Goal: Task Accomplishment & Management: Manage account settings

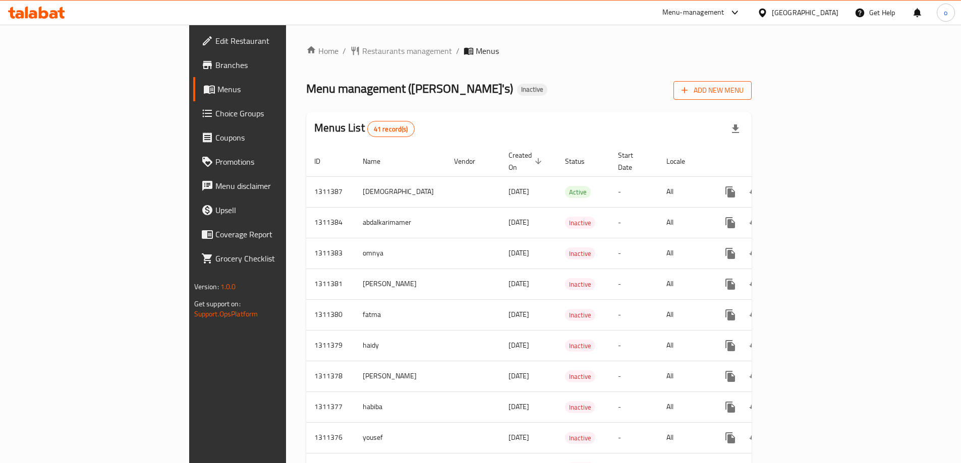
click at [743, 95] on span "Add New Menu" at bounding box center [712, 90] width 62 height 13
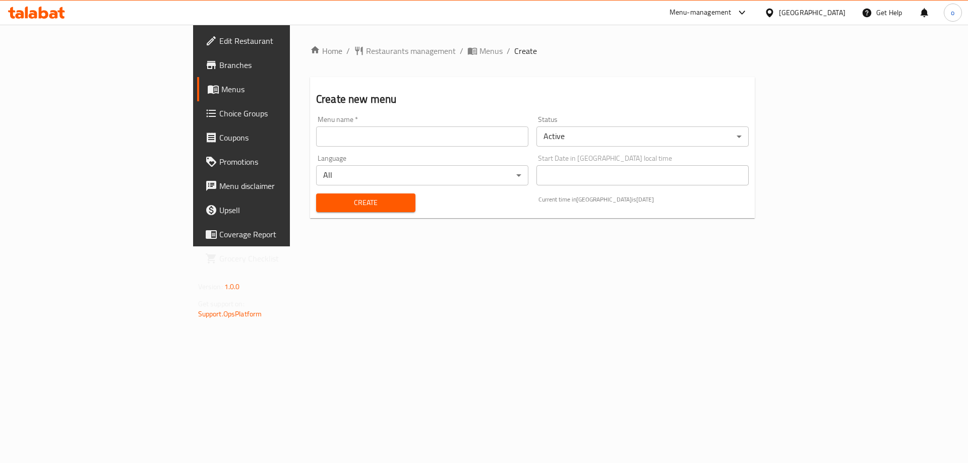
click at [369, 131] on input "text" at bounding box center [422, 137] width 212 height 20
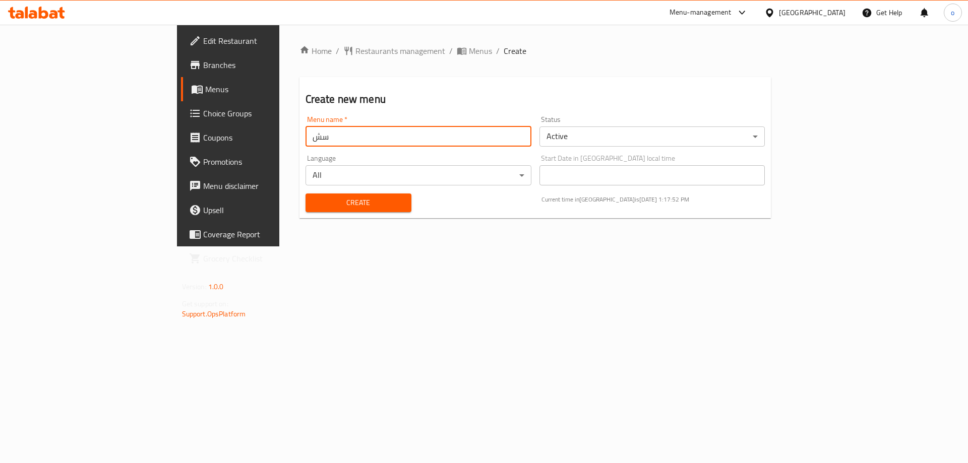
type input "سشة"
type input "="
type input "osama"
click at [314, 202] on span "Create" at bounding box center [359, 203] width 90 height 13
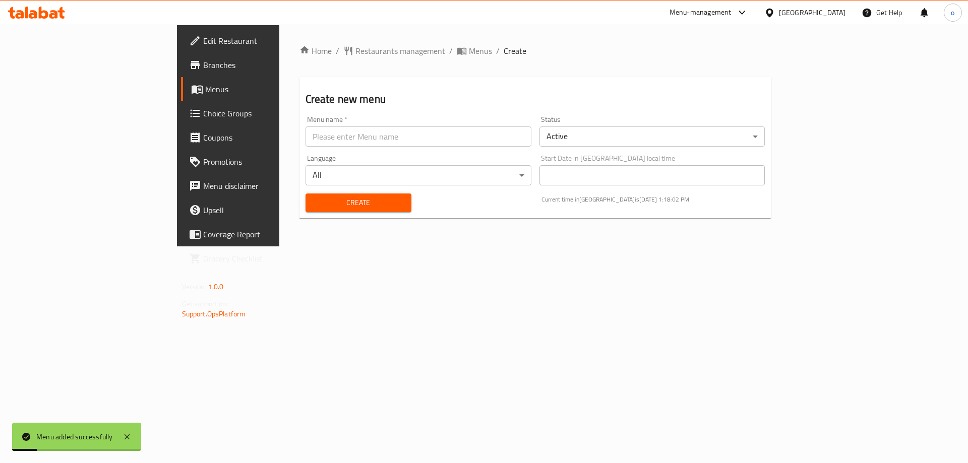
click at [205, 86] on span "Menus" at bounding box center [268, 89] width 126 height 12
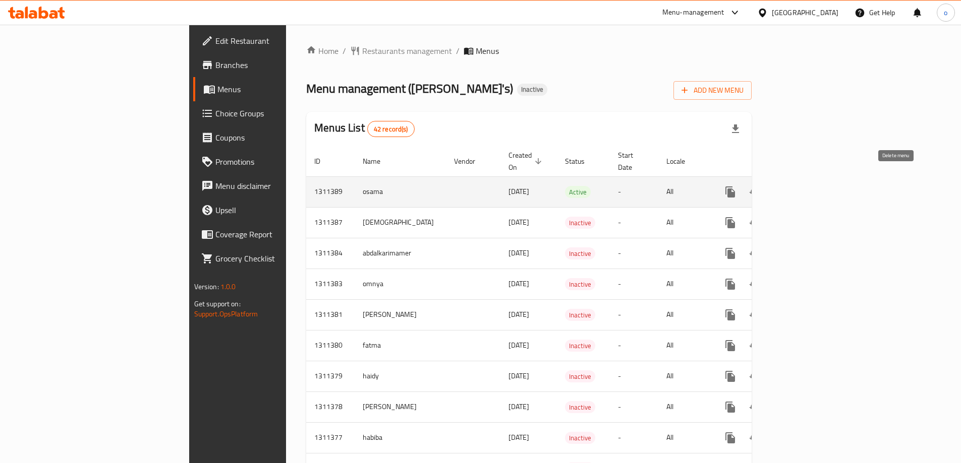
click at [809, 186] on icon "enhanced table" at bounding box center [803, 192] width 12 height 12
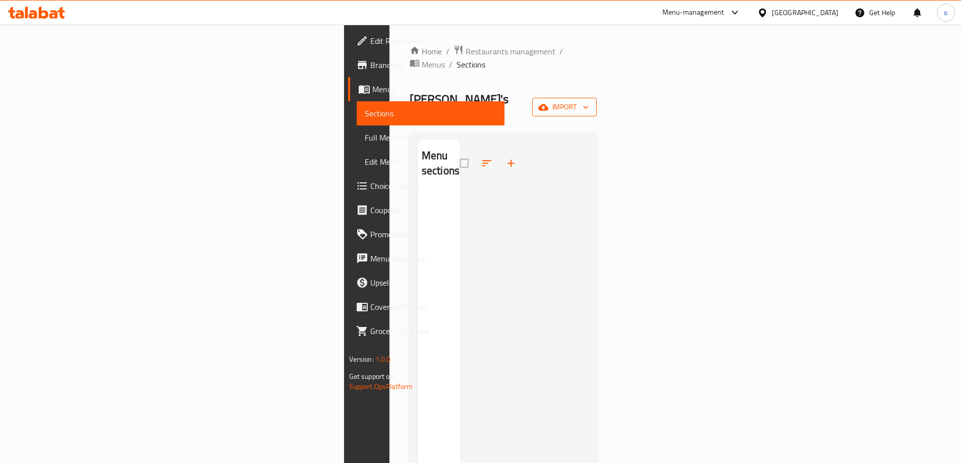
click at [596, 98] on button "import" at bounding box center [564, 107] width 65 height 19
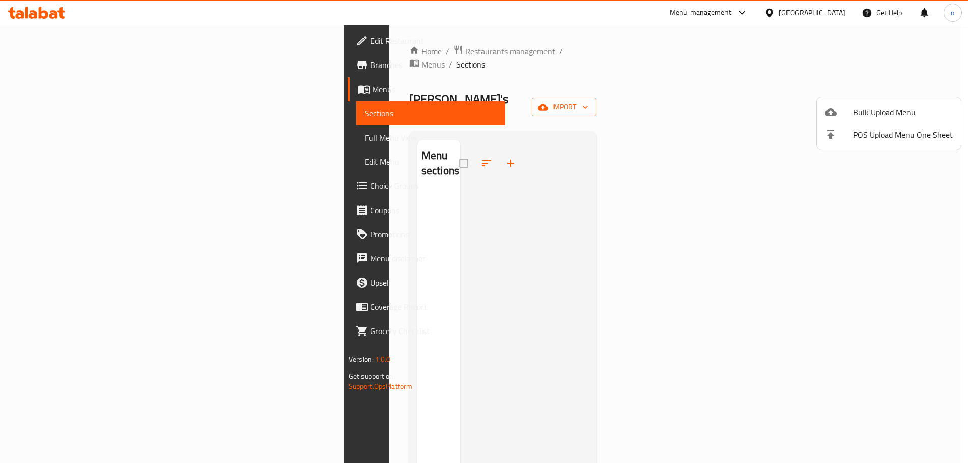
click at [611, 176] on div at bounding box center [484, 231] width 968 height 463
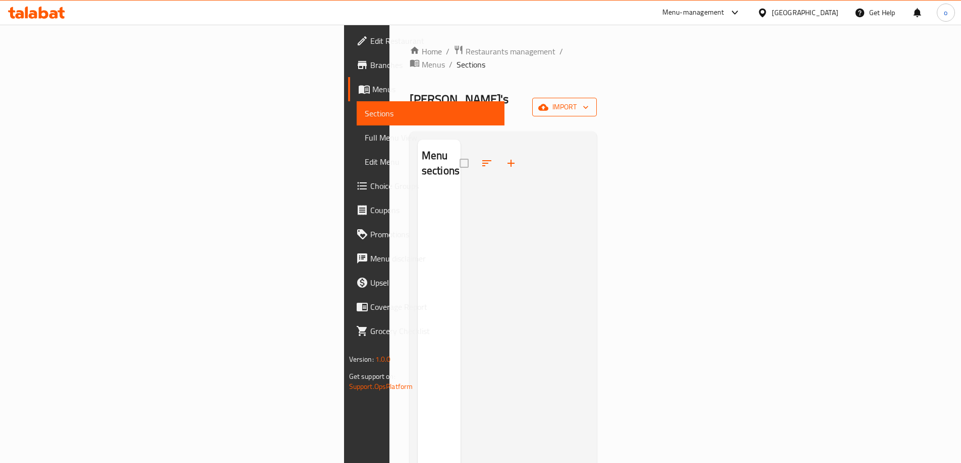
click at [548, 104] on icon "button" at bounding box center [543, 107] width 10 height 7
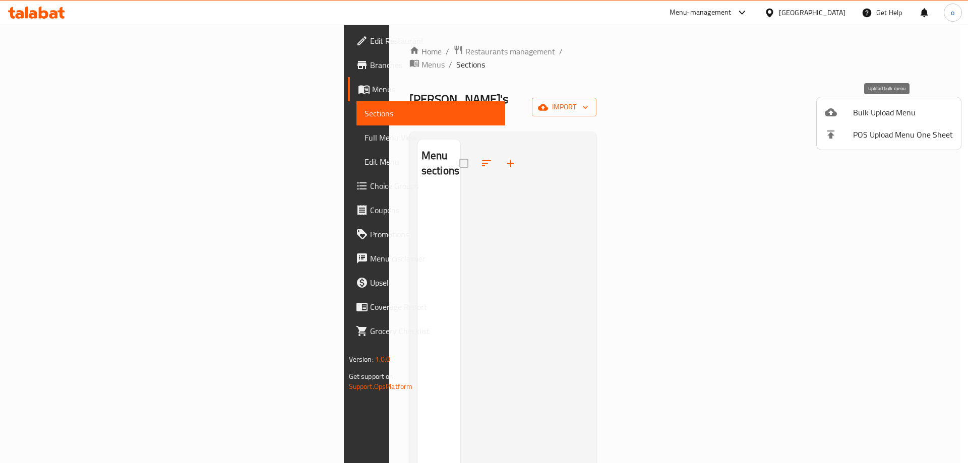
click at [867, 111] on span "Bulk Upload Menu" at bounding box center [903, 112] width 100 height 12
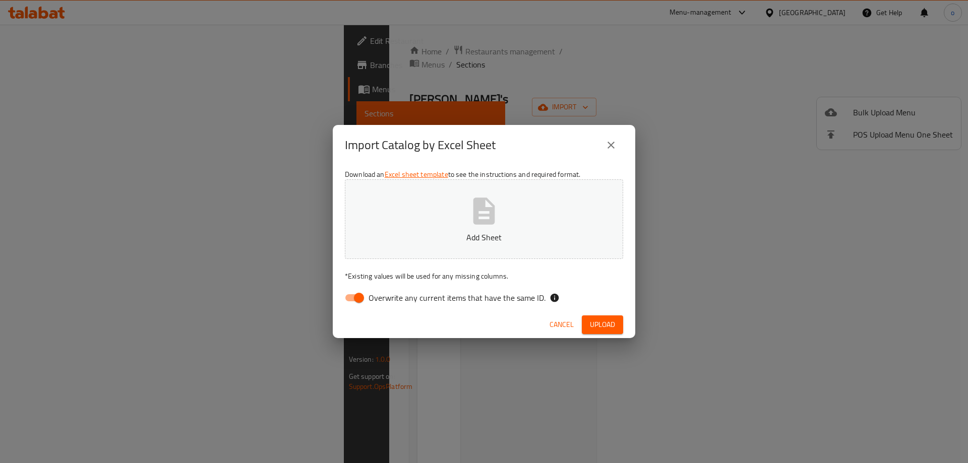
click at [354, 294] on input "Overwrite any current items that have the same ID." at bounding box center [358, 297] width 57 height 19
checkbox input "false"
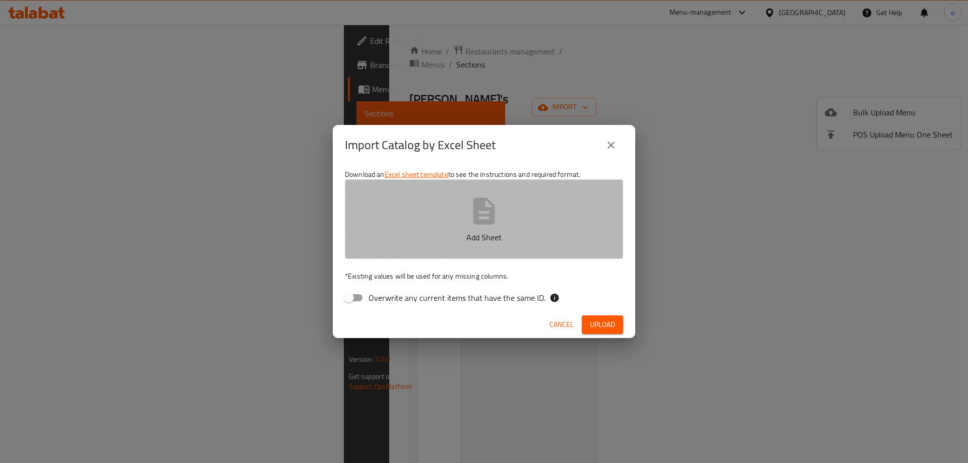
click at [458, 230] on button "Add Sheet" at bounding box center [484, 219] width 278 height 80
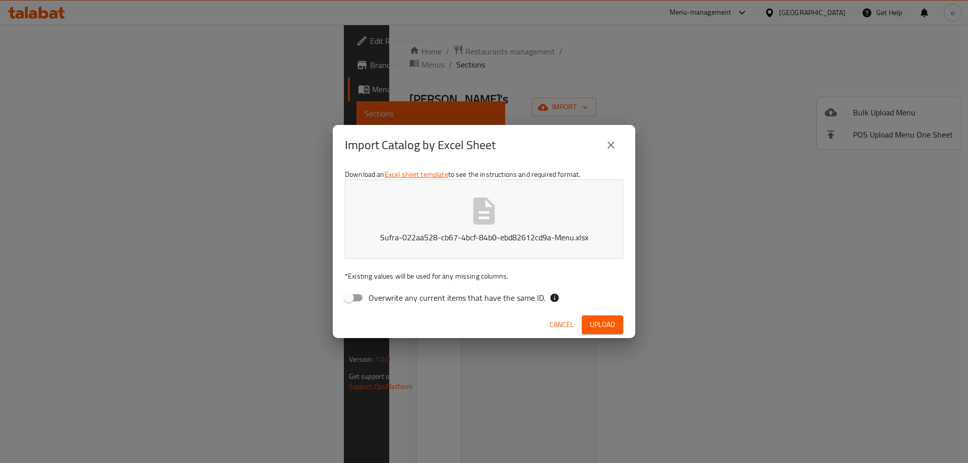
click at [605, 320] on span "Upload" at bounding box center [602, 325] width 25 height 13
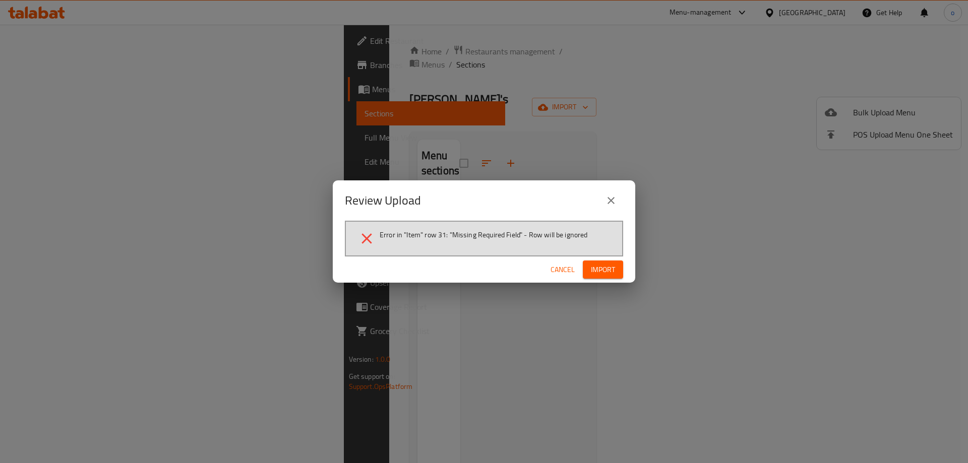
click at [560, 267] on span "Cancel" at bounding box center [563, 270] width 24 height 13
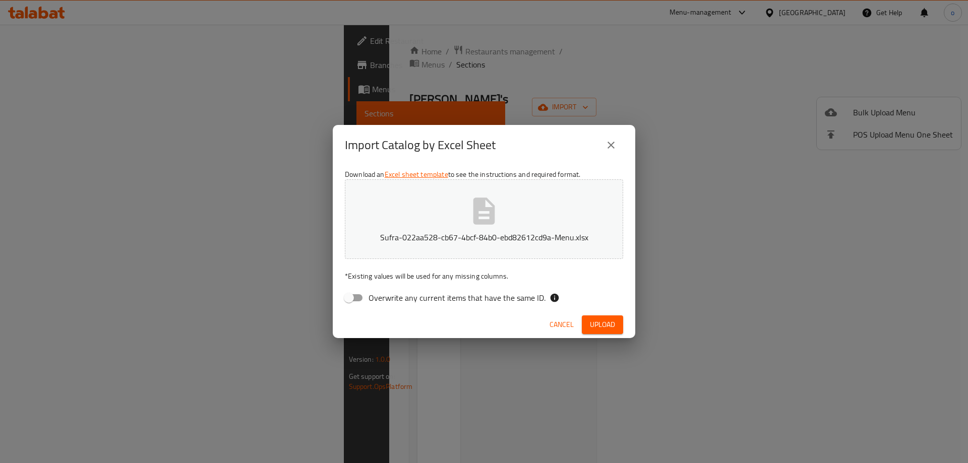
click at [615, 139] on icon "close" at bounding box center [611, 145] width 12 height 12
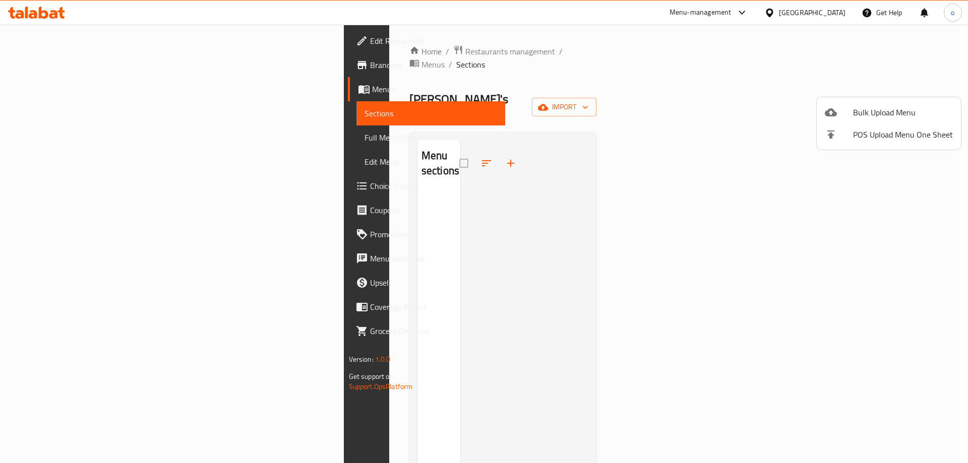
click at [893, 112] on span "Bulk Upload Menu" at bounding box center [903, 112] width 100 height 12
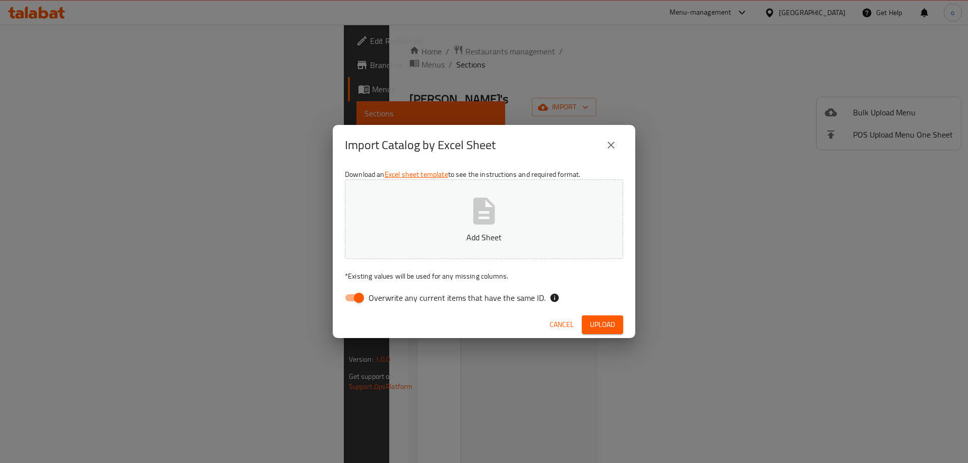
click at [475, 202] on icon "button" at bounding box center [484, 211] width 22 height 27
click at [582, 308] on div "Download an Excel sheet template to see the instructions and required format. S…" at bounding box center [484, 238] width 303 height 146
click at [349, 297] on input "Overwrite any current items that have the same ID." at bounding box center [358, 297] width 57 height 19
checkbox input "false"
click at [592, 334] on div "Cancel Upload" at bounding box center [484, 325] width 303 height 27
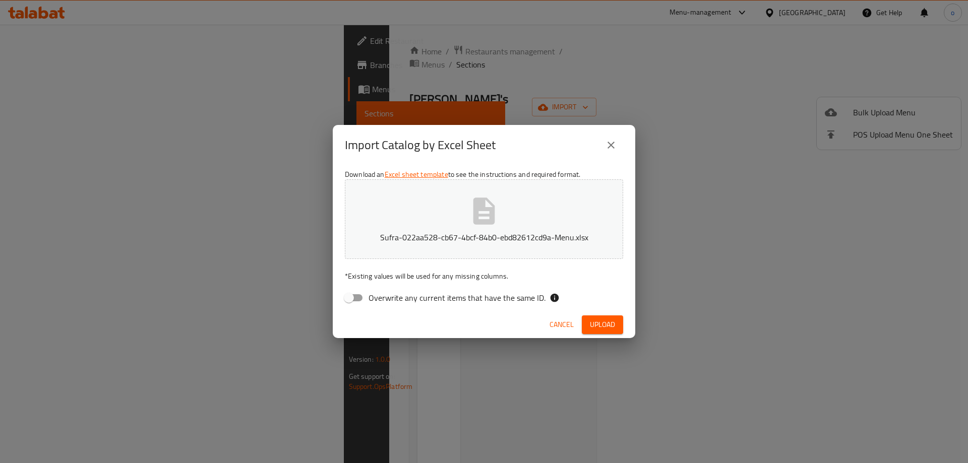
click at [599, 323] on span "Upload" at bounding box center [602, 325] width 25 height 13
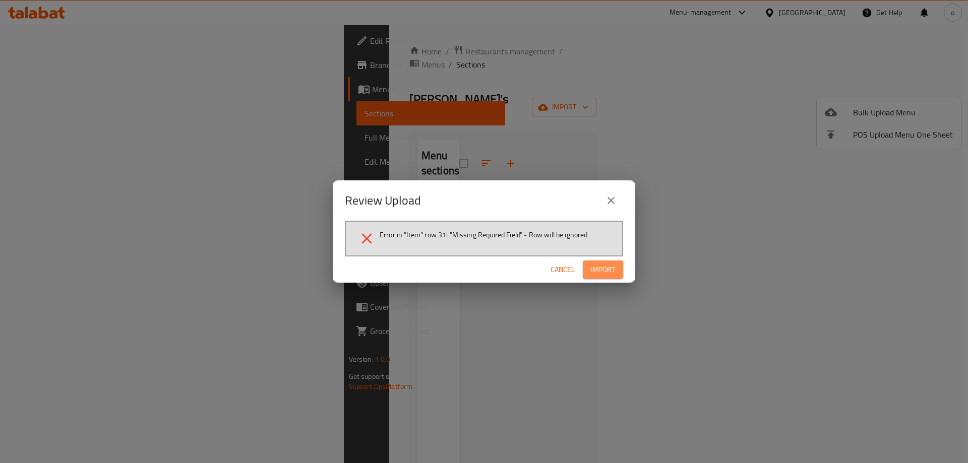
click at [599, 270] on span "Import" at bounding box center [603, 270] width 24 height 13
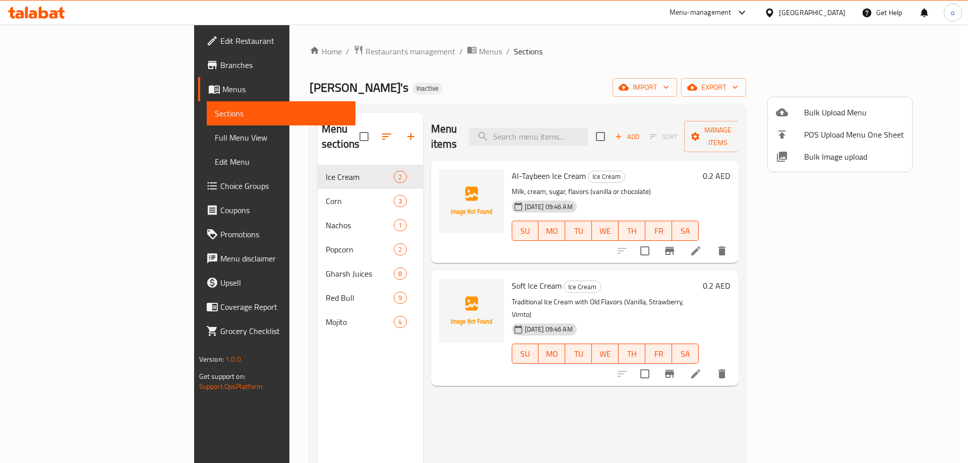
click at [712, 100] on div at bounding box center [484, 231] width 968 height 463
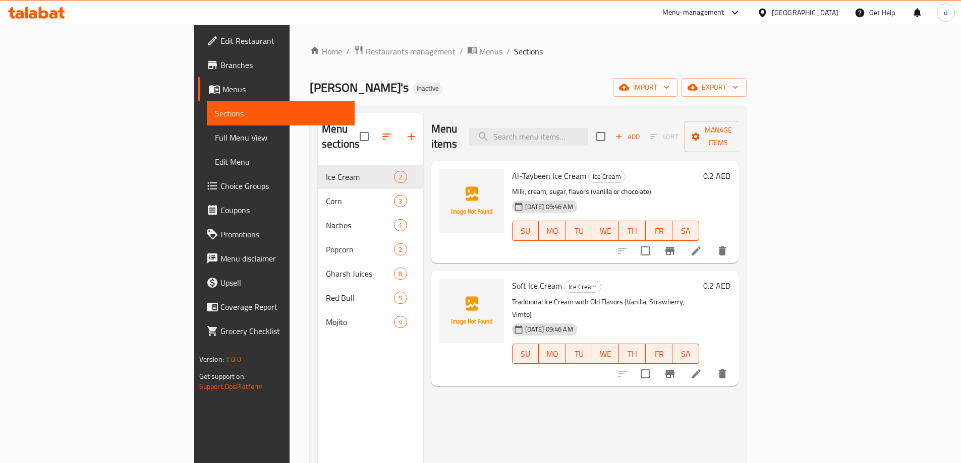
click at [215, 136] on span "Full Menu View" at bounding box center [281, 138] width 132 height 12
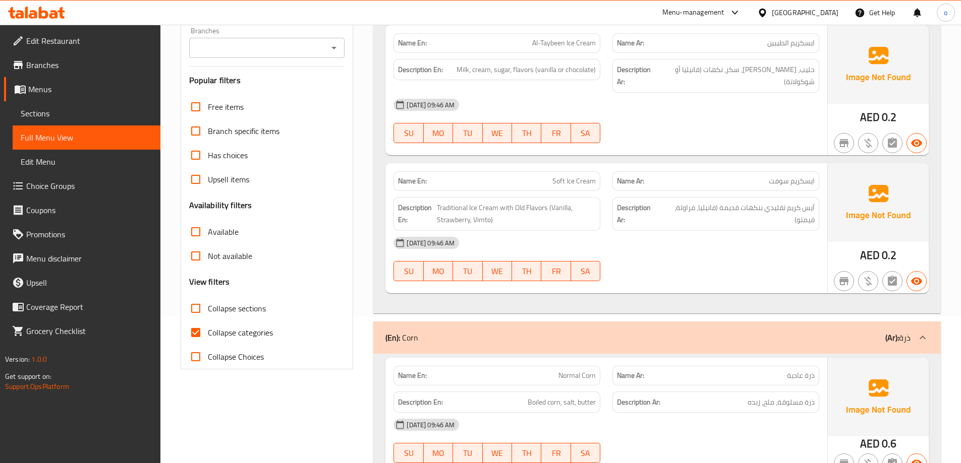
scroll to position [151, 0]
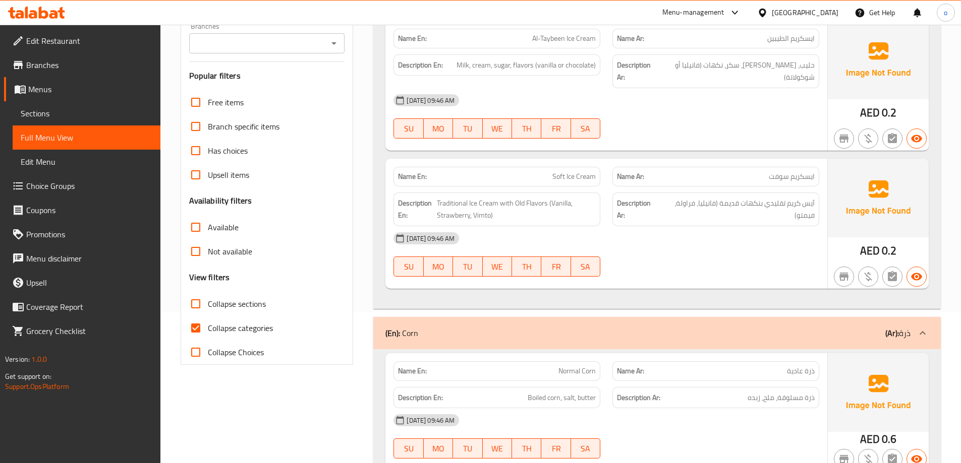
click at [194, 328] on input "Collapse categories" at bounding box center [196, 328] width 24 height 24
checkbox input "false"
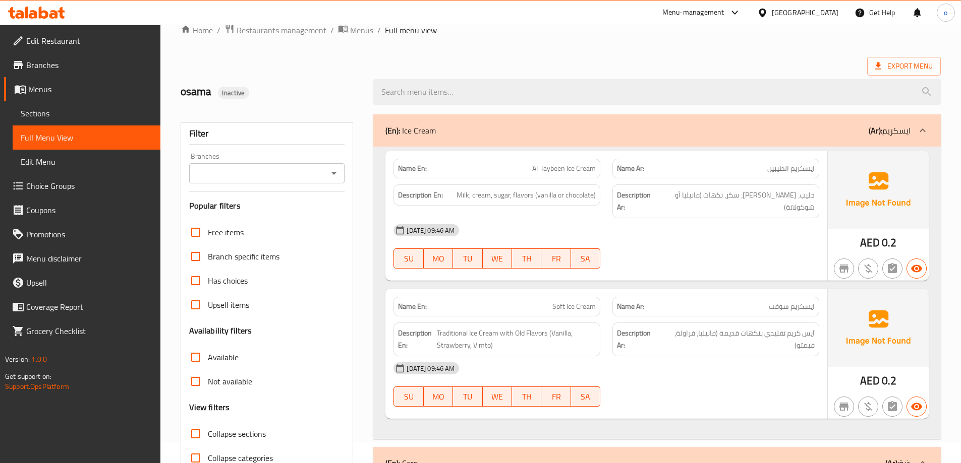
scroll to position [0, 0]
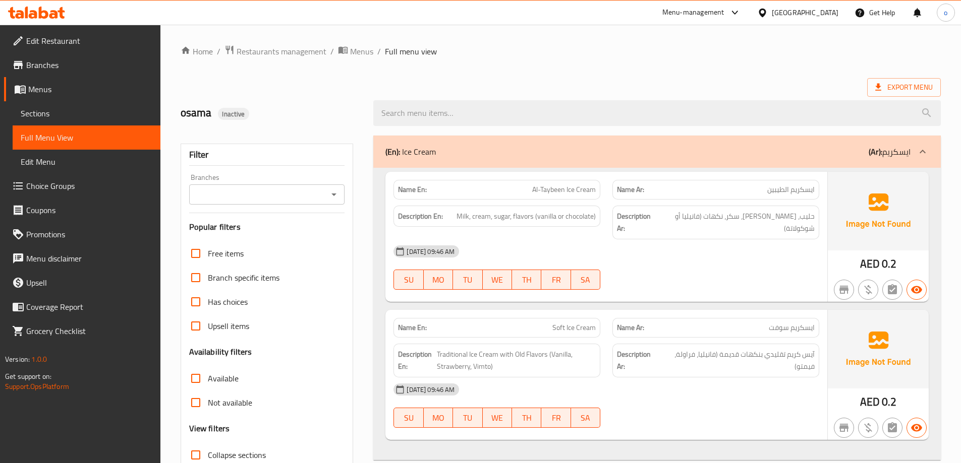
click at [516, 87] on div "Export Menu" at bounding box center [561, 87] width 760 height 19
click at [51, 113] on span "Sections" at bounding box center [87, 113] width 132 height 12
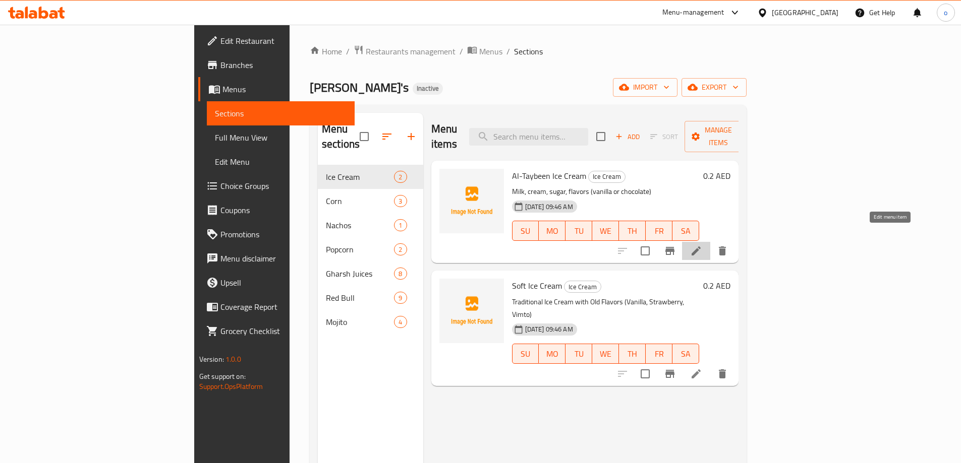
click at [700, 247] on icon at bounding box center [695, 251] width 9 height 9
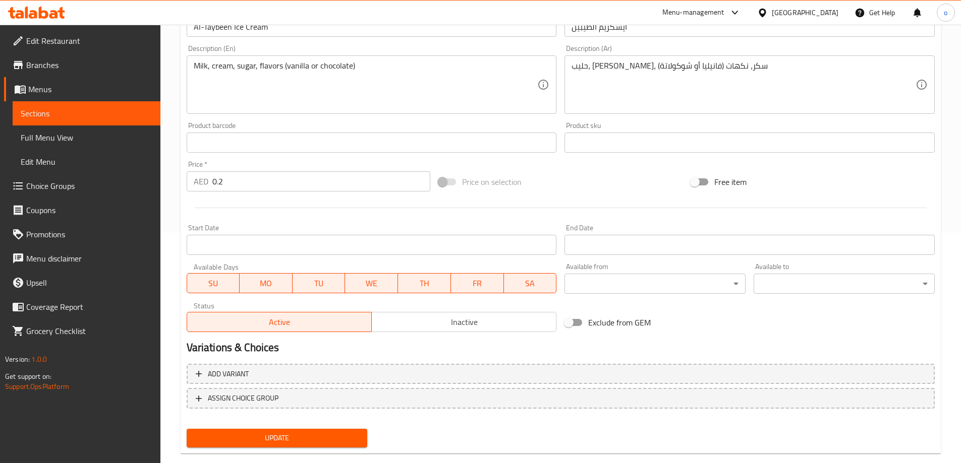
scroll to position [249, 0]
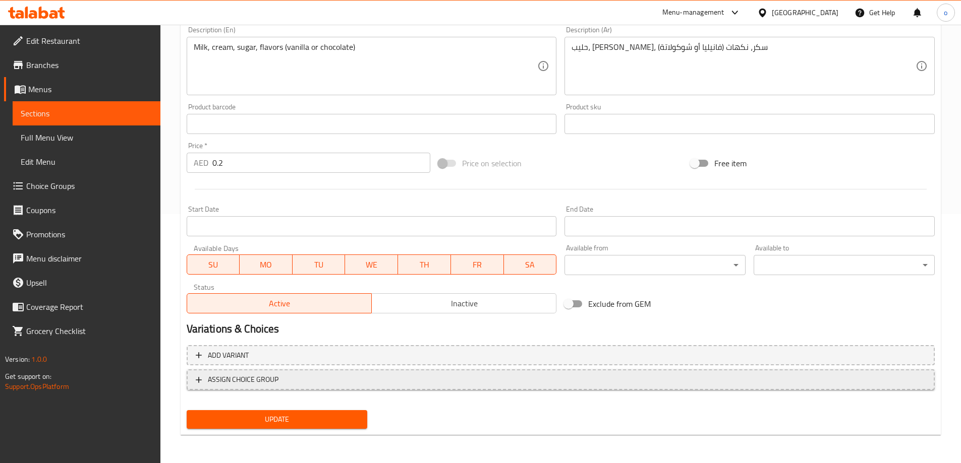
click at [305, 382] on span "ASSIGN CHOICE GROUP" at bounding box center [561, 380] width 730 height 13
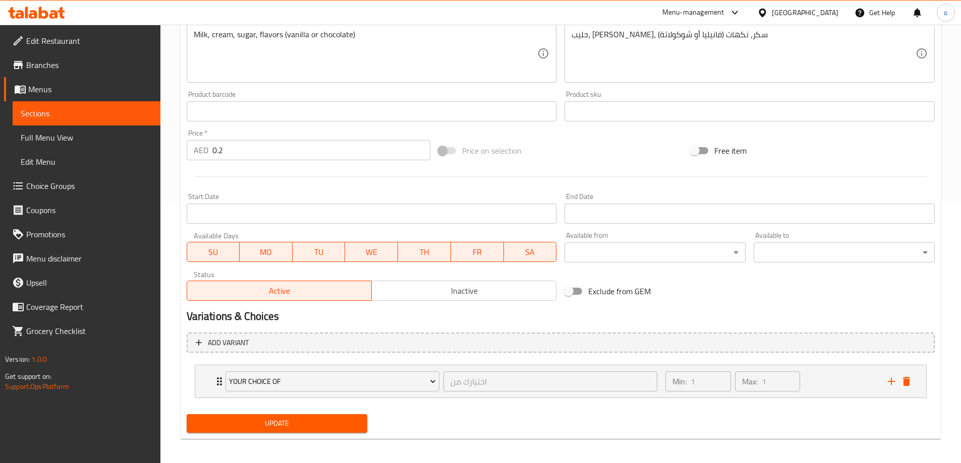
scroll to position [266, 0]
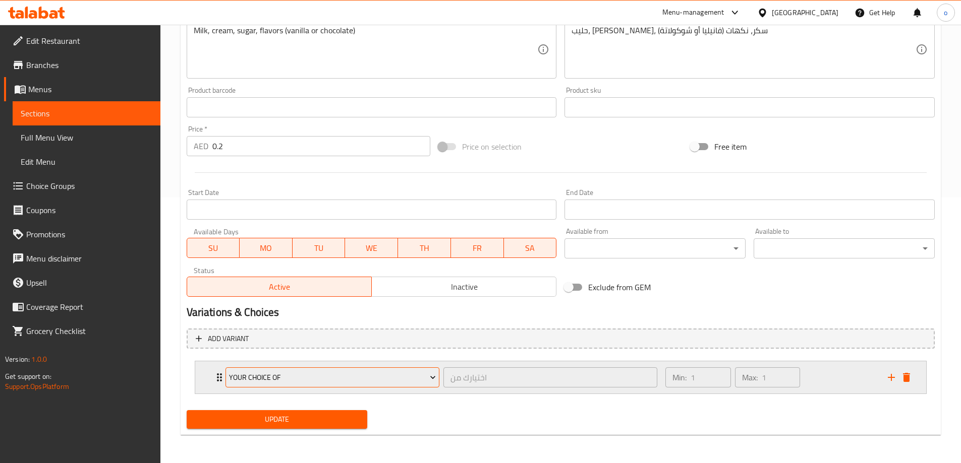
click at [365, 382] on span "Your Choice Of" at bounding box center [332, 378] width 207 height 13
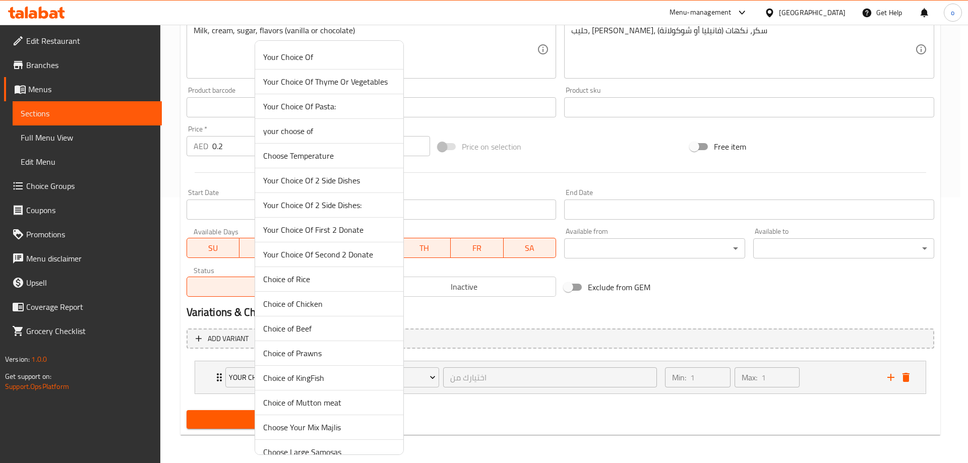
click at [448, 382] on div at bounding box center [484, 231] width 968 height 463
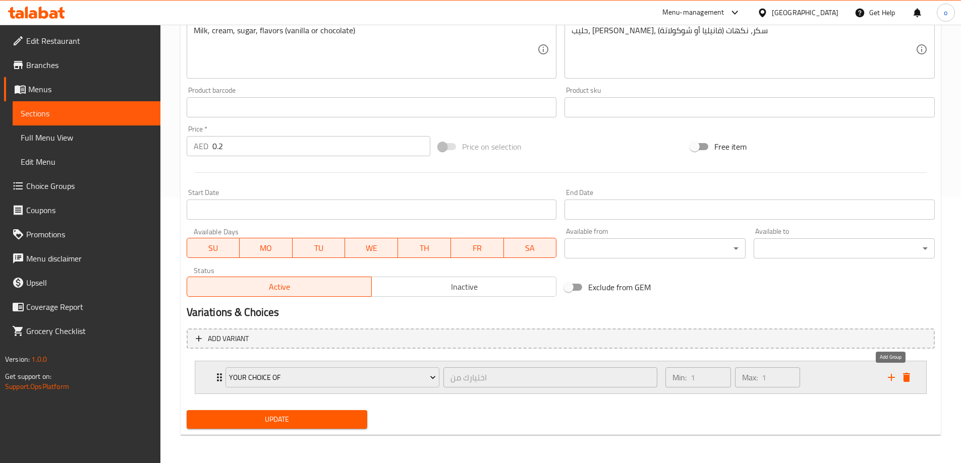
click at [893, 378] on icon "add" at bounding box center [890, 377] width 7 height 7
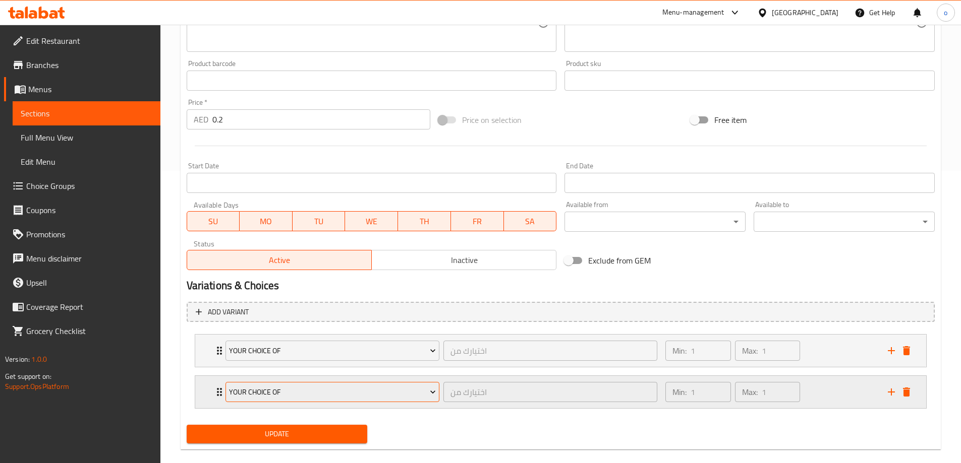
scroll to position [307, 0]
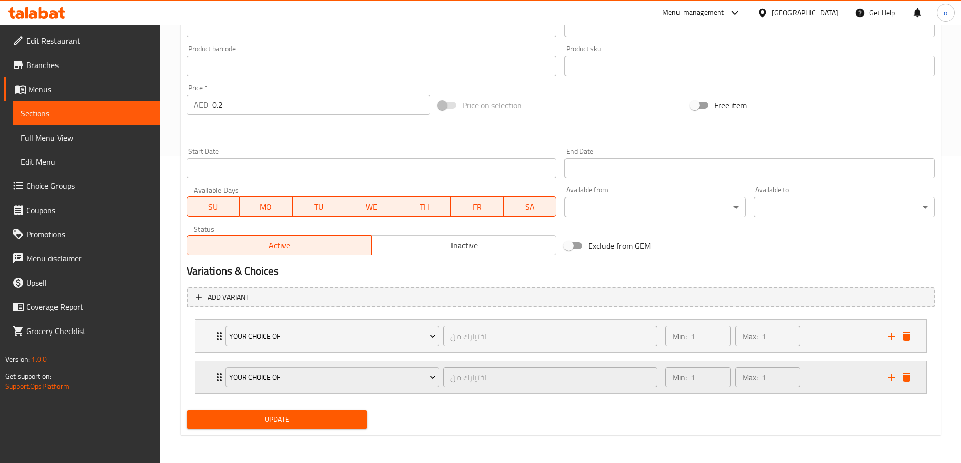
click at [908, 374] on icon "delete" at bounding box center [906, 377] width 7 height 9
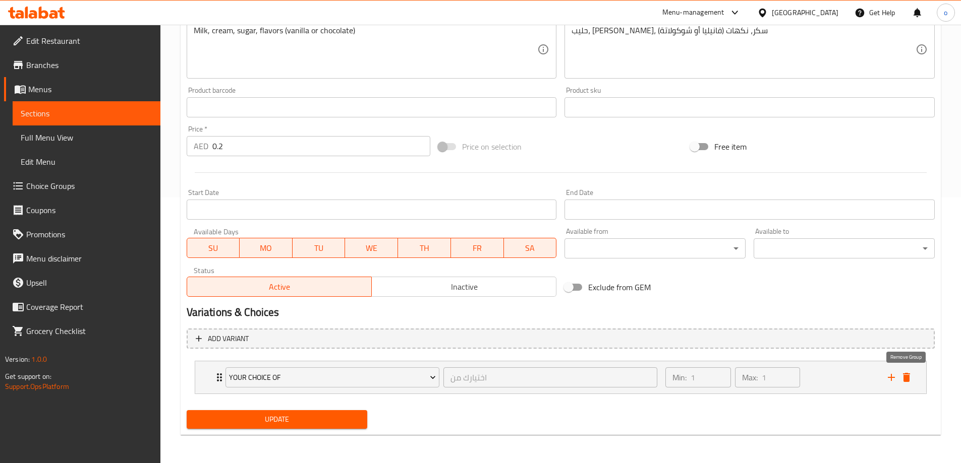
scroll to position [266, 0]
click at [883, 375] on button "add" at bounding box center [890, 377] width 15 height 15
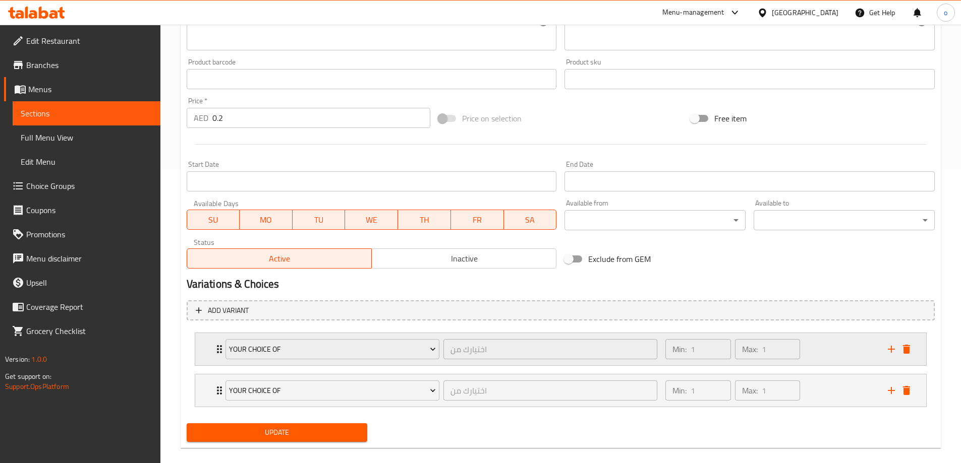
scroll to position [307, 0]
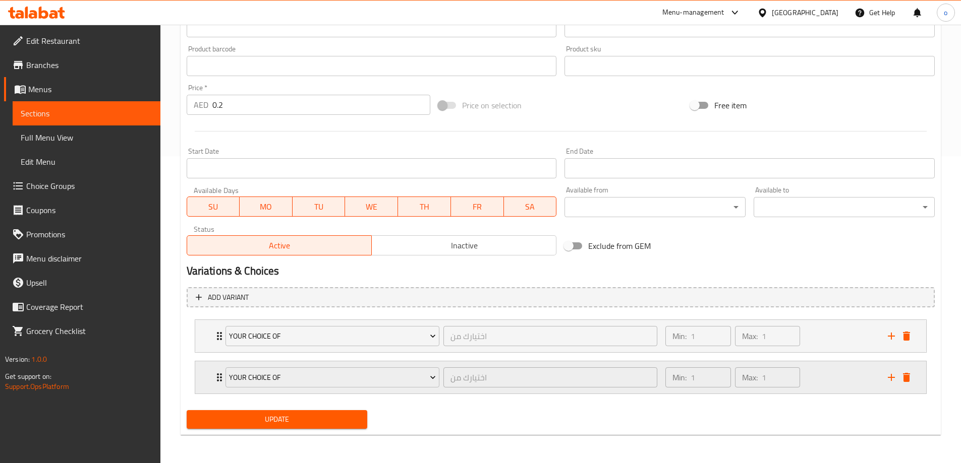
click at [916, 371] on div "Your Choice Of اختيارك من ​ Min: 1 ​ Max: 1 ​" at bounding box center [560, 378] width 731 height 32
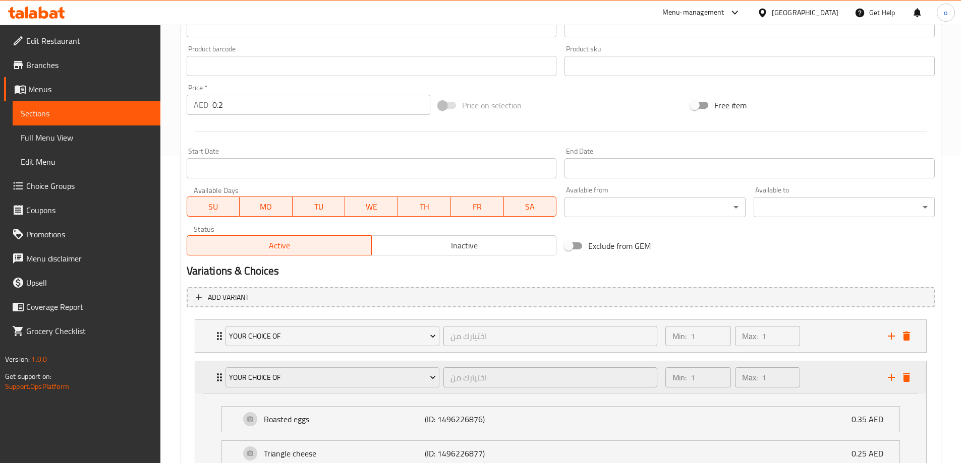
click at [910, 371] on div "Expand" at bounding box center [898, 377] width 30 height 15
click at [900, 334] on button "delete" at bounding box center [906, 336] width 15 height 15
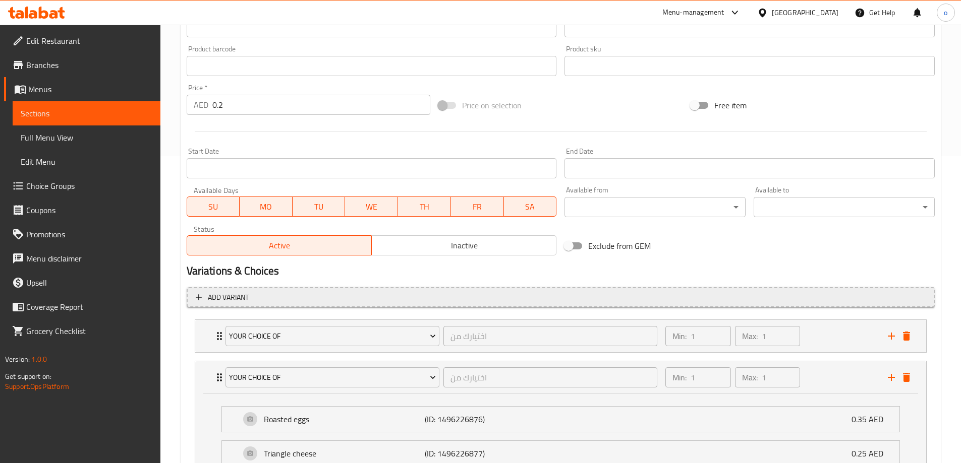
scroll to position [266, 0]
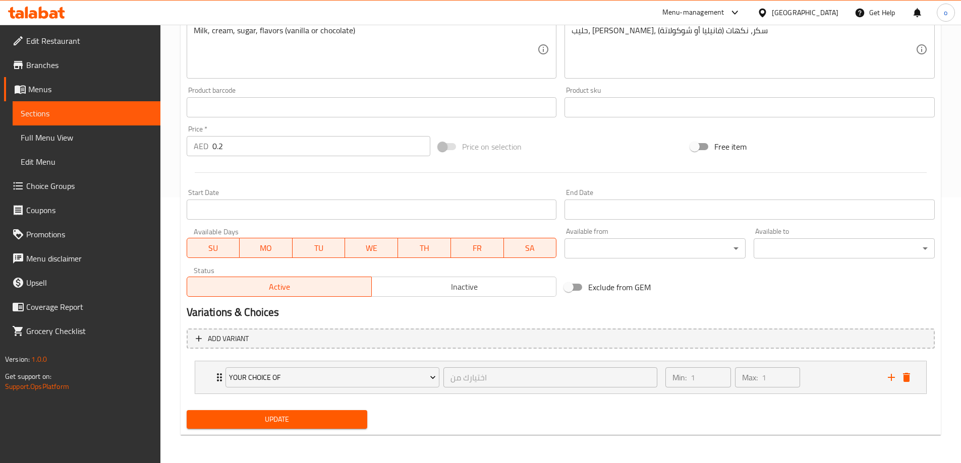
drag, startPoint x: 842, startPoint y: 375, endPoint x: 836, endPoint y: 367, distance: 10.1
click at [843, 375] on div "Min: 1 ​ Max: 1 ​" at bounding box center [770, 378] width 222 height 32
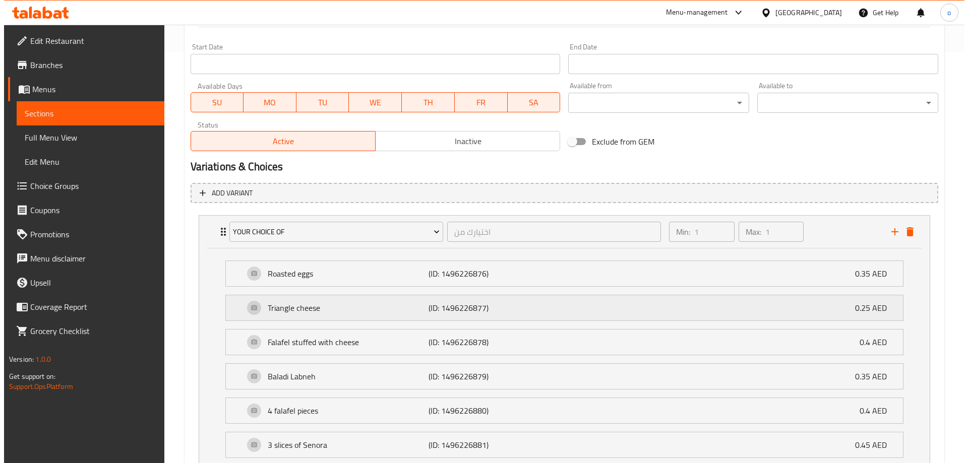
scroll to position [428, 0]
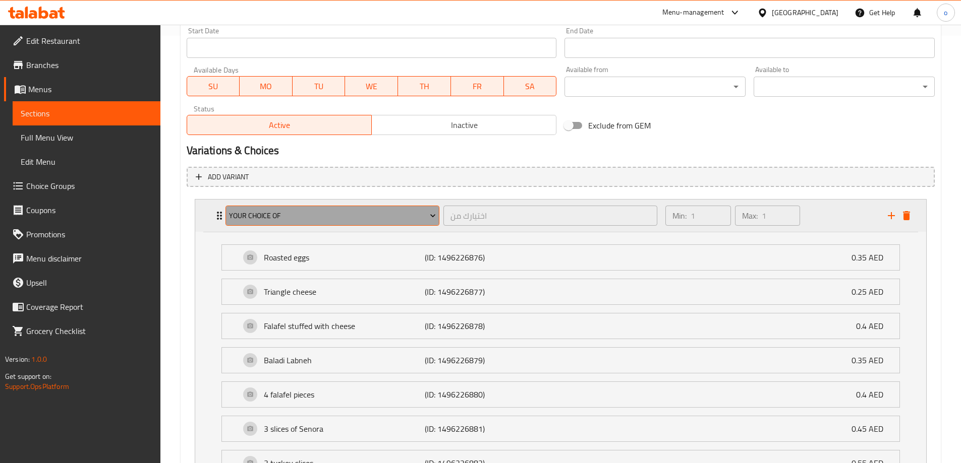
click at [377, 217] on span "Your Choice Of" at bounding box center [332, 216] width 207 height 13
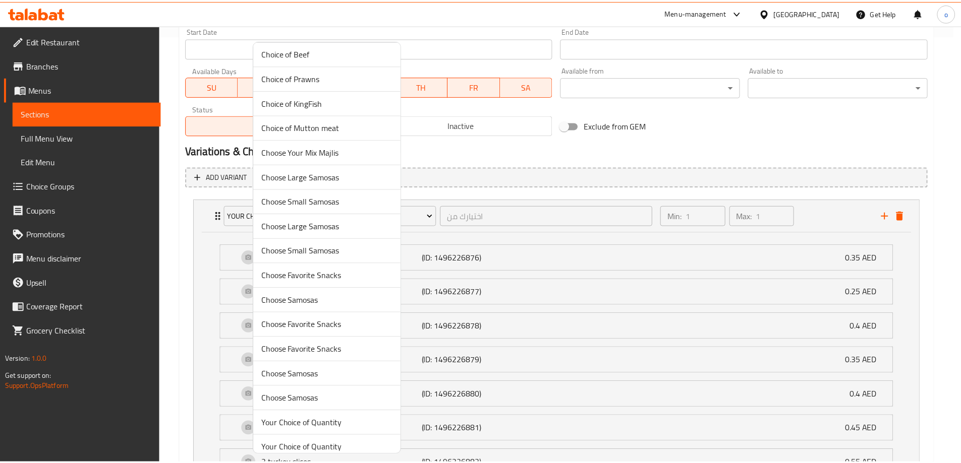
scroll to position [303, 0]
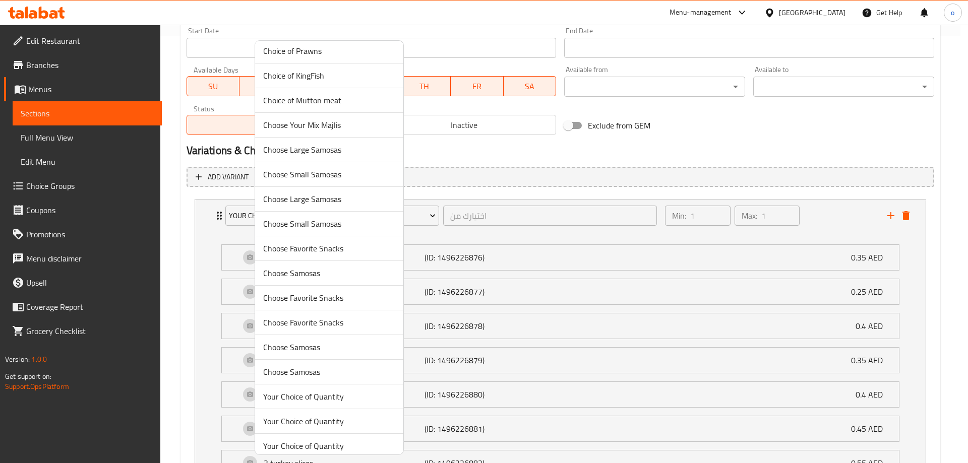
click at [436, 219] on div at bounding box center [484, 231] width 968 height 463
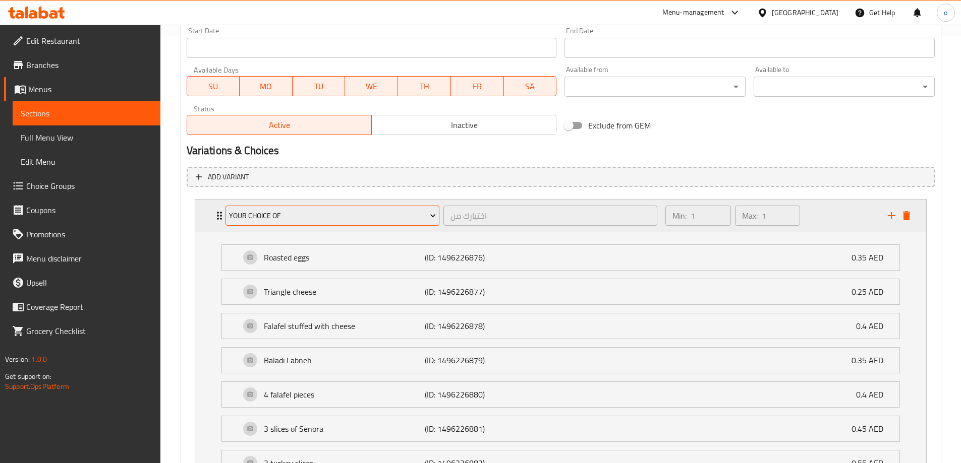
click at [427, 214] on span "Your Choice Of" at bounding box center [332, 216] width 207 height 13
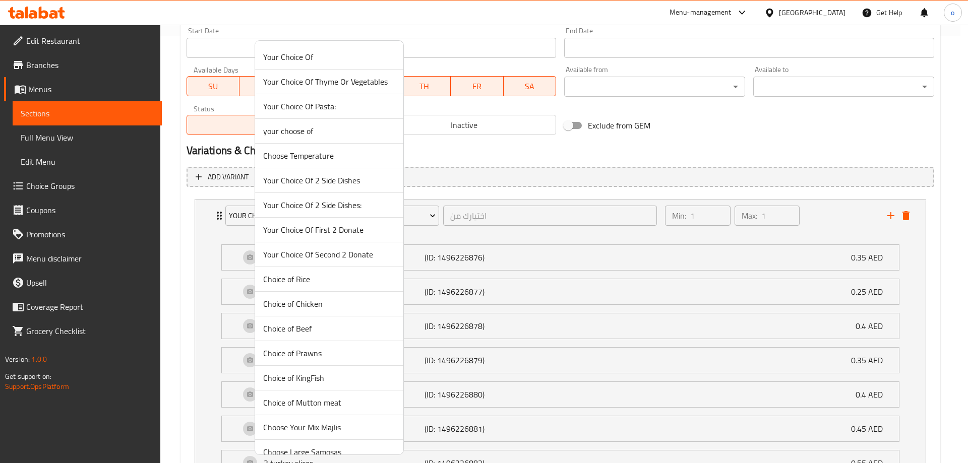
click at [442, 214] on div at bounding box center [484, 231] width 968 height 463
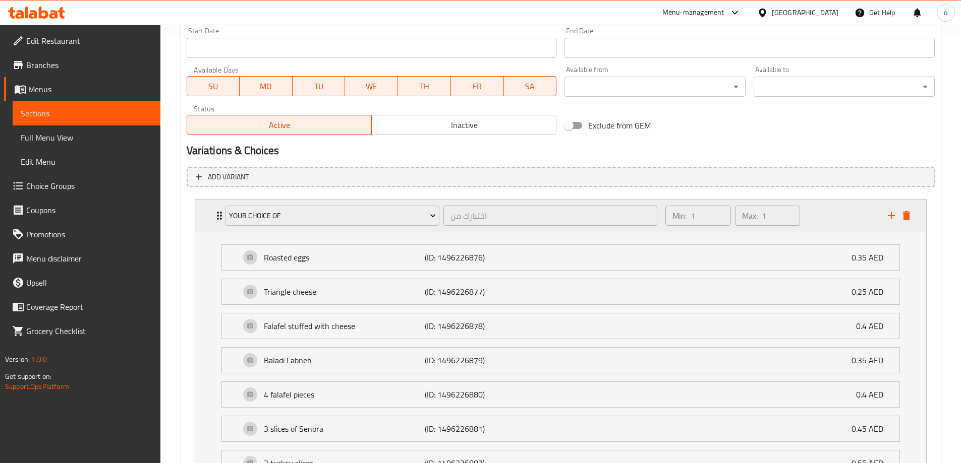
click at [913, 217] on button "delete" at bounding box center [906, 215] width 15 height 15
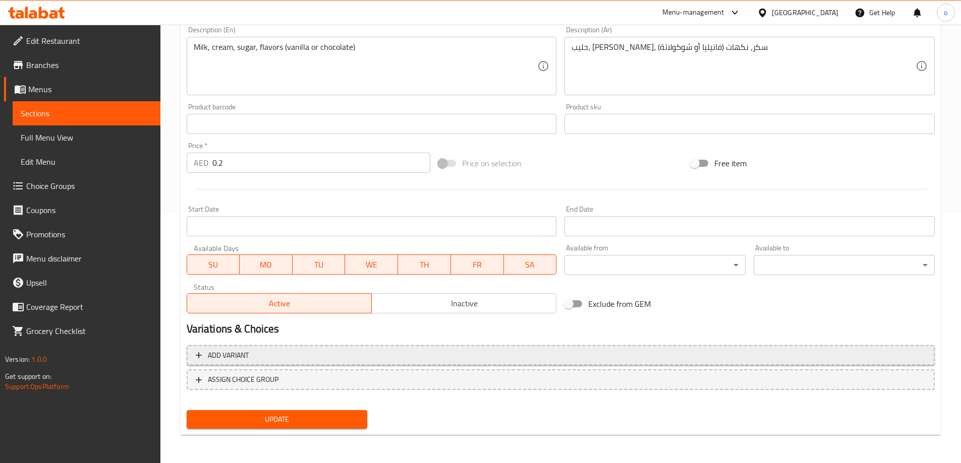
drag, startPoint x: 275, startPoint y: 356, endPoint x: 326, endPoint y: 327, distance: 58.3
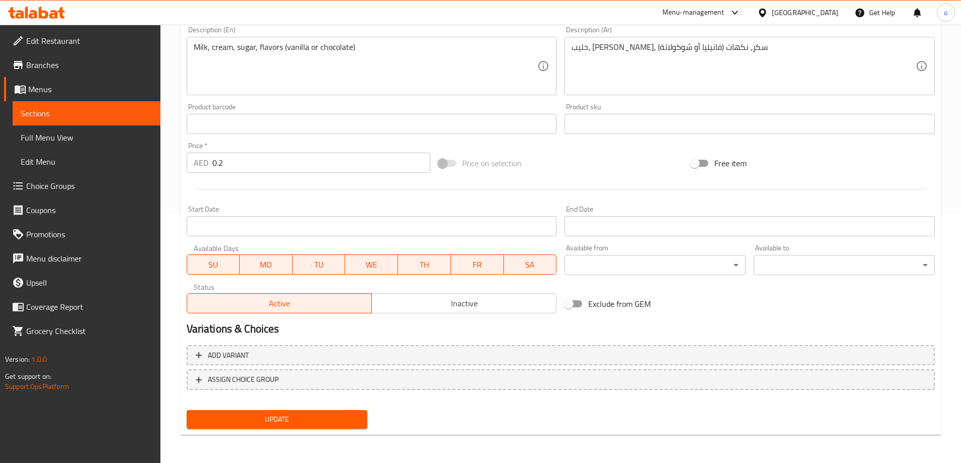
click at [276, 356] on span "Add variant" at bounding box center [561, 355] width 730 height 13
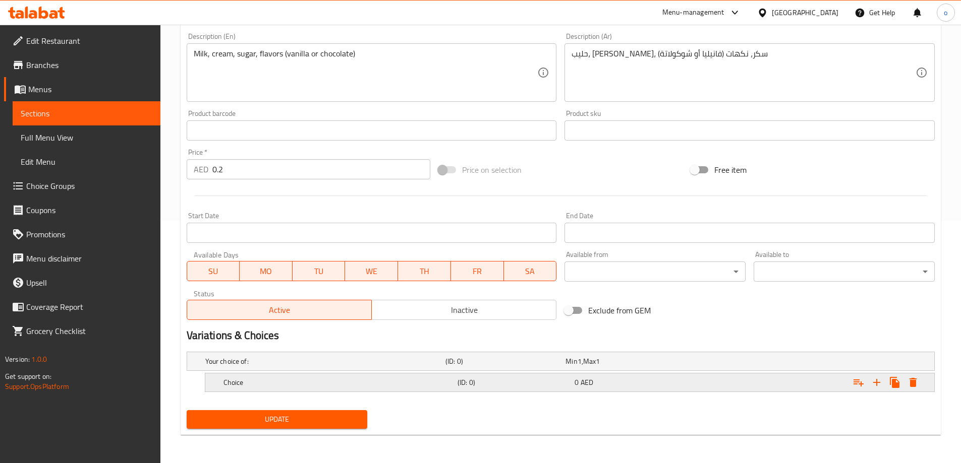
click at [387, 373] on div "Choice (ID: 0) 0 AED" at bounding box center [572, 383] width 702 height 22
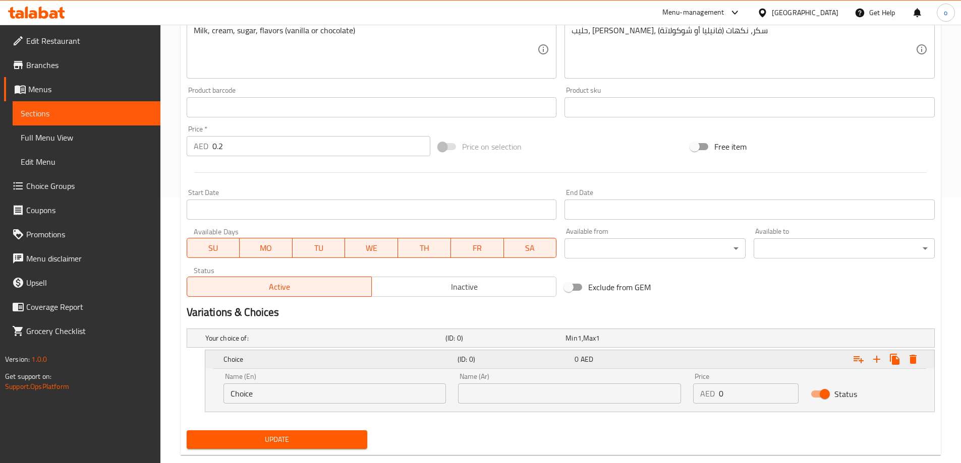
scroll to position [286, 0]
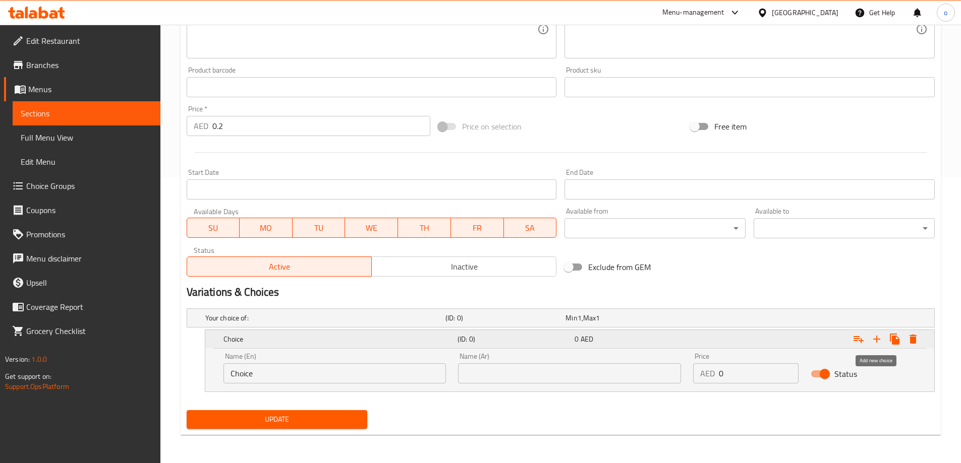
click at [874, 336] on icon "Expand" at bounding box center [876, 339] width 12 height 12
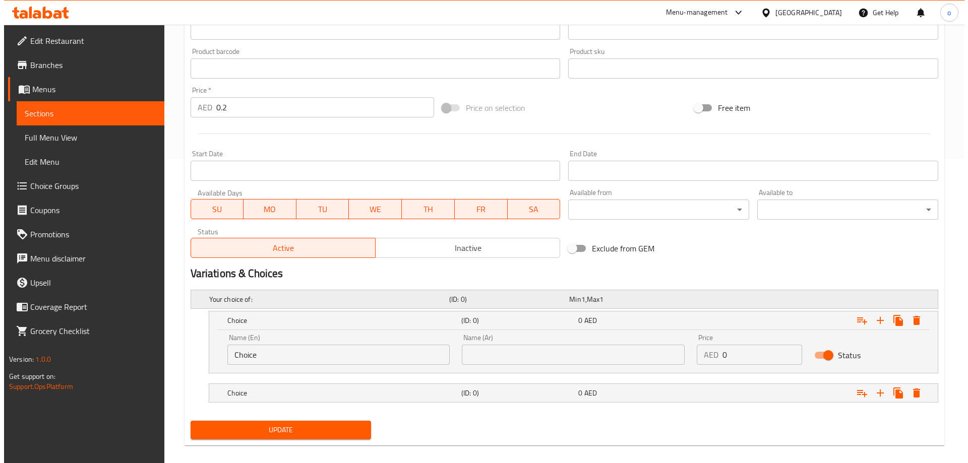
scroll to position [315, 0]
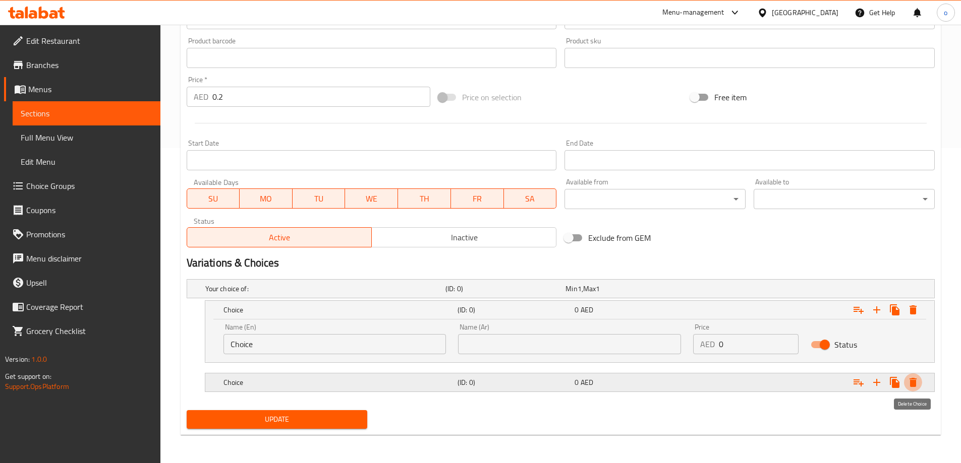
click at [919, 382] on button "Expand" at bounding box center [913, 383] width 18 height 18
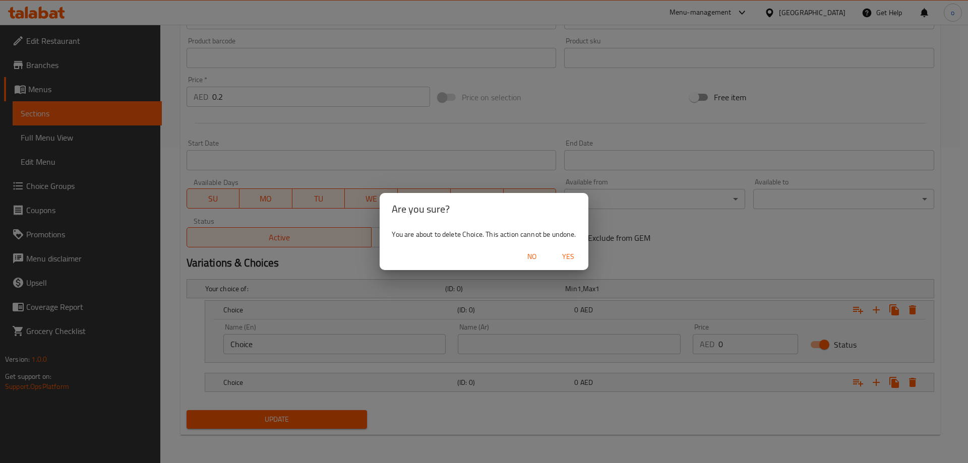
click at [577, 260] on span "Yes" at bounding box center [568, 257] width 24 height 13
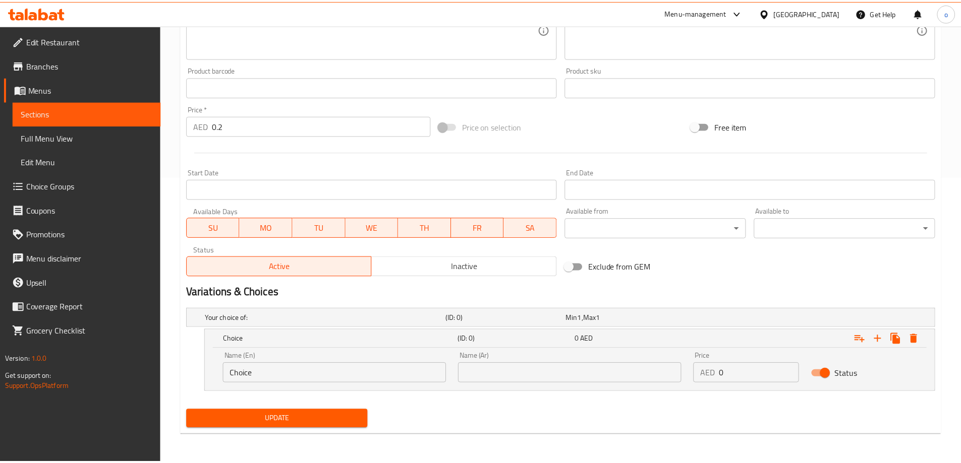
scroll to position [286, 0]
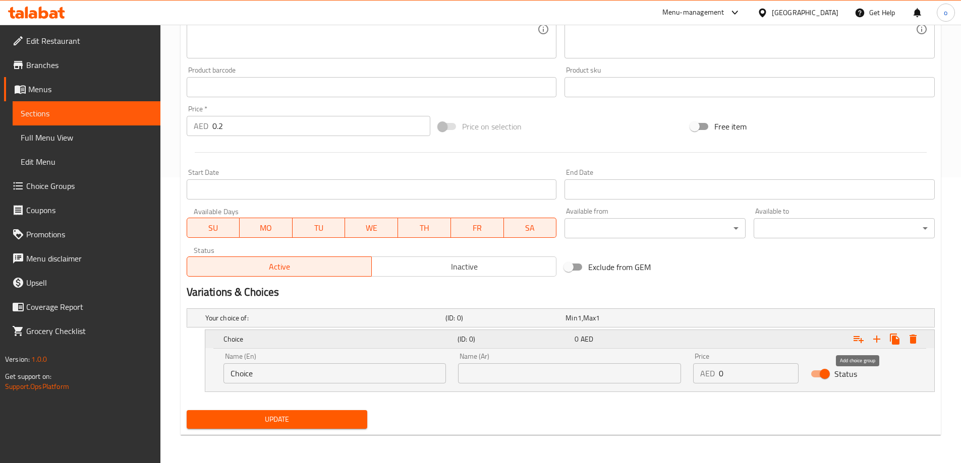
click at [857, 342] on icon "Expand" at bounding box center [858, 339] width 12 height 12
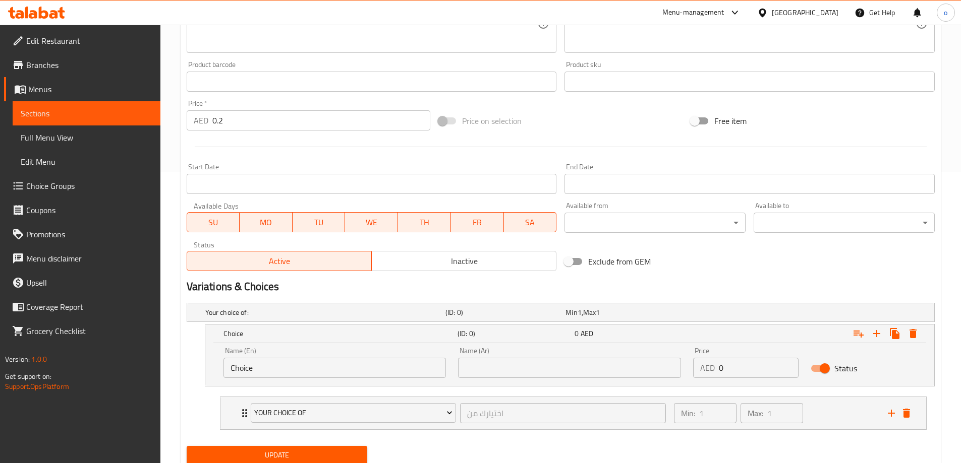
scroll to position [327, 0]
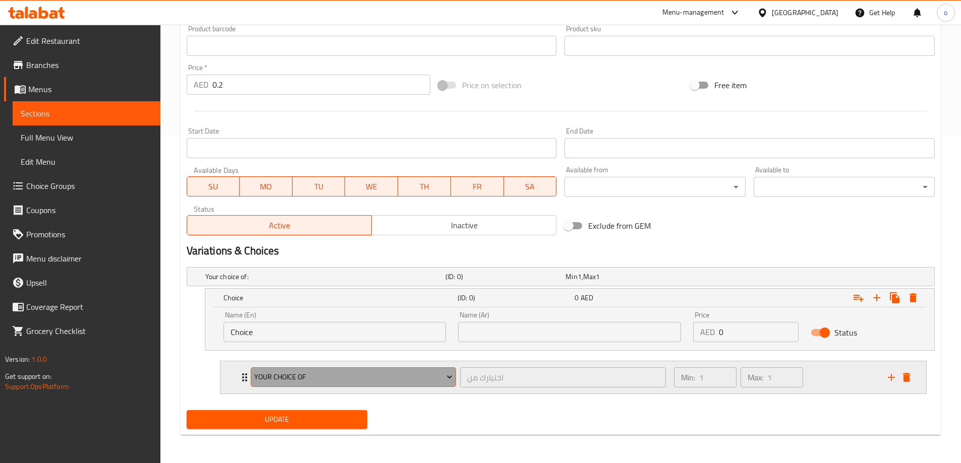
click at [368, 379] on span "Your Choice Of" at bounding box center [353, 377] width 198 height 13
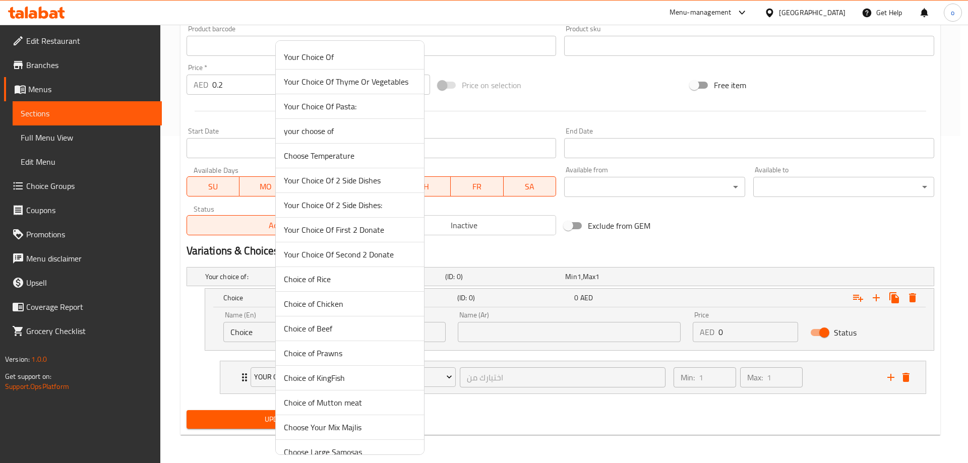
click at [546, 358] on div at bounding box center [484, 231] width 968 height 463
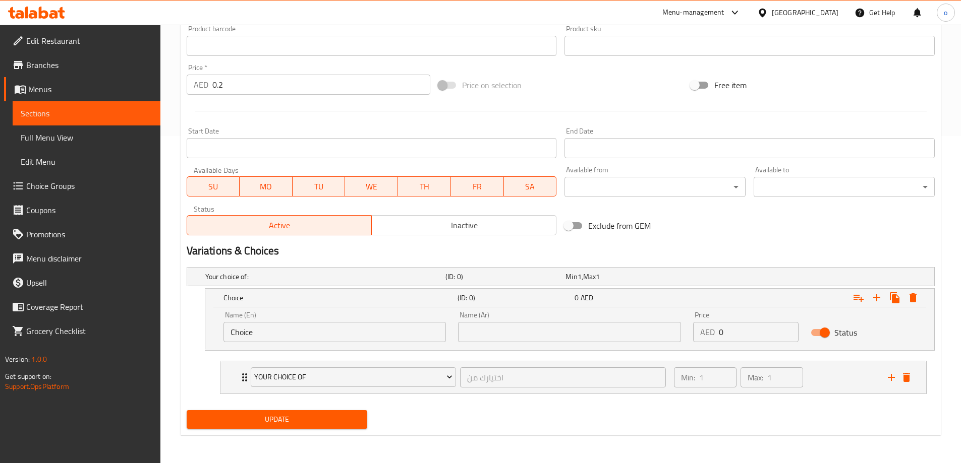
click at [921, 394] on div "Your Choice Of اختيارك من ​ Min: 1 ​ Max: 1 ​ Roasted eggs (ID: 1496226876) 0.3…" at bounding box center [573, 377] width 706 height 33
click at [909, 384] on button "delete" at bounding box center [906, 377] width 15 height 15
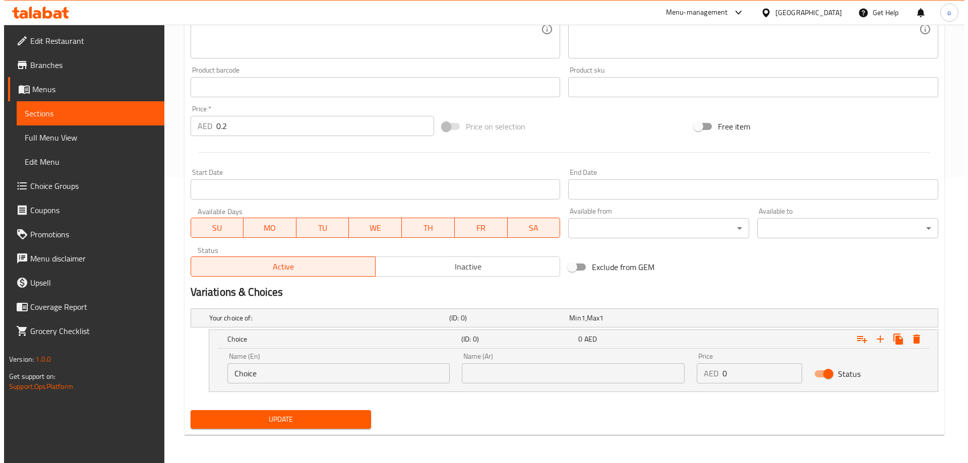
scroll to position [286, 0]
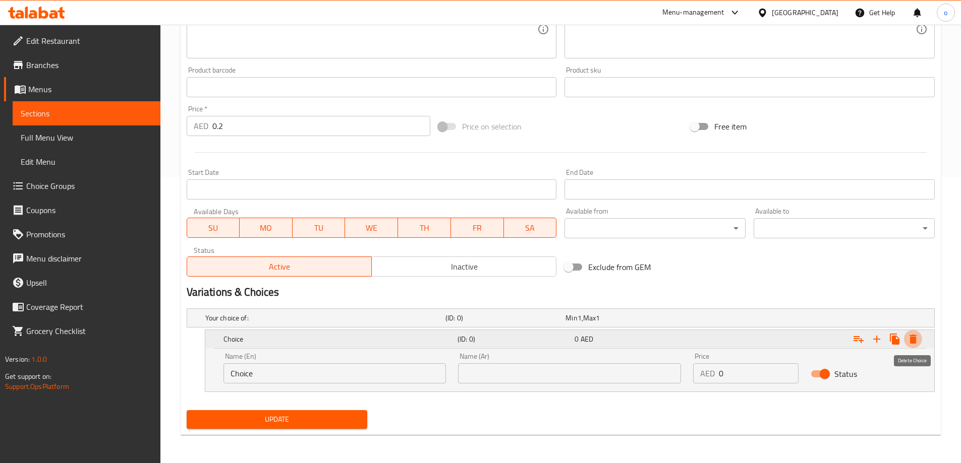
click at [910, 335] on icon "Expand" at bounding box center [912, 339] width 7 height 9
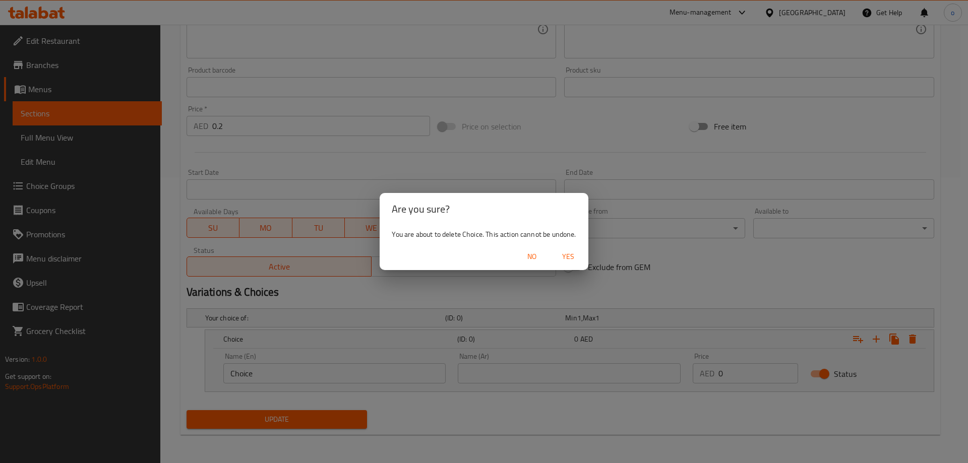
click at [559, 258] on span "Yes" at bounding box center [568, 257] width 24 height 13
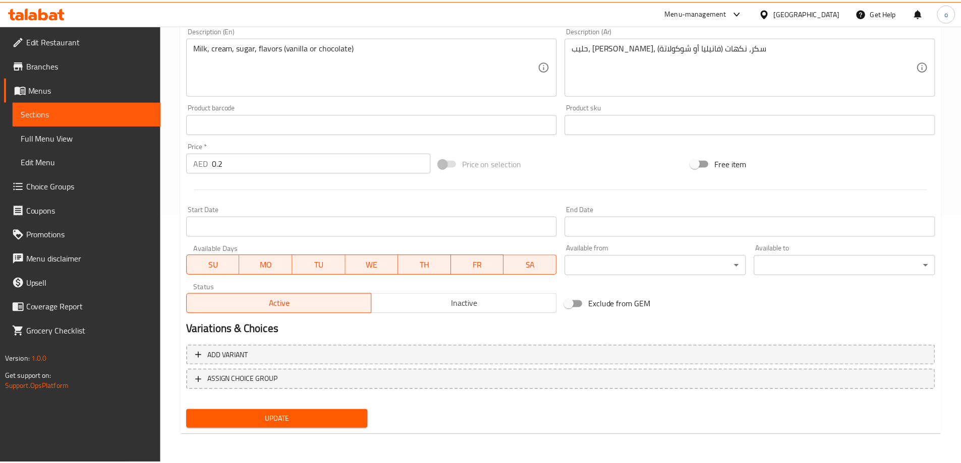
scroll to position [249, 0]
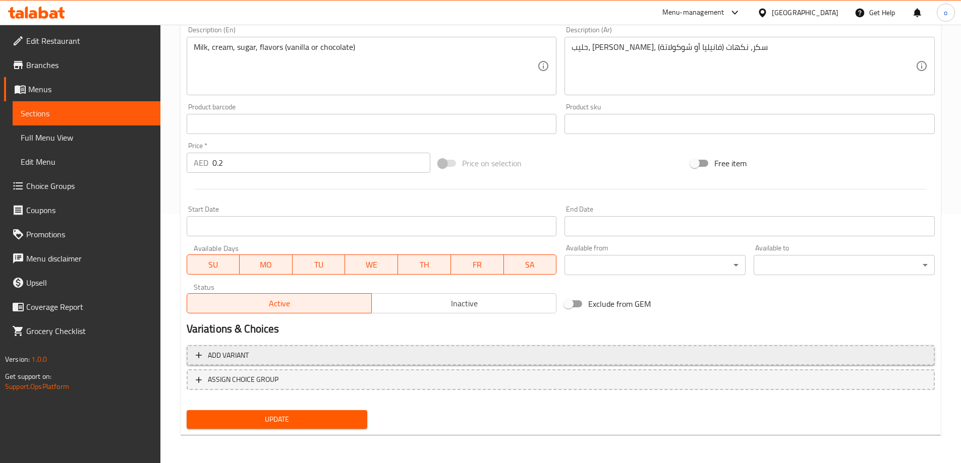
click at [246, 359] on span "Add variant" at bounding box center [228, 355] width 41 height 13
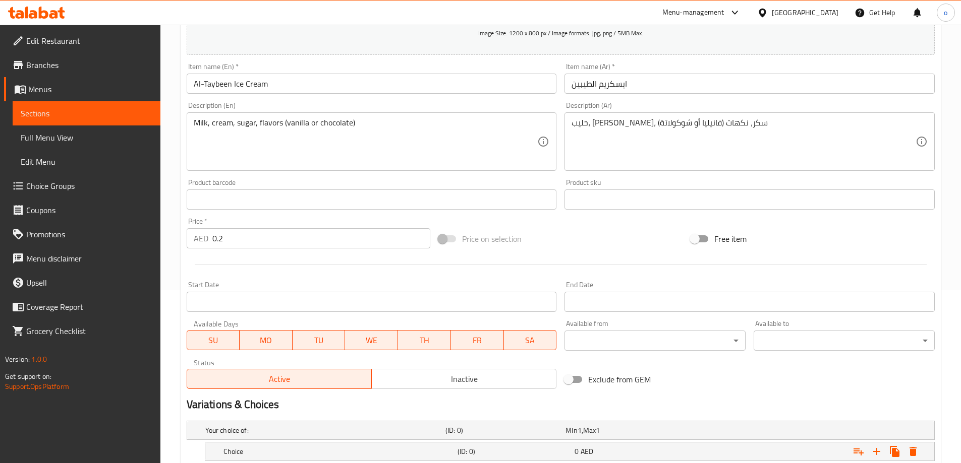
scroll to position [243, 0]
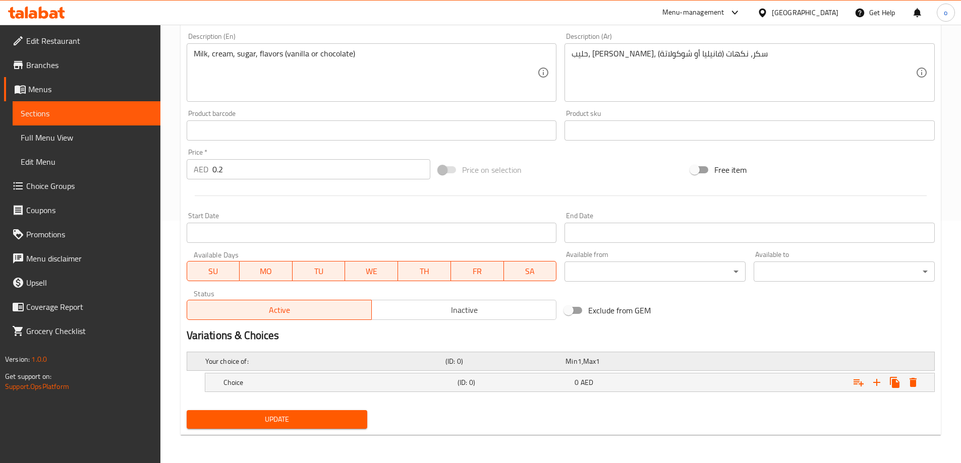
click at [593, 360] on span "Max" at bounding box center [589, 361] width 13 height 13
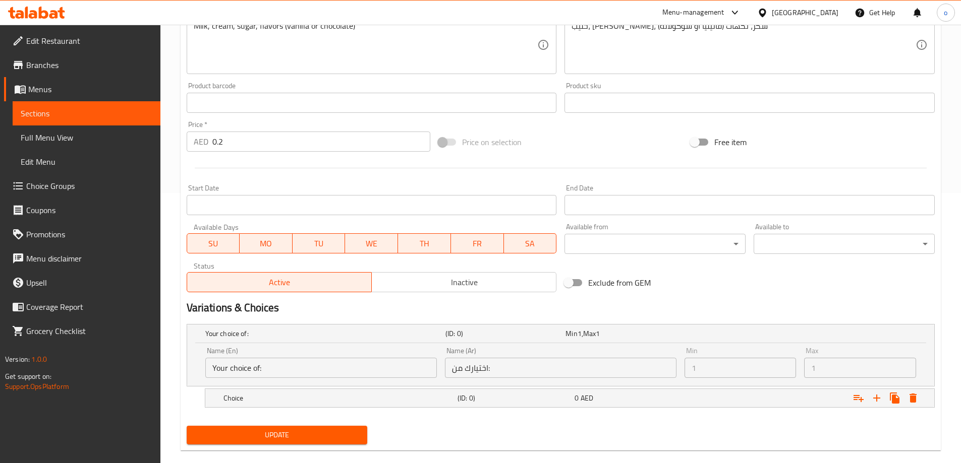
scroll to position [286, 0]
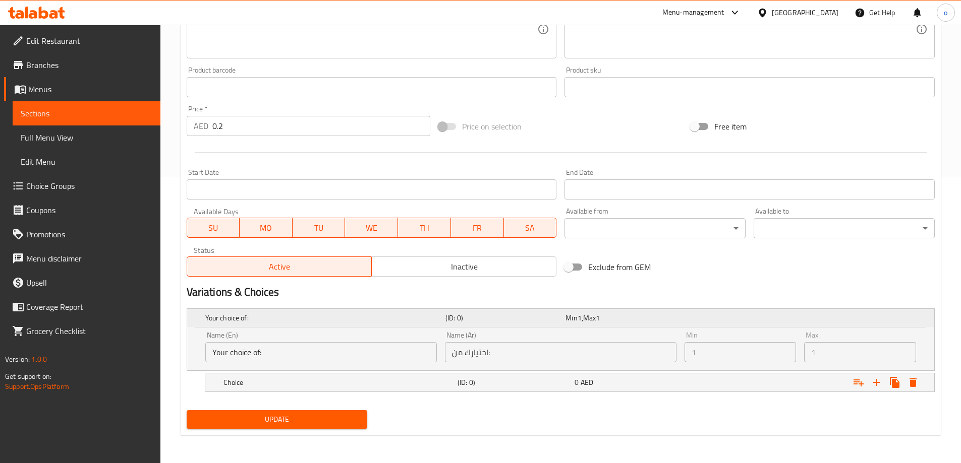
click at [680, 323] on div "Min 1 , Max 1" at bounding box center [623, 318] width 116 height 10
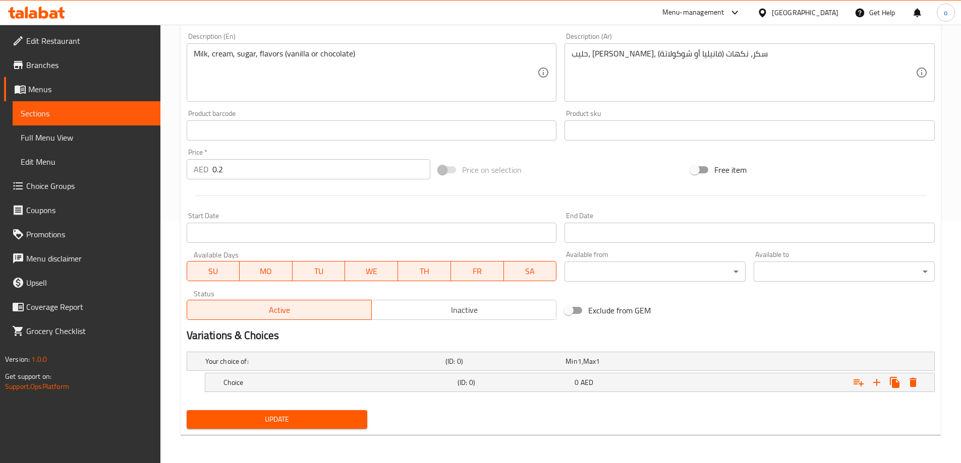
scroll to position [243, 0]
click at [432, 381] on h5 "Choice" at bounding box center [338, 383] width 230 height 10
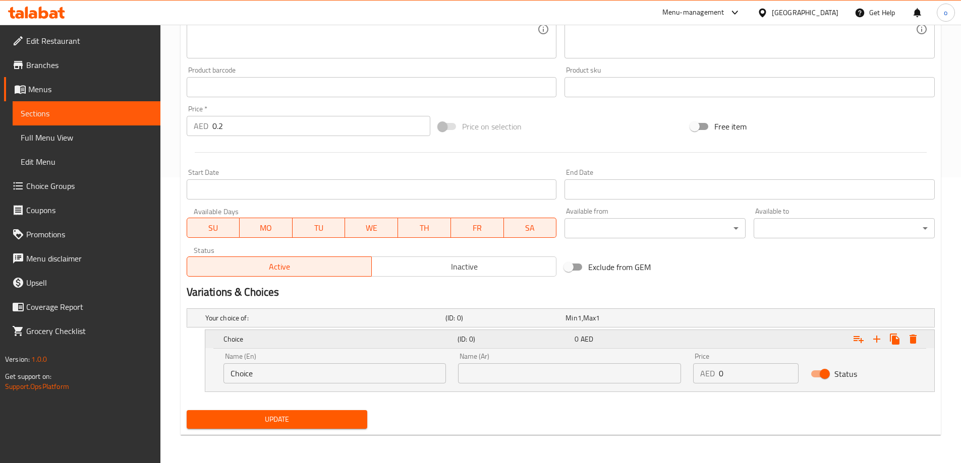
click at [589, 346] on div "Choice (ID: 0) 0 AED" at bounding box center [572, 339] width 702 height 22
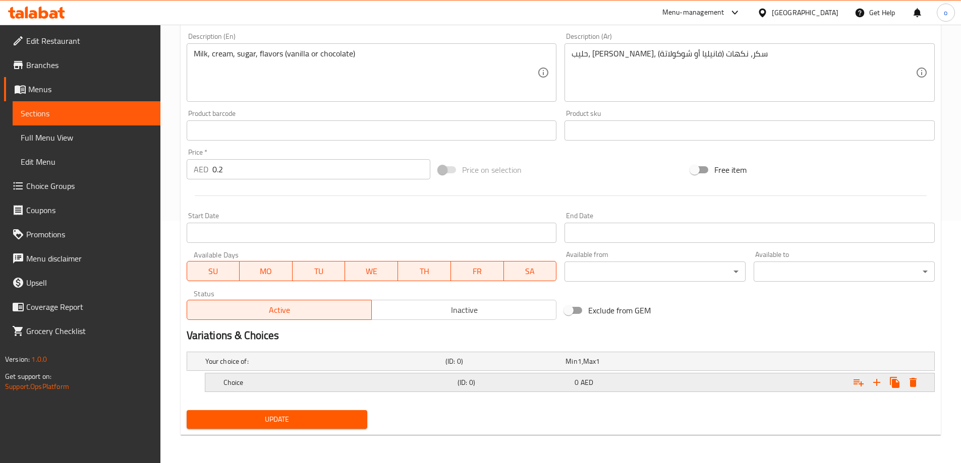
click at [450, 373] on div "Choice (ID: 0) 0 AED" at bounding box center [572, 383] width 702 height 22
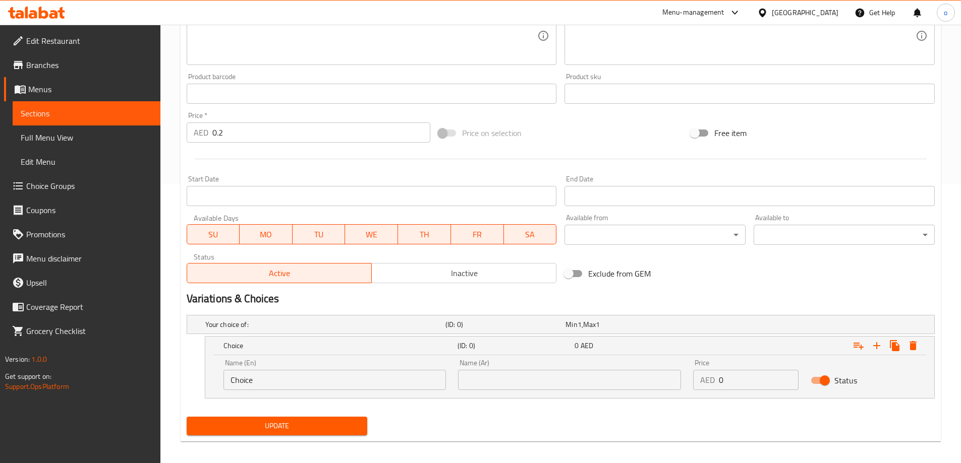
scroll to position [286, 0]
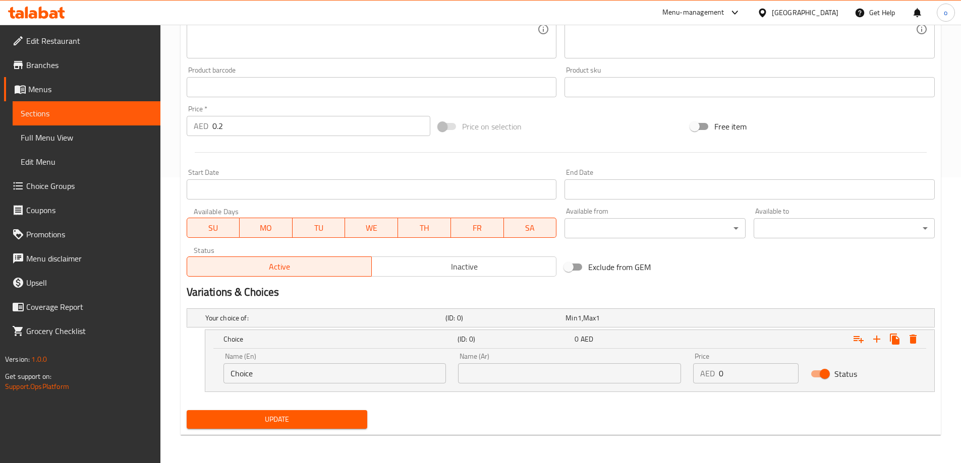
click at [357, 371] on input "Choice" at bounding box center [334, 374] width 223 height 20
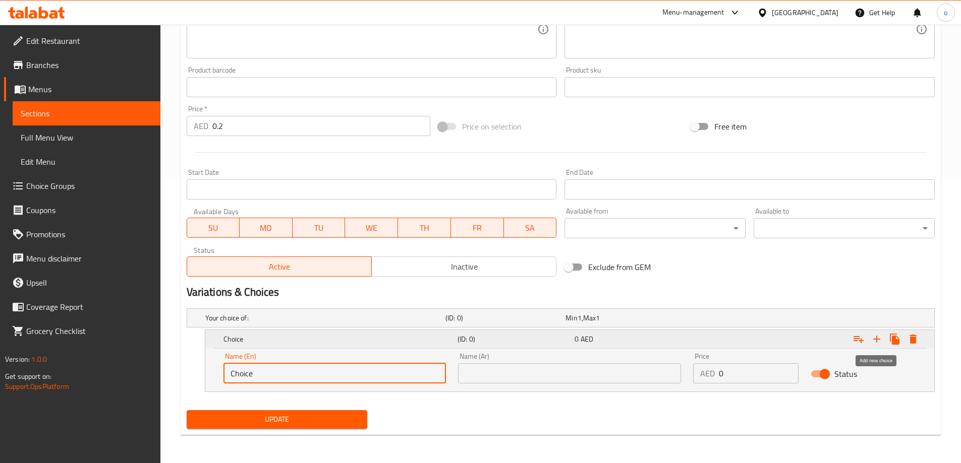
click at [877, 338] on icon "Expand" at bounding box center [876, 339] width 12 height 12
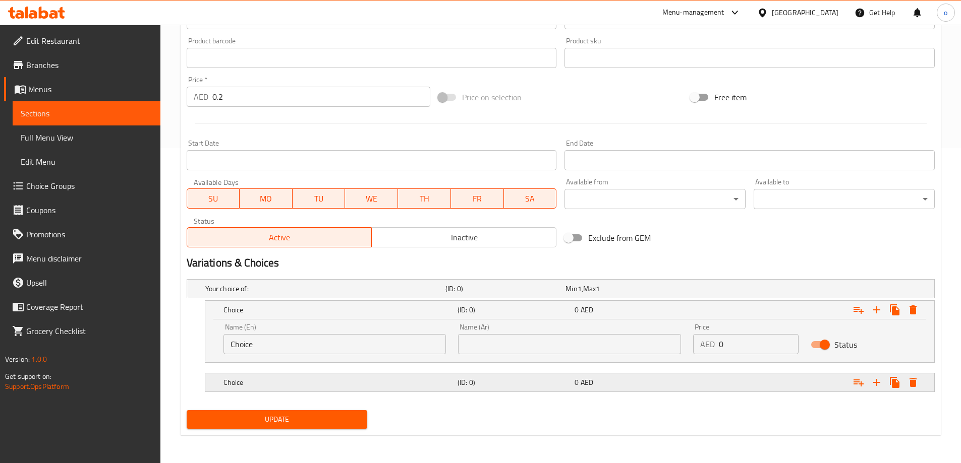
click at [531, 386] on h5 "(ID: 0)" at bounding box center [513, 383] width 113 height 10
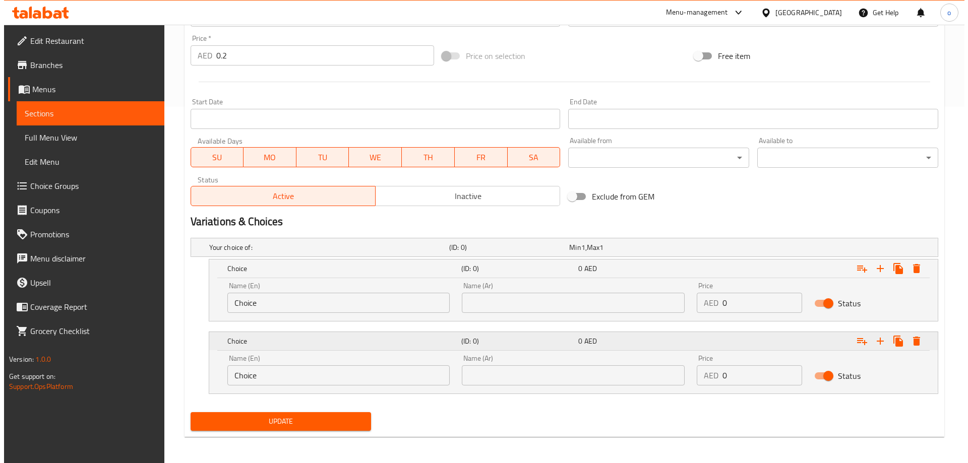
scroll to position [358, 0]
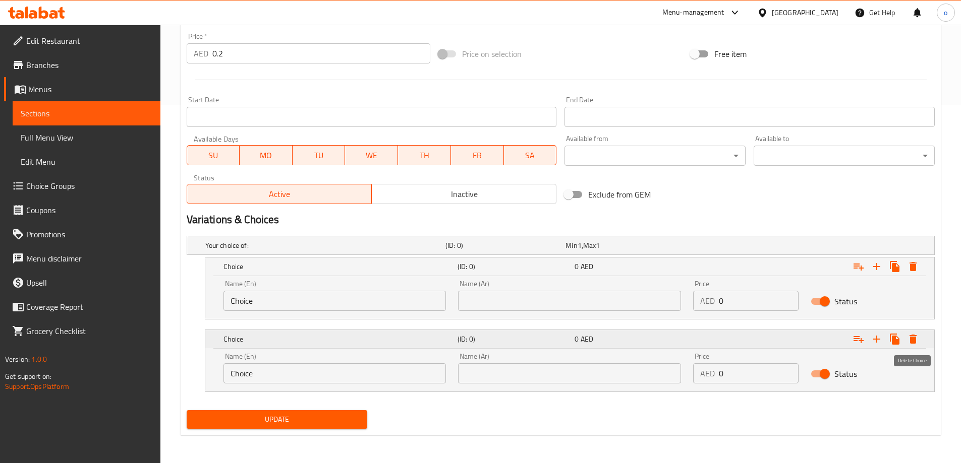
click at [915, 335] on icon "Expand" at bounding box center [912, 339] width 7 height 9
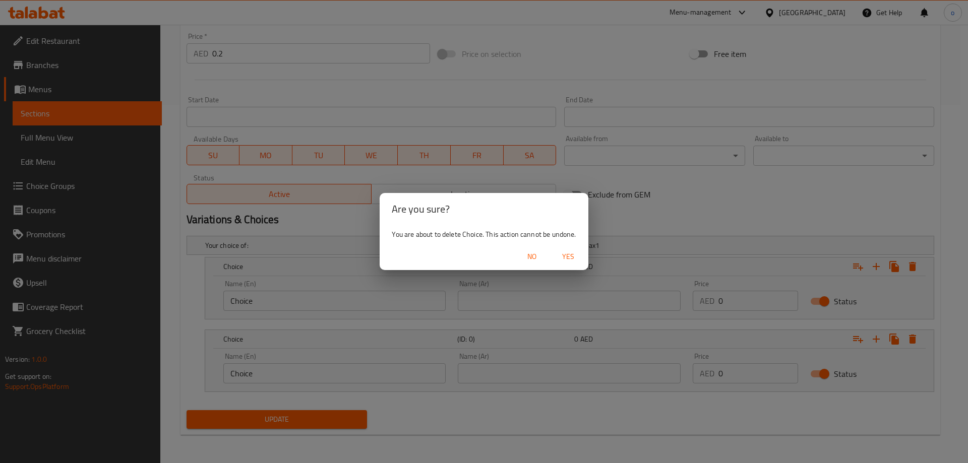
click at [575, 259] on span "Yes" at bounding box center [568, 257] width 24 height 13
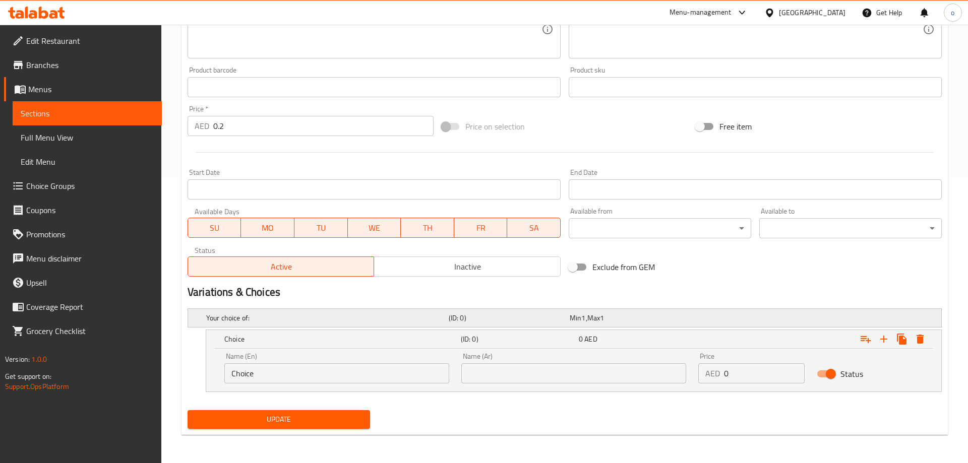
scroll to position [286, 0]
click at [911, 340] on icon "Expand" at bounding box center [912, 339] width 7 height 9
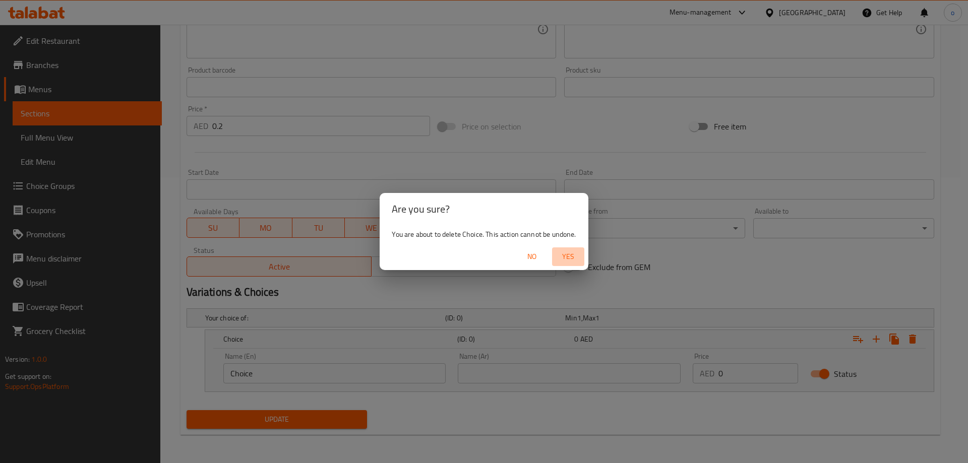
click at [584, 258] on button "Yes" at bounding box center [568, 257] width 32 height 19
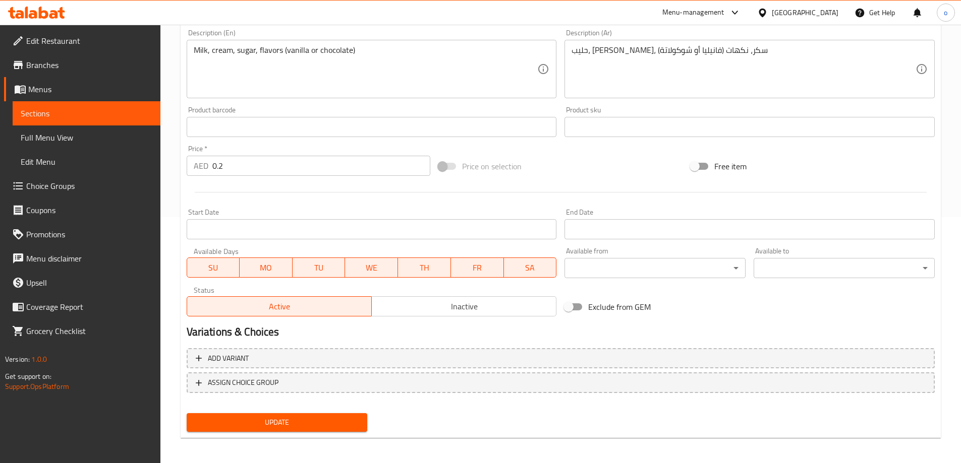
scroll to position [249, 0]
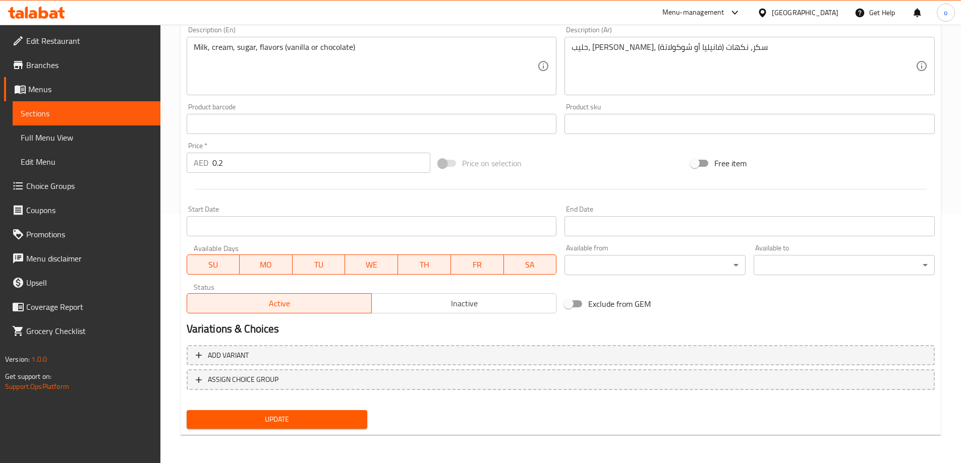
click at [256, 417] on span "Update" at bounding box center [277, 419] width 165 height 13
click at [87, 185] on span "Choice Groups" at bounding box center [89, 186] width 126 height 12
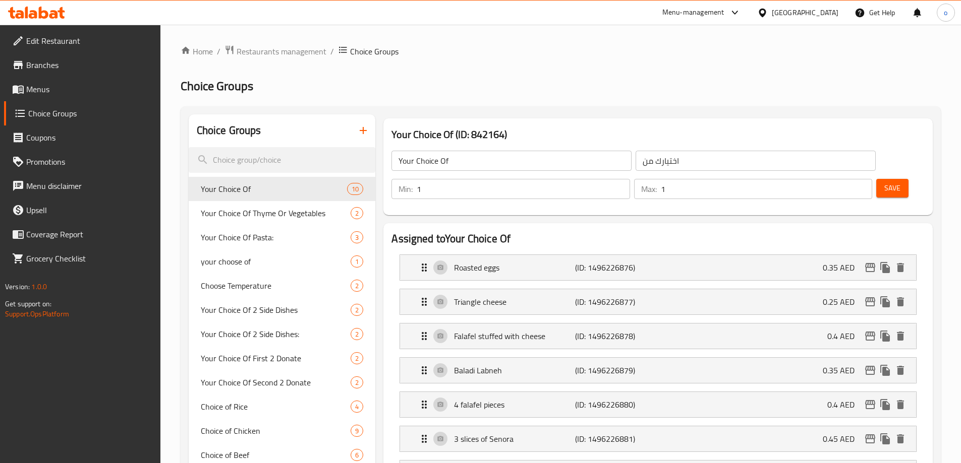
click at [362, 128] on icon "button" at bounding box center [363, 131] width 12 height 12
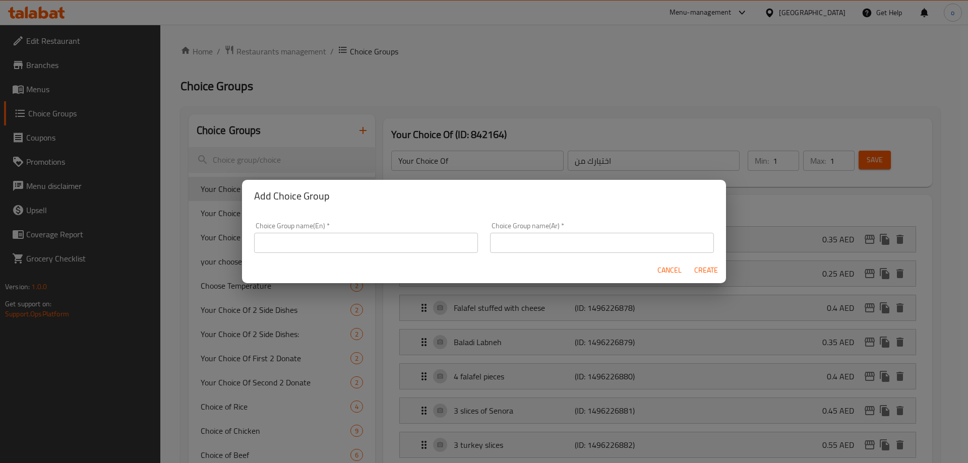
click at [366, 247] on input "text" at bounding box center [366, 243] width 224 height 20
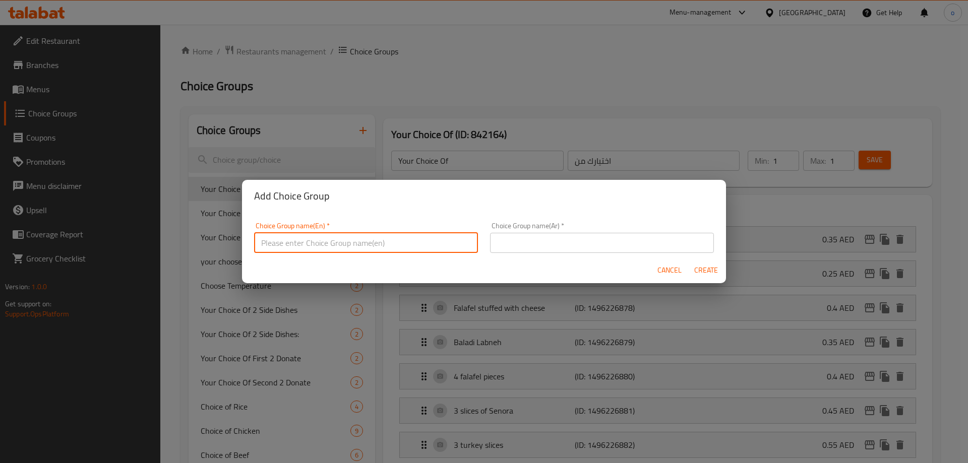
type input "f"
type input "y"
type input "your choice of"
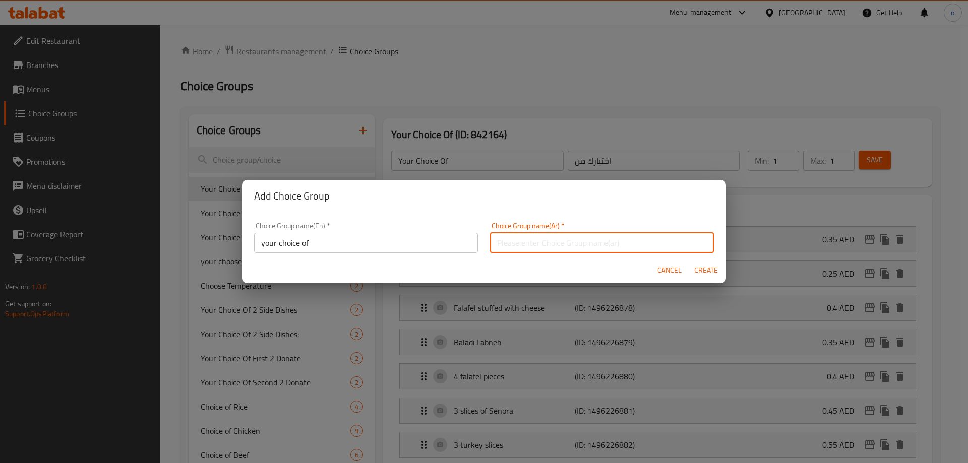
type input "r"
type input "اختيارك من"
click at [345, 245] on input "your choice of" at bounding box center [366, 243] width 224 height 20
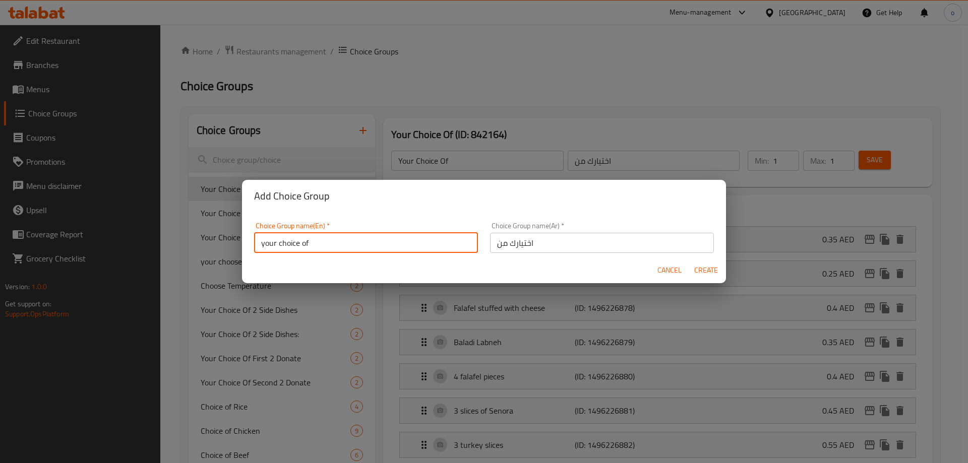
click at [345, 245] on input "your choice of" at bounding box center [366, 243] width 224 height 20
type input "Your Choice Of"
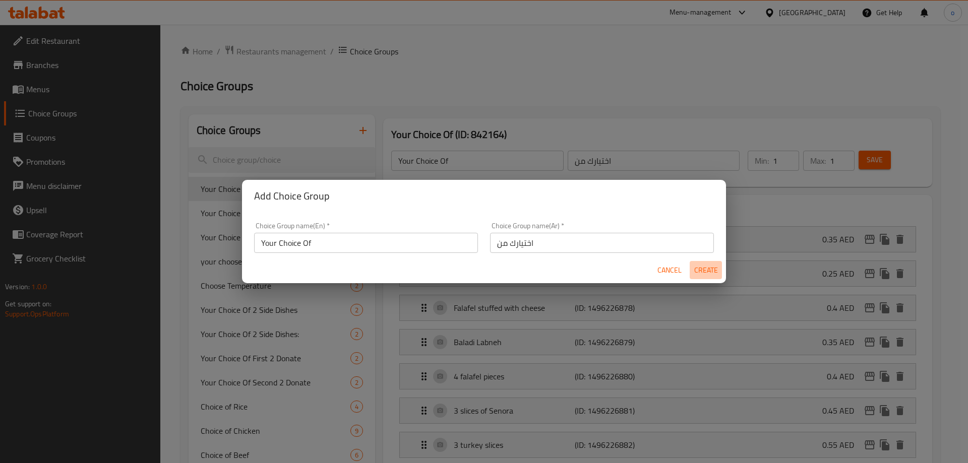
click at [701, 266] on span "Create" at bounding box center [706, 270] width 24 height 13
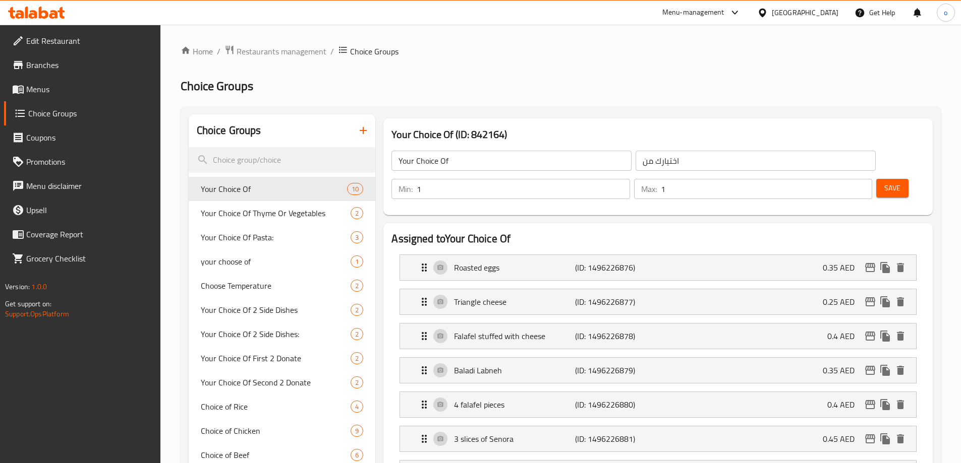
click at [361, 129] on icon "button" at bounding box center [363, 131] width 12 height 12
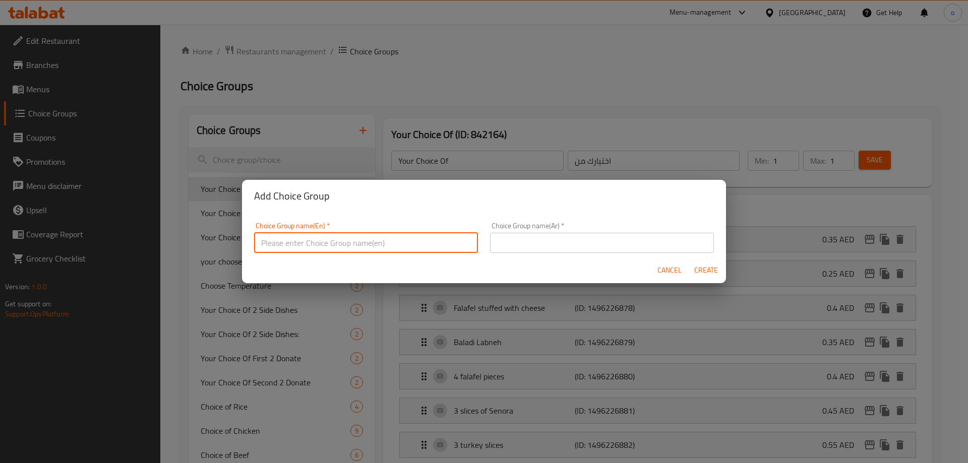
click at [343, 249] on input "text" at bounding box center [366, 243] width 224 height 20
type input "Your Choice Of"
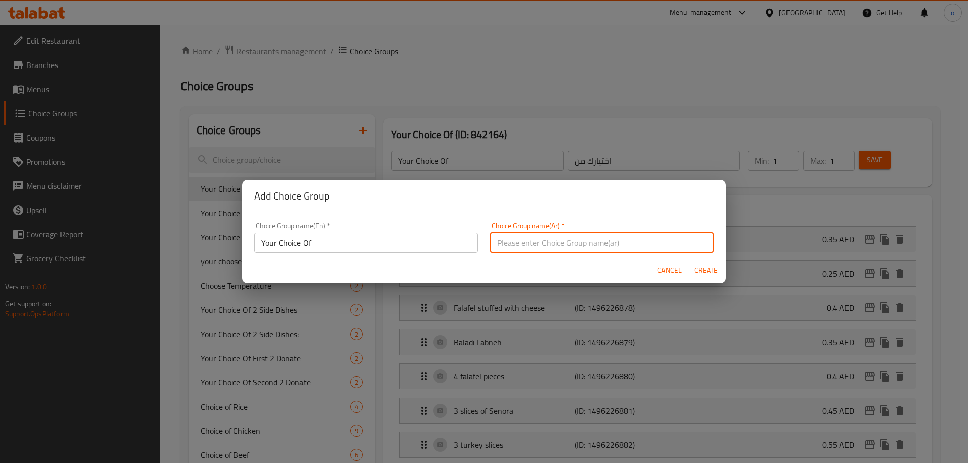
click at [513, 247] on input "text" at bounding box center [602, 243] width 224 height 20
type input "اختيارك من"
click at [403, 239] on input "Your Choice Of" at bounding box center [366, 243] width 224 height 20
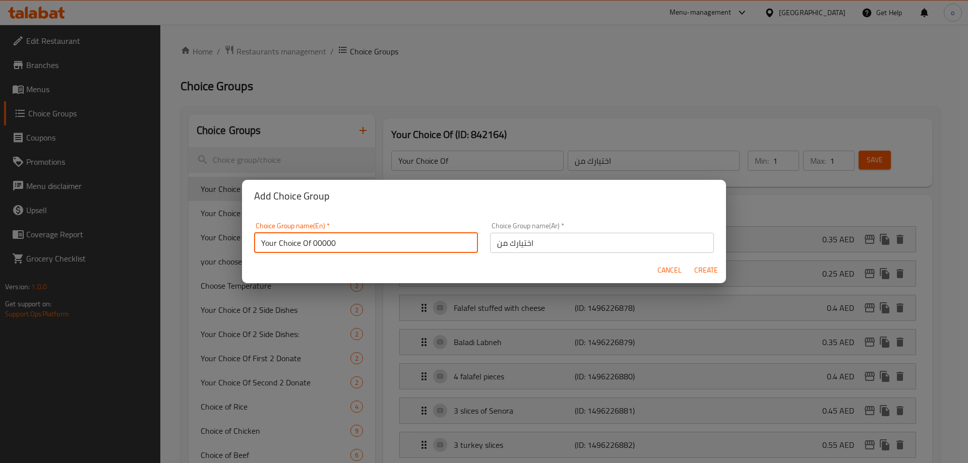
type input "Your Choice Of 00000"
click at [573, 243] on input "اختيارك من" at bounding box center [602, 243] width 224 height 20
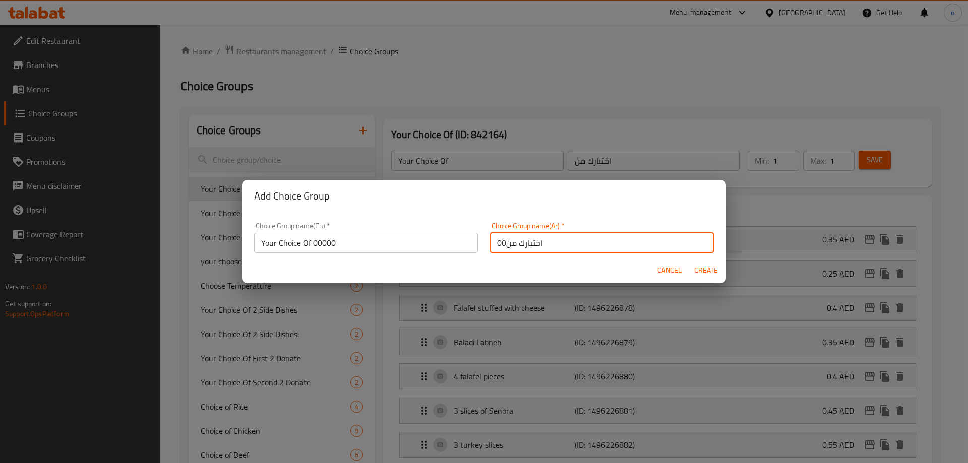
type input "اختيارك من00"
click at [711, 269] on span "Create" at bounding box center [706, 270] width 24 height 13
type input "Your Choice Of 00000"
type input "اختيارك من00"
type input "0"
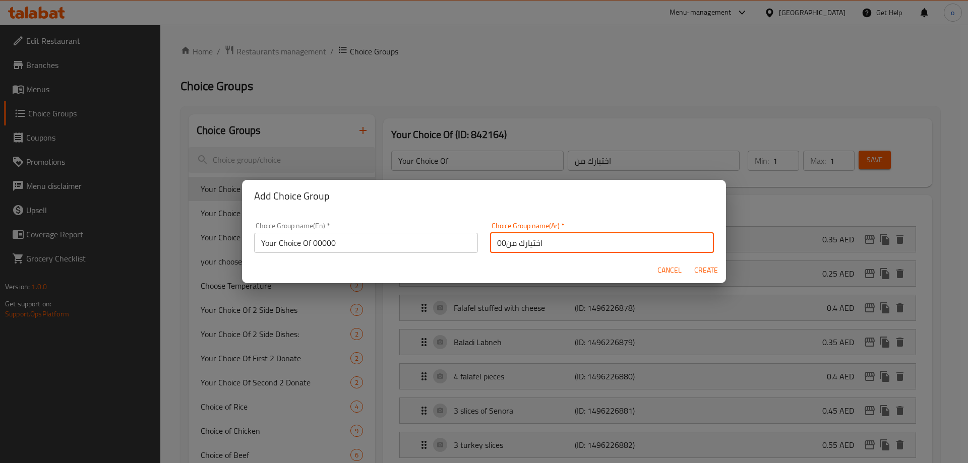
type input "0"
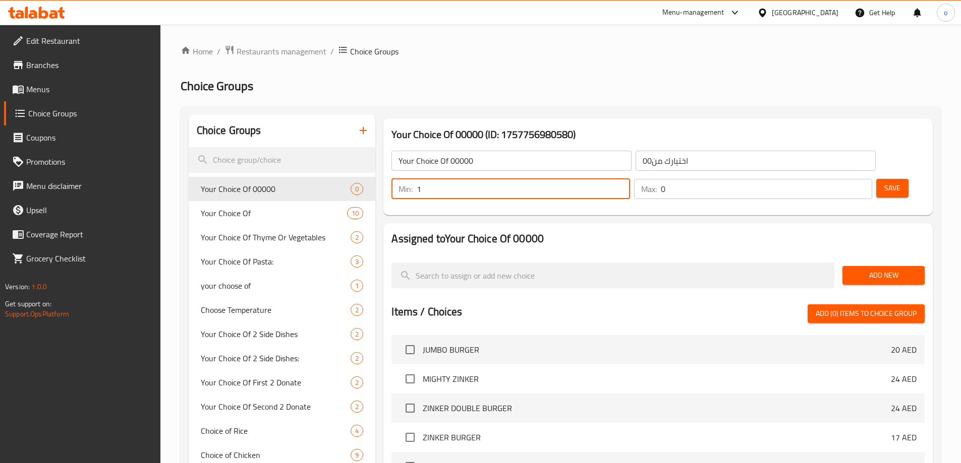
type input "1"
click at [629, 179] on input "1" at bounding box center [522, 189] width 213 height 20
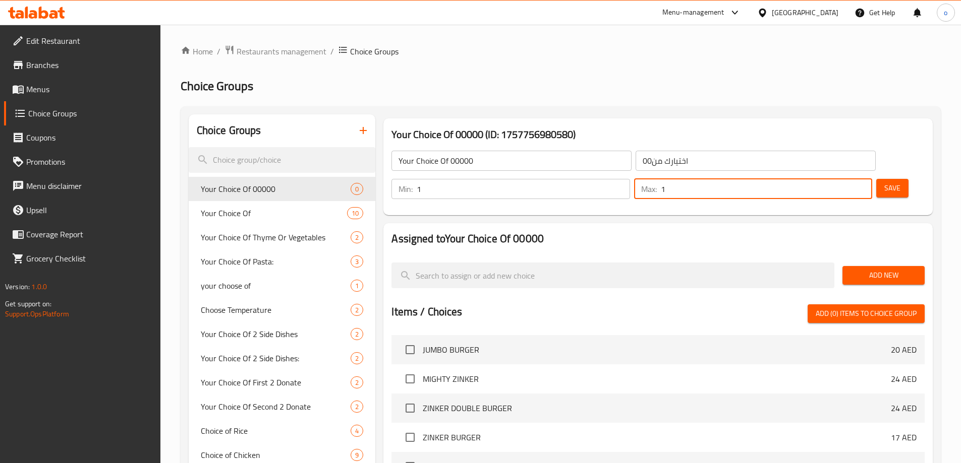
type input "1"
click at [845, 179] on input "1" at bounding box center [766, 189] width 211 height 20
click at [884, 182] on span "Save" at bounding box center [892, 188] width 16 height 13
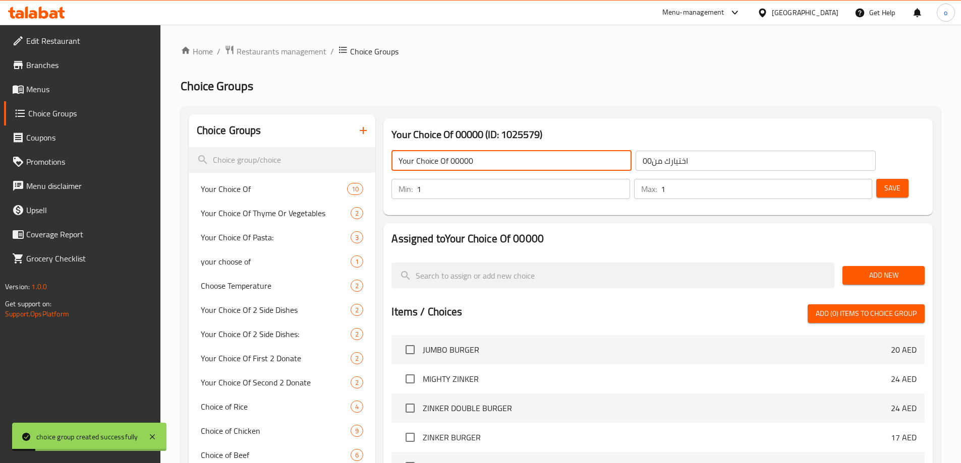
drag, startPoint x: 449, startPoint y: 162, endPoint x: 509, endPoint y: 170, distance: 60.5
click at [509, 170] on input "Your Choice Of 00000" at bounding box center [511, 161] width 240 height 20
type input "Your Choice Of"
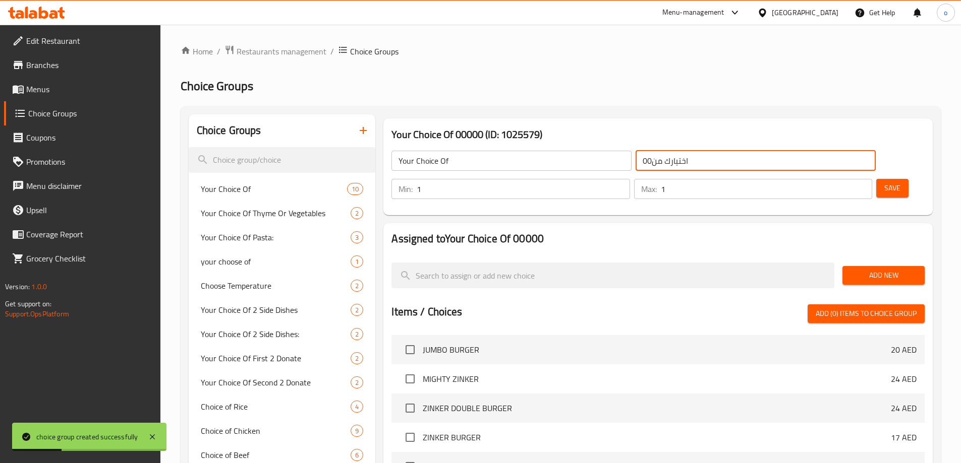
drag, startPoint x: 583, startPoint y: 161, endPoint x: 549, endPoint y: 161, distance: 33.8
click at [549, 161] on div "Your Choice Of ​ اختيارك من00 ​" at bounding box center [633, 161] width 496 height 32
type input "اختيارك من"
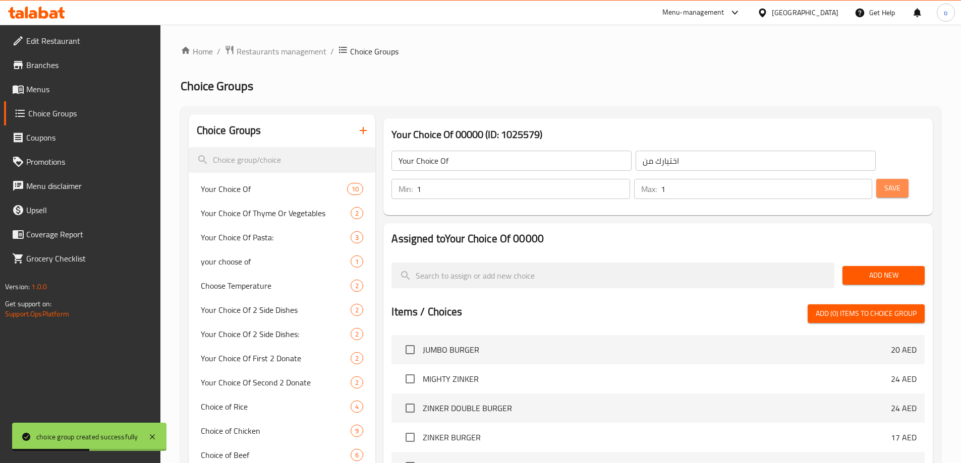
click at [884, 179] on button "Save" at bounding box center [892, 188] width 32 height 19
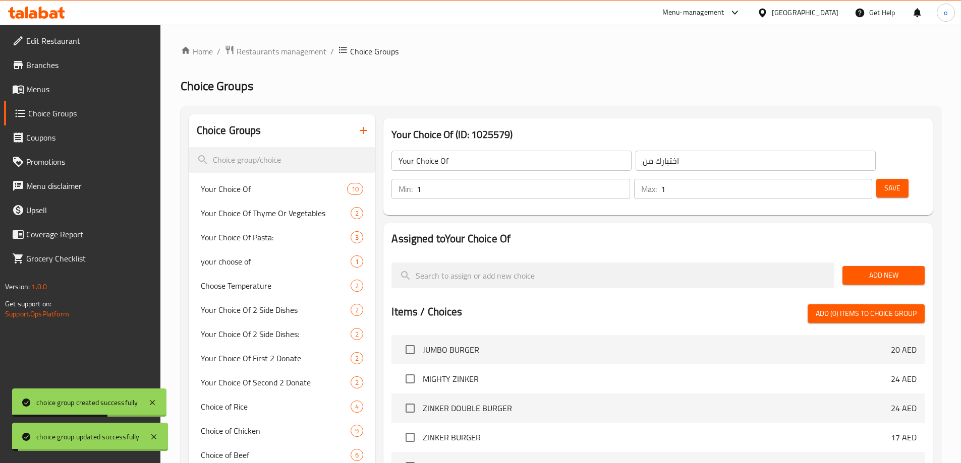
click at [892, 269] on span "Add New" at bounding box center [883, 275] width 66 height 13
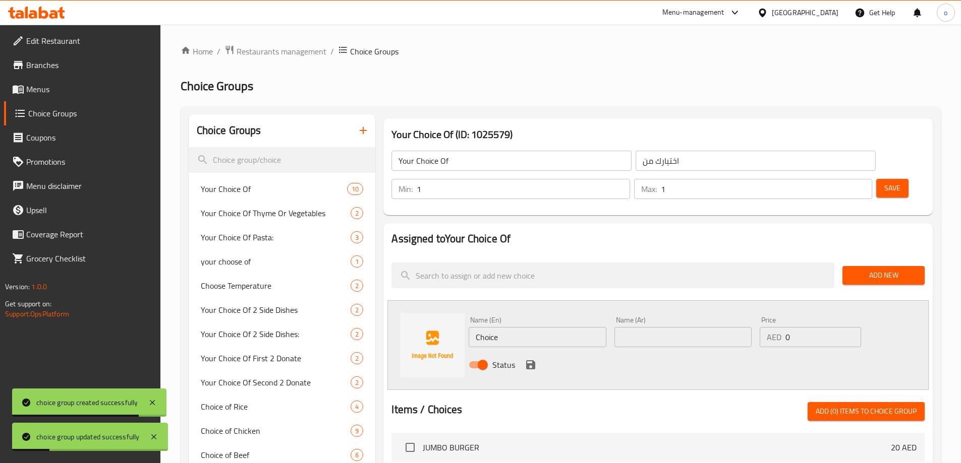
click at [524, 327] on input "Choice" at bounding box center [536, 337] width 137 height 20
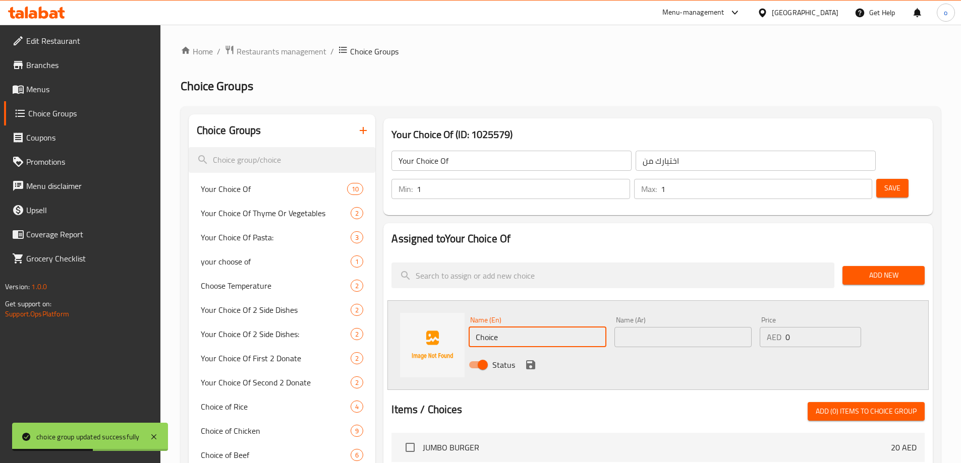
click at [637, 327] on input "text" at bounding box center [682, 337] width 137 height 20
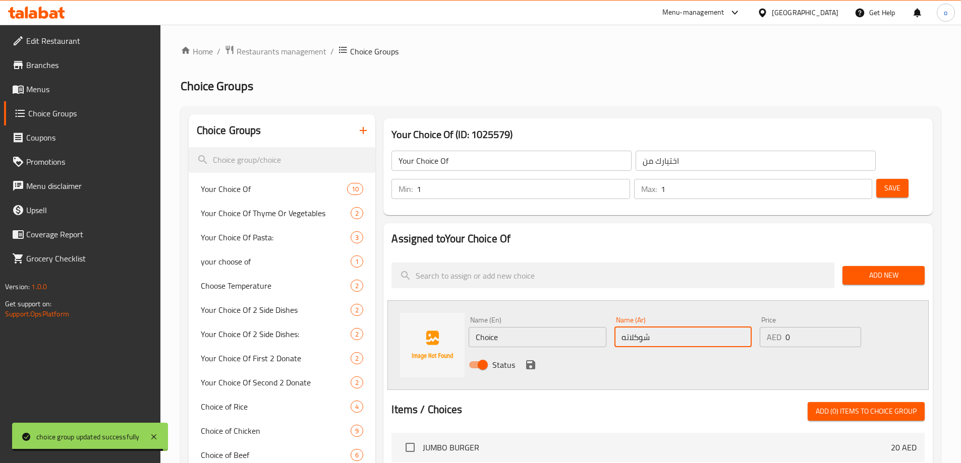
type input "شوكلاته"
click at [522, 327] on input "Choice" at bounding box center [536, 337] width 137 height 20
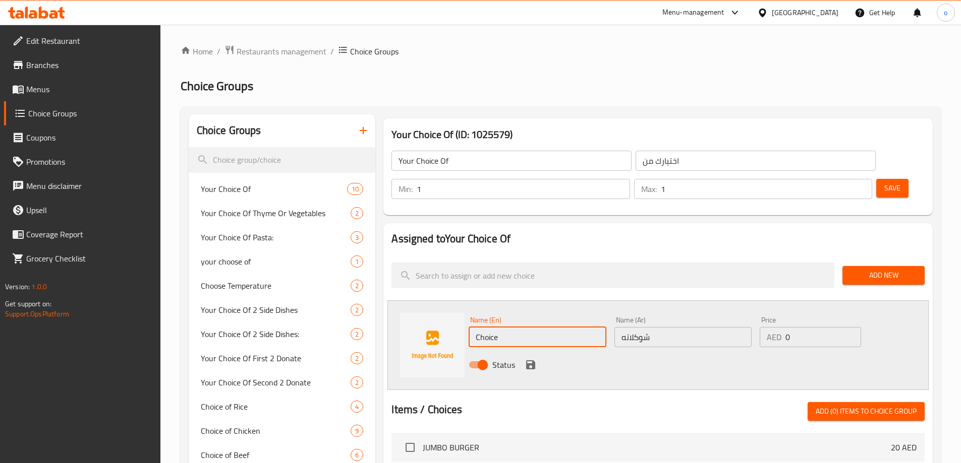
click at [522, 327] on input "Choice" at bounding box center [536, 337] width 137 height 20
click at [633, 327] on input "شوكلاته" at bounding box center [682, 337] width 137 height 20
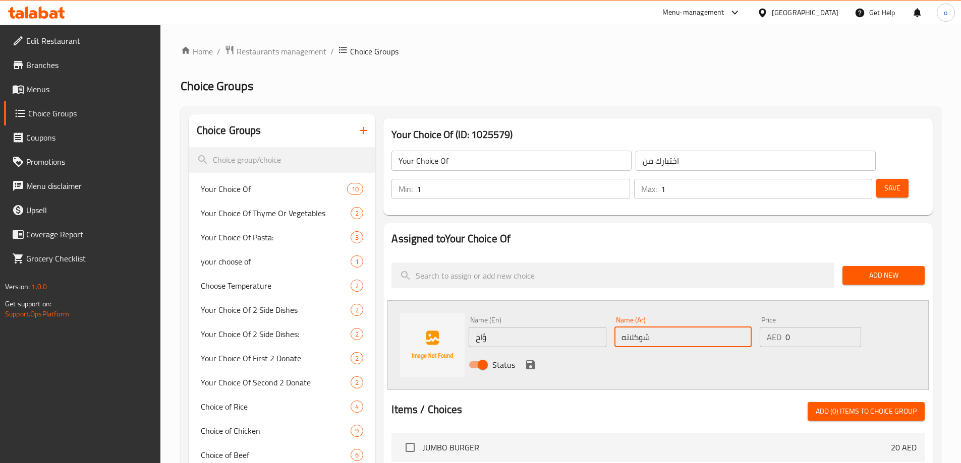
click at [633, 327] on input "شوكلاته" at bounding box center [682, 337] width 137 height 20
click at [529, 327] on input "ؤاخ" at bounding box center [536, 337] width 137 height 20
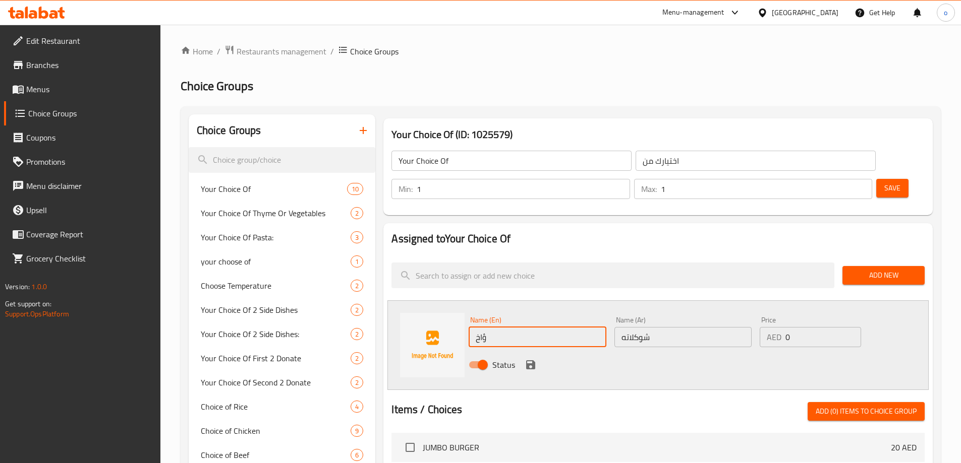
click at [529, 327] on input "ؤاخ" at bounding box center [536, 337] width 137 height 20
paste input "chocolate"
click at [555, 327] on input "chocolate" at bounding box center [536, 337] width 137 height 20
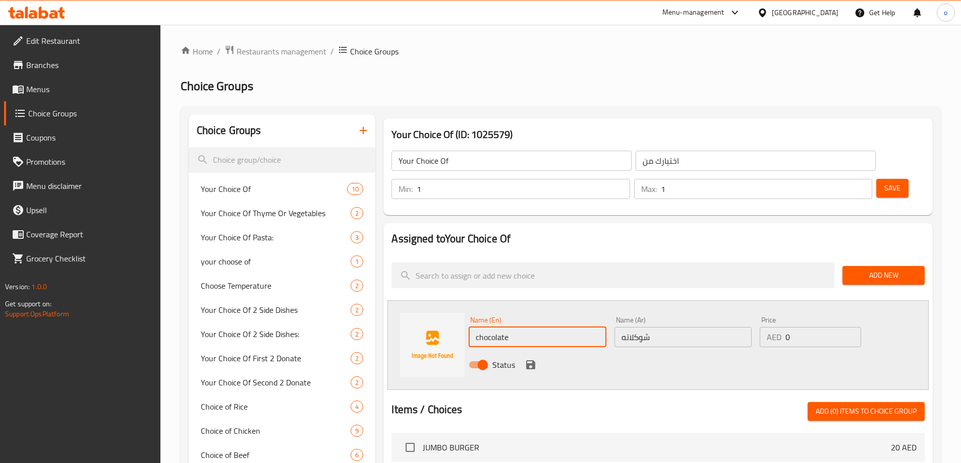
click at [555, 327] on input "chocolate" at bounding box center [536, 337] width 137 height 20
paste input "text"
type input "Chocolate"
click at [686, 327] on input "شوكلاته" at bounding box center [682, 337] width 137 height 20
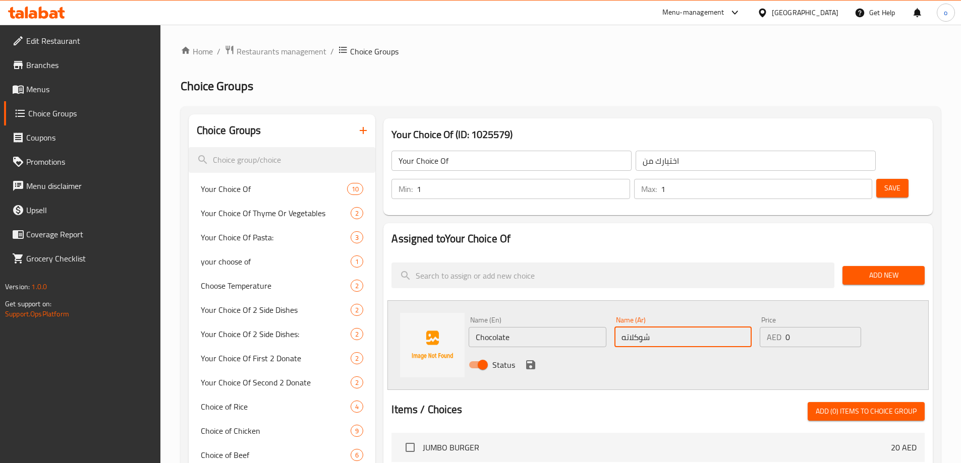
click at [683, 327] on input "شوكلاته" at bounding box center [682, 337] width 137 height 20
click at [637, 327] on input "شوكلاته" at bounding box center [682, 337] width 137 height 20
click at [634, 327] on input "شوكلاته" at bounding box center [682, 337] width 137 height 20
drag, startPoint x: 625, startPoint y: 310, endPoint x: 621, endPoint y: 313, distance: 5.4
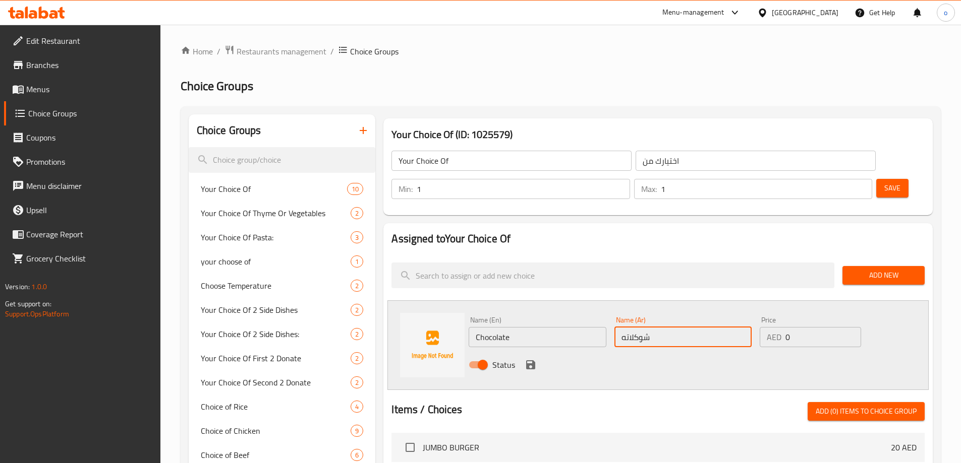
click at [621, 327] on input "شوكلاته" at bounding box center [682, 337] width 137 height 20
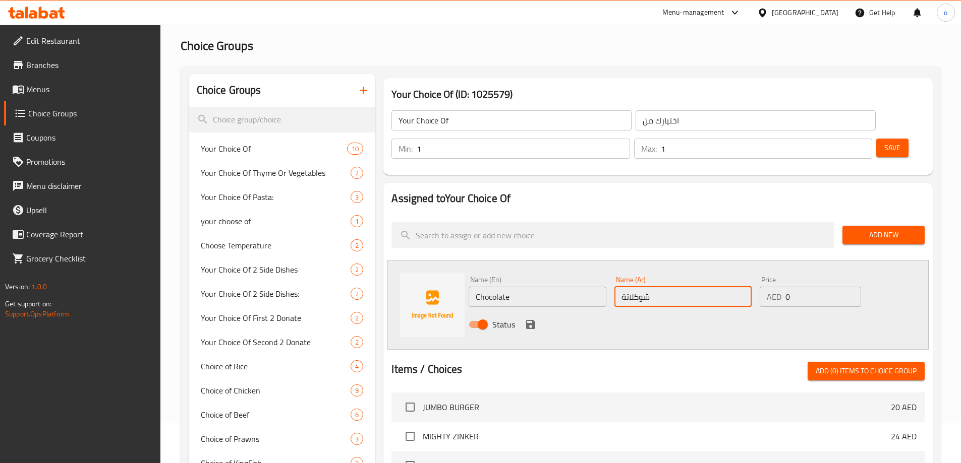
scroll to position [101, 0]
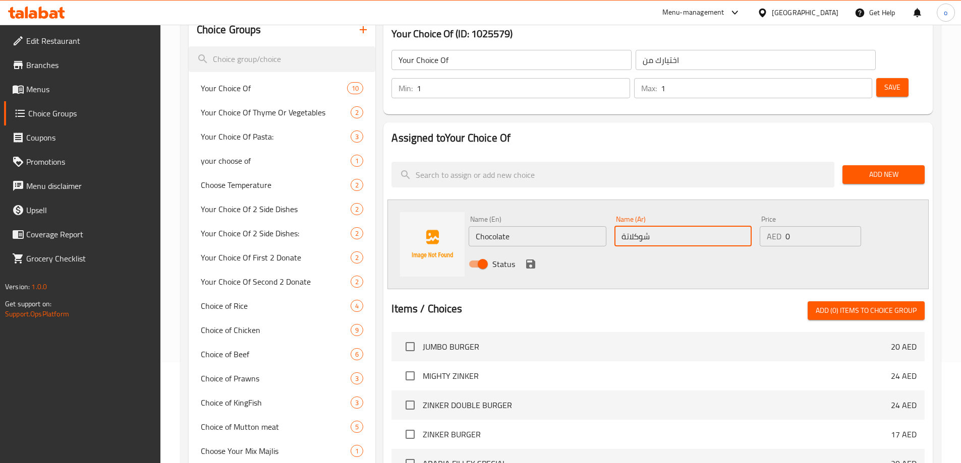
type input "شوكلاتة"
click at [900, 165] on button "Add New" at bounding box center [883, 174] width 82 height 19
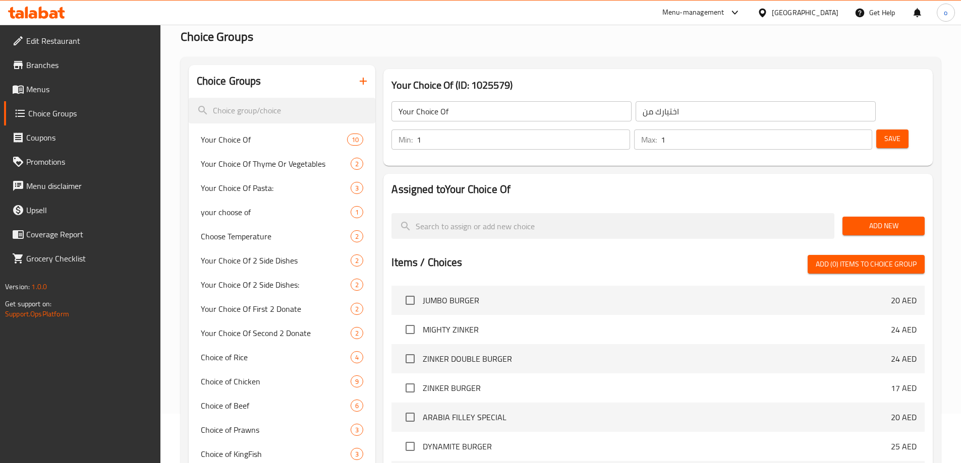
scroll to position [0, 0]
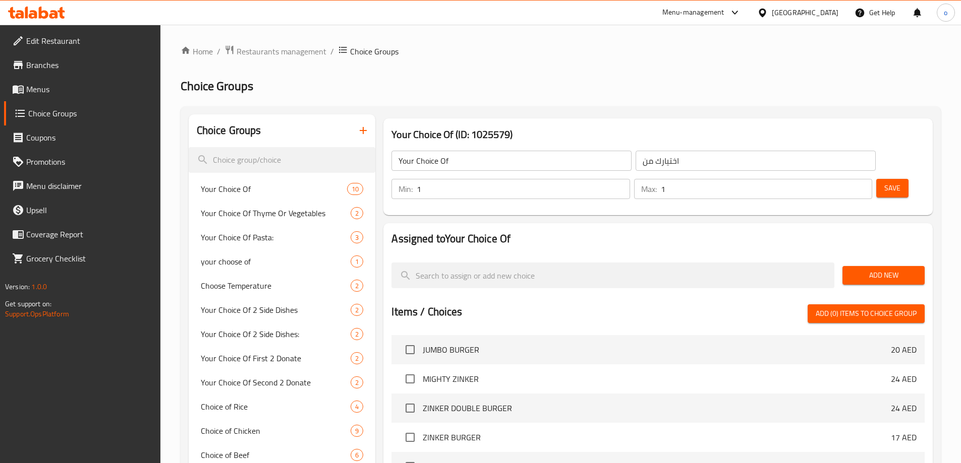
click at [878, 269] on span "Add New" at bounding box center [883, 275] width 66 height 13
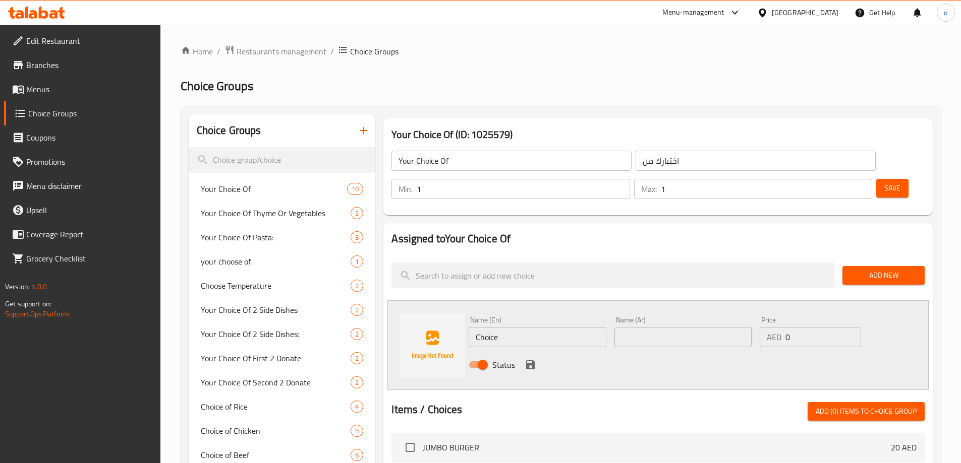
click at [556, 327] on input "Choice" at bounding box center [536, 337] width 137 height 20
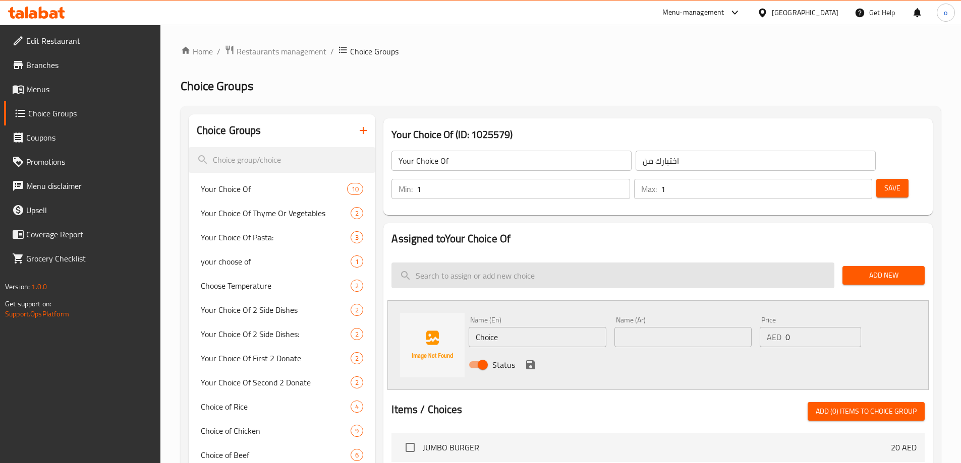
click at [573, 263] on input "search" at bounding box center [612, 276] width 443 height 26
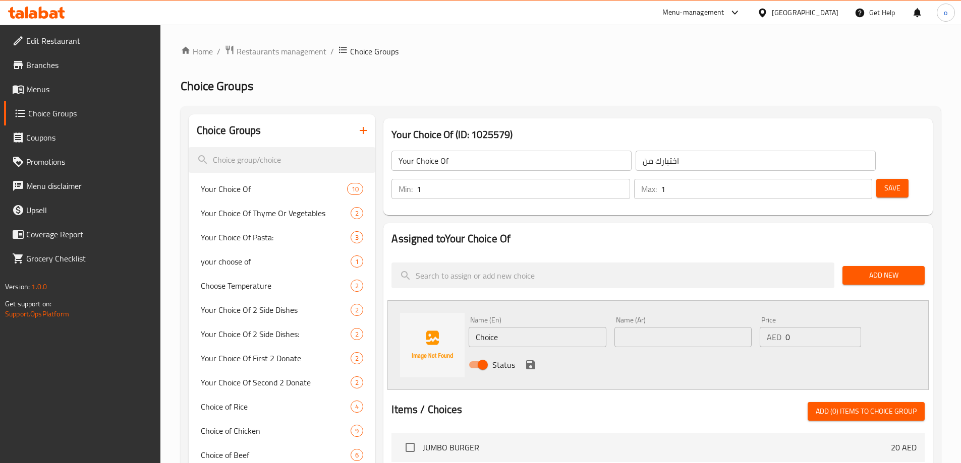
click at [549, 351] on div "Status" at bounding box center [682, 364] width 437 height 27
click at [560, 327] on input "Choice" at bounding box center [536, 337] width 137 height 20
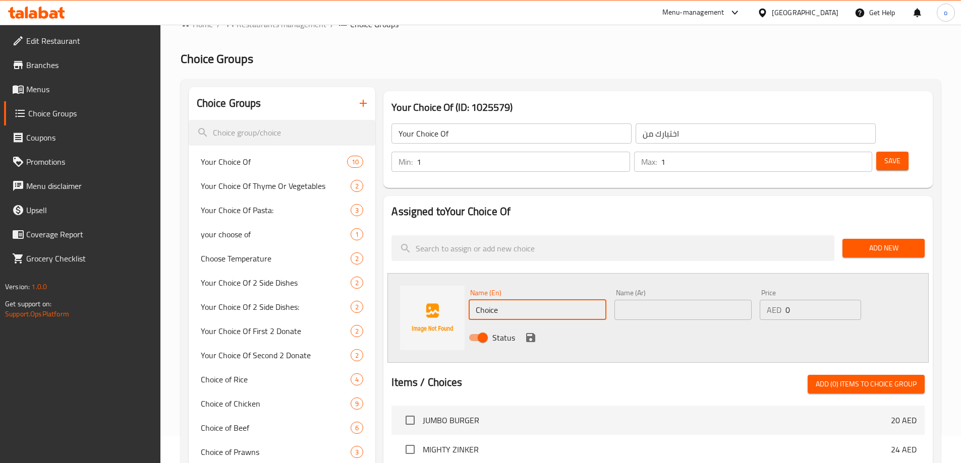
scroll to position [50, 0]
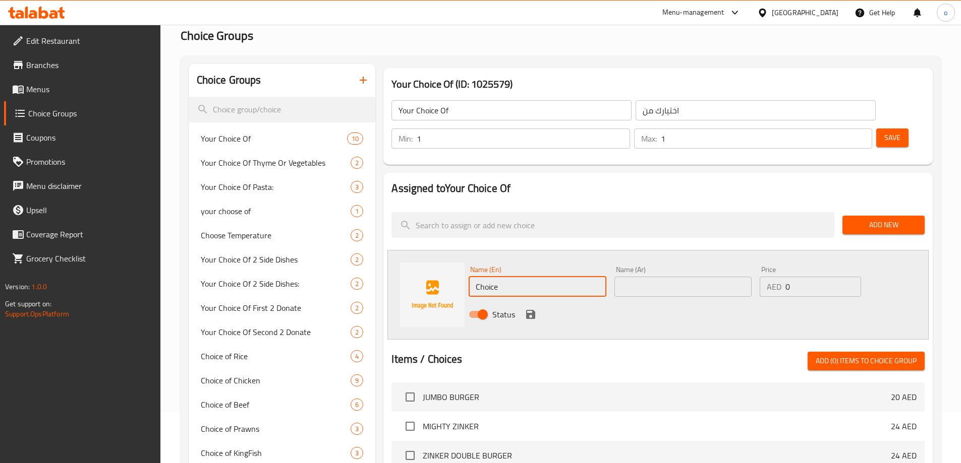
click at [515, 277] on input "Choice" at bounding box center [536, 287] width 137 height 20
drag, startPoint x: 690, startPoint y: 261, endPoint x: 688, endPoint y: 256, distance: 5.9
click at [690, 277] on input "text" at bounding box center [682, 287] width 137 height 20
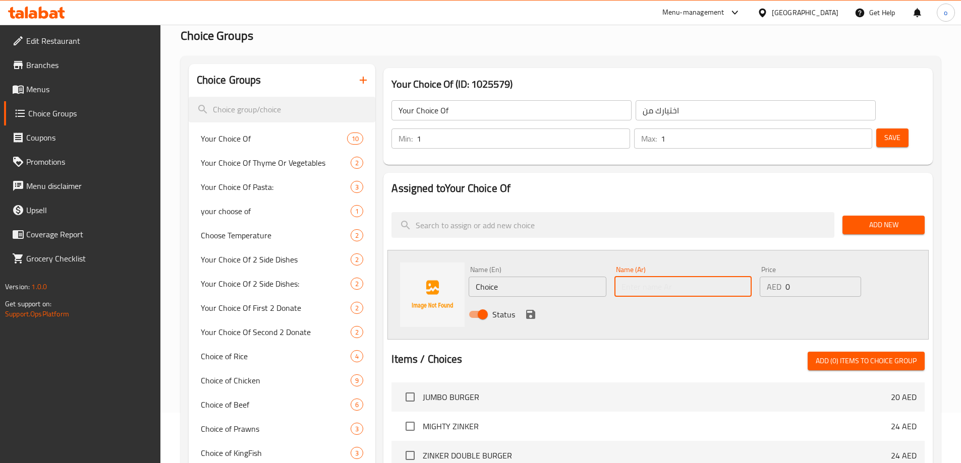
paste input "شوكولاتة"
type input "شوكولاتة"
click at [521, 277] on input "Choice" at bounding box center [536, 287] width 137 height 20
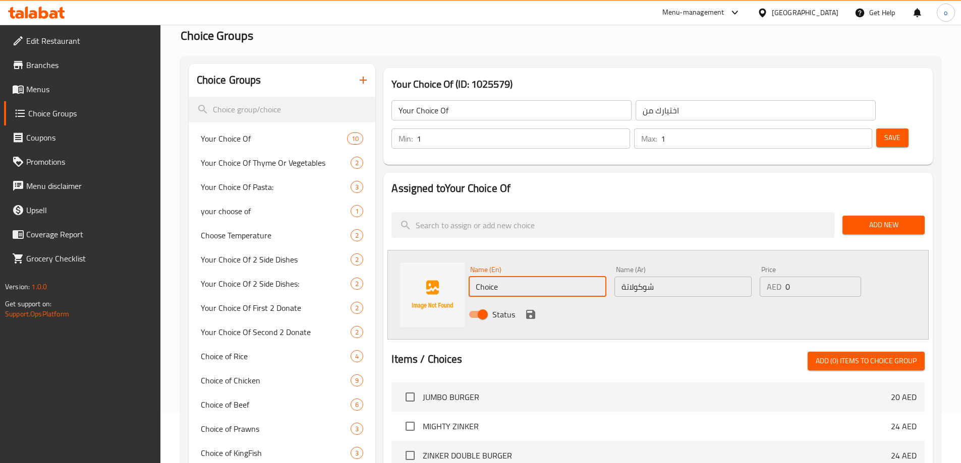
click at [521, 277] on input "Choice" at bounding box center [536, 287] width 137 height 20
paste input "chocolat"
type input "Chocolate"
click at [532, 277] on input "Chocolate" at bounding box center [536, 287] width 137 height 20
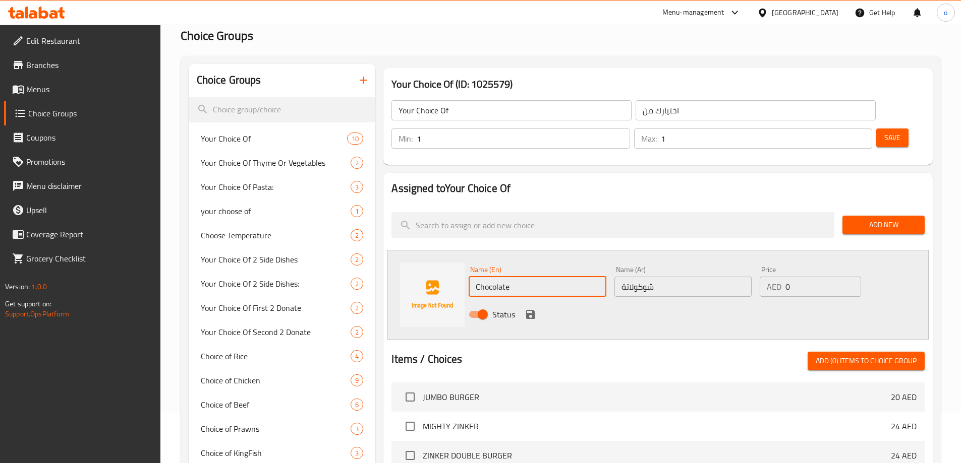
click at [532, 277] on input "Chocolate" at bounding box center [536, 287] width 137 height 20
click at [532, 310] on icon "save" at bounding box center [530, 314] width 9 height 9
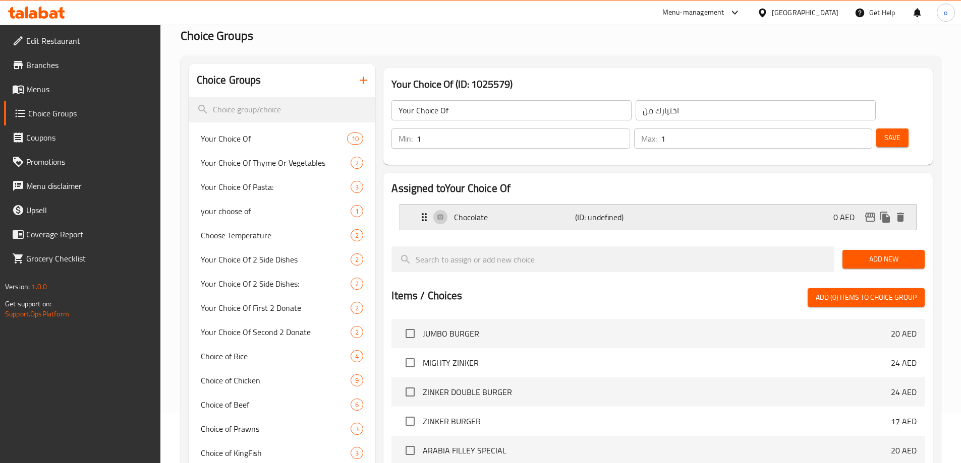
click at [620, 205] on div "Chocolate (ID: undefined) 0 AED" at bounding box center [661, 217] width 486 height 25
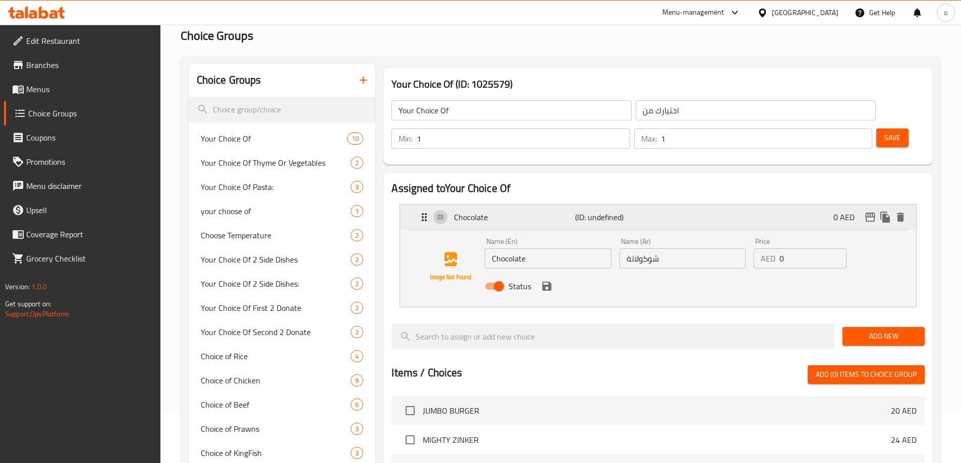
click at [489, 211] on p "Chocolate" at bounding box center [514, 217] width 121 height 12
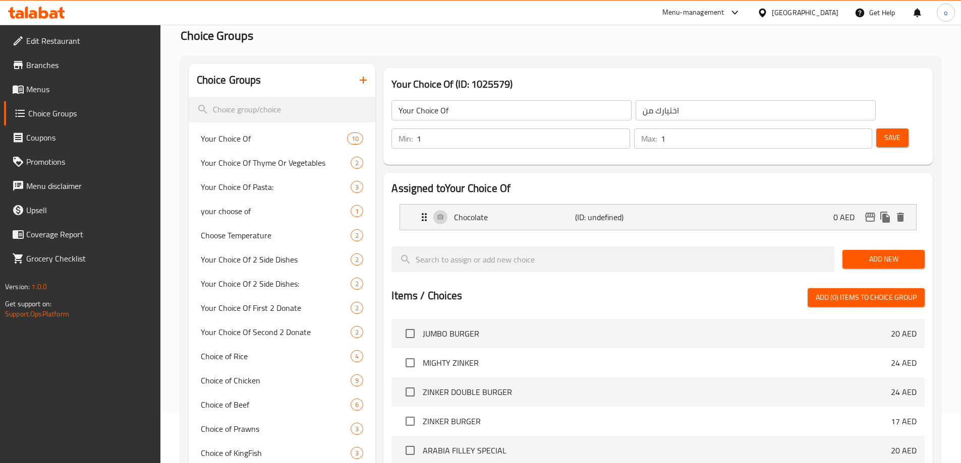
click at [874, 253] on span "Add New" at bounding box center [883, 259] width 66 height 13
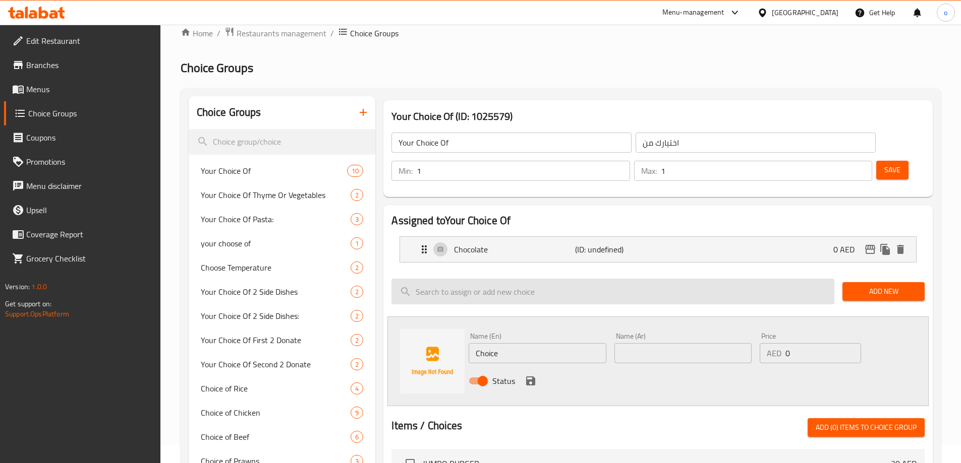
scroll to position [0, 0]
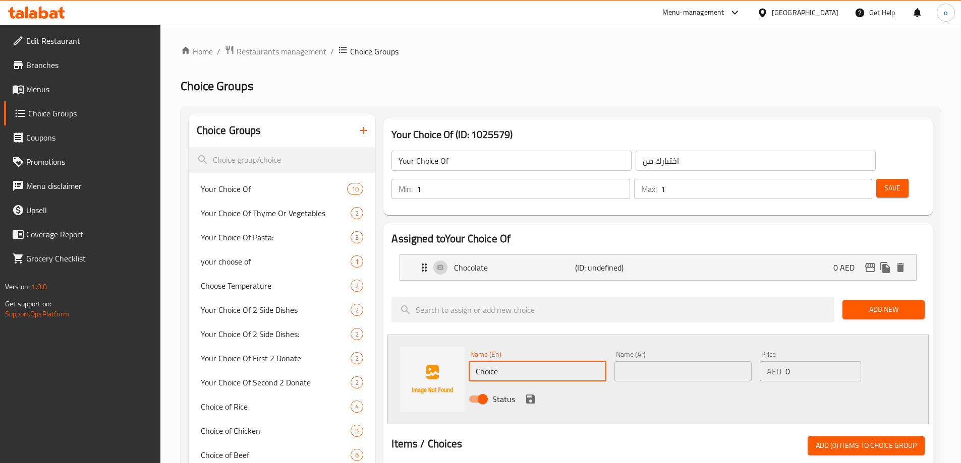
click at [537, 362] on input "Choice" at bounding box center [536, 372] width 137 height 20
drag, startPoint x: 641, startPoint y: 334, endPoint x: 639, endPoint y: 329, distance: 5.6
click at [642, 362] on input "text" at bounding box center [682, 372] width 137 height 20
paste input "فانيليا"
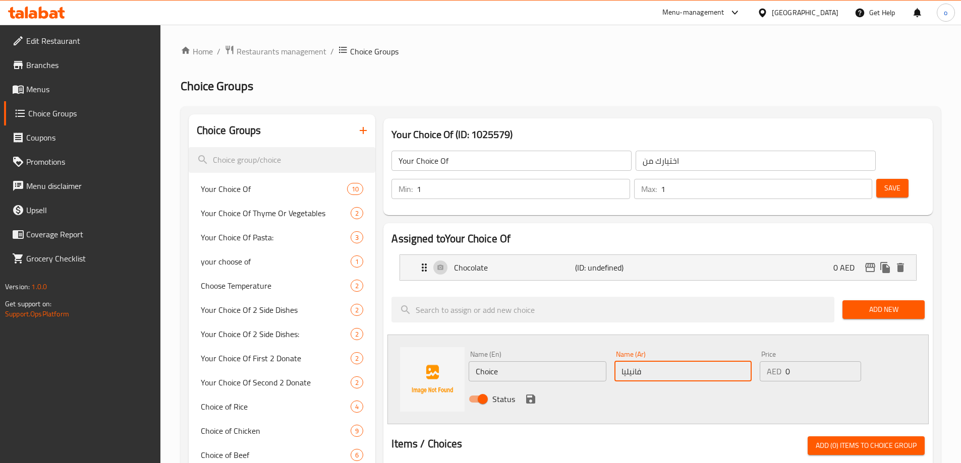
type input "فانيليا"
drag, startPoint x: 557, startPoint y: 347, endPoint x: 679, endPoint y: 348, distance: 122.0
click at [562, 362] on input "Choice" at bounding box center [536, 372] width 137 height 20
click at [688, 362] on input "فانيليا" at bounding box center [682, 372] width 137 height 20
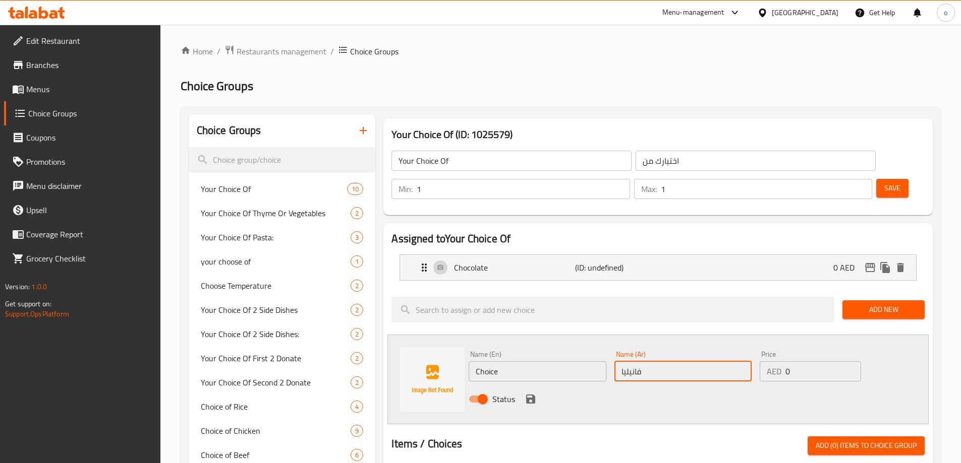
click at [688, 362] on input "فانيليا" at bounding box center [682, 372] width 137 height 20
click at [545, 362] on input "Choice" at bounding box center [536, 372] width 137 height 20
paste input "Vanilla"
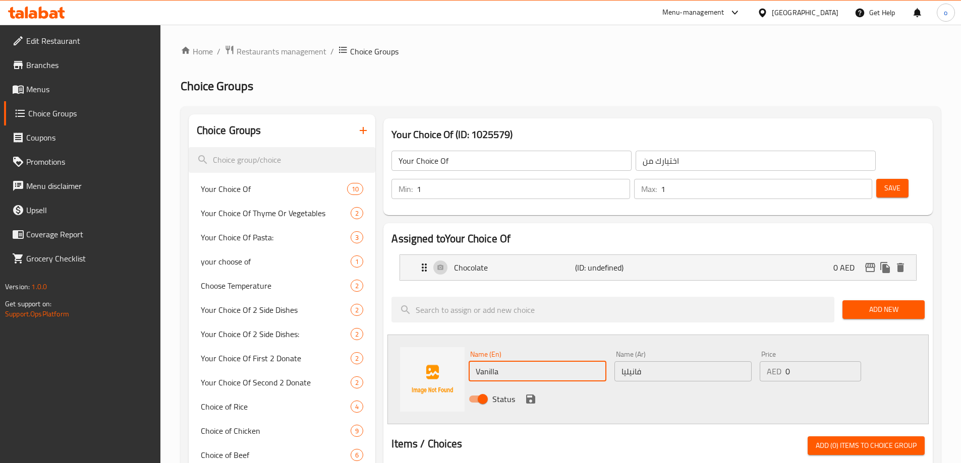
click at [500, 362] on input "Vanilla" at bounding box center [536, 372] width 137 height 20
type input "Vanilla"
click at [528, 393] on icon "save" at bounding box center [530, 399] width 12 height 12
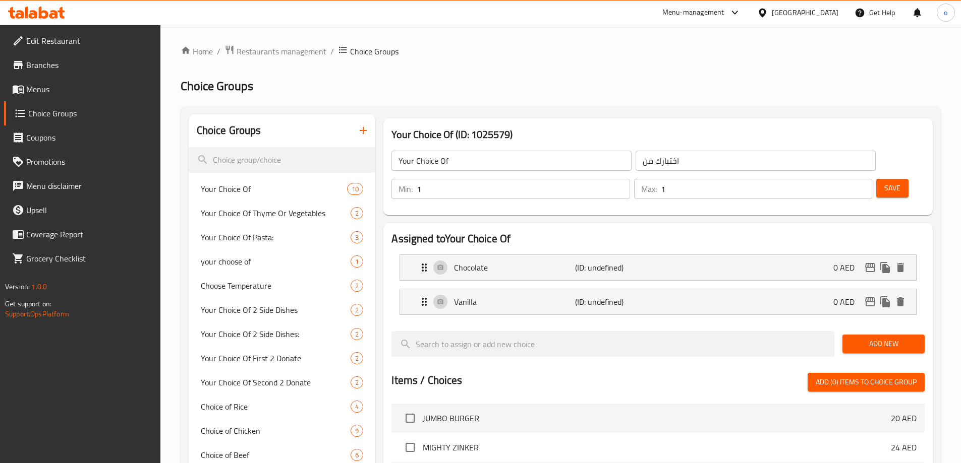
click at [467, 163] on input "Your Choice Of" at bounding box center [511, 161] width 240 height 20
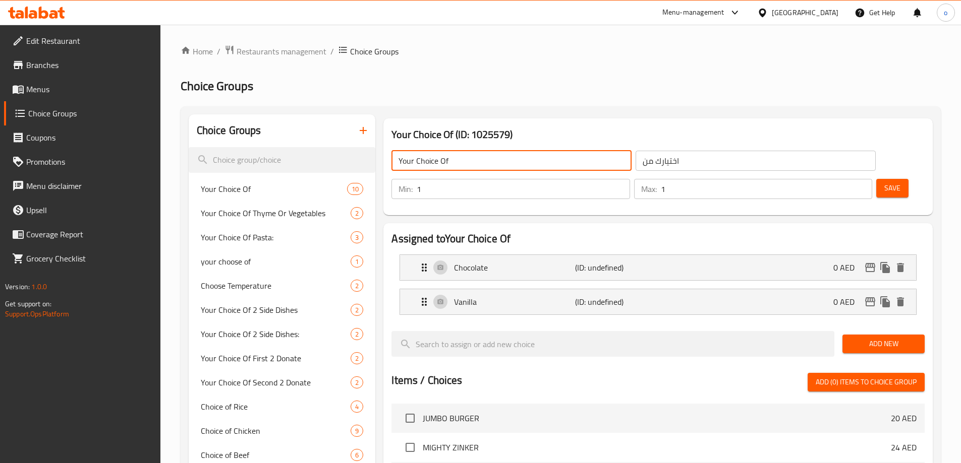
click at [689, 219] on div "Assigned to Your Choice Of Chocolate (ID: undefined) 0 AED Name (En) Chocolate …" at bounding box center [657, 454] width 557 height 470
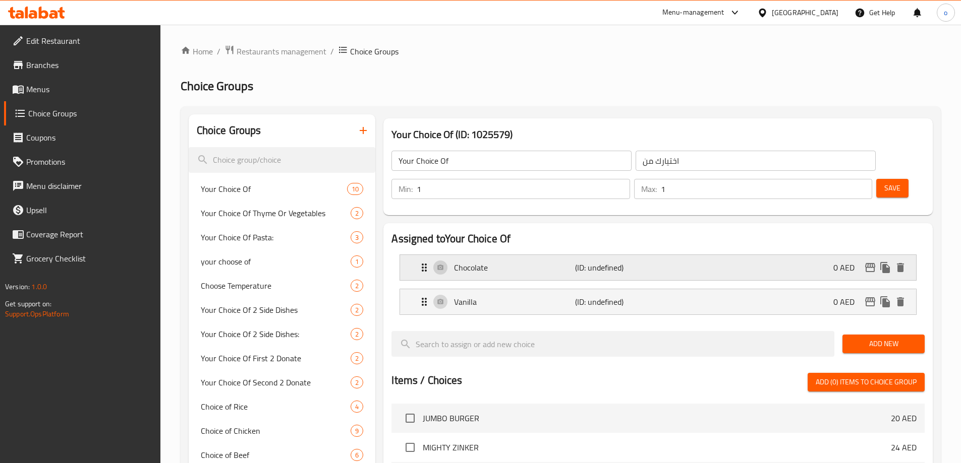
click at [648, 262] on p "(ID: undefined)" at bounding box center [615, 268] width 81 height 12
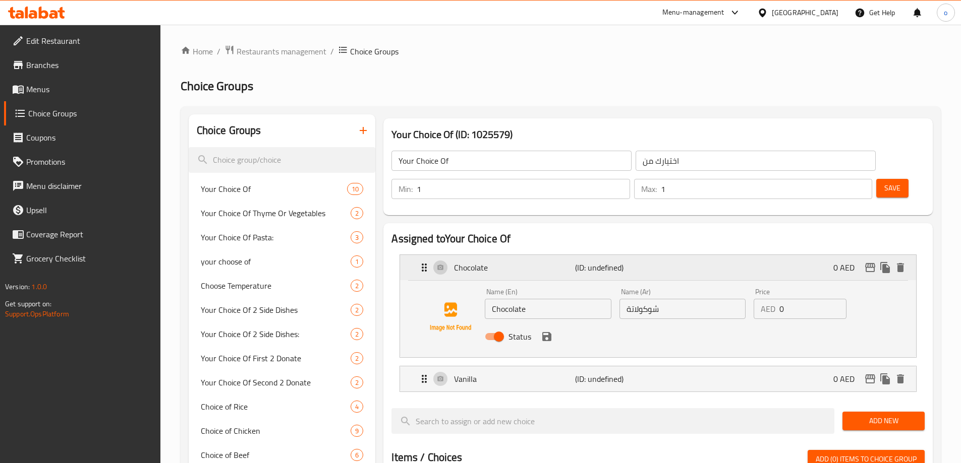
click at [658, 255] on div "Chocolate (ID: undefined) 0 AED" at bounding box center [661, 267] width 486 height 25
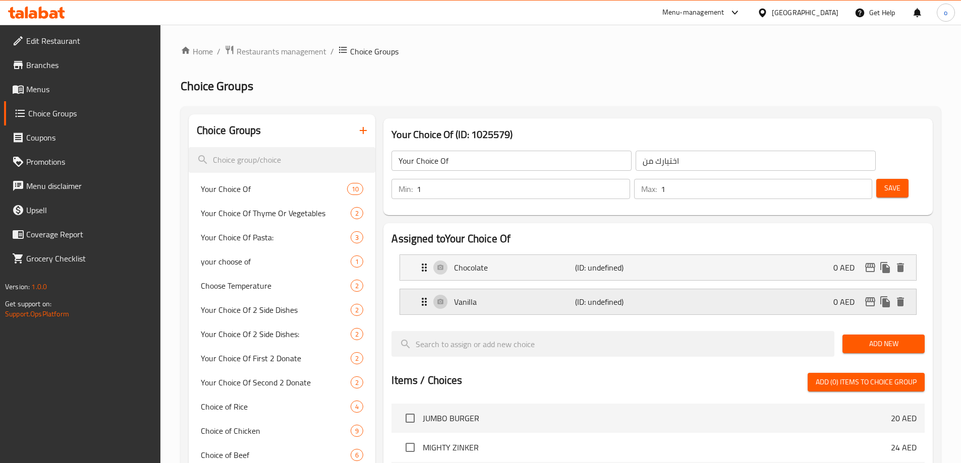
click at [659, 289] on div "Vanilla (ID: undefined) 0 AED" at bounding box center [661, 301] width 486 height 25
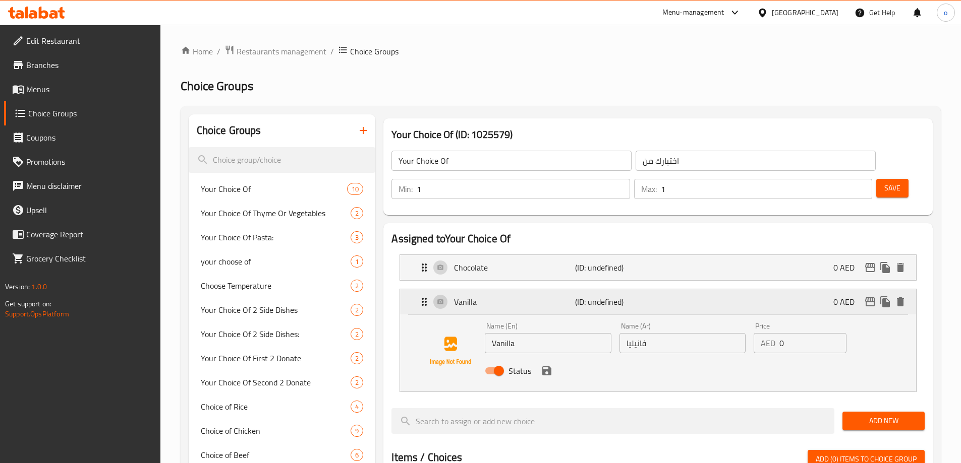
click at [662, 289] on div "Vanilla (ID: undefined) 0 AED" at bounding box center [661, 301] width 486 height 25
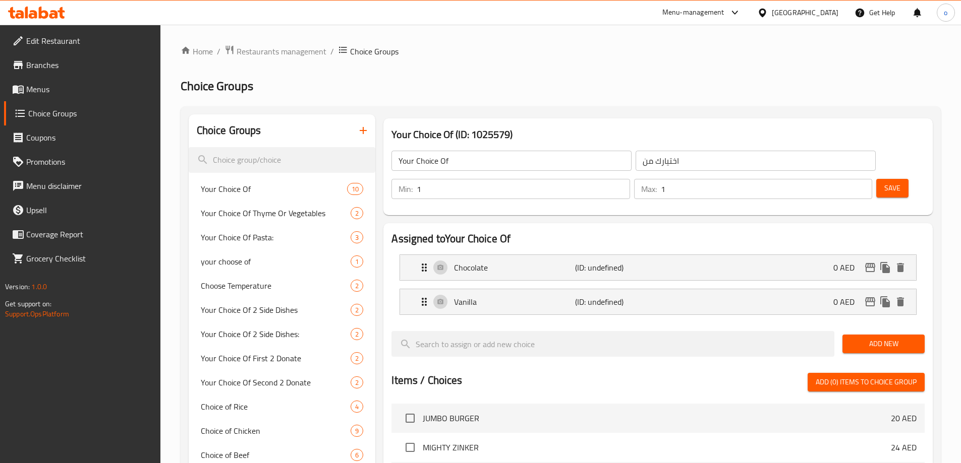
click at [884, 182] on span "Save" at bounding box center [892, 188] width 16 height 13
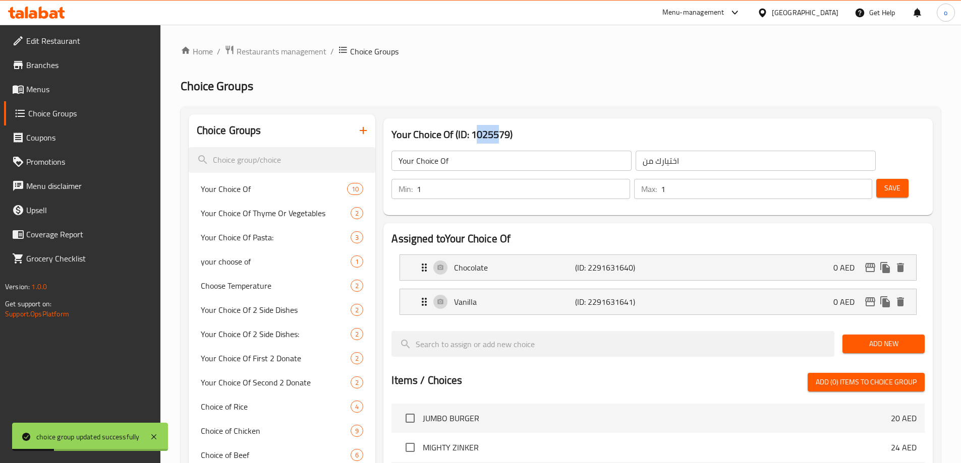
drag, startPoint x: 475, startPoint y: 134, endPoint x: 498, endPoint y: 138, distance: 23.5
click at [498, 138] on h3 "Your Choice Of (ID: 1025579)" at bounding box center [657, 135] width 533 height 16
click at [502, 136] on h3 "Your Choice Of (ID: 1025579)" at bounding box center [657, 135] width 533 height 16
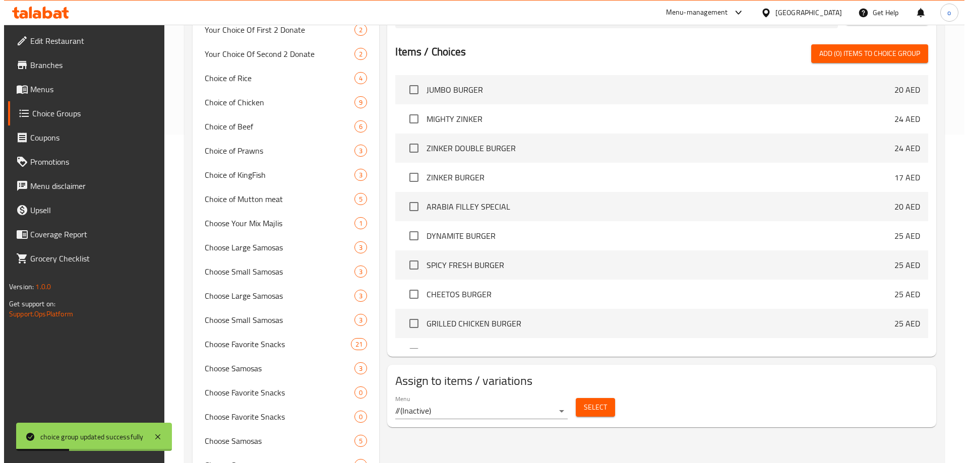
scroll to position [403, 0]
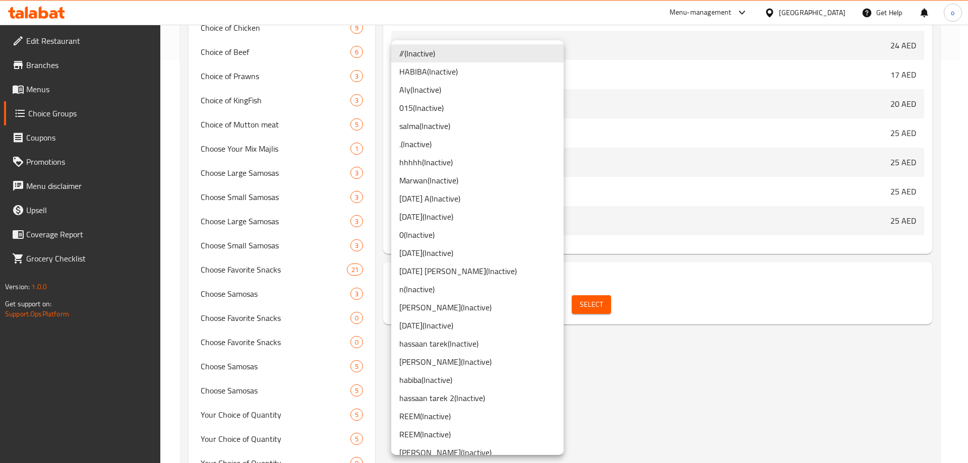
scroll to position [392, 0]
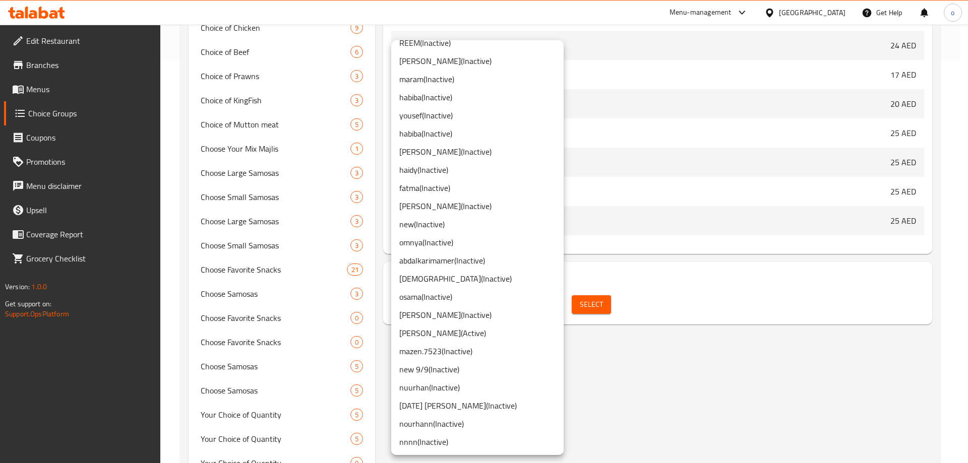
click at [455, 293] on li "osama ( Inactive )" at bounding box center [477, 297] width 172 height 18
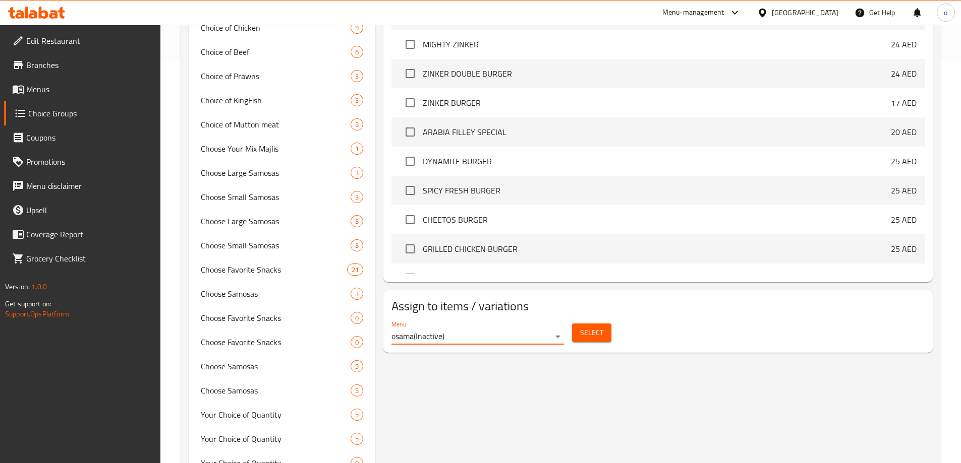
click at [578, 324] on button "Select" at bounding box center [591, 333] width 39 height 19
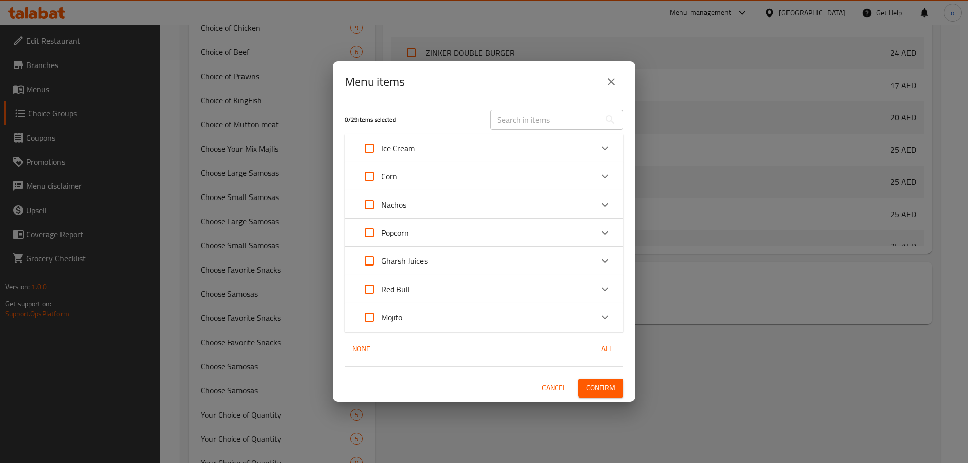
click at [564, 144] on div "Ice Cream" at bounding box center [475, 148] width 236 height 24
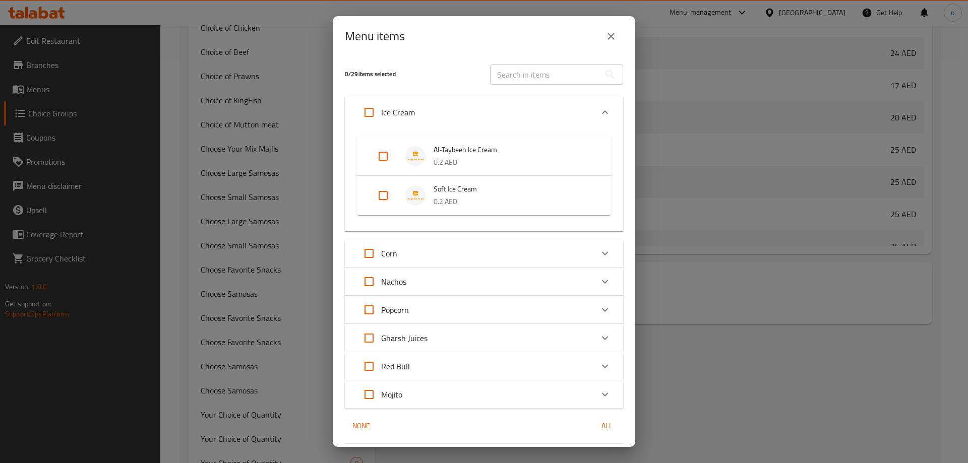
click at [381, 158] on input "Expand" at bounding box center [383, 156] width 24 height 24
checkbox input "true"
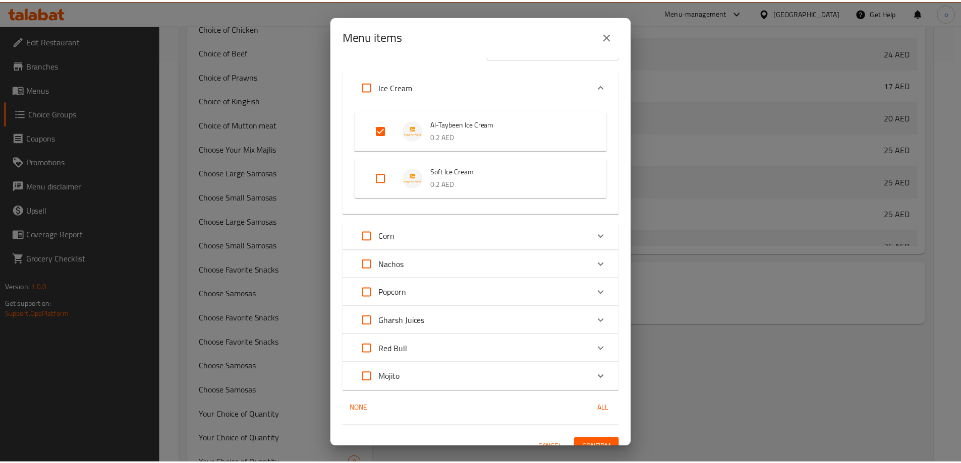
scroll to position [40, 0]
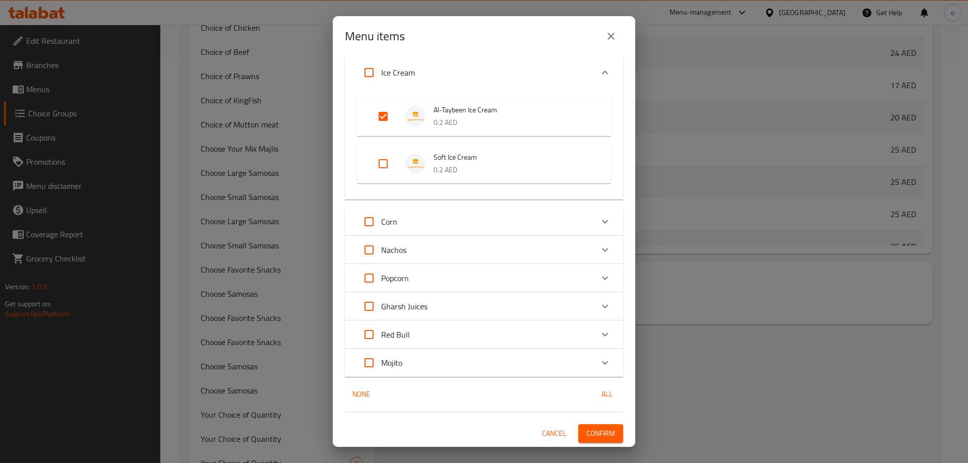
click at [592, 432] on span "Confirm" at bounding box center [600, 434] width 29 height 13
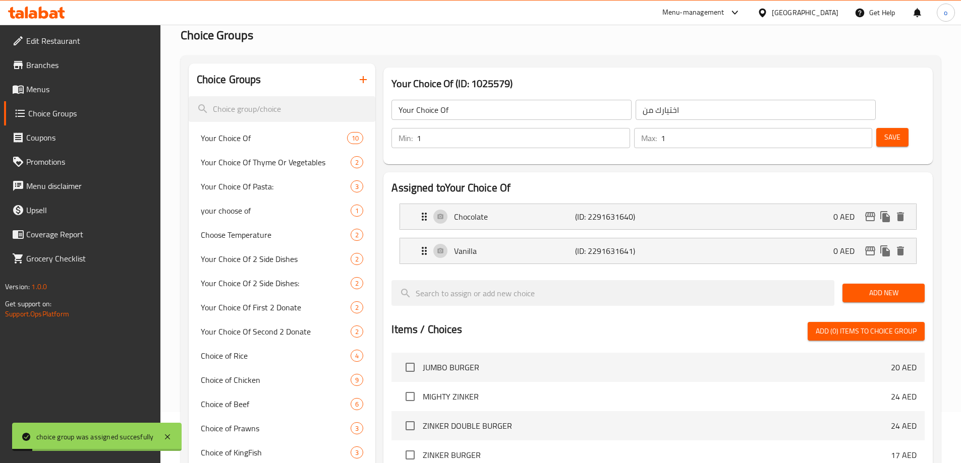
scroll to position [0, 0]
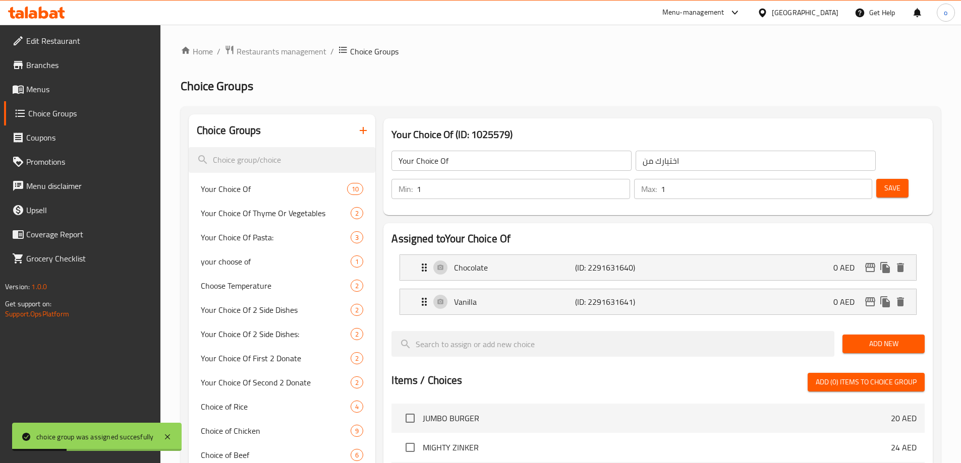
click at [78, 95] on span "Menus" at bounding box center [89, 89] width 126 height 12
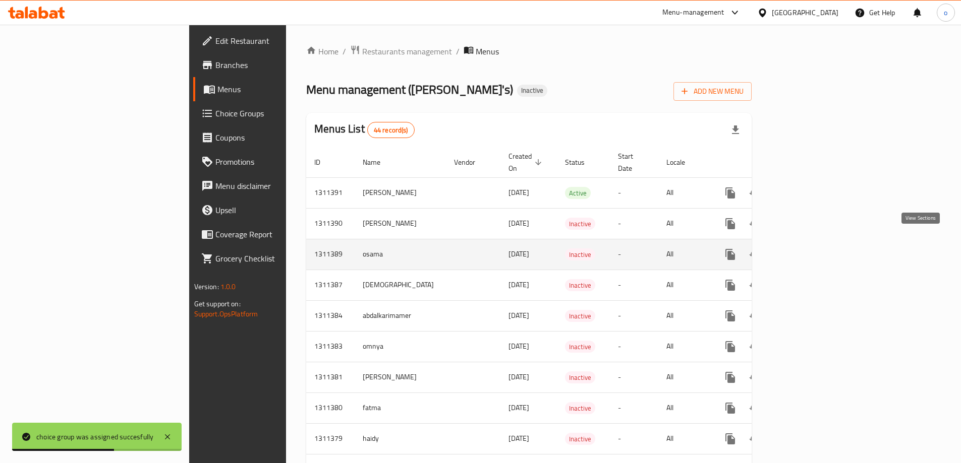
click at [809, 249] on icon "enhanced table" at bounding box center [803, 255] width 12 height 12
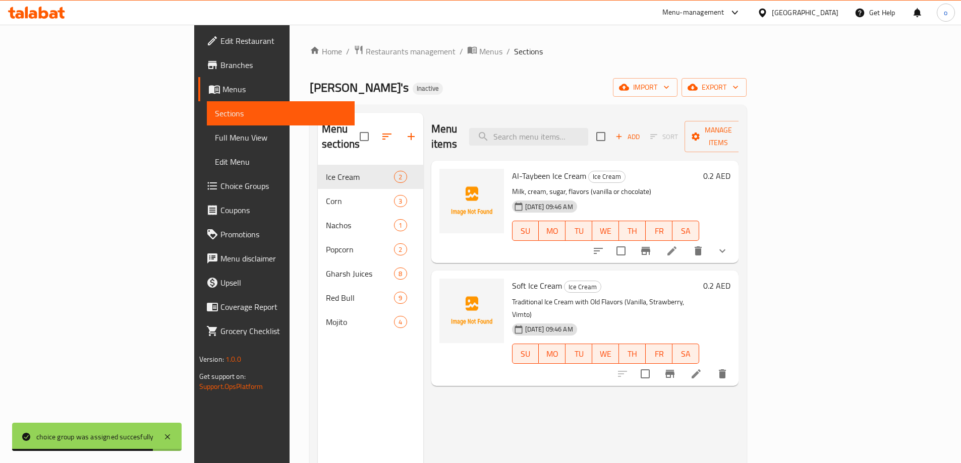
click at [687, 186] on p "Milk, cream, sugar, flavors (vanilla or chocolate)" at bounding box center [606, 192] width 188 height 13
click at [678, 245] on icon at bounding box center [672, 251] width 12 height 12
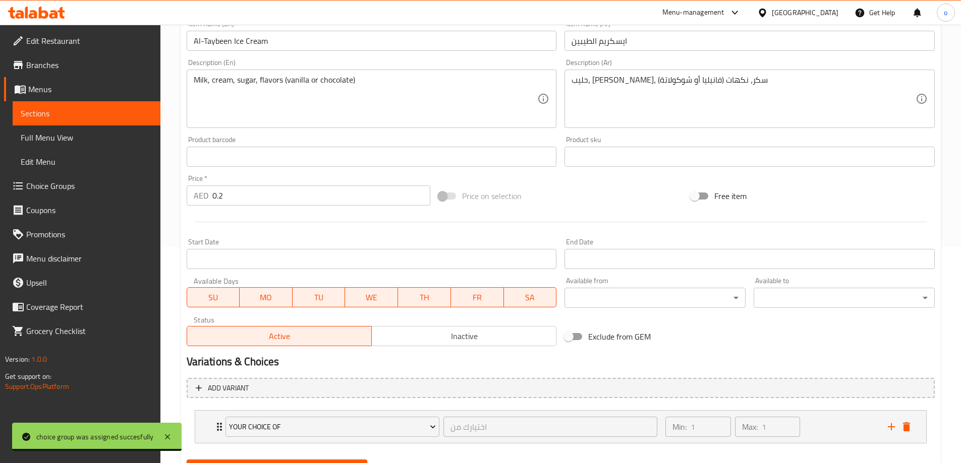
scroll to position [266, 0]
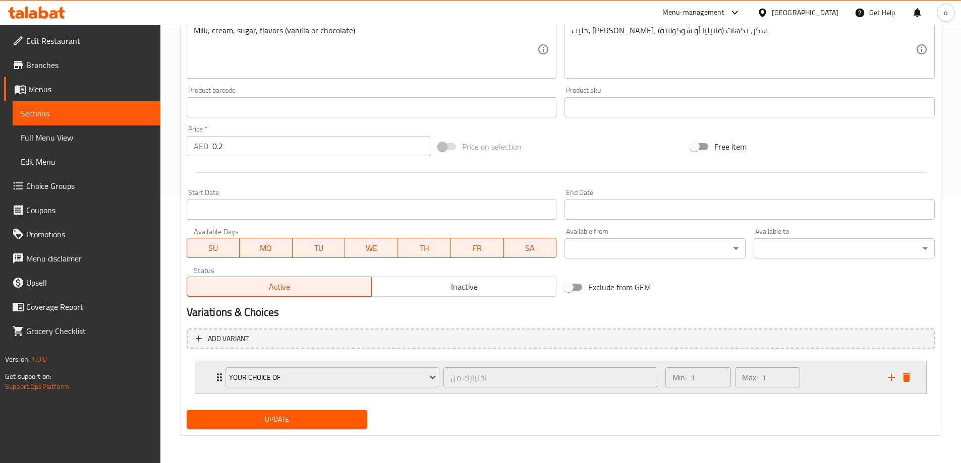
click at [852, 380] on div "Min: 1 ​ Max: 1 ​" at bounding box center [770, 378] width 222 height 32
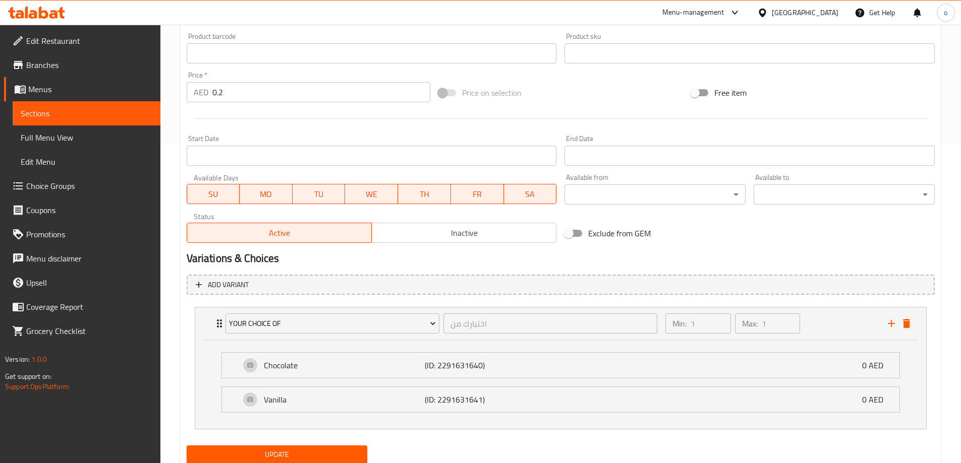
scroll to position [355, 0]
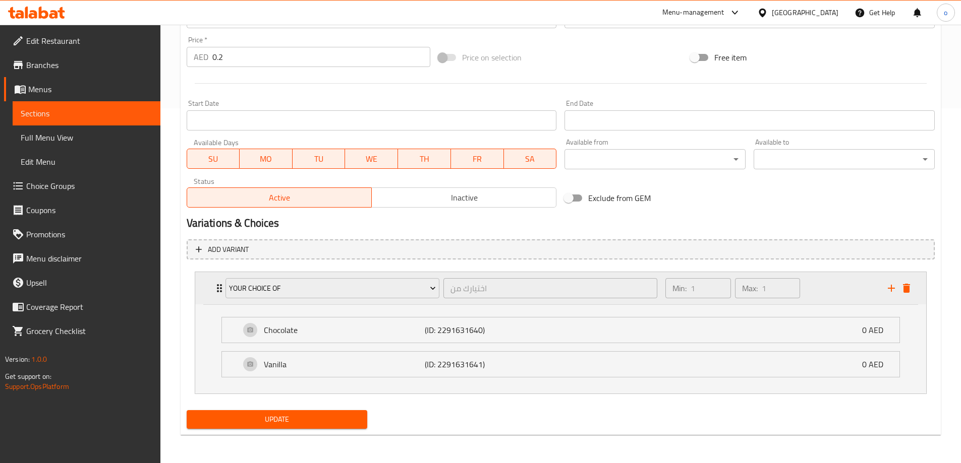
click at [821, 291] on div "Min: 1 ​ Max: 1 ​" at bounding box center [770, 288] width 222 height 32
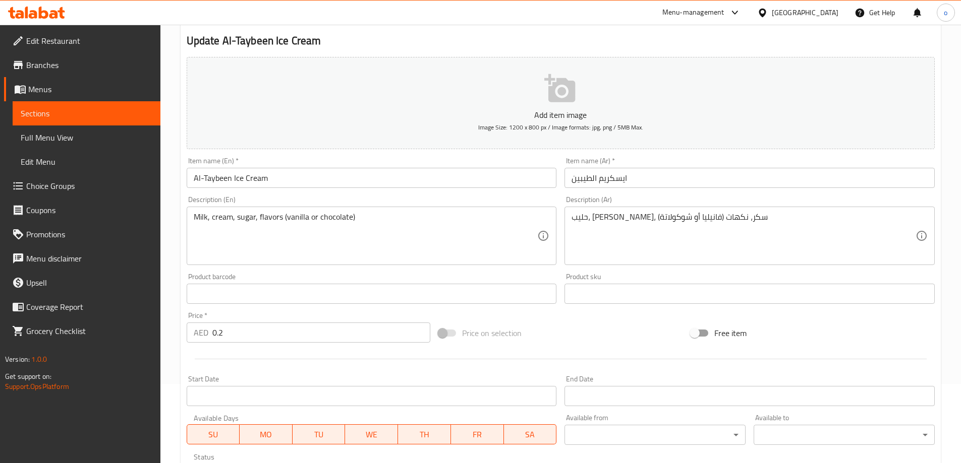
scroll to position [0, 0]
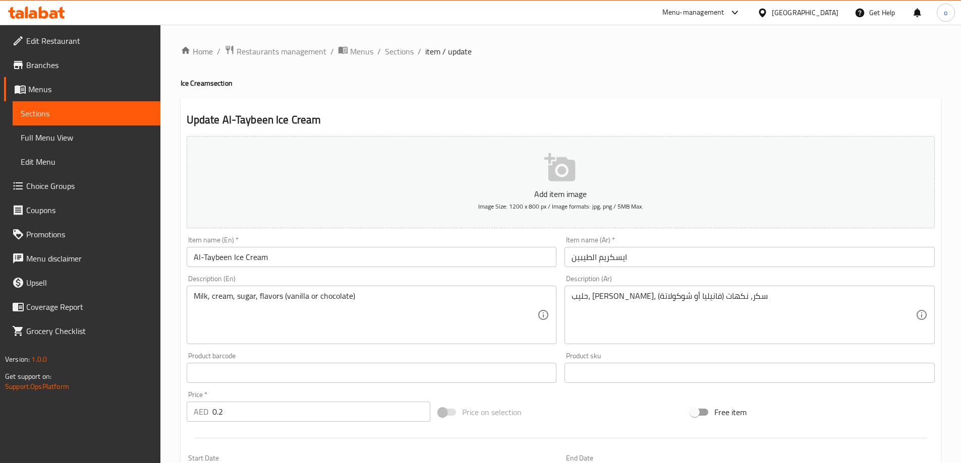
drag, startPoint x: 50, startPoint y: 113, endPoint x: 70, endPoint y: 113, distance: 19.2
click at [50, 113] on span "Sections" at bounding box center [87, 113] width 132 height 12
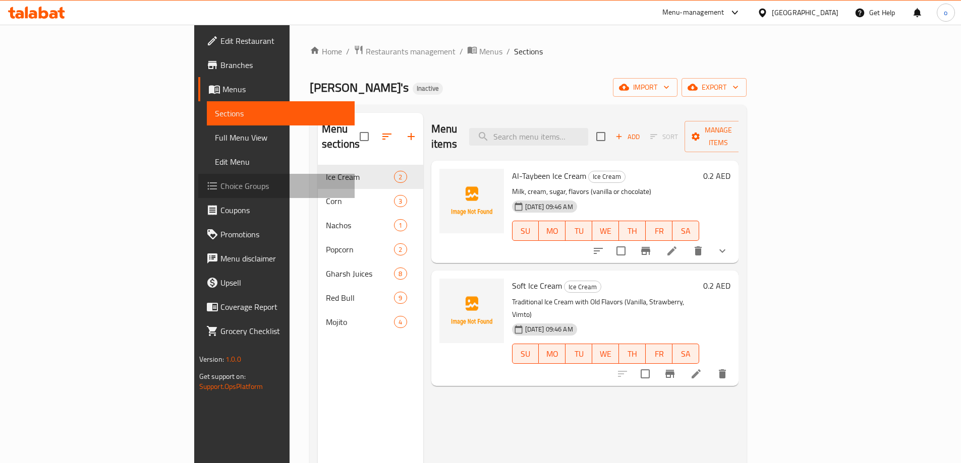
click at [220, 182] on span "Choice Groups" at bounding box center [283, 186] width 126 height 12
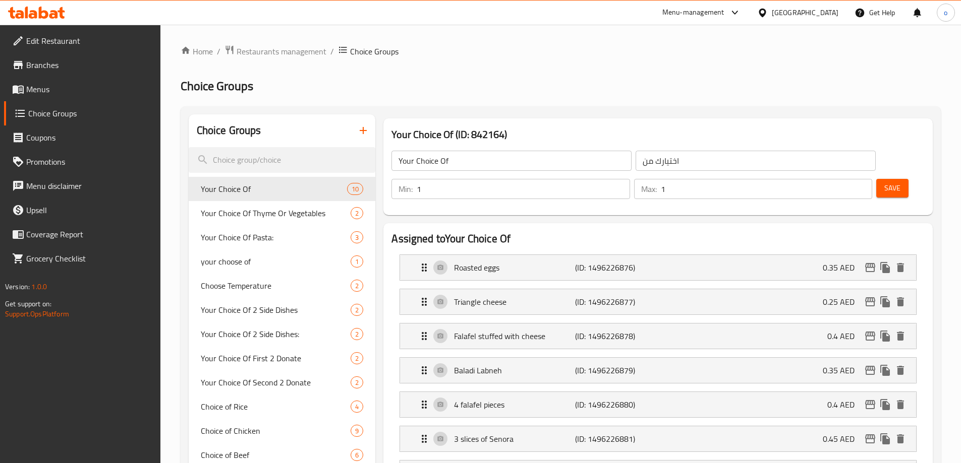
click at [369, 135] on icon "button" at bounding box center [363, 131] width 12 height 12
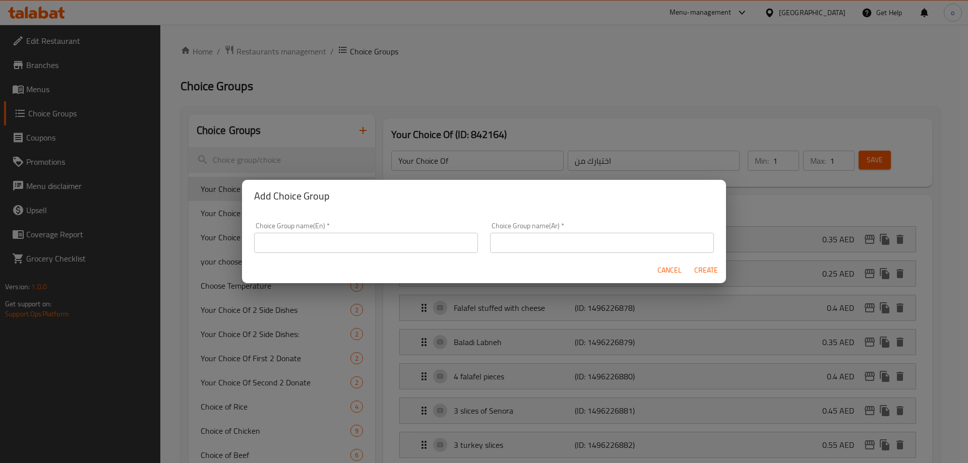
drag, startPoint x: 383, startPoint y: 228, endPoint x: 379, endPoint y: 239, distance: 11.3
click at [382, 229] on div "Choice Group name(En)   * Choice Group name(En) *" at bounding box center [366, 237] width 224 height 31
click at [379, 239] on input "text" at bounding box center [366, 243] width 224 height 20
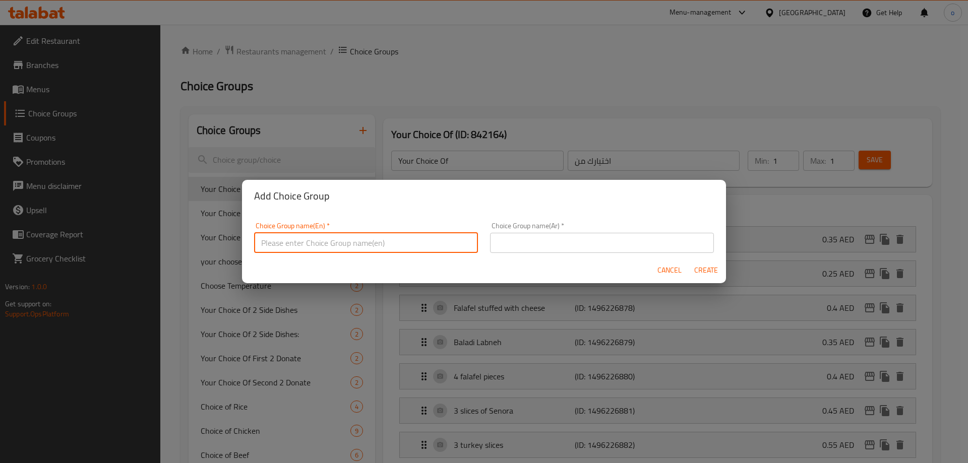
click at [379, 240] on input "text" at bounding box center [366, 243] width 224 height 20
click at [361, 235] on input "Your Choice Of" at bounding box center [366, 243] width 224 height 20
type input "Your Choice Of 00000"
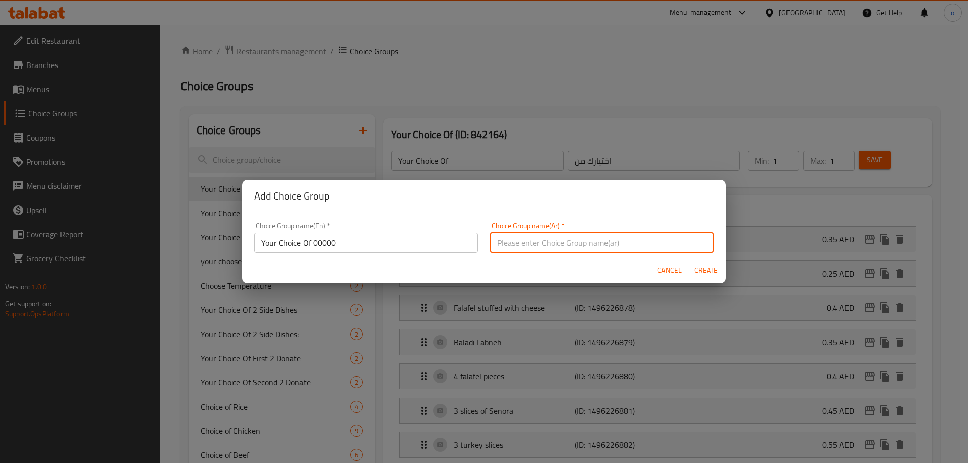
click at [554, 249] on input "text" at bounding box center [602, 243] width 224 height 20
click at [545, 245] on input "اختيارك من" at bounding box center [602, 243] width 224 height 20
type input "اختيارك من000"
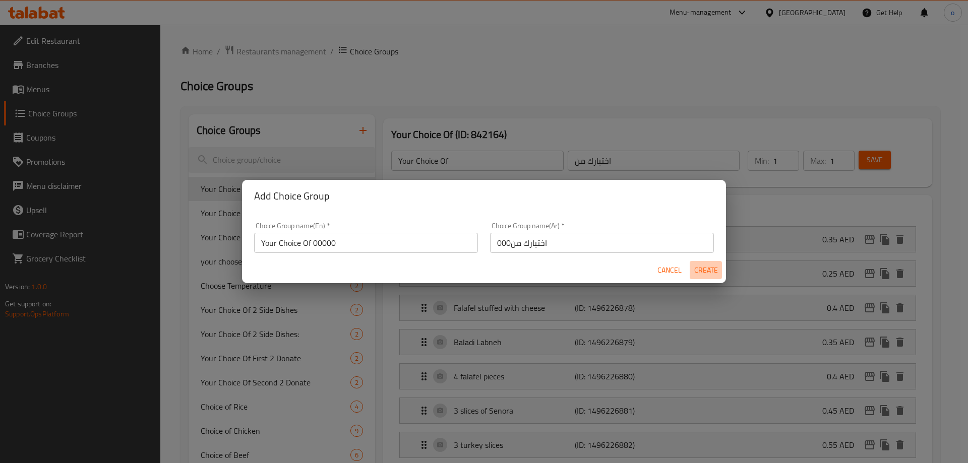
click at [709, 272] on span "Create" at bounding box center [706, 270] width 24 height 13
type input "Your Choice Of 00000"
type input "اختيارك من000"
type input "0"
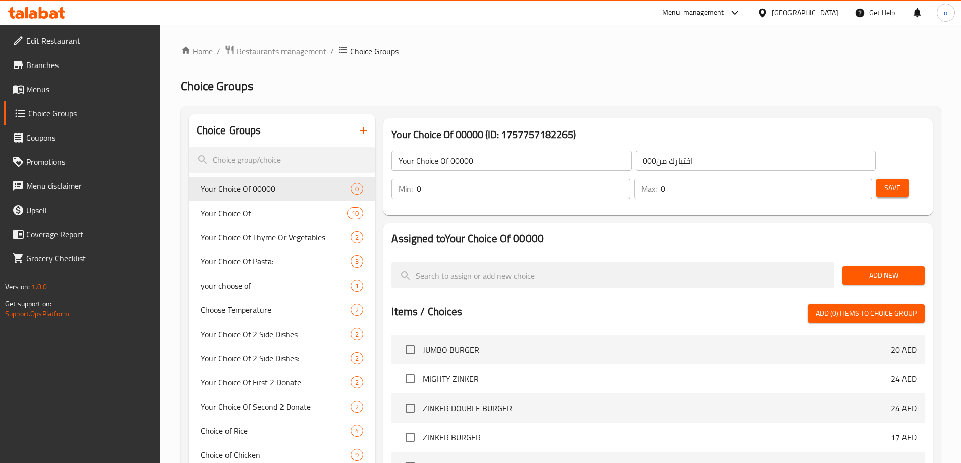
click at [884, 182] on span "Save" at bounding box center [892, 188] width 16 height 13
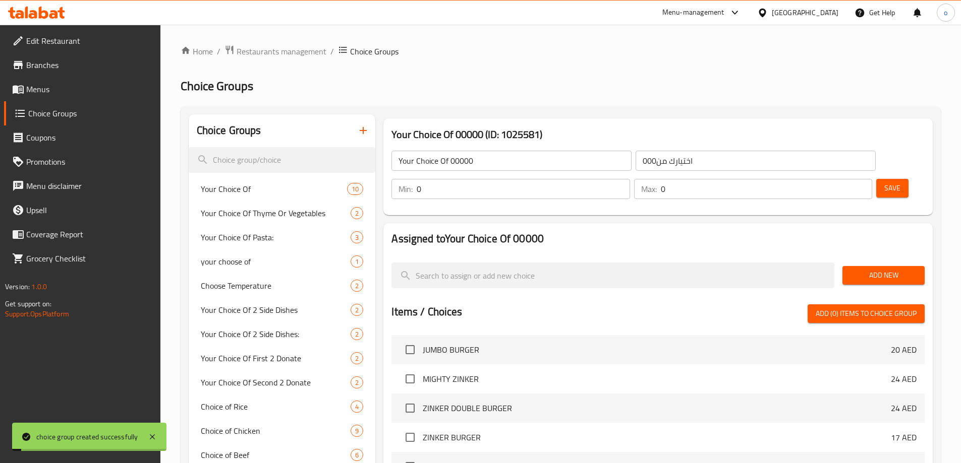
drag, startPoint x: 462, startPoint y: 164, endPoint x: 478, endPoint y: 167, distance: 16.8
click at [464, 163] on input "Your Choice Of 00000" at bounding box center [511, 161] width 240 height 20
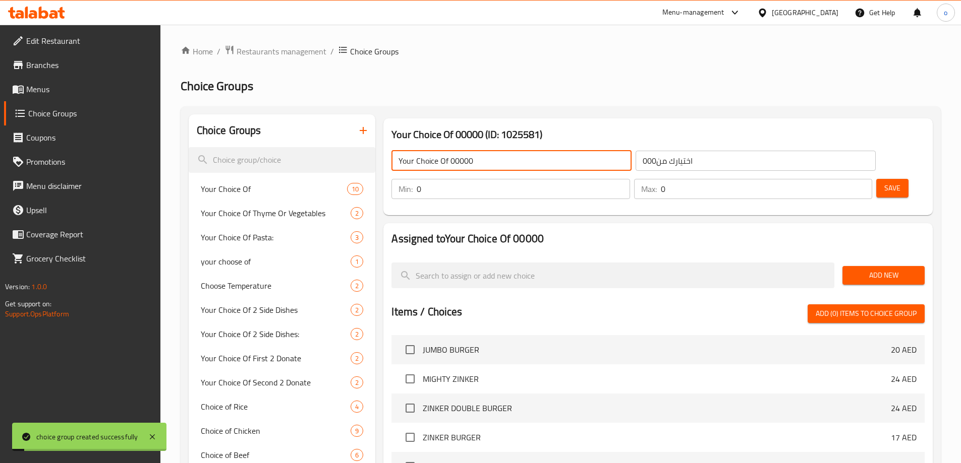
click at [485, 167] on input "Your Choice Of 00000" at bounding box center [511, 161] width 240 height 20
type input "Your Choice Of"
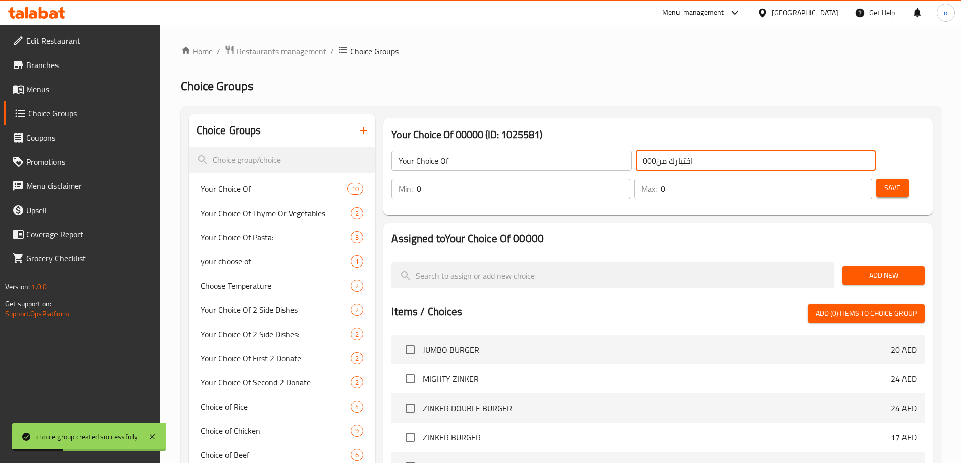
click at [635, 160] on input "اختيارك من000" at bounding box center [755, 161] width 240 height 20
drag, startPoint x: 587, startPoint y: 159, endPoint x: 476, endPoint y: 177, distance: 112.4
click at [477, 177] on div "Your Choice Of ​ اختيارك من000 ​ Min: 0 ​ Max: 0 ​ Save" at bounding box center [657, 175] width 541 height 73
type input "اختيارك من"
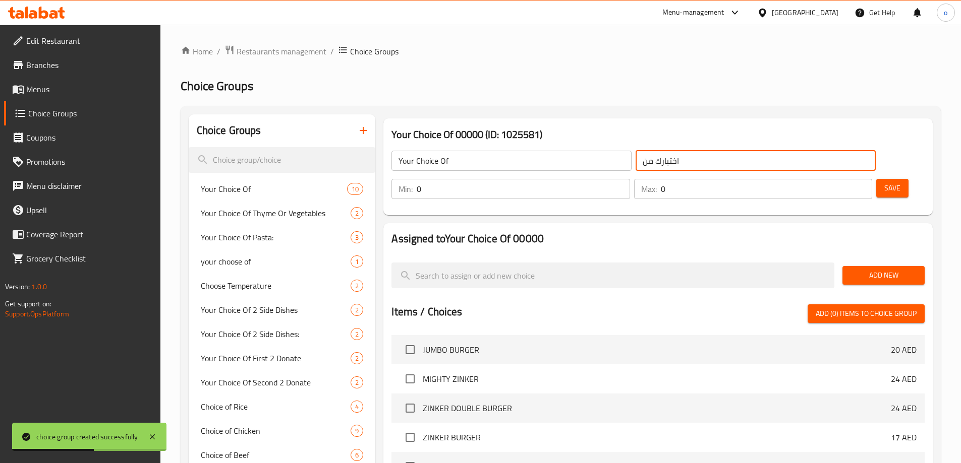
click at [884, 182] on span "Save" at bounding box center [892, 188] width 16 height 13
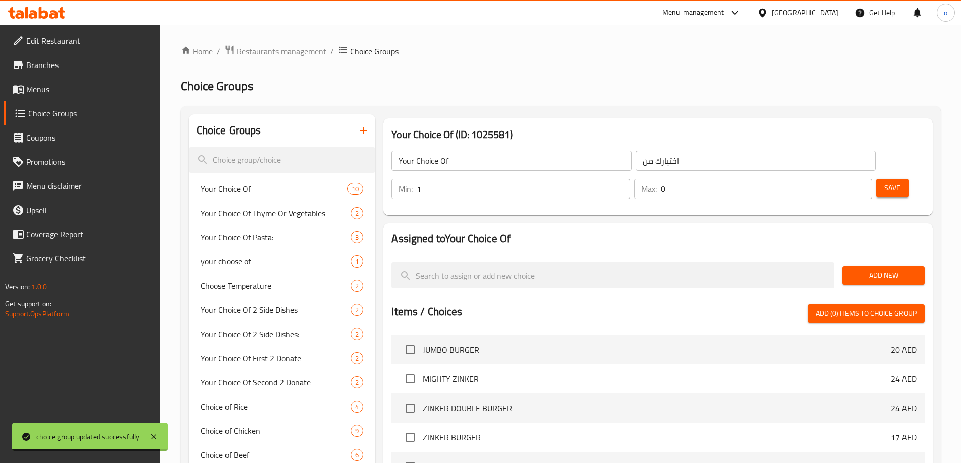
type input "1"
click at [629, 179] on input "1" at bounding box center [522, 189] width 213 height 20
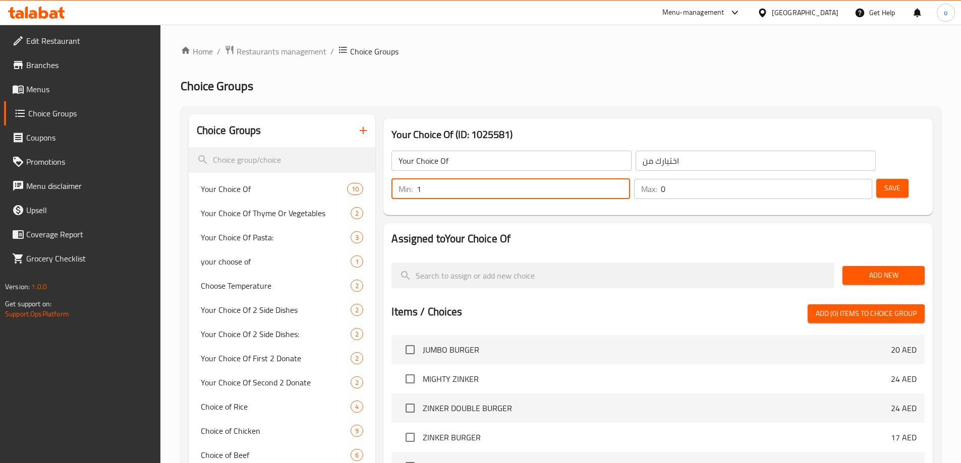
click at [834, 179] on input "0" at bounding box center [766, 189] width 211 height 20
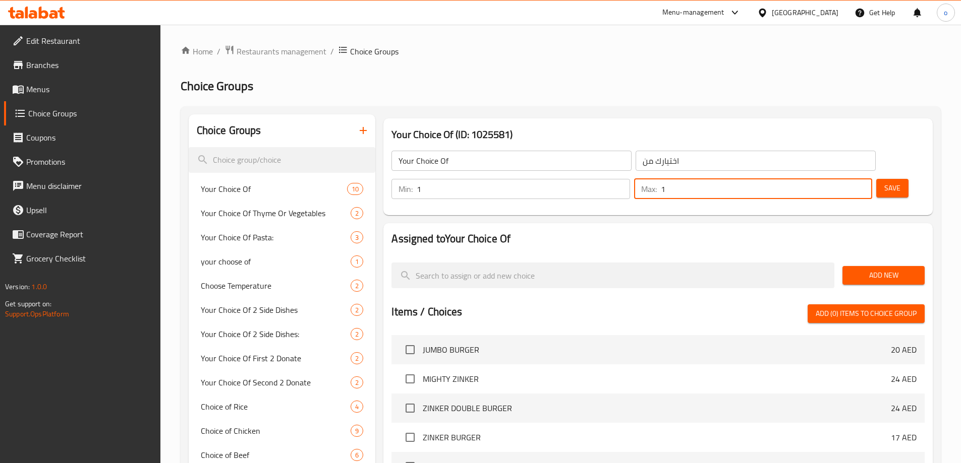
type input "1"
click at [844, 179] on input "1" at bounding box center [766, 189] width 211 height 20
click at [861, 269] on span "Add New" at bounding box center [883, 275] width 66 height 13
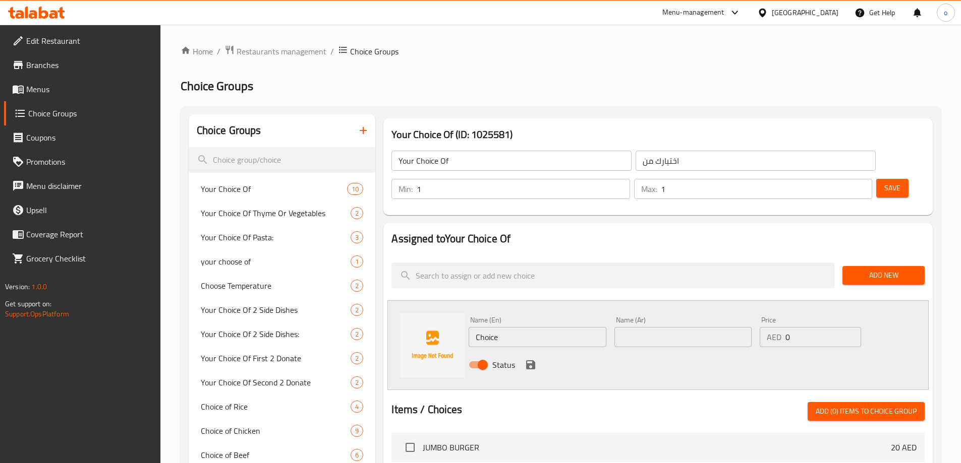
click at [532, 327] on input "Choice" at bounding box center [536, 337] width 137 height 20
click at [635, 327] on input "text" at bounding box center [682, 337] width 137 height 20
paste input "فانيليا"
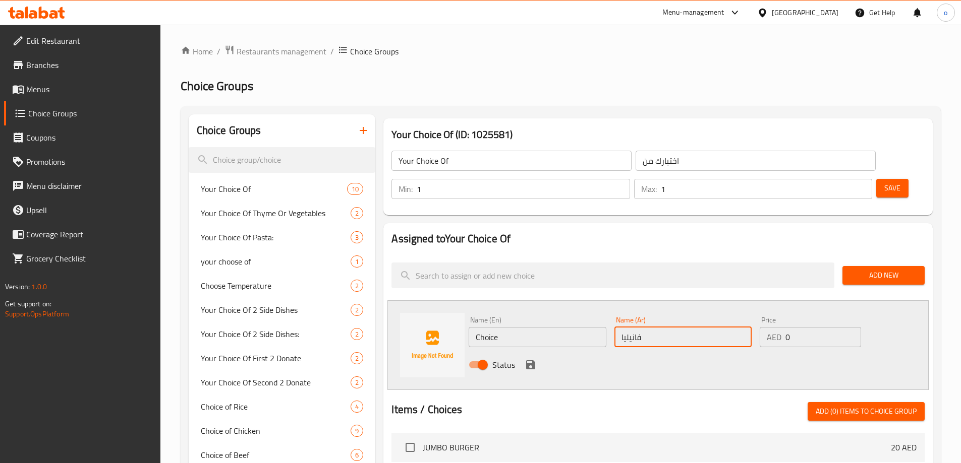
type input "فانيليا"
click at [547, 327] on input "Choice" at bounding box center [536, 337] width 137 height 20
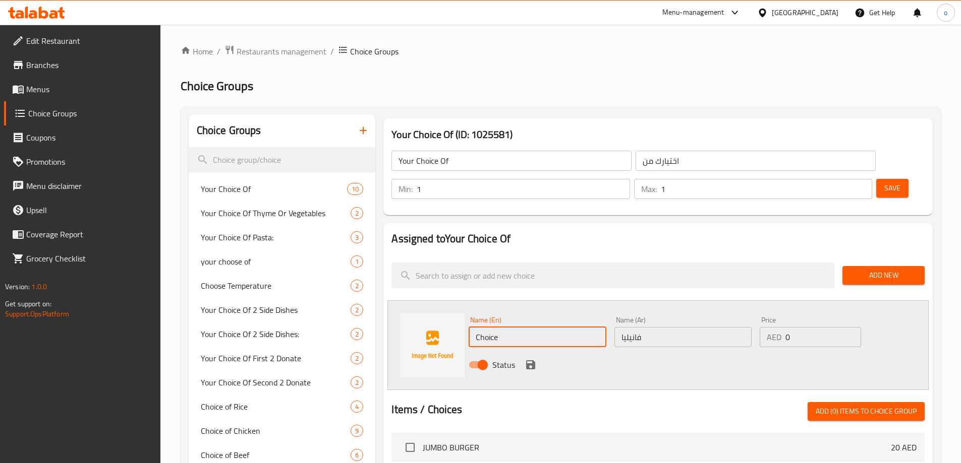
click at [547, 327] on input "Choice" at bounding box center [536, 337] width 137 height 20
paste input "Vanilla"
type input "Vanilla"
click at [642, 351] on div "Status" at bounding box center [682, 364] width 437 height 27
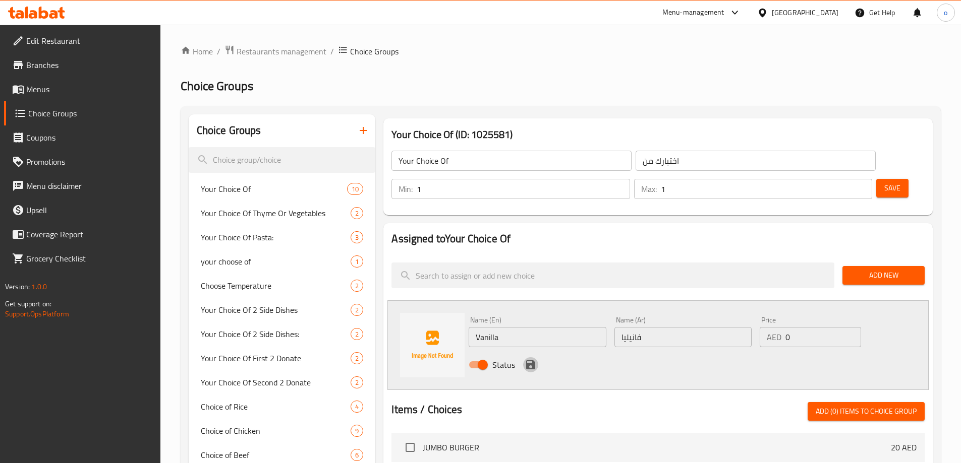
click at [533, 357] on button "save" at bounding box center [530, 364] width 15 height 15
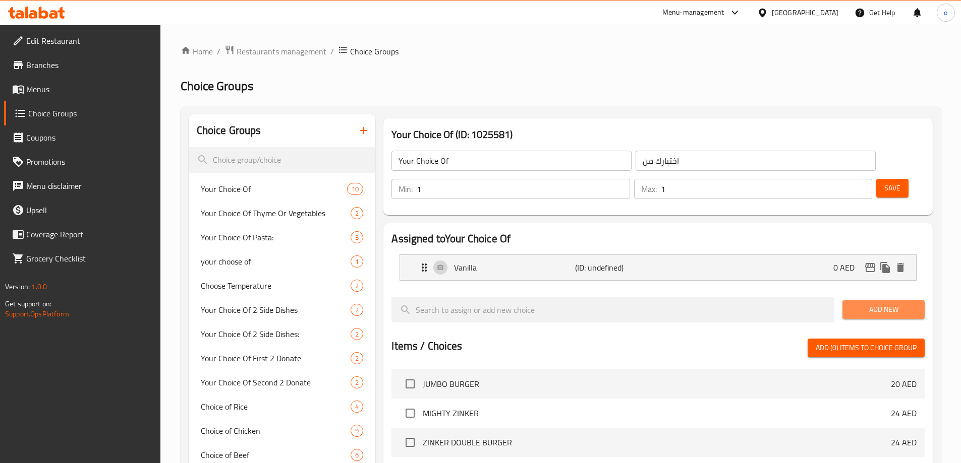
click at [858, 304] on span "Add New" at bounding box center [883, 310] width 66 height 13
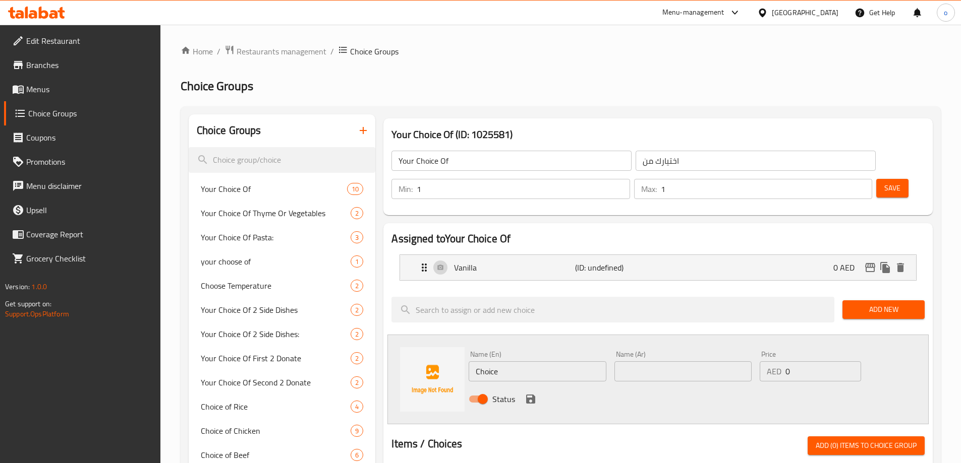
click at [532, 362] on input "Choice" at bounding box center [536, 372] width 137 height 20
click at [642, 362] on input "text" at bounding box center [682, 372] width 137 height 20
click at [557, 362] on input "Choice" at bounding box center [536, 372] width 137 height 20
click at [556, 362] on input "Choice" at bounding box center [536, 372] width 137 height 20
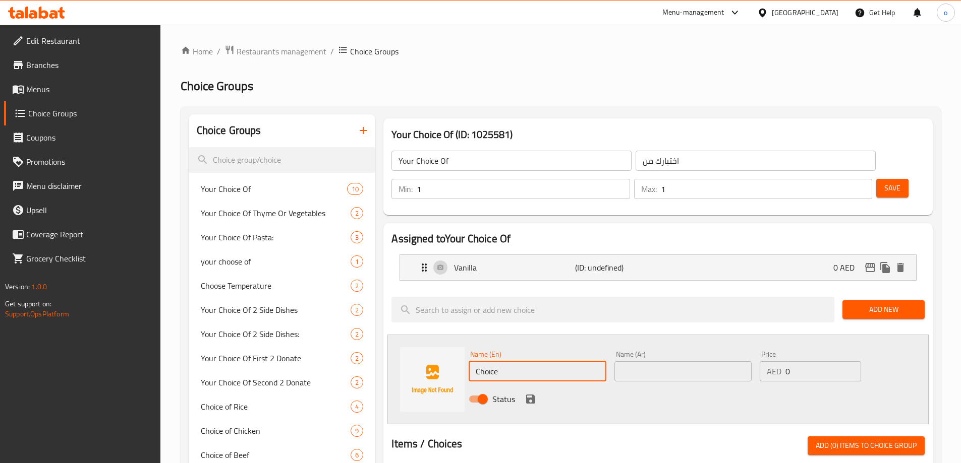
paste input "Strawberry"
type input "Strawberry"
click at [645, 362] on input "text" at bounding box center [682, 372] width 137 height 20
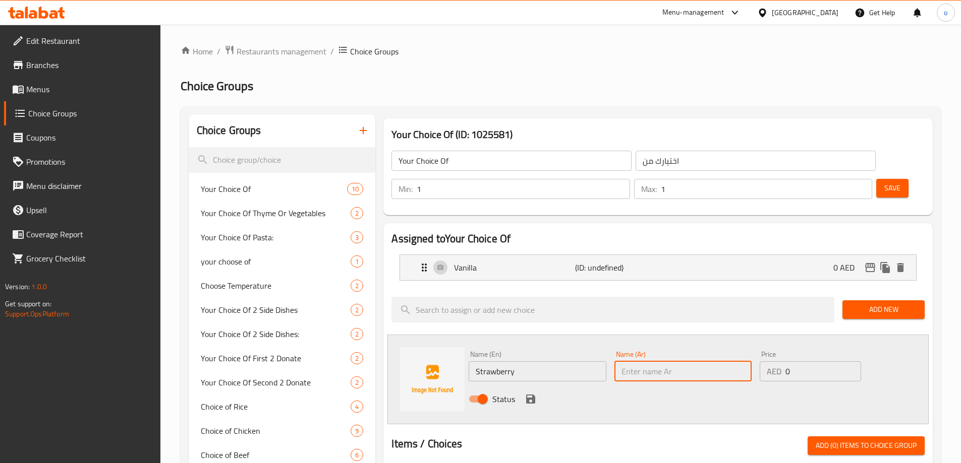
click at [672, 362] on input "text" at bounding box center [682, 372] width 137 height 20
paste input "فراولة"
type input "فراولة"
click at [643, 386] on div "Status" at bounding box center [682, 399] width 437 height 27
click at [531, 393] on icon "save" at bounding box center [530, 399] width 12 height 12
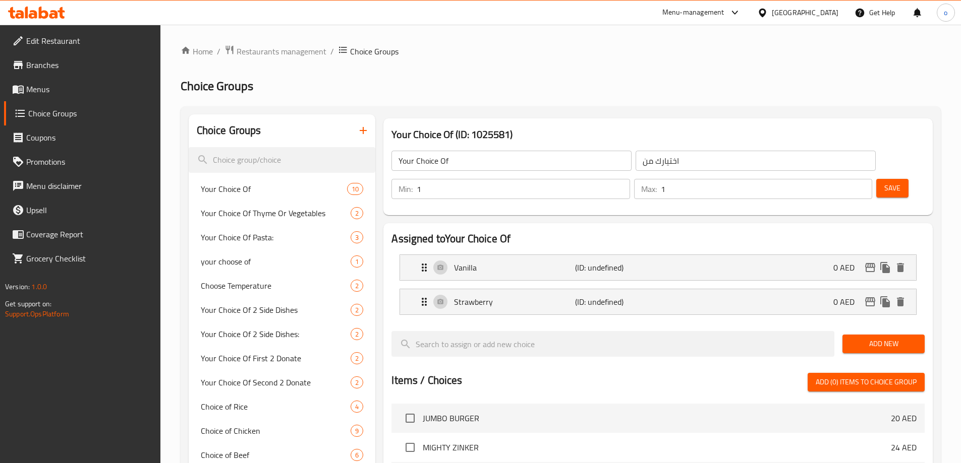
click at [857, 338] on span "Add New" at bounding box center [883, 344] width 66 height 13
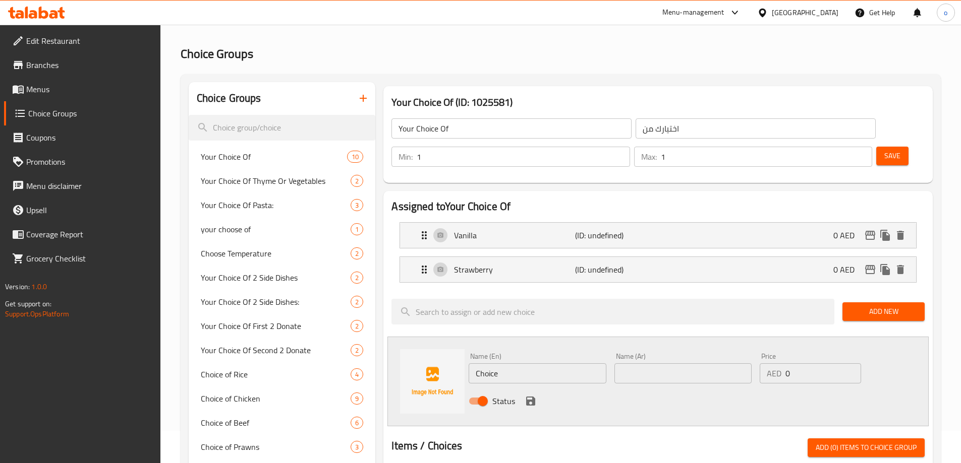
scroll to position [50, 0]
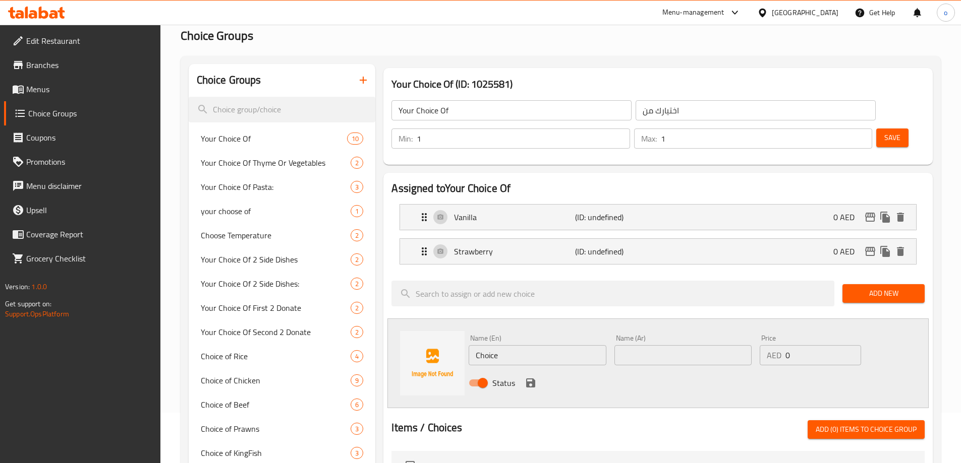
click at [556, 345] on input "Choice" at bounding box center [536, 355] width 137 height 20
paste input "Vimto"
type input "Vimto"
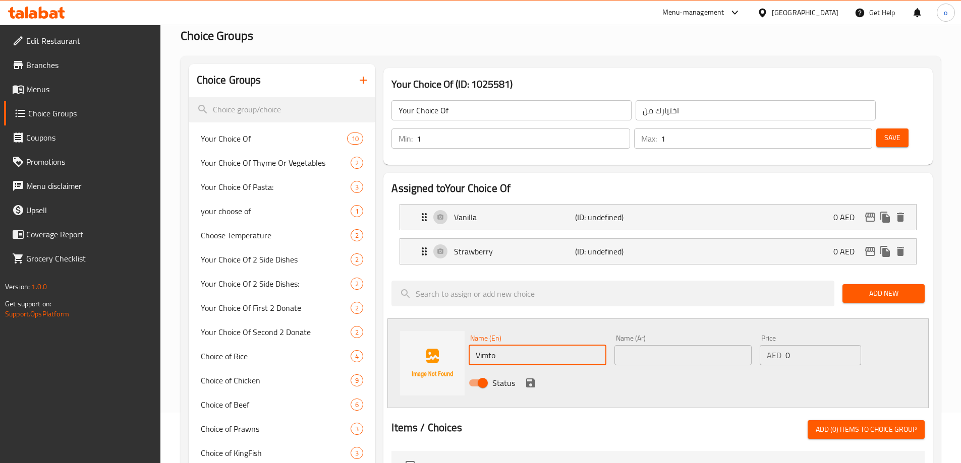
click at [645, 345] on input "text" at bounding box center [682, 355] width 137 height 20
paste input "فيمتو"
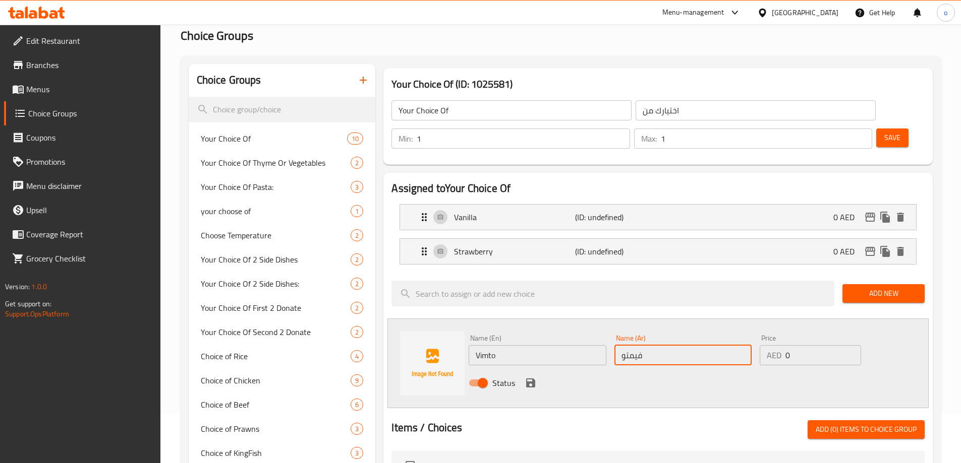
type input "فيمتو"
click at [697, 370] on div "Name (En) Vimto Name (En) Name (Ar) فيمتو Name (Ar) Price AED 0 Price Status" at bounding box center [657, 364] width 541 height 90
click at [527, 377] on icon "save" at bounding box center [530, 383] width 12 height 12
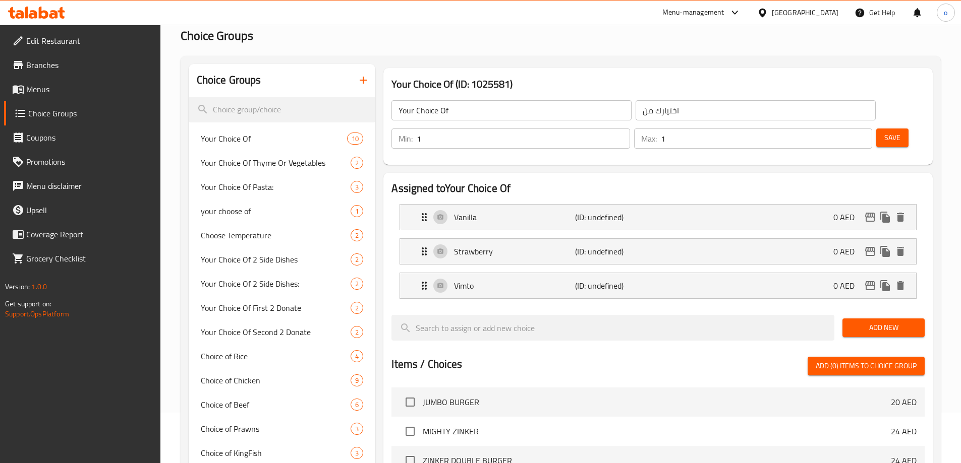
click at [876, 129] on button "Save" at bounding box center [892, 138] width 32 height 19
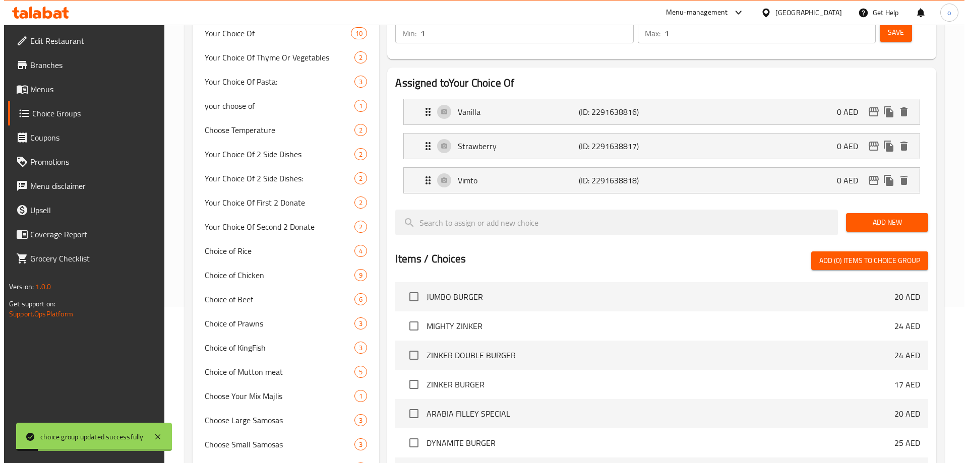
scroll to position [454, 0]
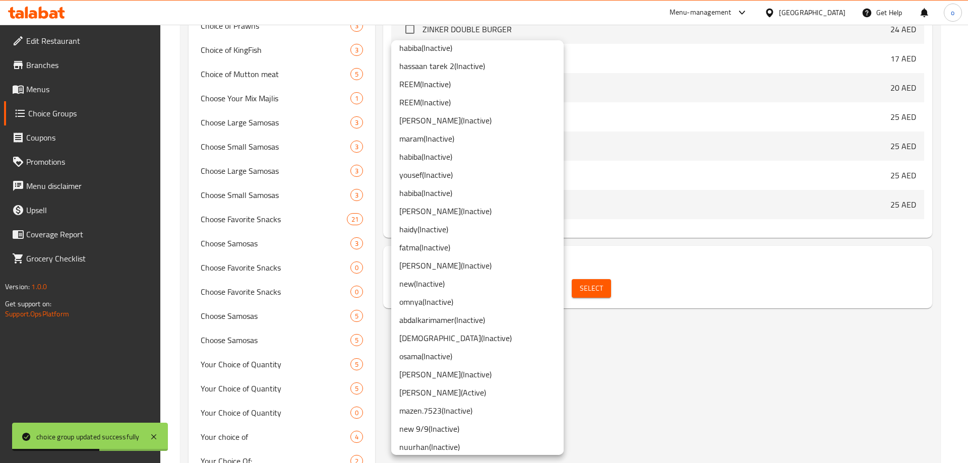
click at [434, 354] on li "osama ( Inactive )" at bounding box center [477, 356] width 172 height 18
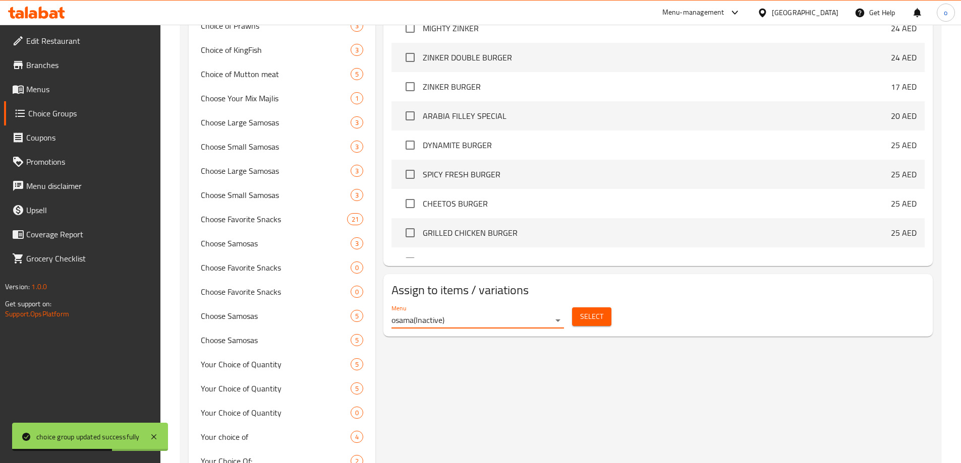
click at [587, 311] on span "Select" at bounding box center [591, 317] width 23 height 13
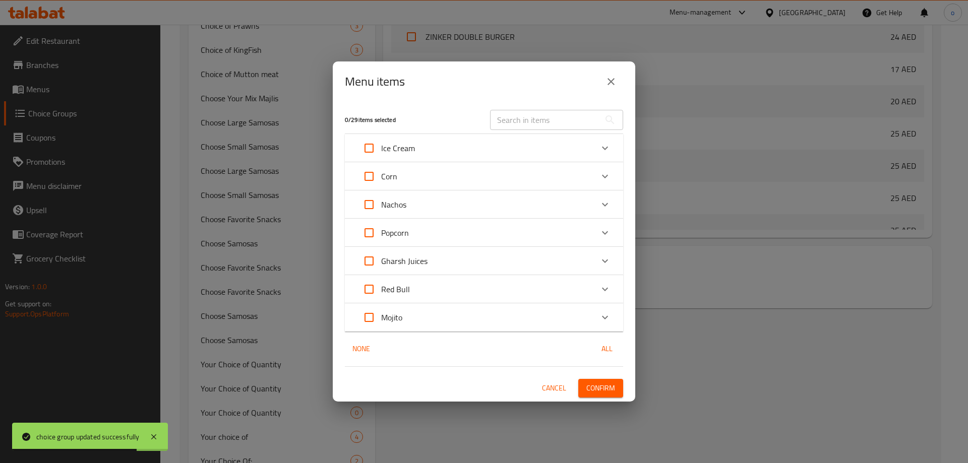
click at [505, 151] on div "Ice Cream" at bounding box center [475, 148] width 236 height 24
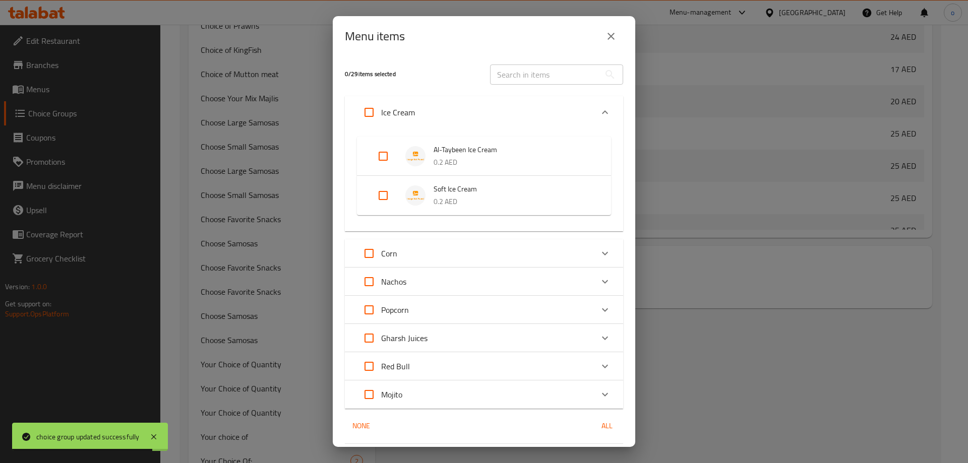
click at [378, 197] on input "Expand" at bounding box center [383, 196] width 24 height 24
checkbox input "true"
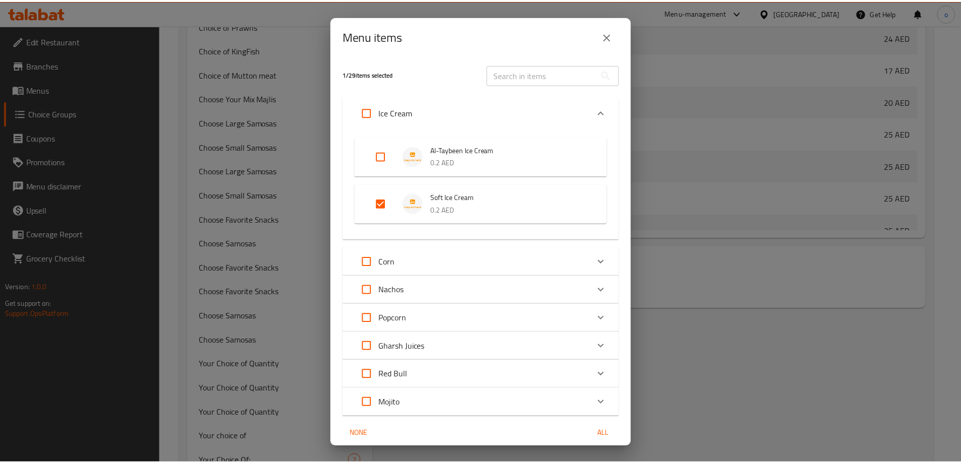
scroll to position [40, 0]
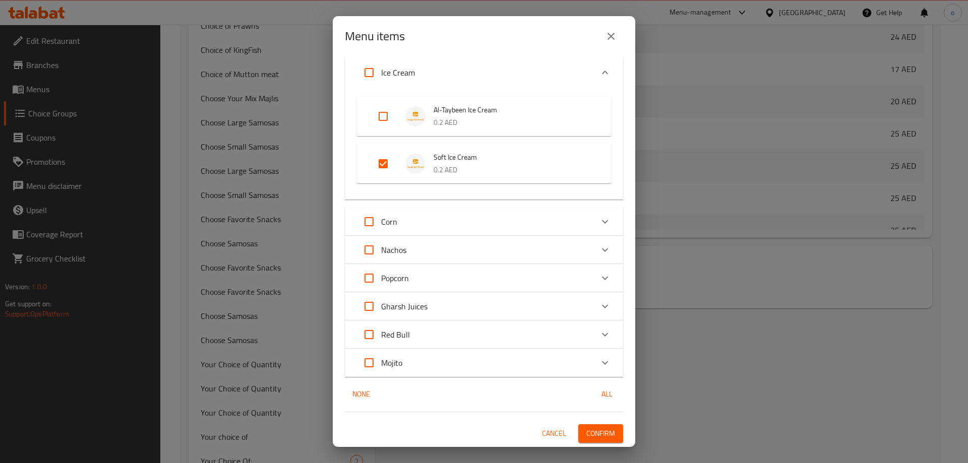
click at [594, 431] on span "Confirm" at bounding box center [600, 434] width 29 height 13
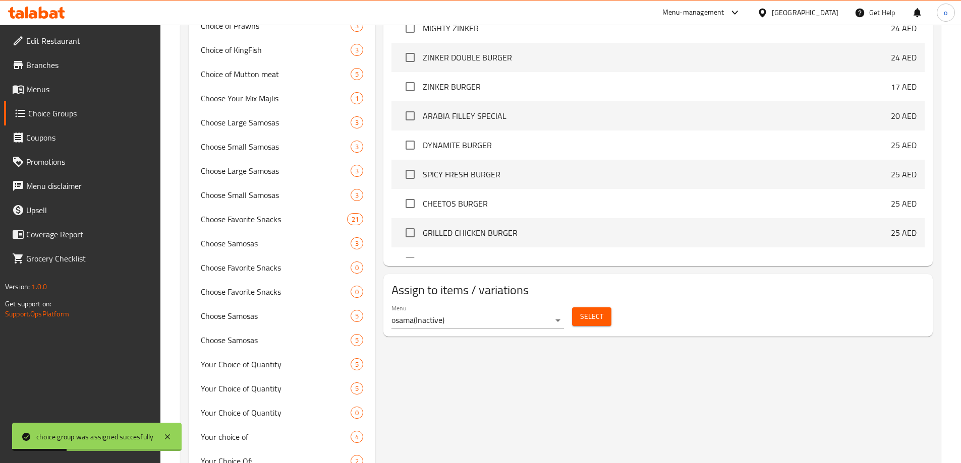
click at [90, 97] on link "Menus" at bounding box center [82, 89] width 156 height 24
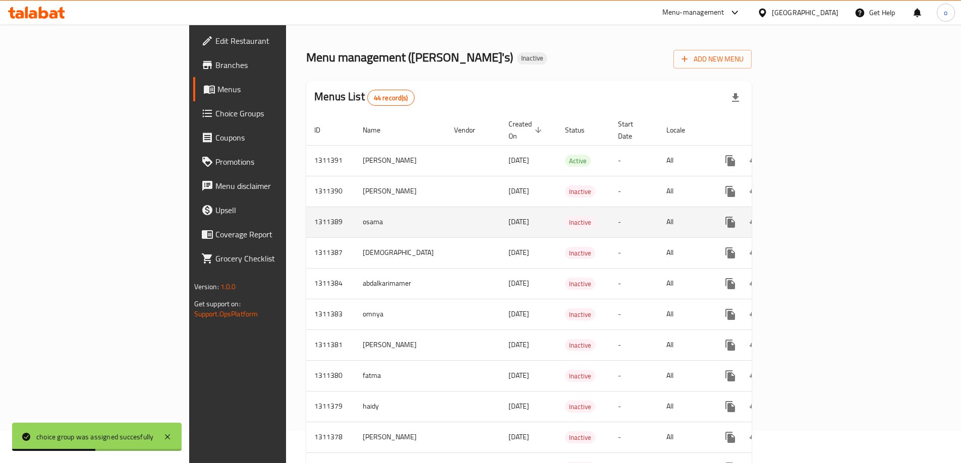
scroll to position [50, 0]
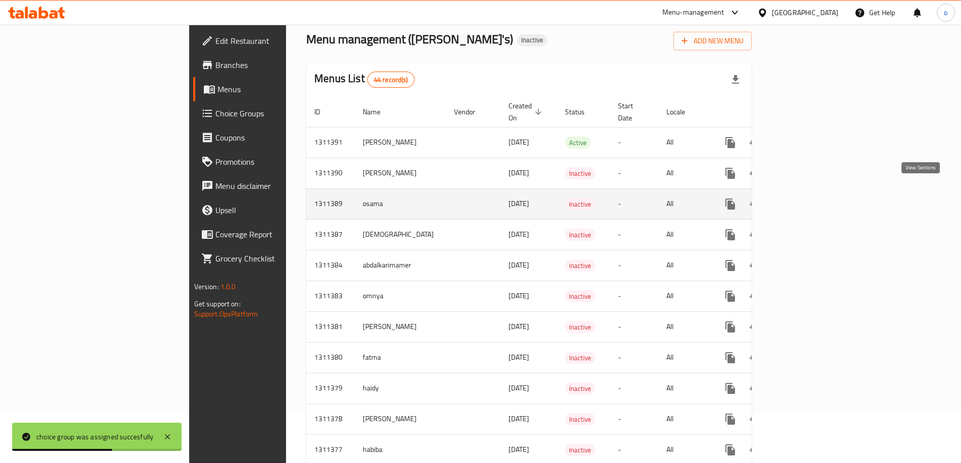
click at [809, 198] on icon "enhanced table" at bounding box center [803, 204] width 12 height 12
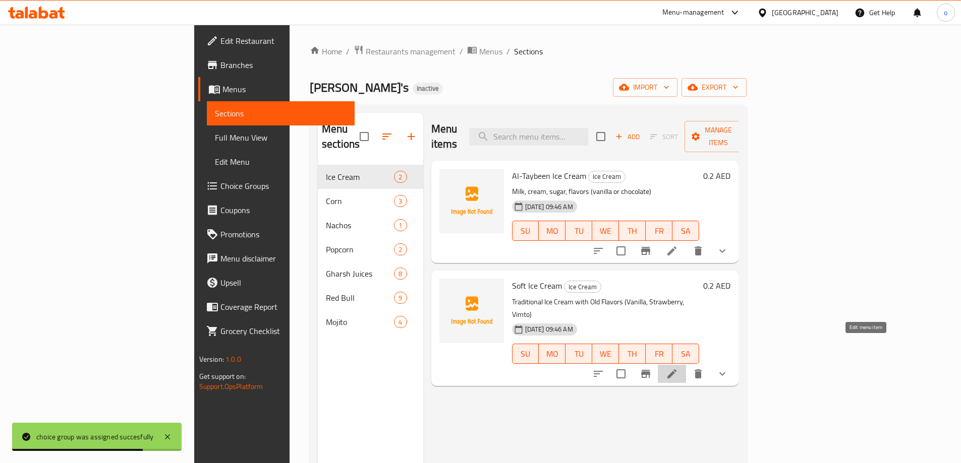
click at [678, 368] on icon at bounding box center [672, 374] width 12 height 12
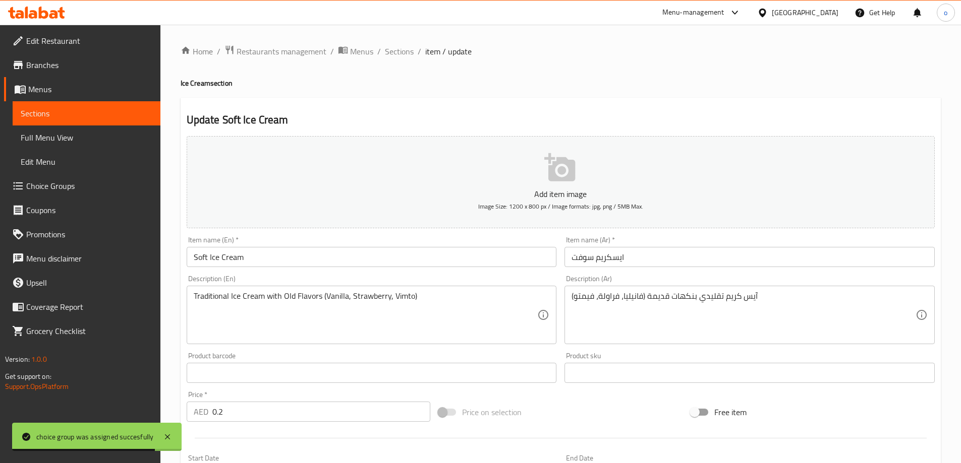
scroll to position [266, 0]
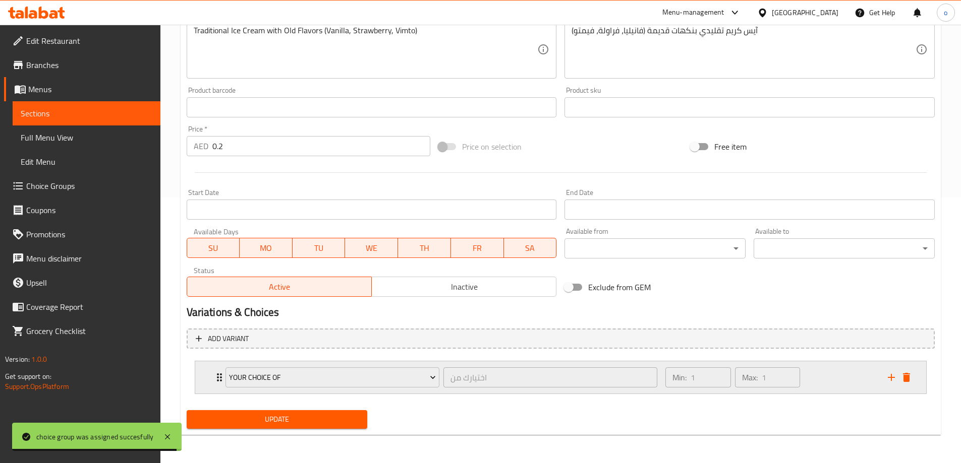
click at [812, 383] on div "Min: 1 ​ Max: 1 ​" at bounding box center [770, 378] width 222 height 32
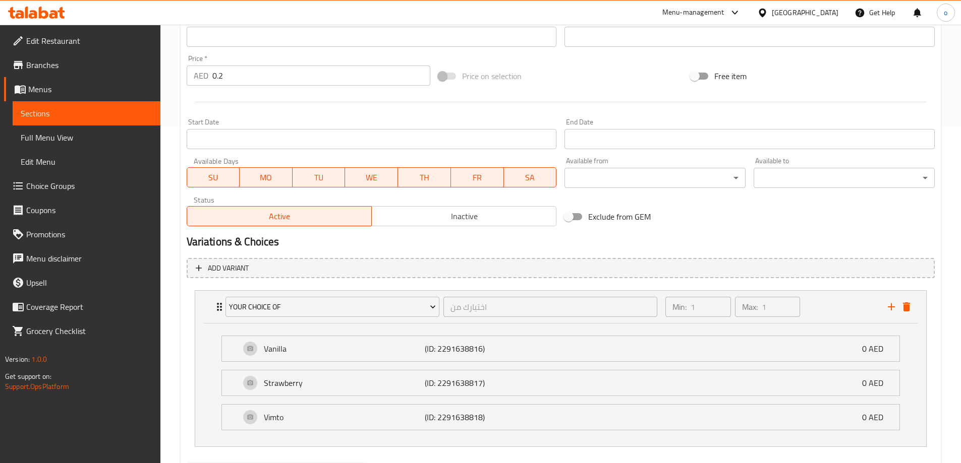
scroll to position [389, 0]
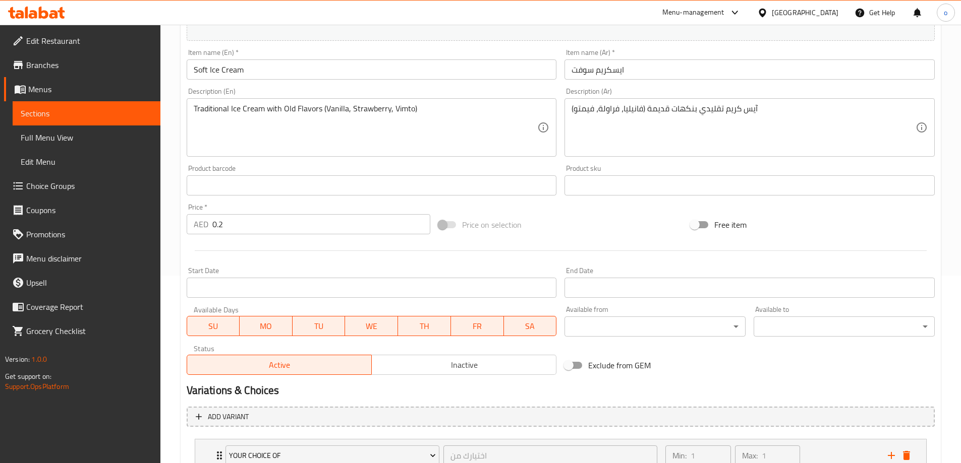
click at [83, 110] on span "Sections" at bounding box center [87, 113] width 132 height 12
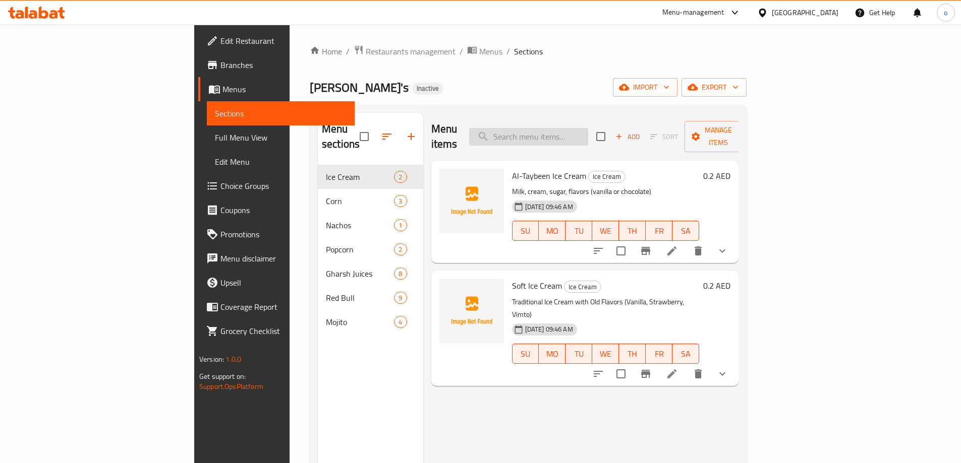
click at [588, 131] on input "search" at bounding box center [528, 137] width 119 height 18
paste input "ريد بول دارك نايت"
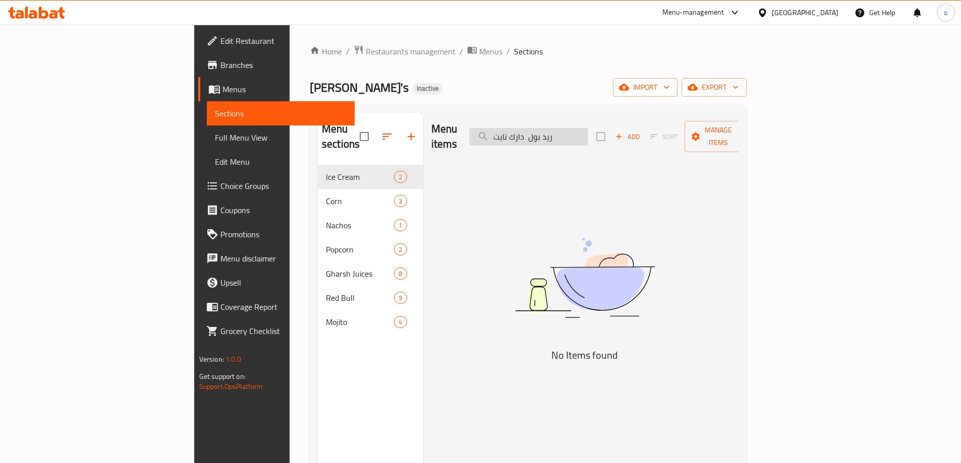
drag, startPoint x: 650, startPoint y: 131, endPoint x: 622, endPoint y: 136, distance: 28.6
click at [588, 136] on input "ريد بول دارك نايت" at bounding box center [528, 137] width 119 height 18
click at [588, 133] on input "ريد بول دارك نايت" at bounding box center [528, 137] width 119 height 18
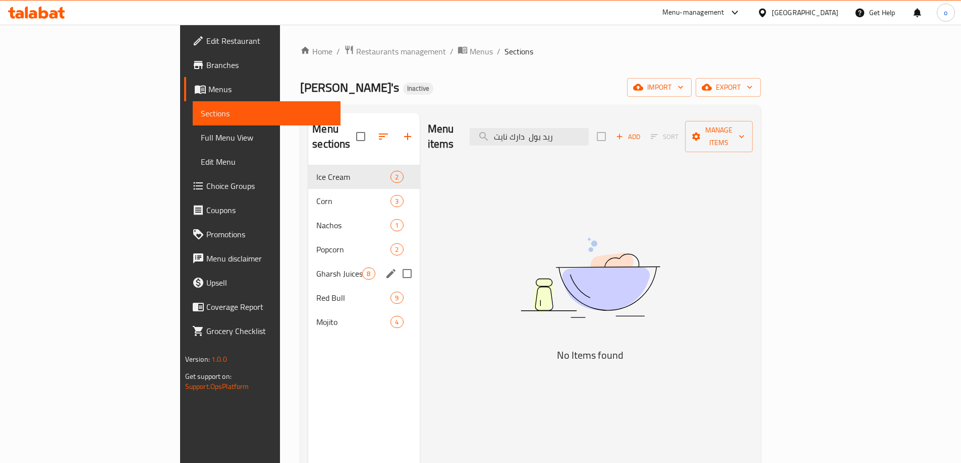
click at [316, 292] on span "Red Bull" at bounding box center [353, 298] width 74 height 12
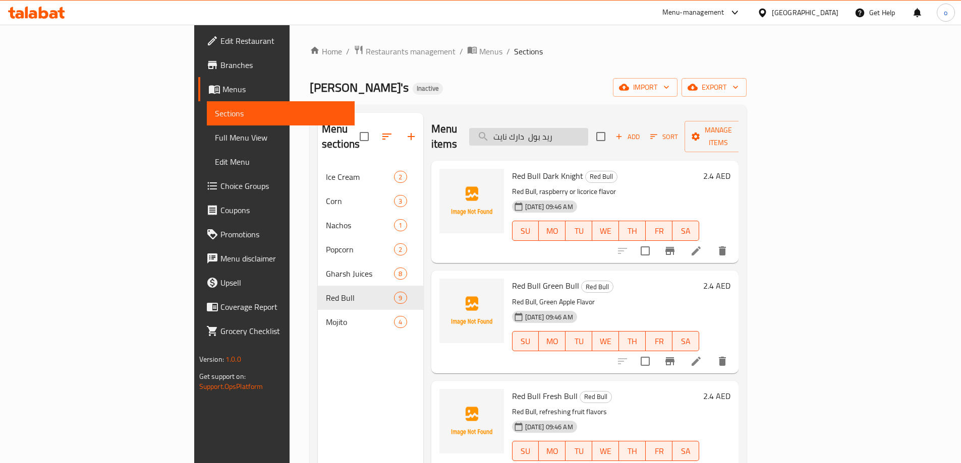
click at [588, 133] on input "ريد بول دارك نايت" at bounding box center [528, 137] width 119 height 18
click at [588, 132] on input "ريد بول دارك نايت" at bounding box center [528, 137] width 119 height 18
click at [588, 129] on input "ريد بول دارك نايت" at bounding box center [528, 137] width 119 height 18
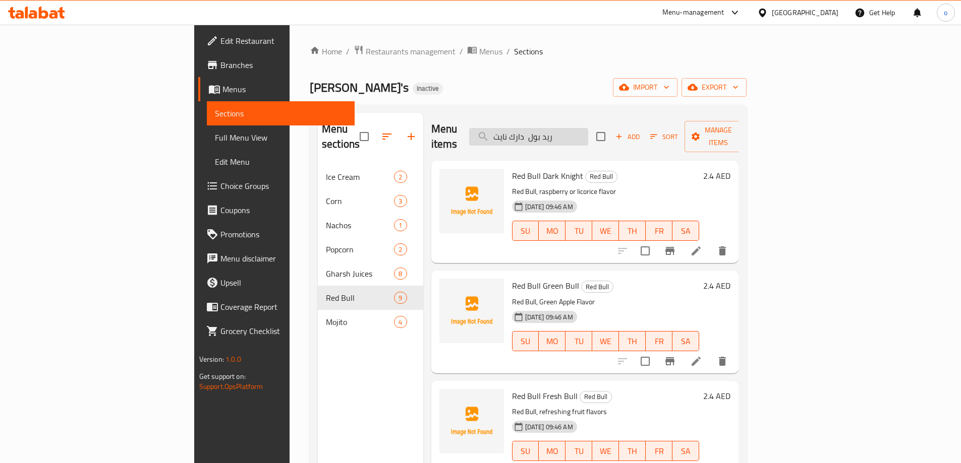
paste input "Red Bull Dark Knight"
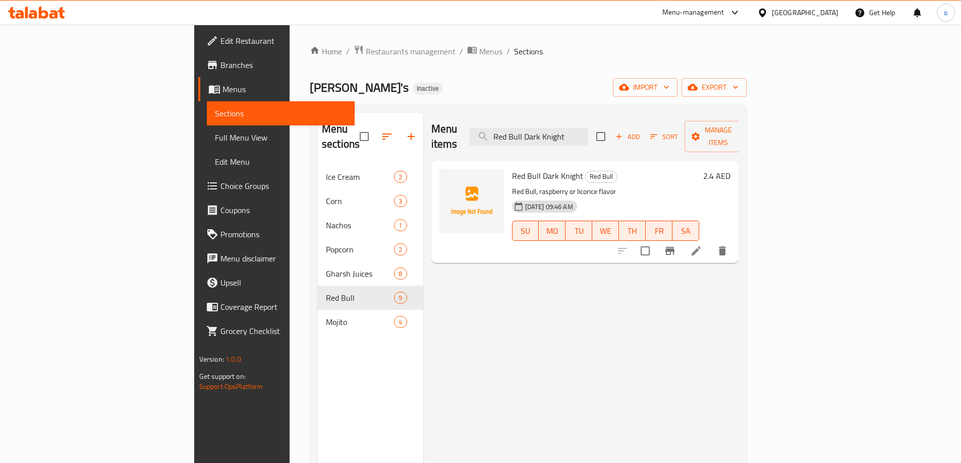
type input "Red Bull Dark Knight"
click at [702, 245] on icon at bounding box center [696, 251] width 12 height 12
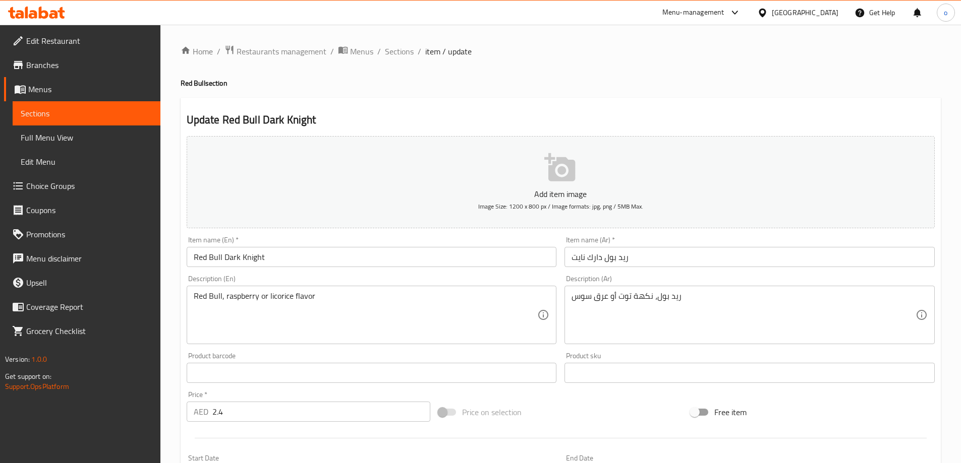
click at [79, 184] on span "Choice Groups" at bounding box center [89, 186] width 126 height 12
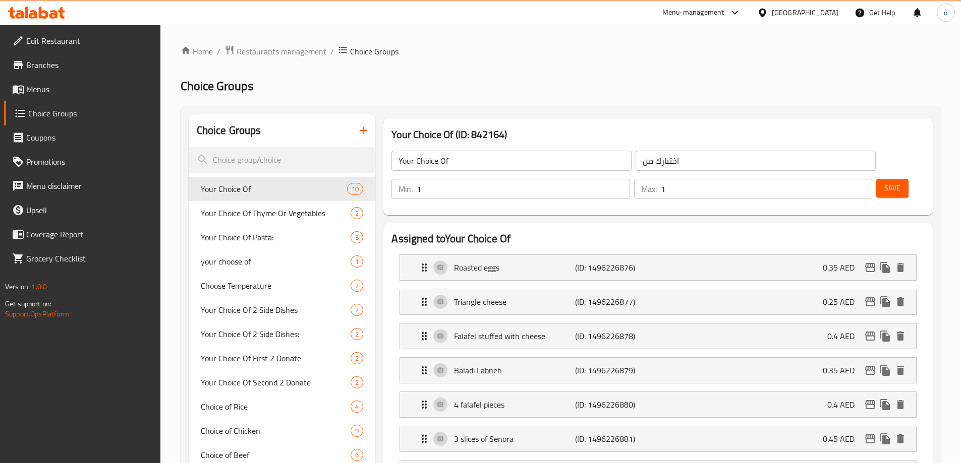
click at [353, 134] on button "button" at bounding box center [363, 130] width 24 height 24
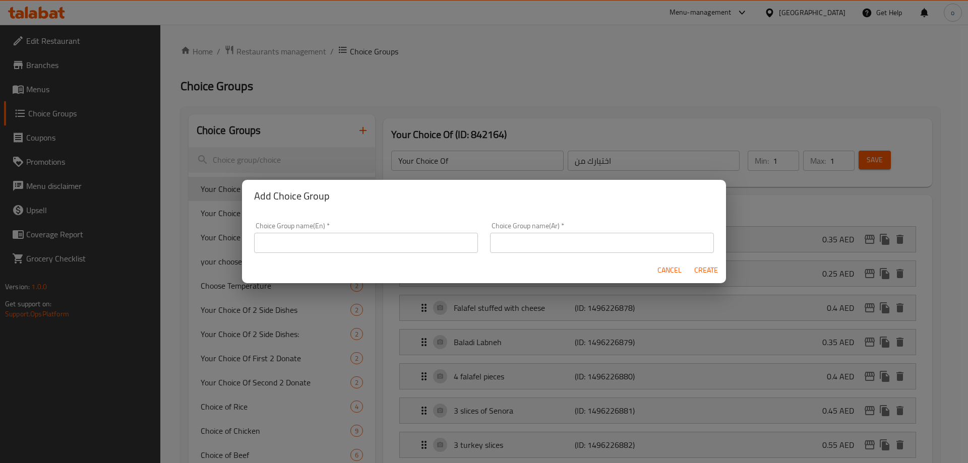
click at [387, 239] on input "text" at bounding box center [366, 243] width 224 height 20
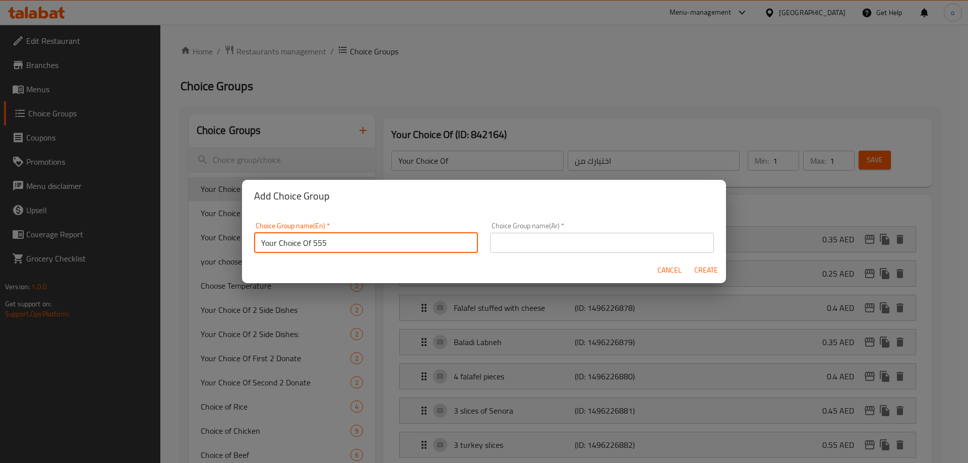
type input "Your Choice Of 555"
click at [531, 239] on input "text" at bounding box center [602, 243] width 224 height 20
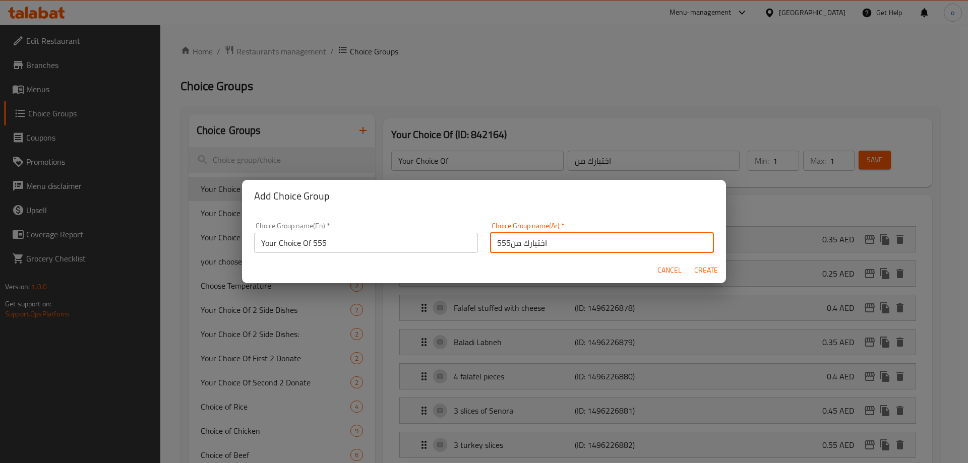
type input "اختيارك من555"
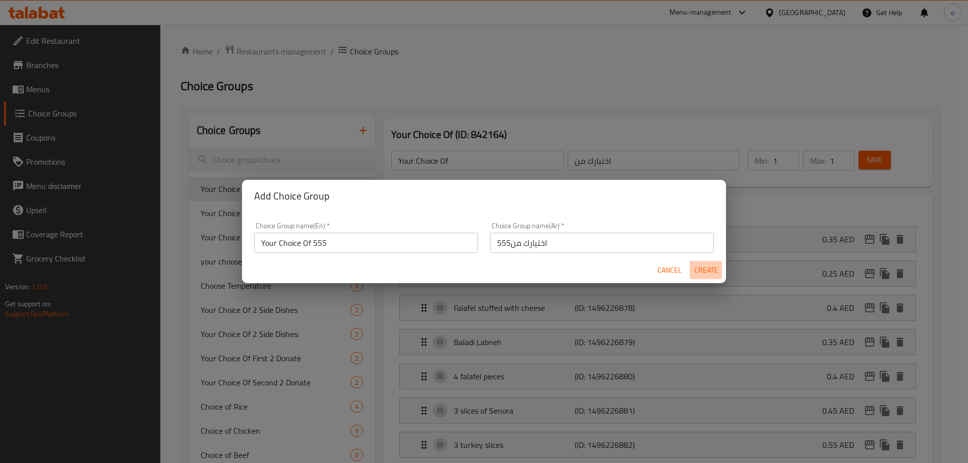
drag, startPoint x: 706, startPoint y: 268, endPoint x: 670, endPoint y: 245, distance: 43.1
click at [706, 268] on span "Create" at bounding box center [706, 270] width 24 height 13
type input "Your Choice Of 555"
type input "اختيارك من555"
type input "0"
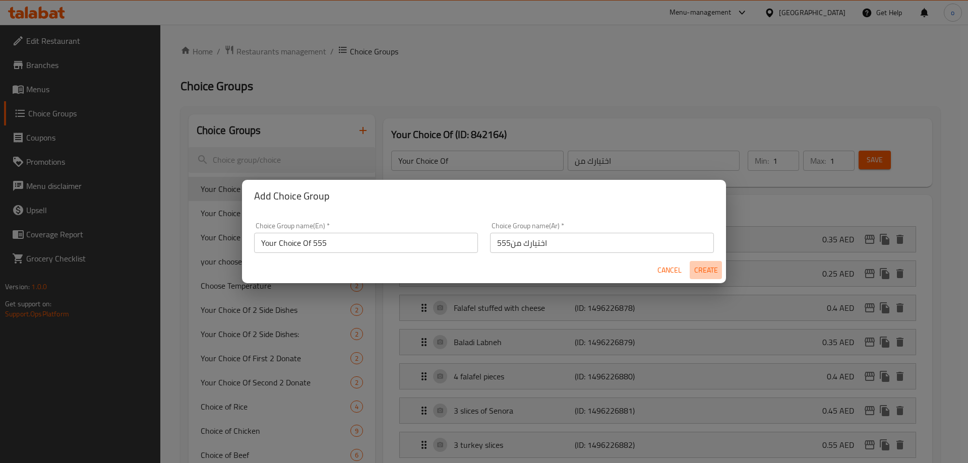
type input "0"
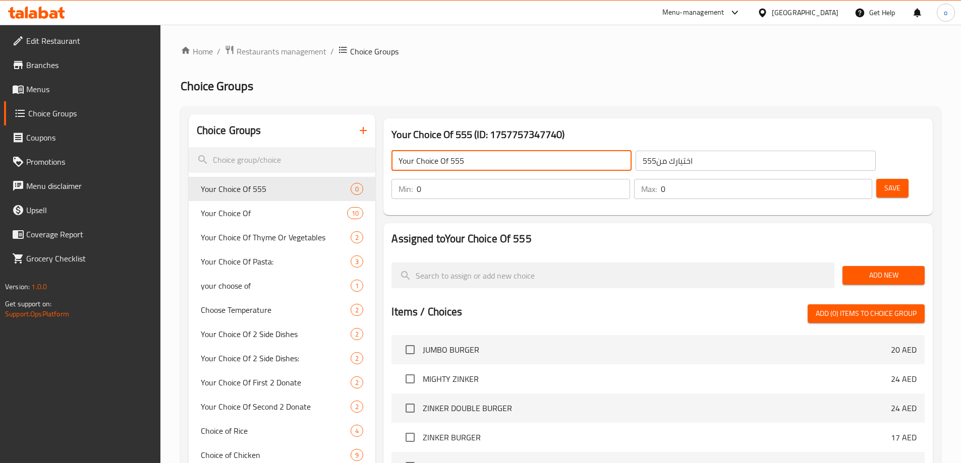
drag, startPoint x: 481, startPoint y: 166, endPoint x: 446, endPoint y: 170, distance: 34.5
click at [446, 170] on input "Your Choice Of 555" at bounding box center [511, 161] width 240 height 20
type input "Your Choice Of"
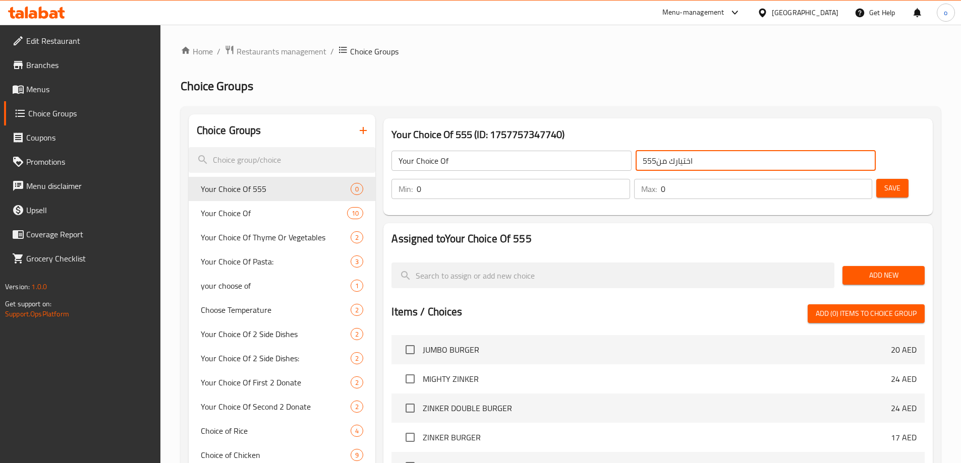
drag, startPoint x: 589, startPoint y: 159, endPoint x: 540, endPoint y: 173, distance: 50.8
click at [534, 174] on div "Your Choice Of ​ اختيارك من555 ​" at bounding box center [633, 161] width 496 height 32
type input "اختيارك من"
drag, startPoint x: 885, startPoint y: 159, endPoint x: 861, endPoint y: 173, distance: 28.0
click at [885, 179] on button "Save" at bounding box center [892, 188] width 32 height 19
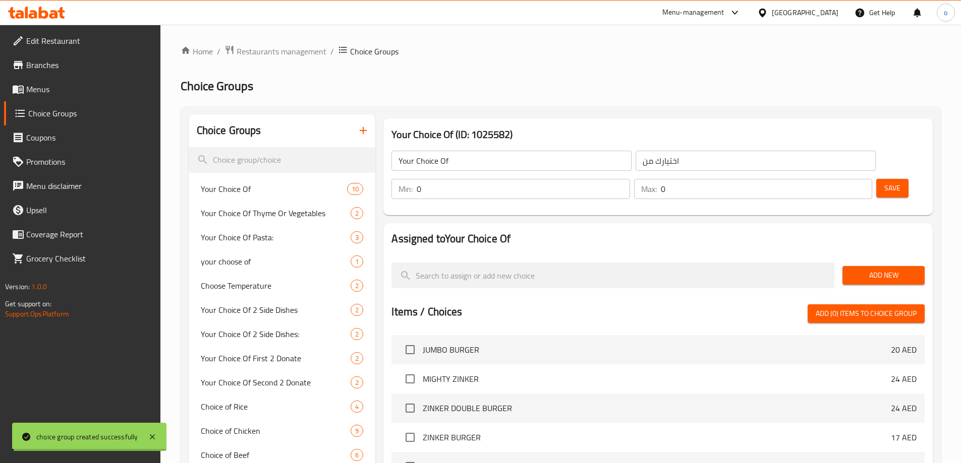
click at [794, 158] on div at bounding box center [480, 231] width 961 height 463
drag, startPoint x: 782, startPoint y: 159, endPoint x: 773, endPoint y: 159, distance: 8.6
click at [629, 179] on input "0" at bounding box center [522, 189] width 213 height 20
type input "1"
click at [629, 179] on input "1" at bounding box center [522, 189] width 213 height 20
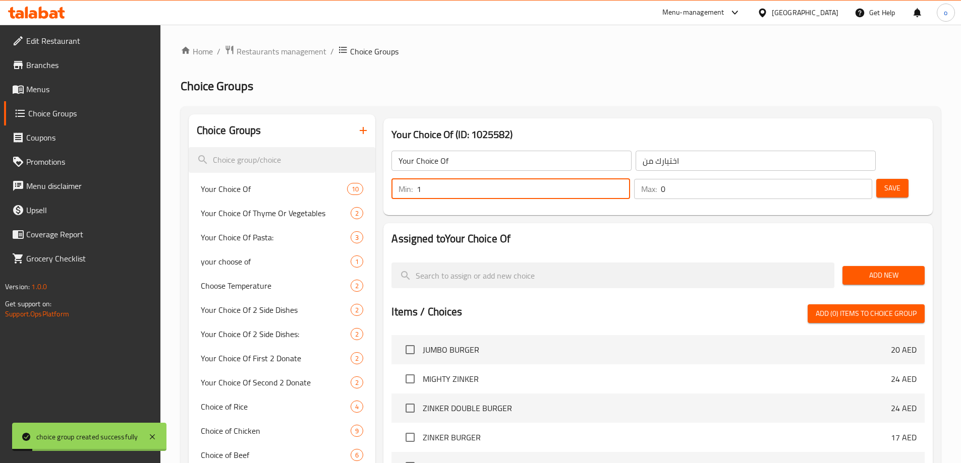
click at [828, 179] on div "Max: 0 ​" at bounding box center [753, 189] width 238 height 20
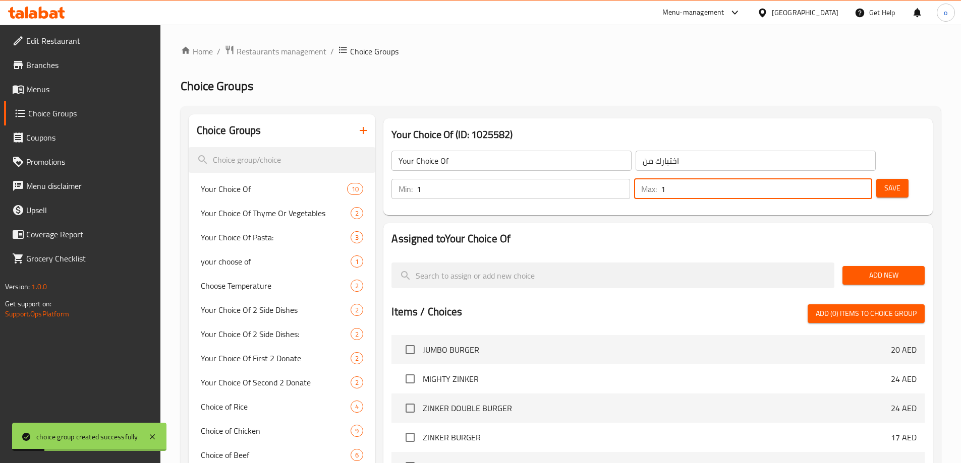
type input "1"
click at [844, 179] on input "1" at bounding box center [766, 189] width 211 height 20
click at [884, 182] on span "Save" at bounding box center [892, 188] width 16 height 13
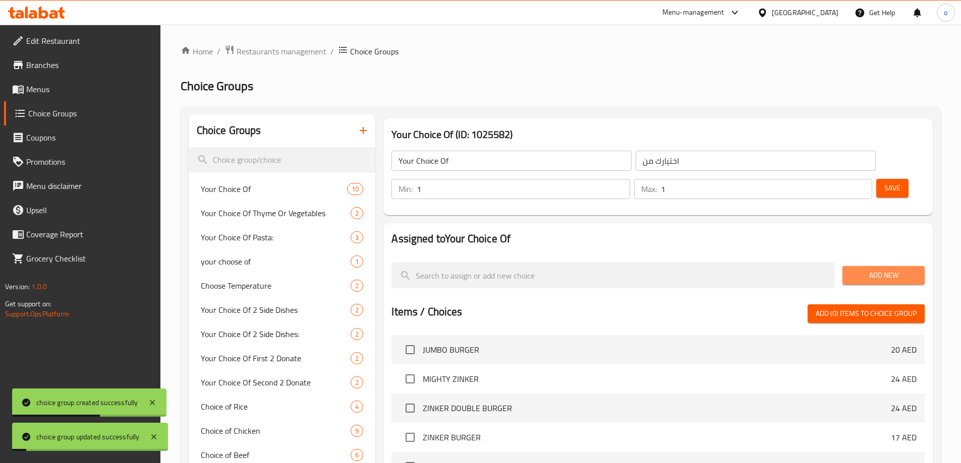
click at [879, 269] on span "Add New" at bounding box center [883, 275] width 66 height 13
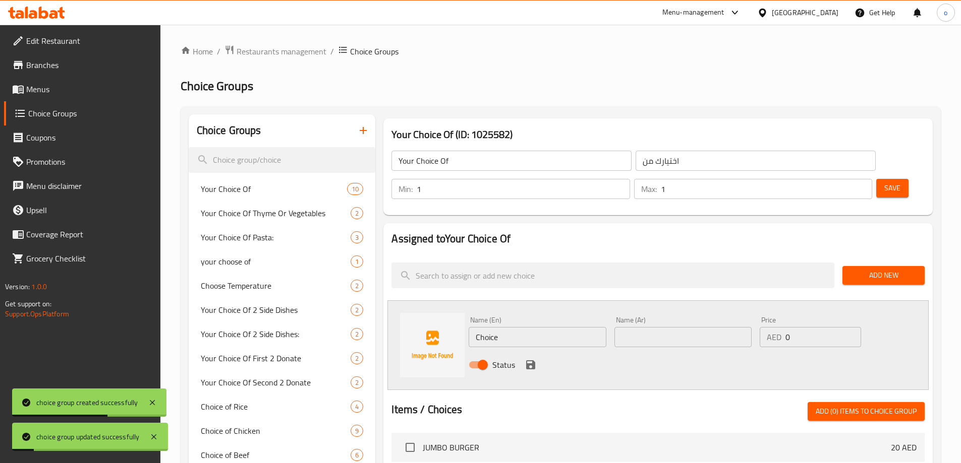
scroll to position [50, 0]
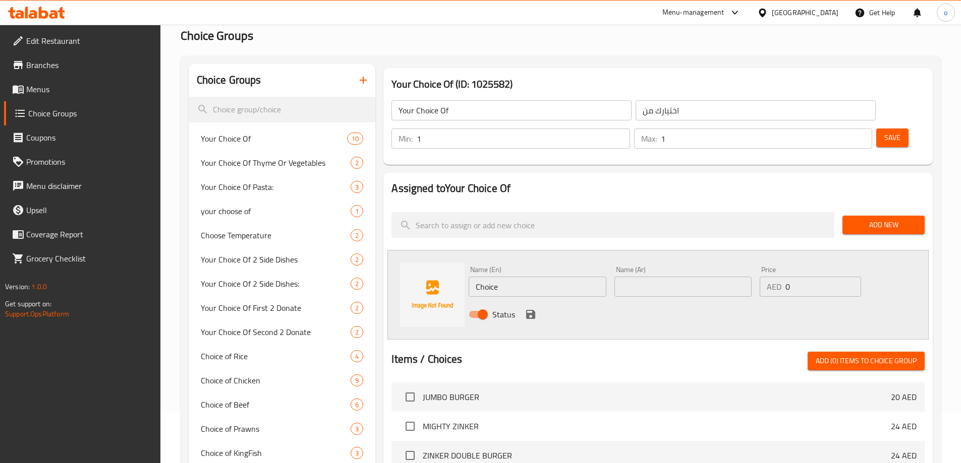
drag, startPoint x: 686, startPoint y: 238, endPoint x: 676, endPoint y: 262, distance: 26.2
click at [686, 266] on div "Name (Ar) Name (Ar)" at bounding box center [682, 281] width 137 height 31
click at [677, 277] on input "text" at bounding box center [682, 287] width 137 height 20
paste input "توت"
type input "توت"
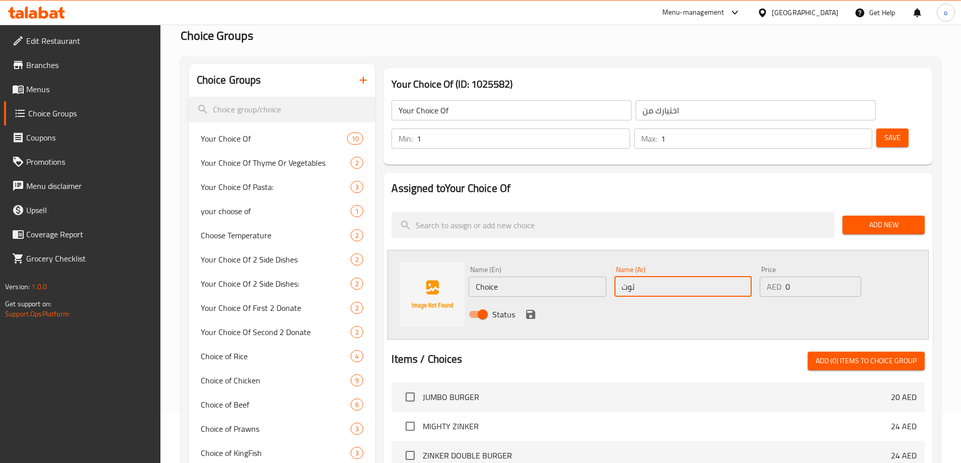
click at [505, 277] on input "Choice" at bounding box center [536, 287] width 137 height 20
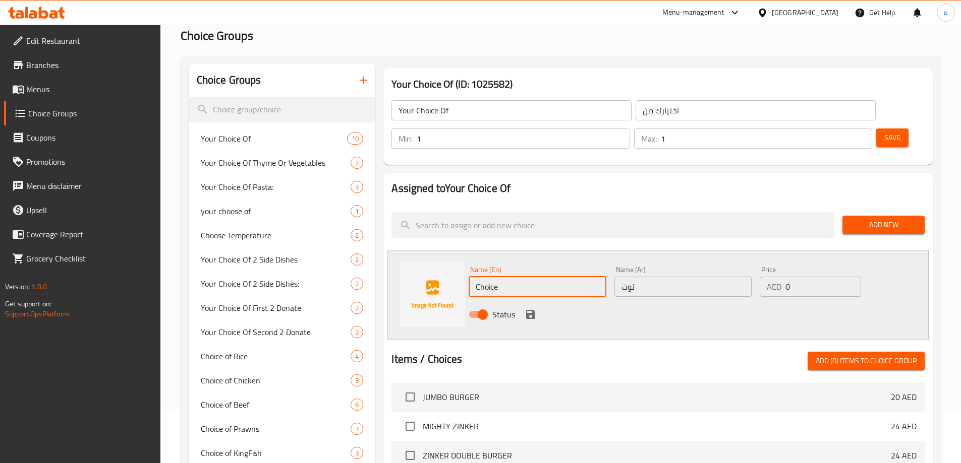
click at [536, 277] on input "Choice" at bounding box center [536, 287] width 137 height 20
click at [533, 277] on input "Choice" at bounding box center [536, 287] width 137 height 20
paste input "berries"
paste input "text"
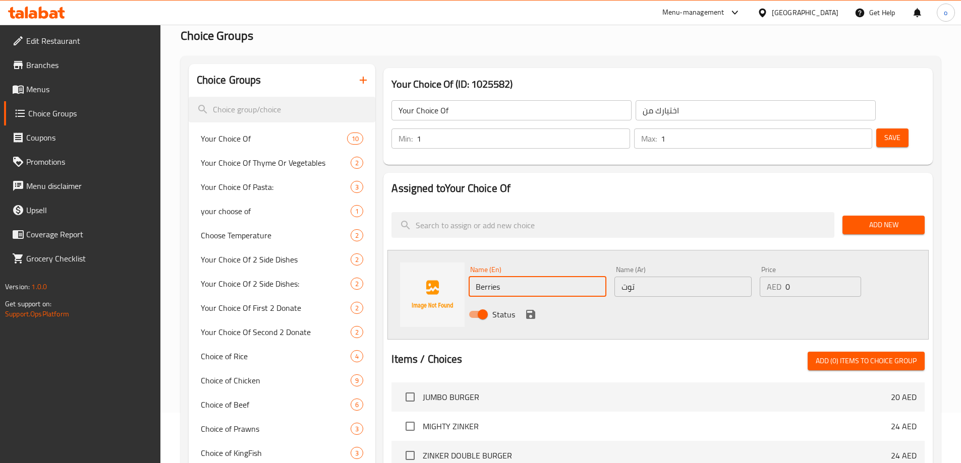
type input "Berries"
click at [627, 301] on div "Status" at bounding box center [682, 314] width 437 height 27
click at [529, 309] on icon "save" at bounding box center [530, 315] width 12 height 12
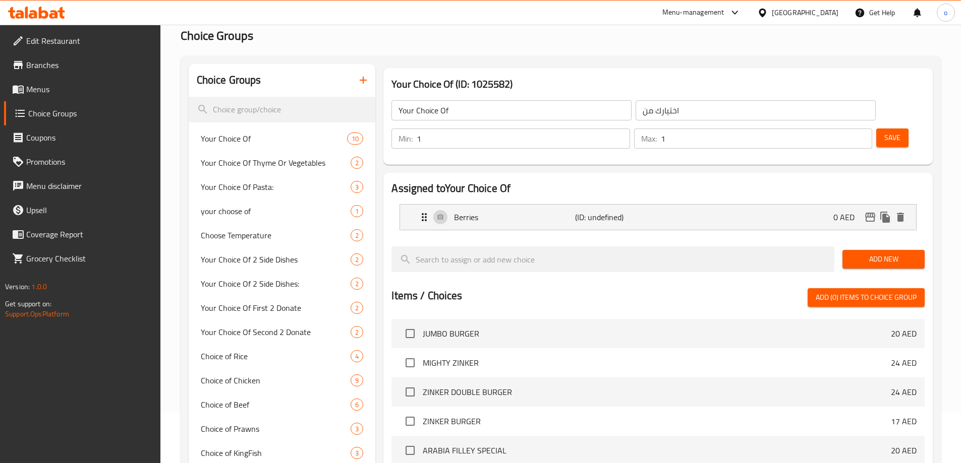
click at [852, 253] on span "Add New" at bounding box center [883, 259] width 66 height 13
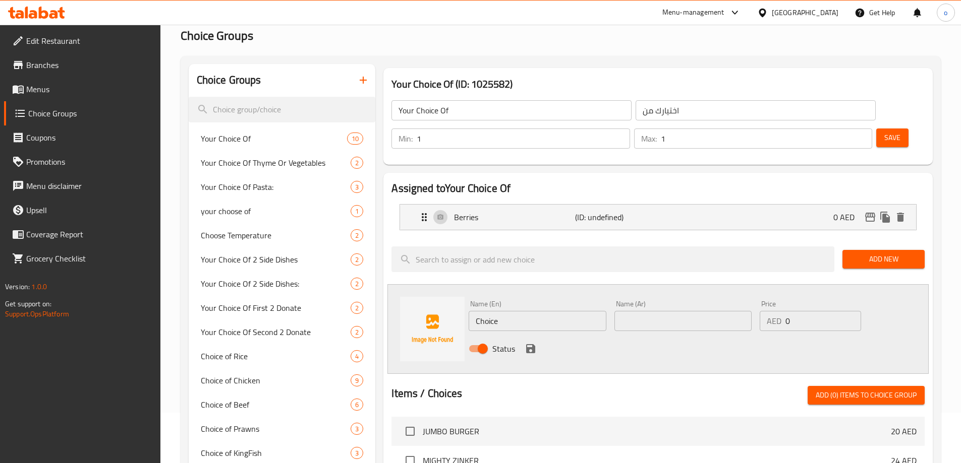
click at [651, 311] on input "text" at bounding box center [682, 321] width 137 height 20
click at [548, 311] on input "Choice" at bounding box center [536, 321] width 137 height 20
paste input "Liquor"
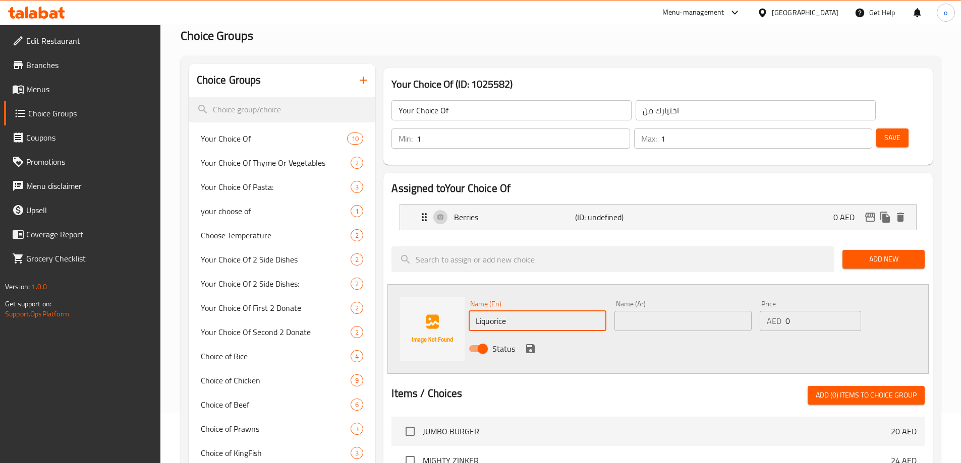
type input "Liquorice"
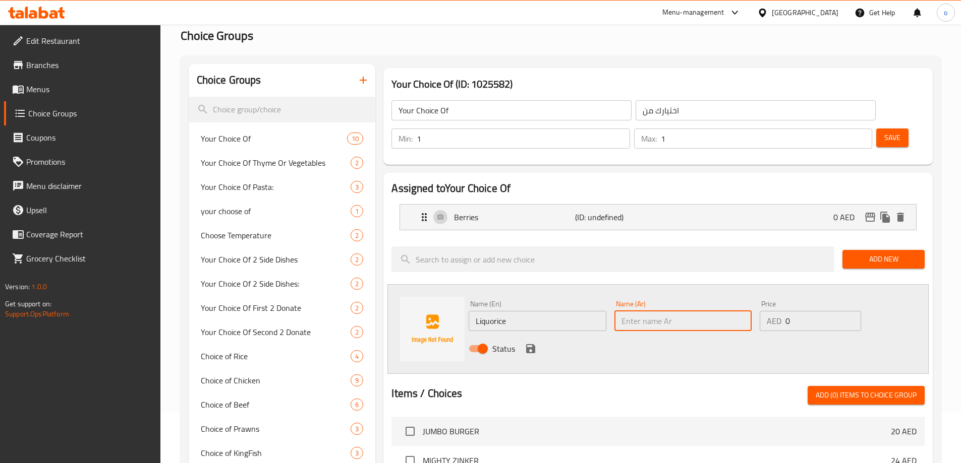
click at [638, 311] on input "text" at bounding box center [682, 321] width 137 height 20
paste input "عرق سوس"
type input "عرق سوس"
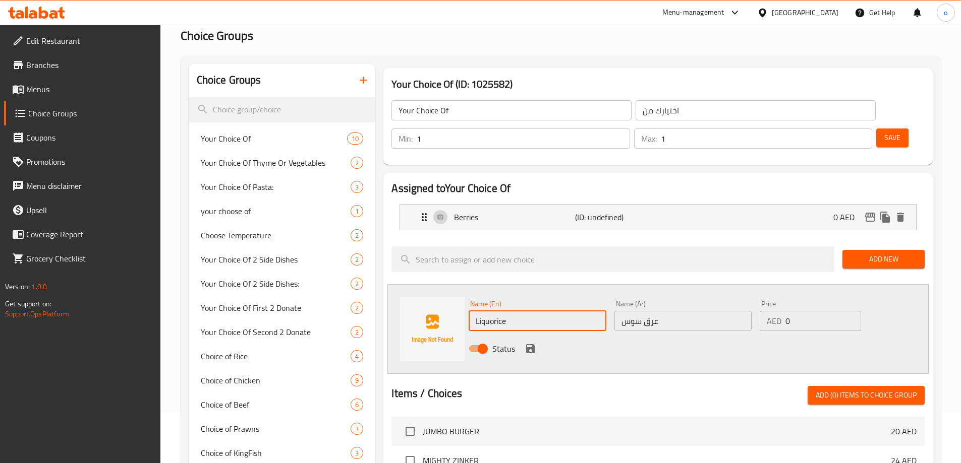
click at [516, 311] on input "Liquorice" at bounding box center [536, 321] width 137 height 20
click at [534, 344] on icon "save" at bounding box center [530, 348] width 9 height 9
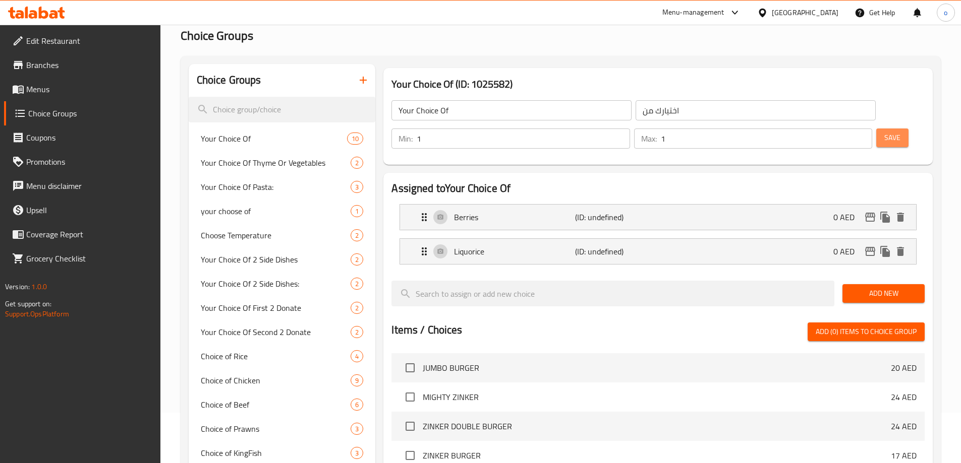
click at [884, 132] on span "Save" at bounding box center [892, 138] width 16 height 13
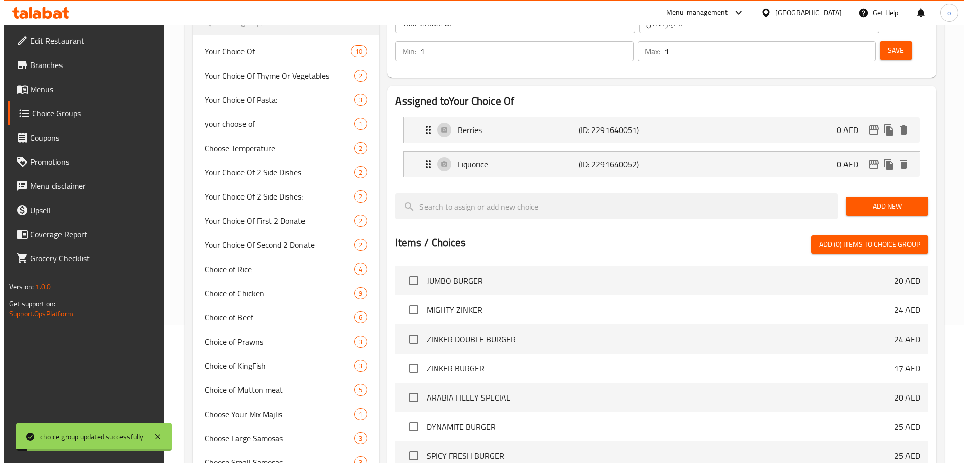
scroll to position [454, 0]
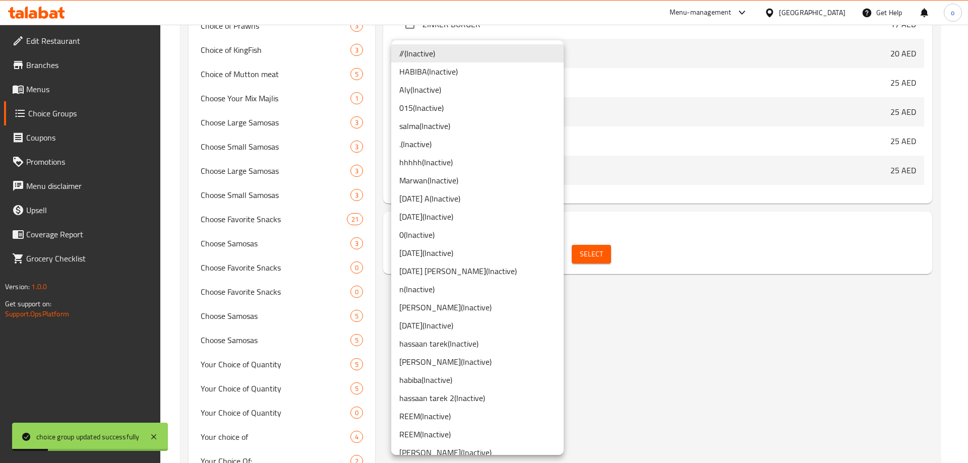
scroll to position [332, 0]
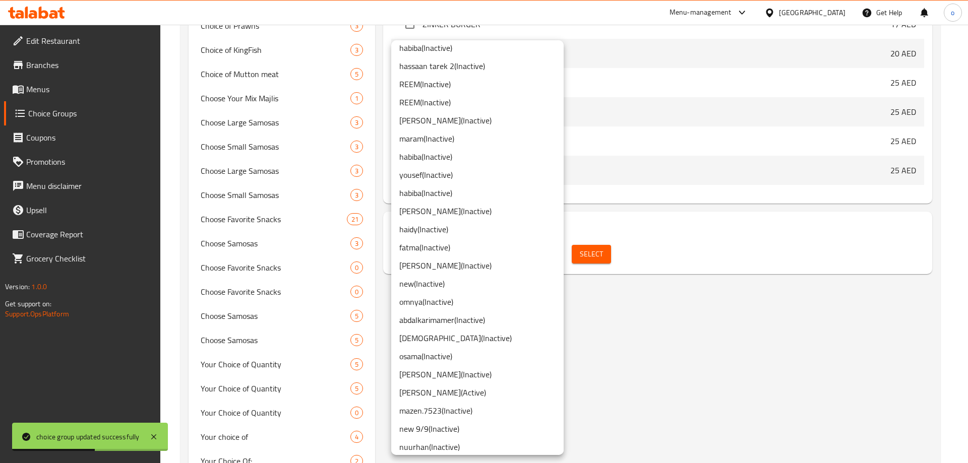
click at [464, 361] on li "osama ( Inactive )" at bounding box center [477, 356] width 172 height 18
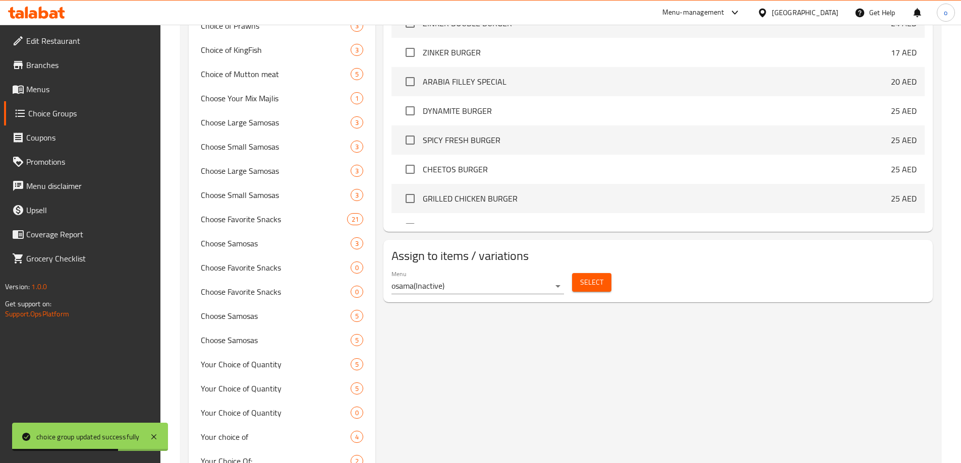
click at [587, 276] on span "Select" at bounding box center [591, 282] width 23 height 13
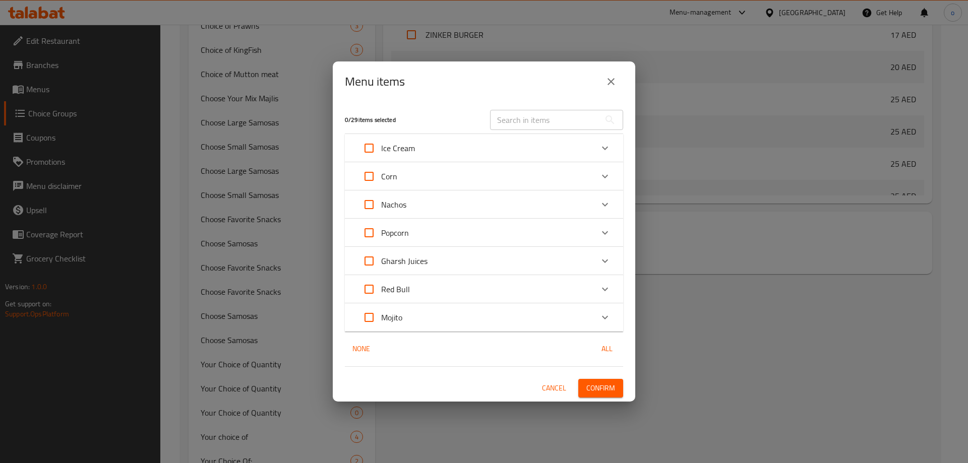
click at [565, 290] on div "Red Bull" at bounding box center [475, 289] width 236 height 24
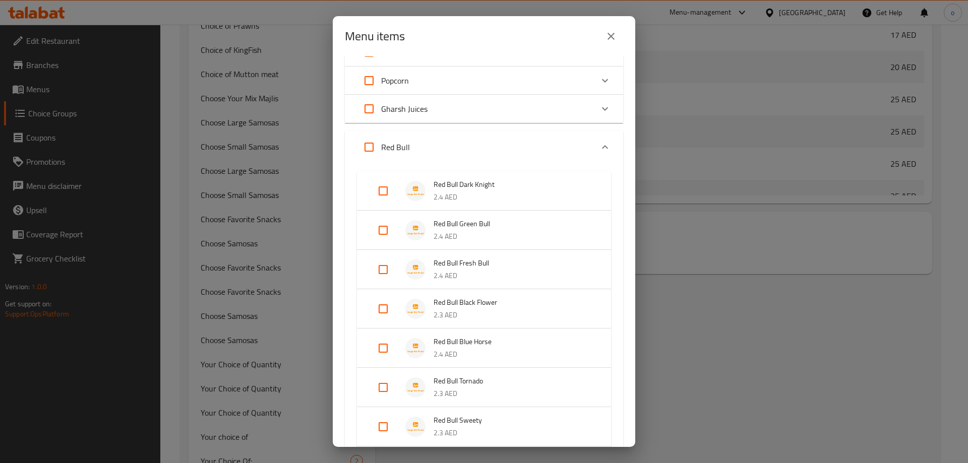
scroll to position [105, 0]
click at [380, 190] on input "Expand" at bounding box center [383, 192] width 24 height 24
checkbox input "true"
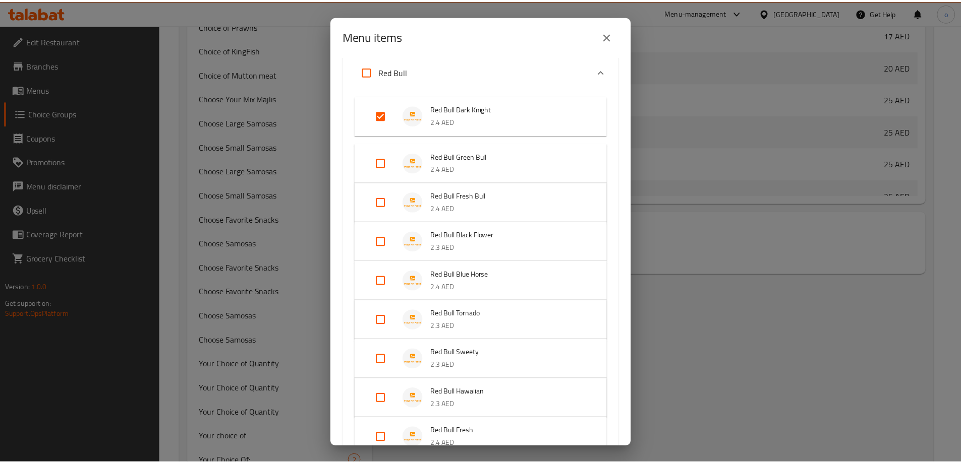
scroll to position [315, 0]
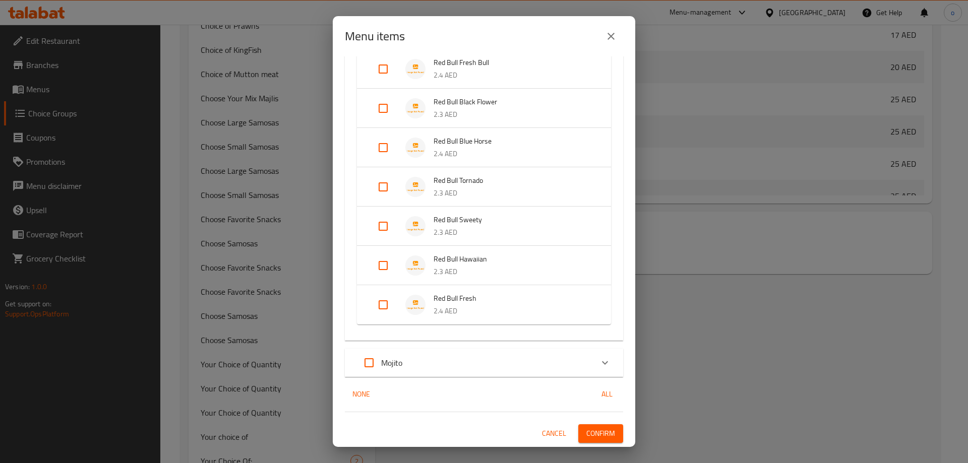
click at [589, 432] on span "Confirm" at bounding box center [600, 434] width 29 height 13
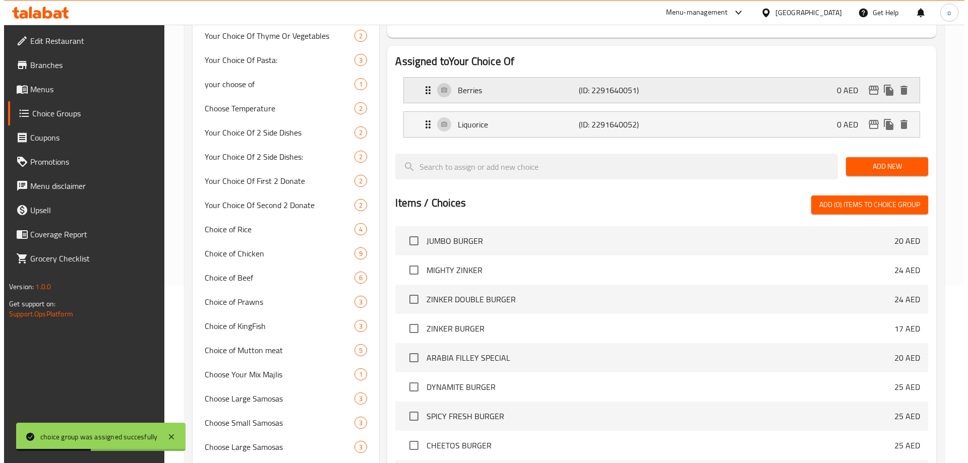
scroll to position [0, 0]
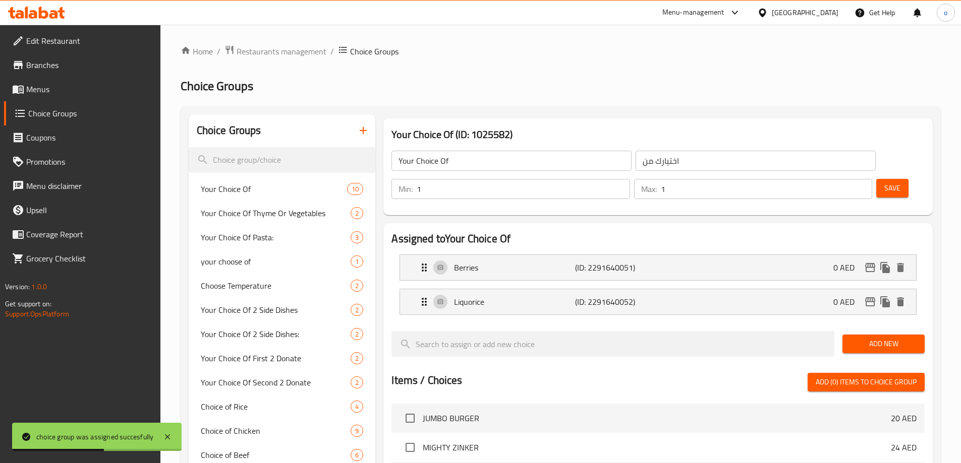
click at [362, 128] on icon "button" at bounding box center [363, 131] width 12 height 12
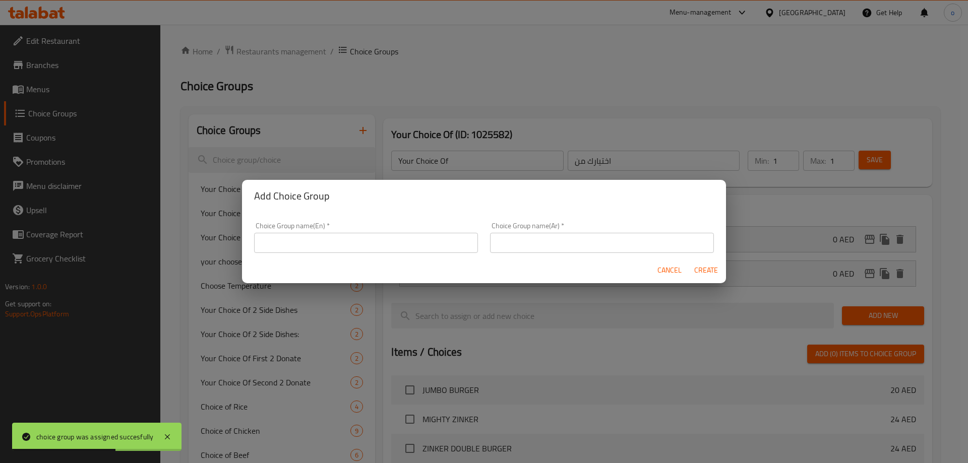
click at [427, 245] on input "text" at bounding box center [366, 243] width 224 height 20
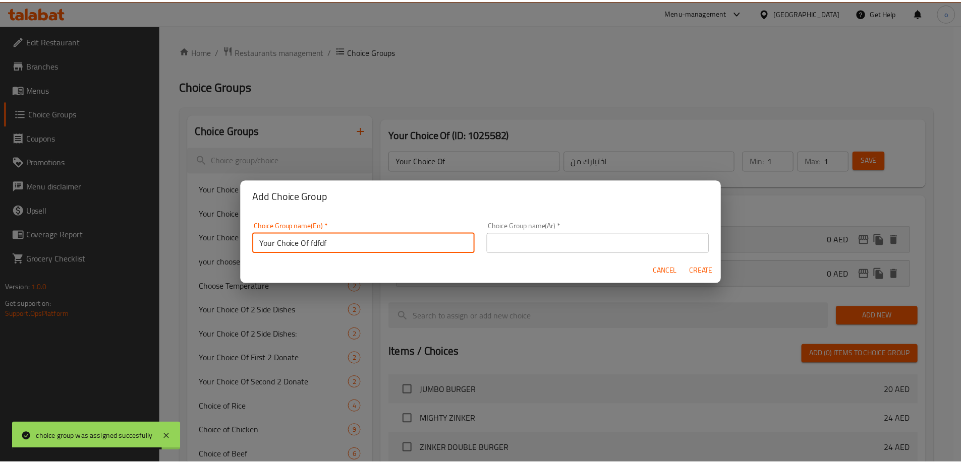
scroll to position [3, 0]
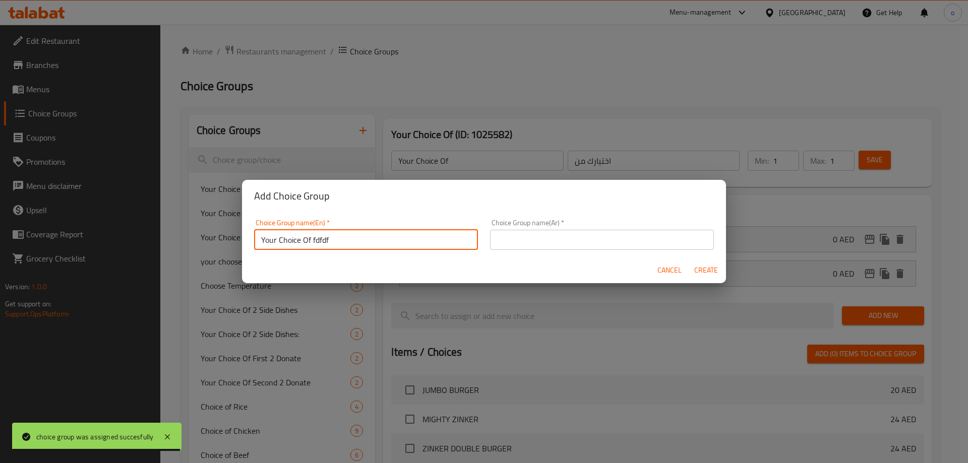
drag, startPoint x: 350, startPoint y: 246, endPoint x: 311, endPoint y: 251, distance: 39.2
click at [311, 251] on div "Choice Group name(En)   * Your Choice Of fdfdf Choice Group name(En) *" at bounding box center [366, 234] width 236 height 43
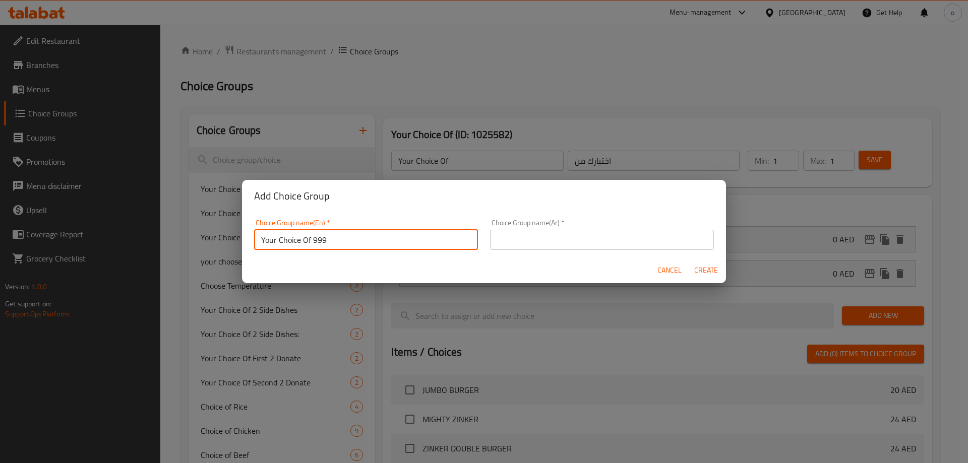
type input "Your Choice Of 999"
click at [545, 245] on input "text" at bounding box center [602, 240] width 224 height 20
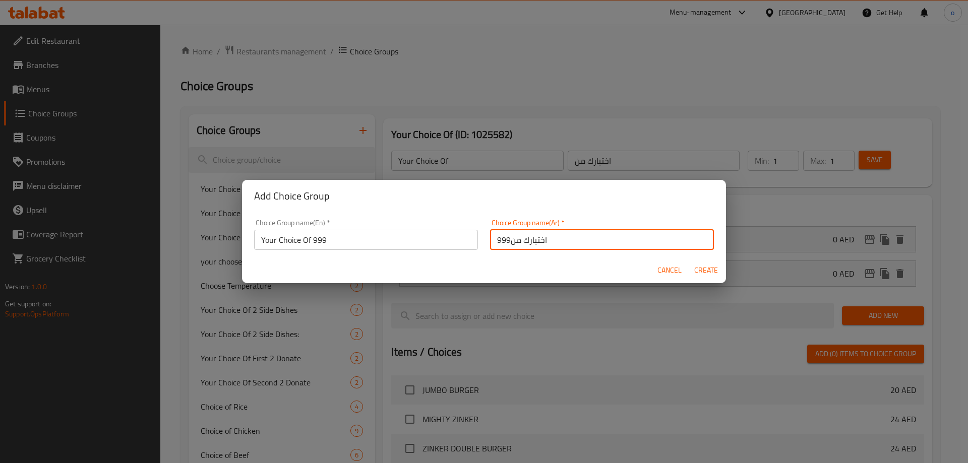
type input "اختيارك من999"
click at [712, 275] on span "Create" at bounding box center [706, 270] width 24 height 13
type input "Your Choice Of 999"
type input "اختيارك من999"
type input "0"
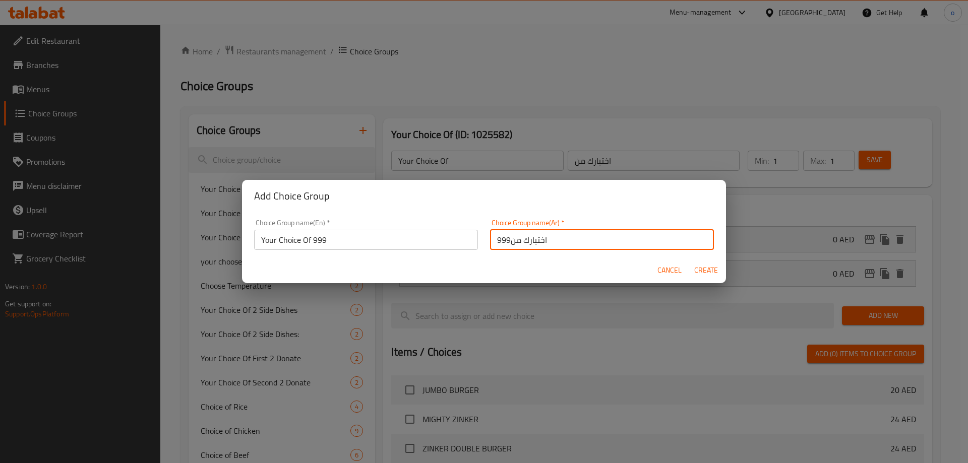
type input "0"
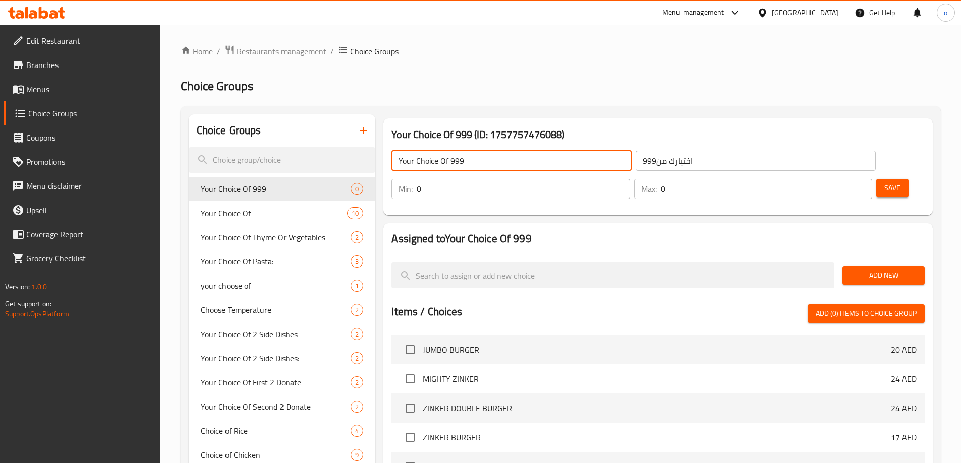
drag, startPoint x: 471, startPoint y: 164, endPoint x: 447, endPoint y: 169, distance: 24.7
click at [447, 169] on input "Your Choice Of 999" at bounding box center [511, 161] width 240 height 20
type input "Your Choice Of"
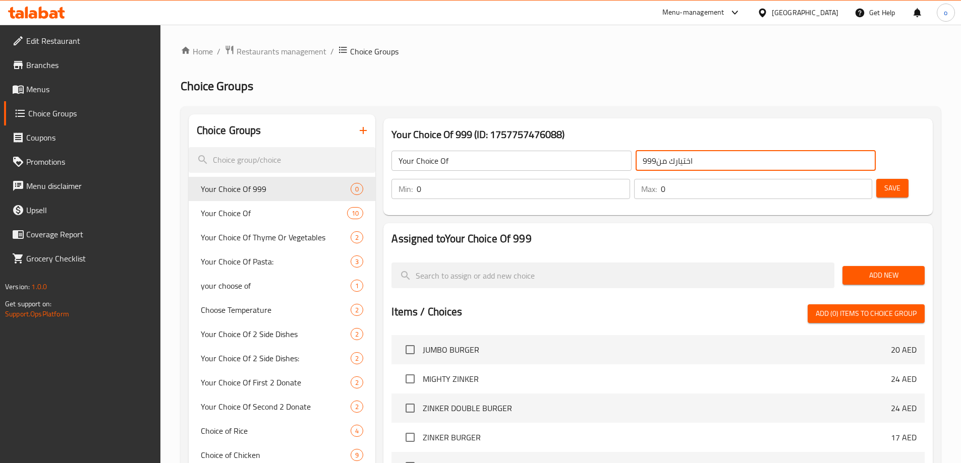
drag, startPoint x: 589, startPoint y: 164, endPoint x: 555, endPoint y: 170, distance: 34.8
click at [555, 170] on div "Your Choice Of ​ اختيارك من999 ​" at bounding box center [633, 161] width 496 height 32
type input "اختيارك من"
click at [629, 179] on input "0" at bounding box center [522, 189] width 213 height 20
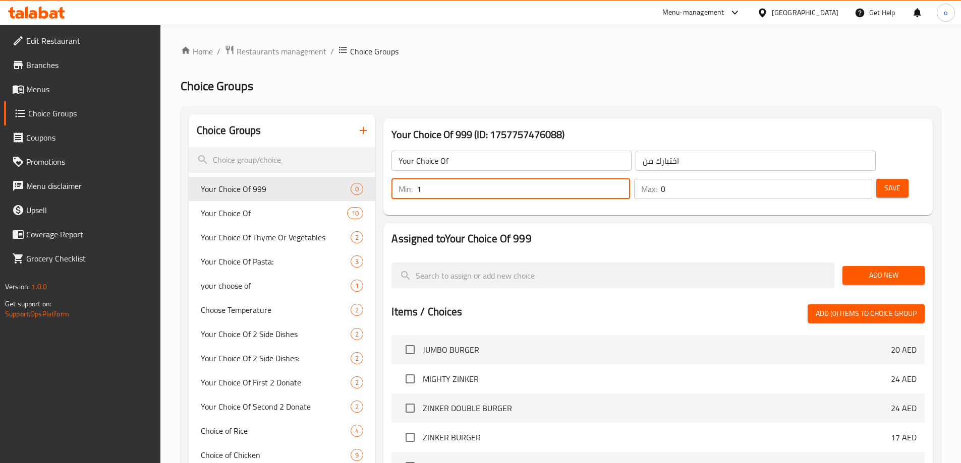
type input "1"
click at [629, 179] on input "1" at bounding box center [522, 189] width 213 height 20
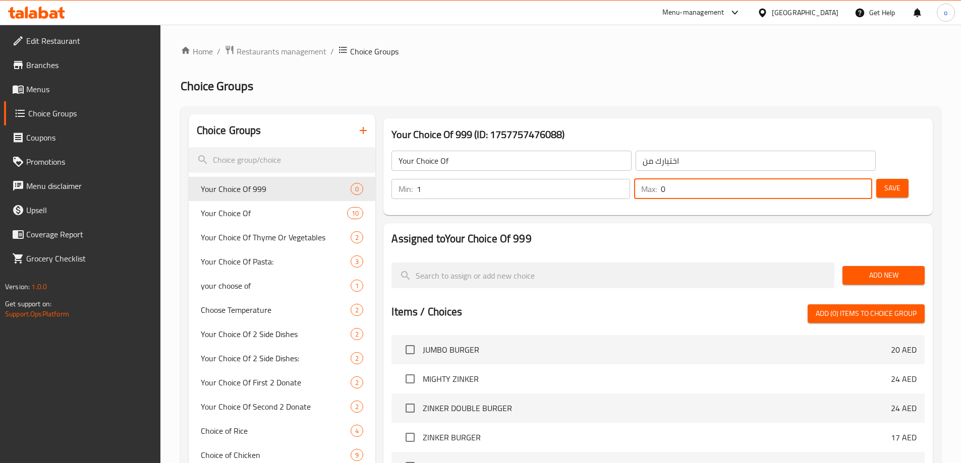
click at [833, 179] on input "0" at bounding box center [766, 189] width 211 height 20
type input "1"
click at [847, 179] on input "1" at bounding box center [766, 189] width 211 height 20
click at [876, 179] on button "Save" at bounding box center [892, 188] width 32 height 19
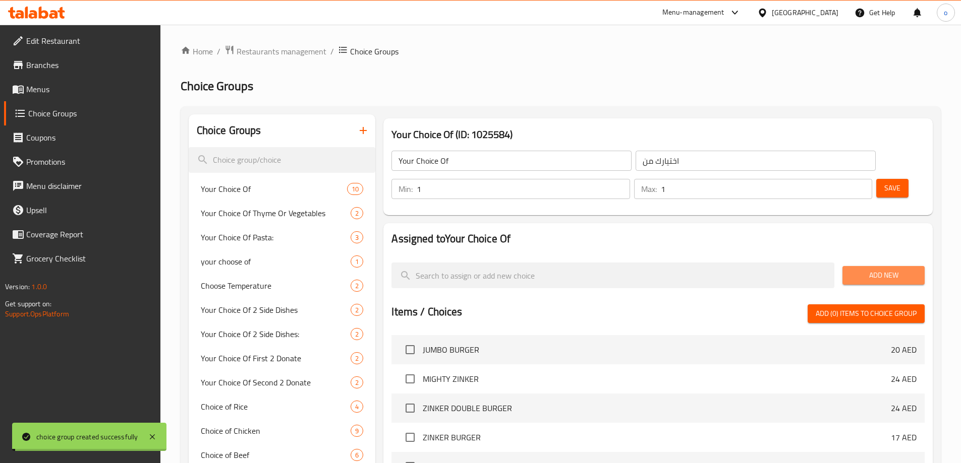
click at [858, 269] on span "Add New" at bounding box center [883, 275] width 66 height 13
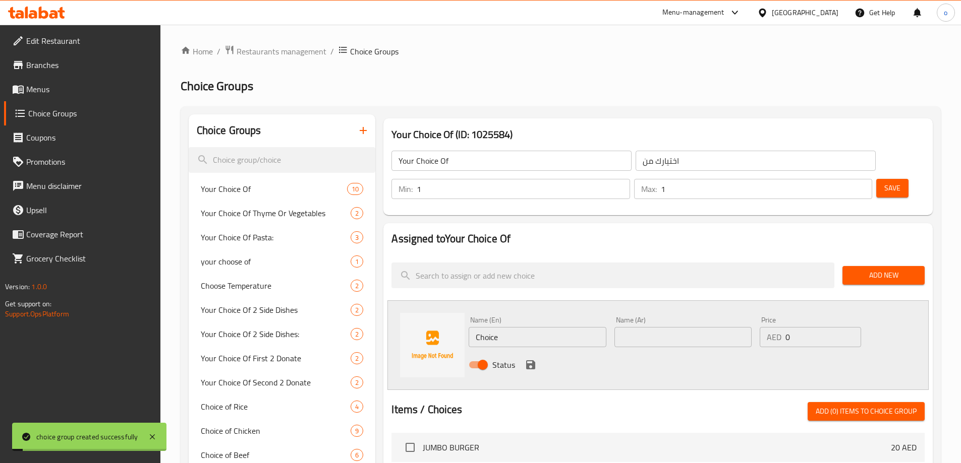
click at [485, 301] on div "Name (En) Choice Name (En) Name (Ar) Name (Ar) Price AED 0 Price Status" at bounding box center [657, 346] width 541 height 90
click at [511, 317] on div "Name (En) Choice Name (En)" at bounding box center [536, 332] width 137 height 31
click at [513, 327] on input "Choice" at bounding box center [536, 337] width 137 height 20
click at [516, 327] on input "Choice" at bounding box center [536, 337] width 137 height 20
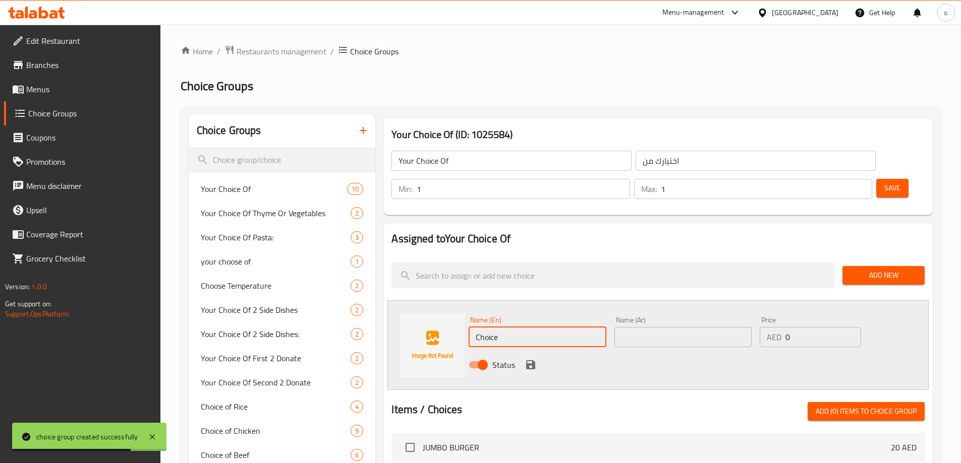
click at [516, 327] on input "Choice" at bounding box center [536, 337] width 137 height 20
paste input "Grap"
type input "Grape"
click at [693, 327] on input "text" at bounding box center [682, 337] width 137 height 20
paste input "عنب"
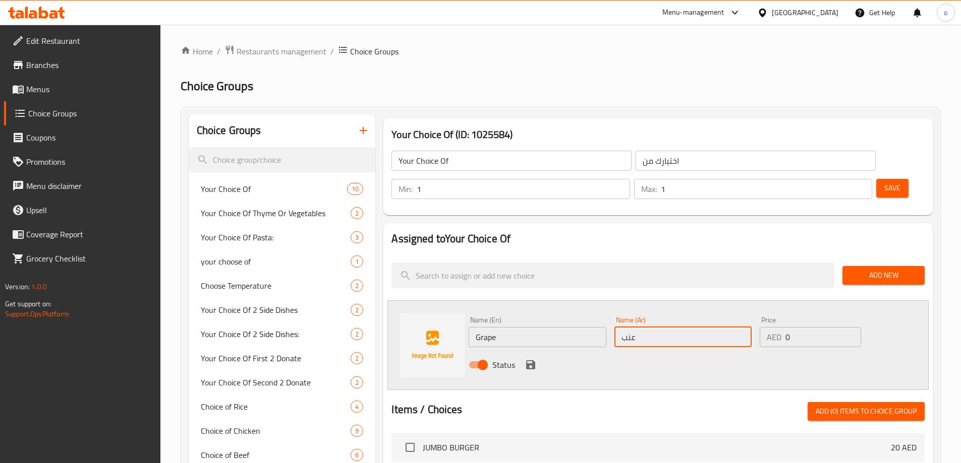
type input "عنب"
click at [540, 327] on input "Grape" at bounding box center [536, 337] width 137 height 20
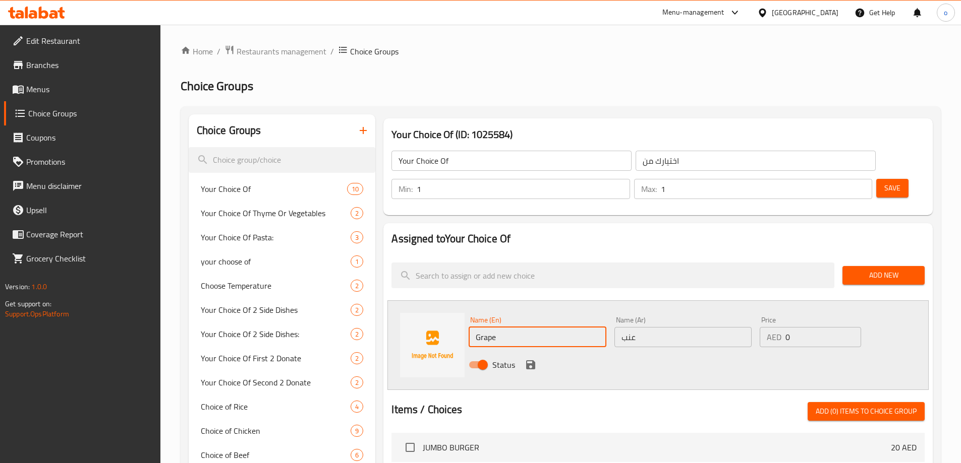
click at [540, 327] on input "Grape" at bounding box center [536, 337] width 137 height 20
click at [530, 359] on icon "save" at bounding box center [530, 365] width 12 height 12
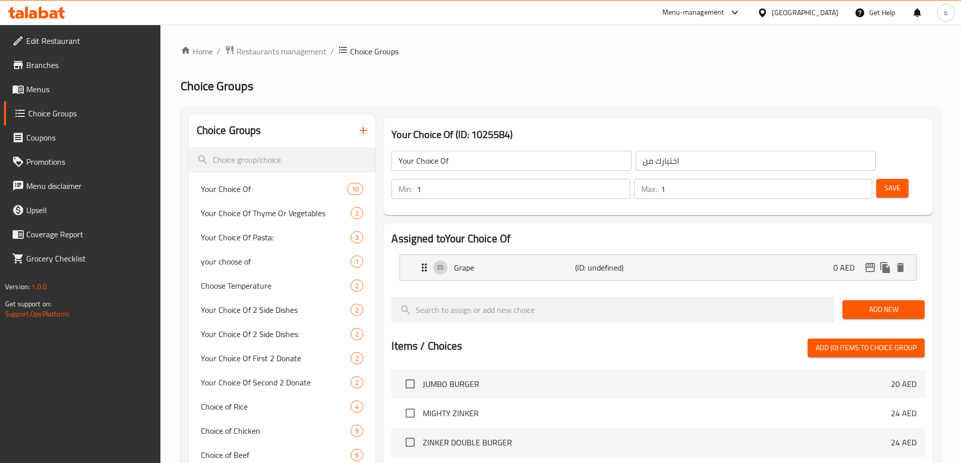
click at [876, 304] on span "Add New" at bounding box center [883, 310] width 66 height 13
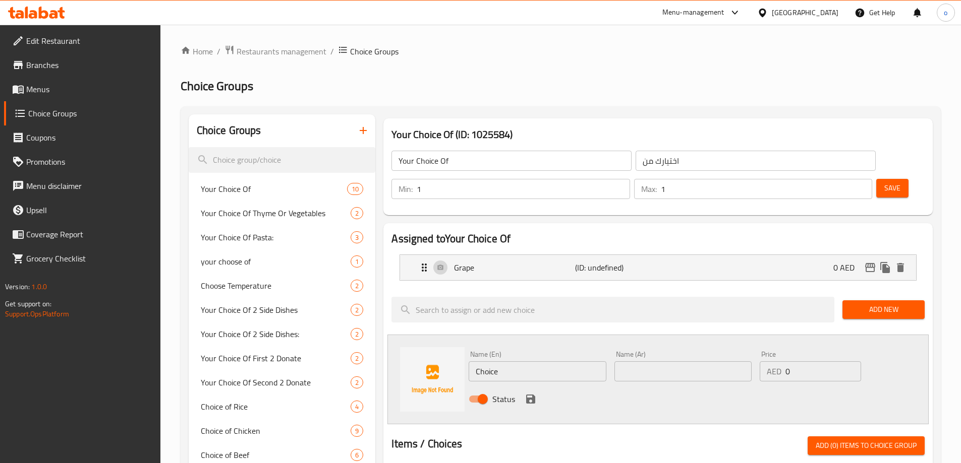
click at [535, 362] on input "Choice" at bounding box center [536, 372] width 137 height 20
click at [559, 362] on input "Choice" at bounding box center [536, 372] width 137 height 20
click at [558, 362] on input "Choice" at bounding box center [536, 372] width 137 height 20
paste input "fruits"
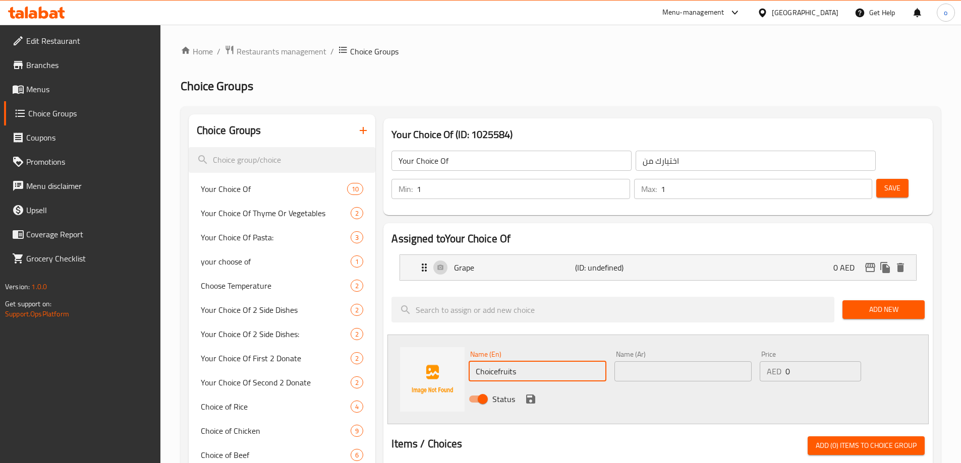
paste input "text"
type input "Fruits"
click at [665, 386] on div "Status" at bounding box center [682, 399] width 437 height 27
click at [664, 362] on input "text" at bounding box center [682, 372] width 137 height 20
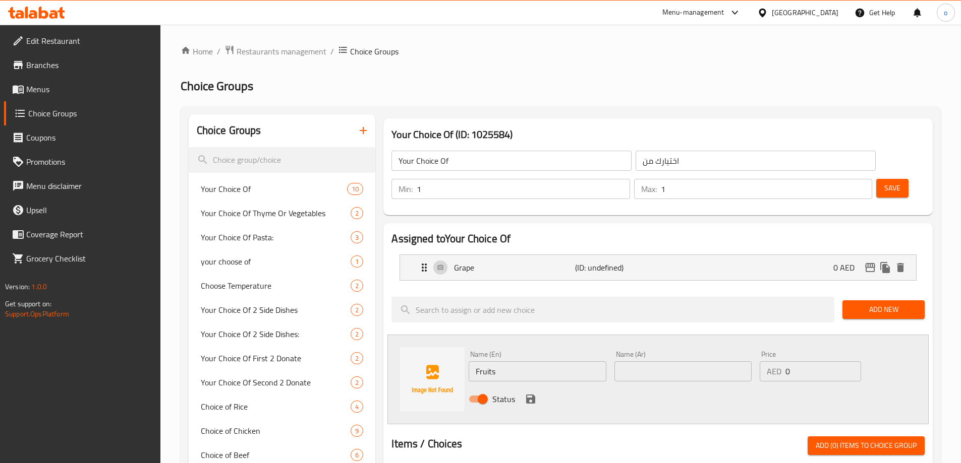
paste input "فواكه"
type input "فواكه"
click at [526, 395] on icon "save" at bounding box center [530, 399] width 9 height 9
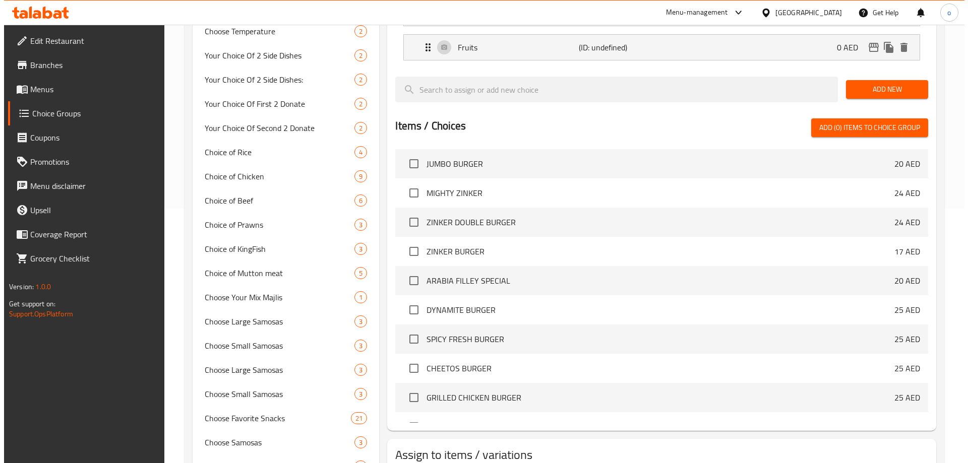
scroll to position [403, 0]
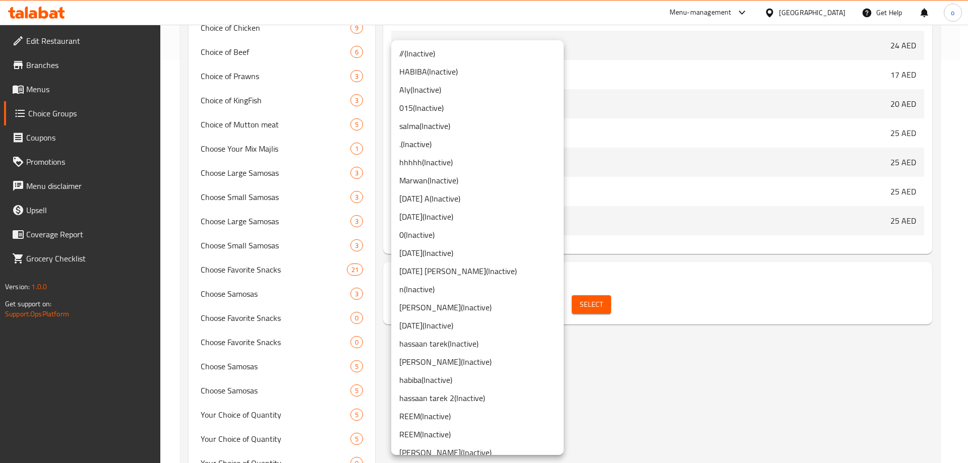
scroll to position [392, 0]
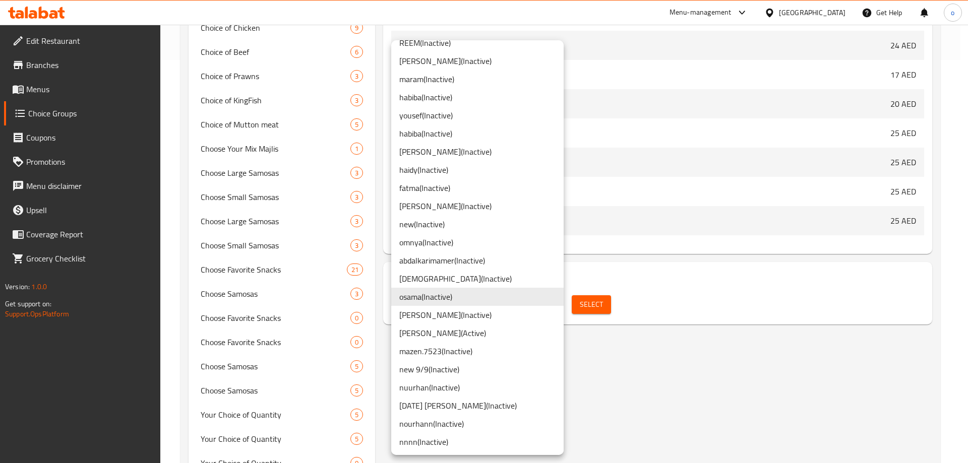
click at [621, 324] on div at bounding box center [484, 231] width 968 height 463
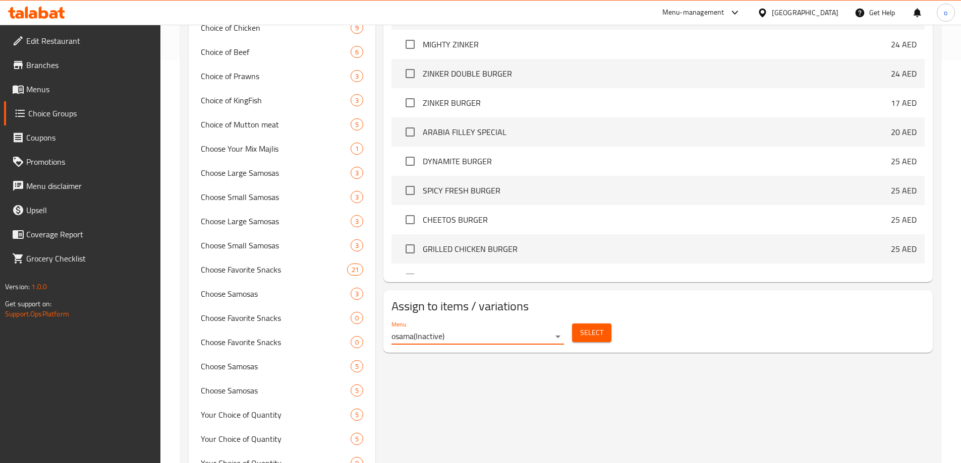
click at [582, 309] on div "// ( Inactive ) HABIBA ( Inactive ) Aly ( Inactive ) 015 ( Inactive ) salma ( I…" at bounding box center [480, 231] width 961 height 463
click at [588, 327] on span "Select" at bounding box center [591, 333] width 23 height 13
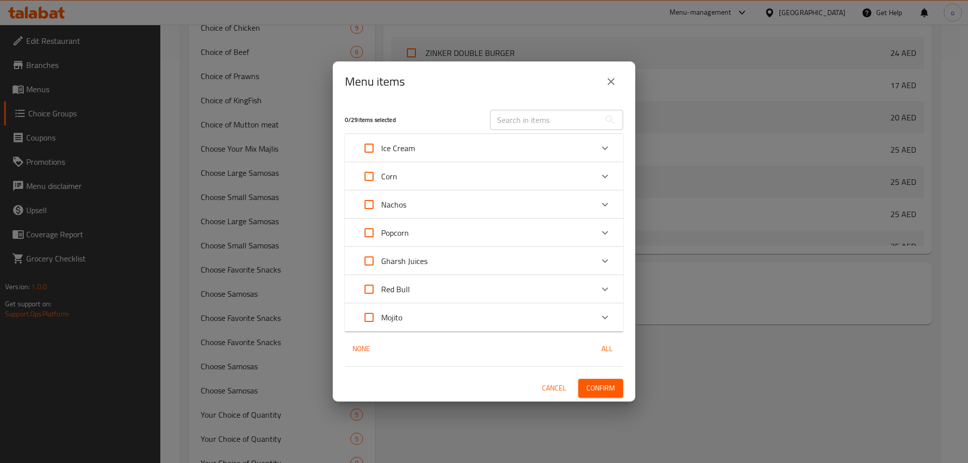
click at [451, 280] on div "Red Bull" at bounding box center [475, 289] width 236 height 24
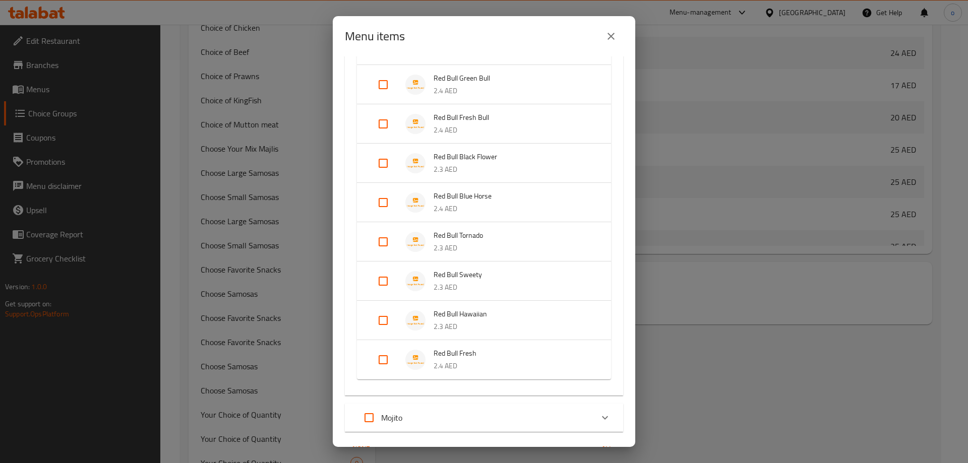
scroll to position [202, 0]
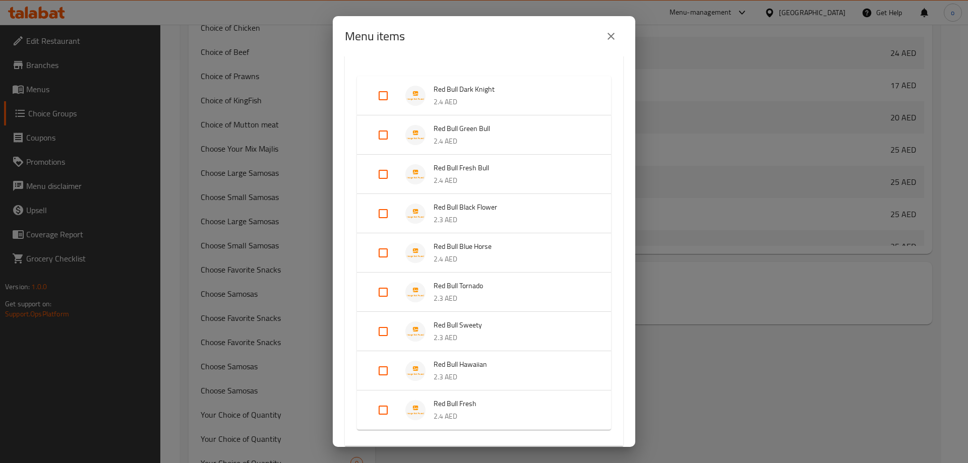
click at [380, 330] on input "Expand" at bounding box center [383, 332] width 24 height 24
checkbox input "true"
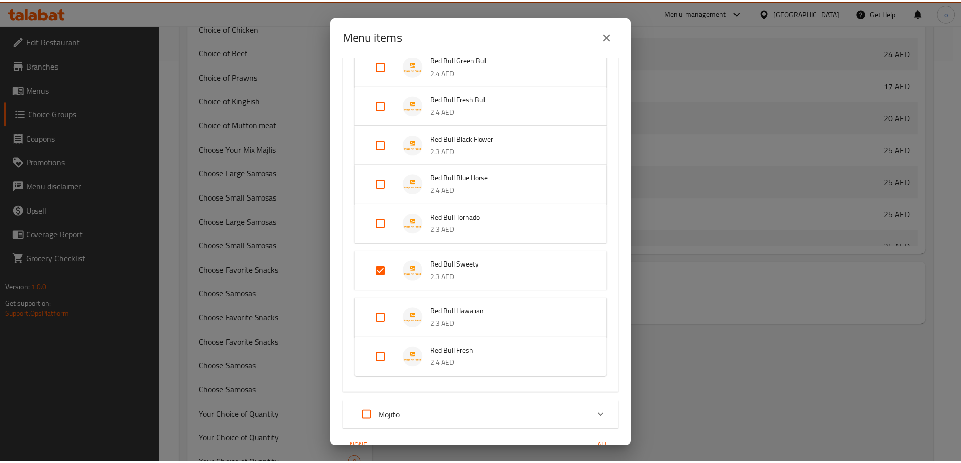
scroll to position [323, 0]
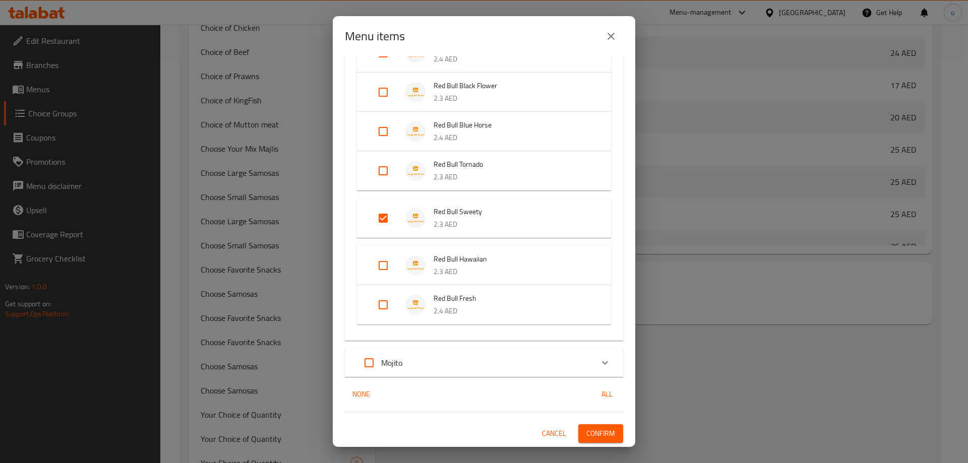
click at [599, 425] on button "Confirm" at bounding box center [600, 434] width 45 height 19
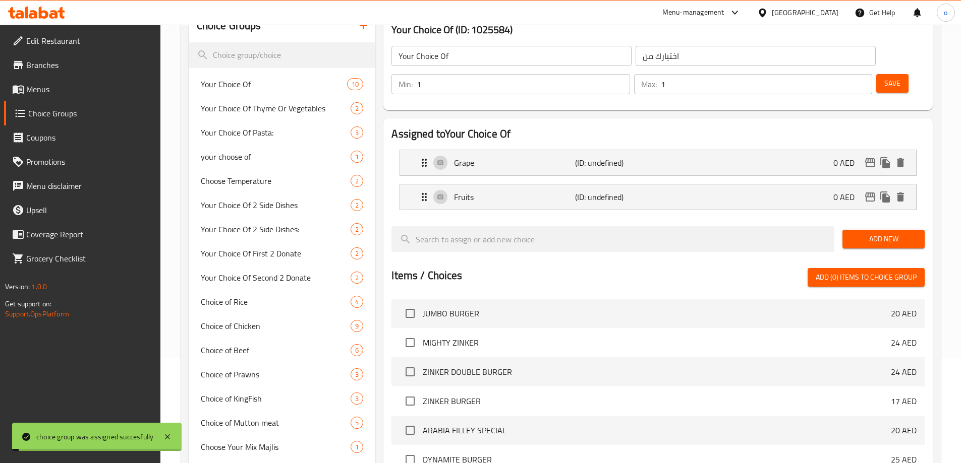
scroll to position [0, 0]
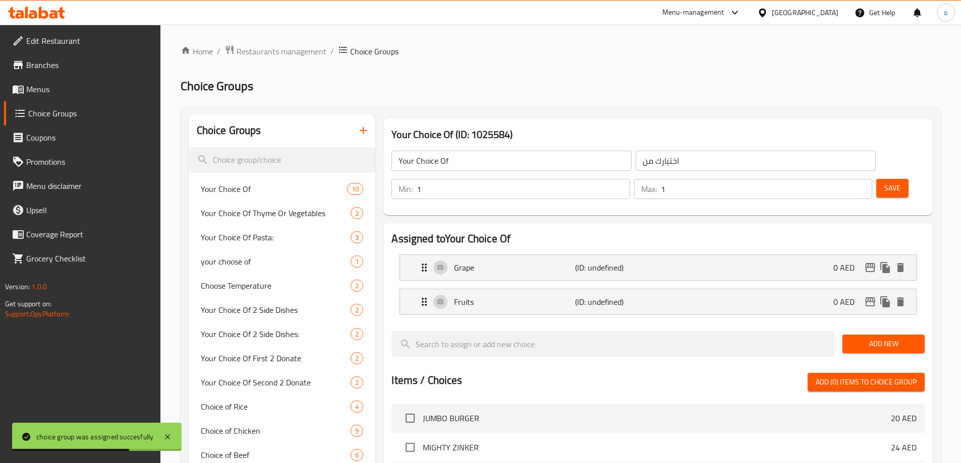
click at [75, 97] on link "Menus" at bounding box center [82, 89] width 156 height 24
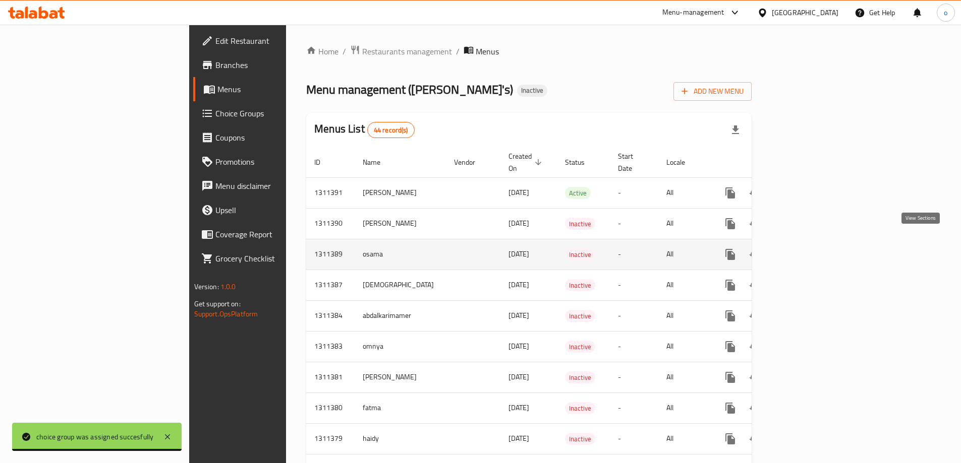
click at [809, 249] on icon "enhanced table" at bounding box center [803, 255] width 12 height 12
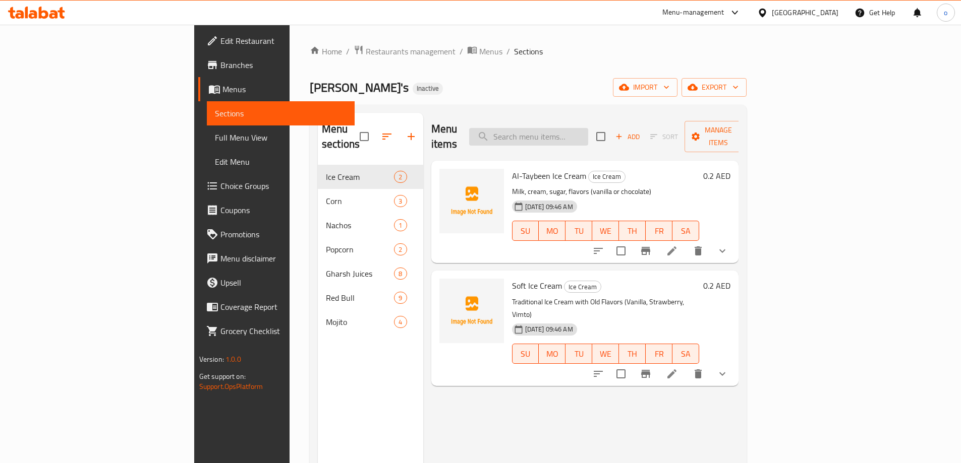
click at [588, 128] on input "search" at bounding box center [528, 137] width 119 height 18
paste input "Spicy Corn"
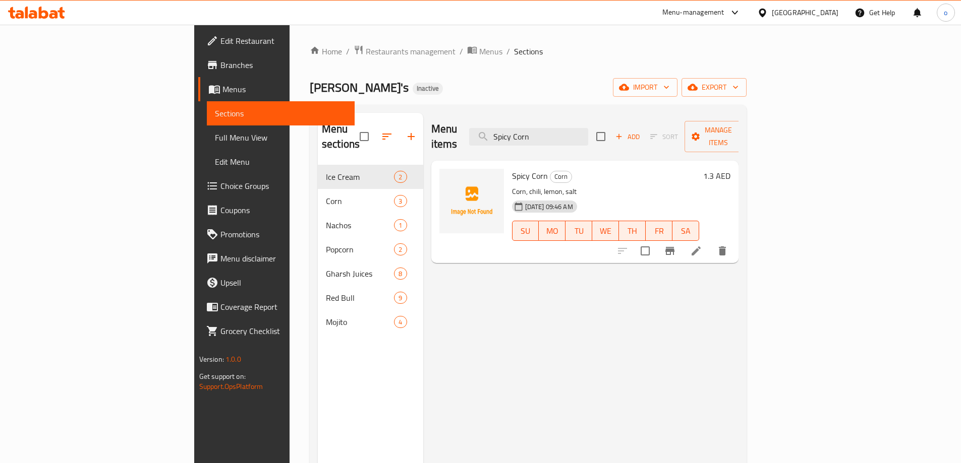
type input "Spicy Corn"
click at [702, 245] on icon at bounding box center [696, 251] width 12 height 12
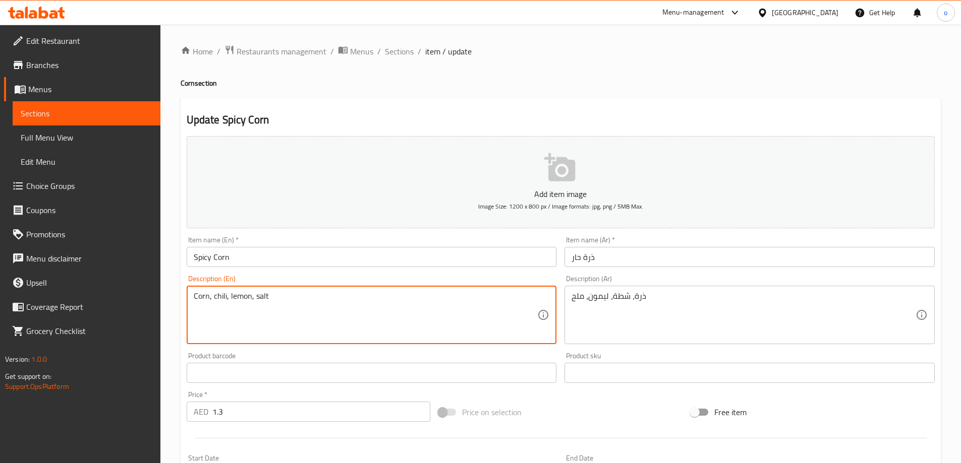
click at [226, 305] on textarea "Corn, chili, lemon, salt" at bounding box center [366, 315] width 344 height 48
drag, startPoint x: 224, startPoint y: 299, endPoint x: 214, endPoint y: 306, distance: 12.0
click at [214, 306] on textarea "Corn, chili, lemon, salt" at bounding box center [366, 315] width 344 height 48
paste textarea "Hot Sauce"
click at [238, 300] on textarea "Corn, Hot Sauce, lemon, salt" at bounding box center [366, 315] width 344 height 48
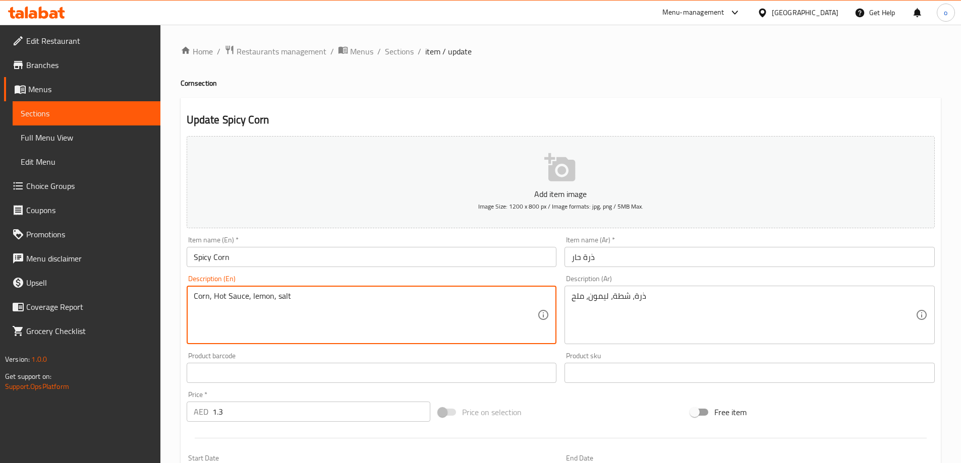
click at [238, 300] on textarea "Corn, Hot Sauce, lemon, salt" at bounding box center [366, 315] width 344 height 48
paste textarea
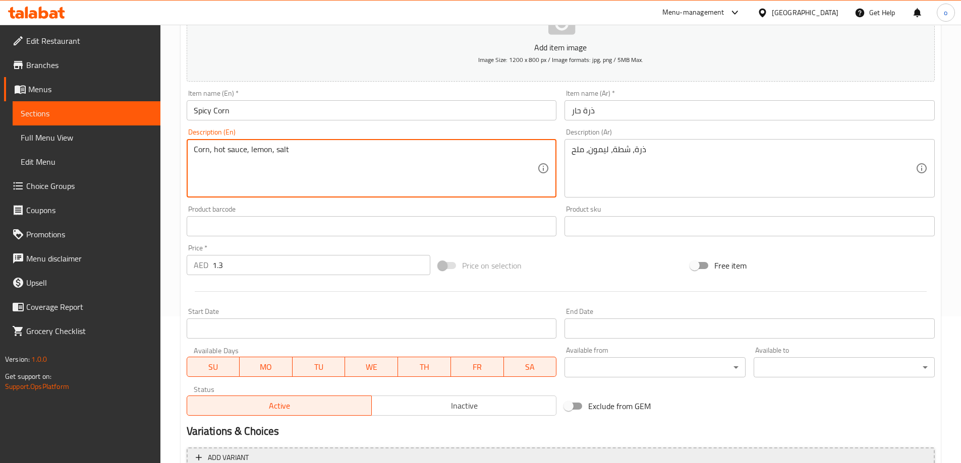
scroll to position [249, 0]
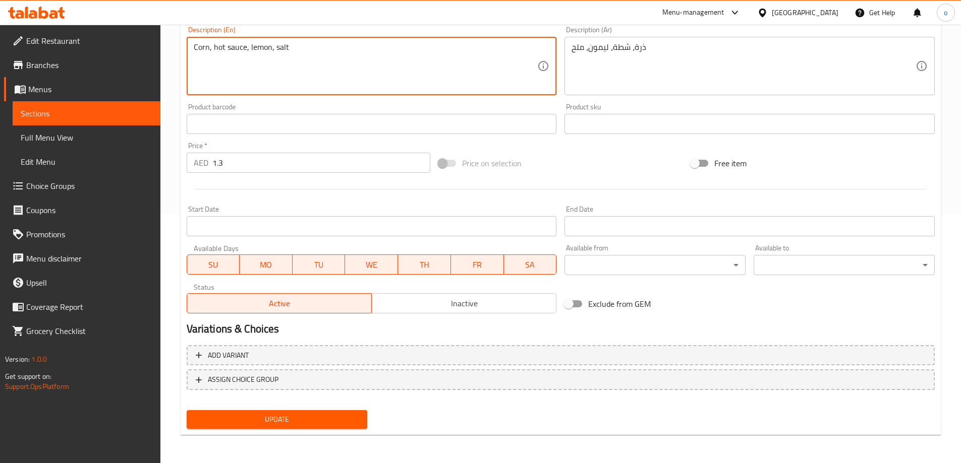
type textarea "Corn, hot sauce, lemon, salt"
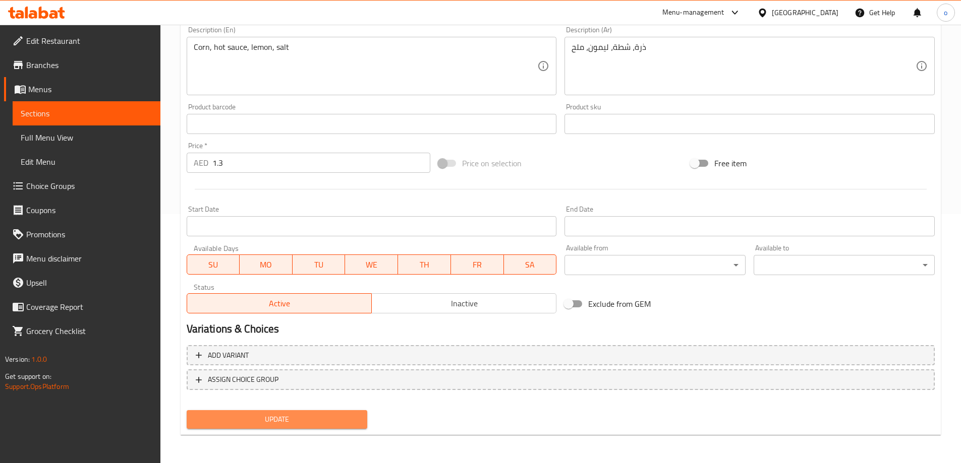
drag, startPoint x: 335, startPoint y: 417, endPoint x: 368, endPoint y: 377, distance: 52.0
click at [334, 416] on span "Update" at bounding box center [277, 419] width 165 height 13
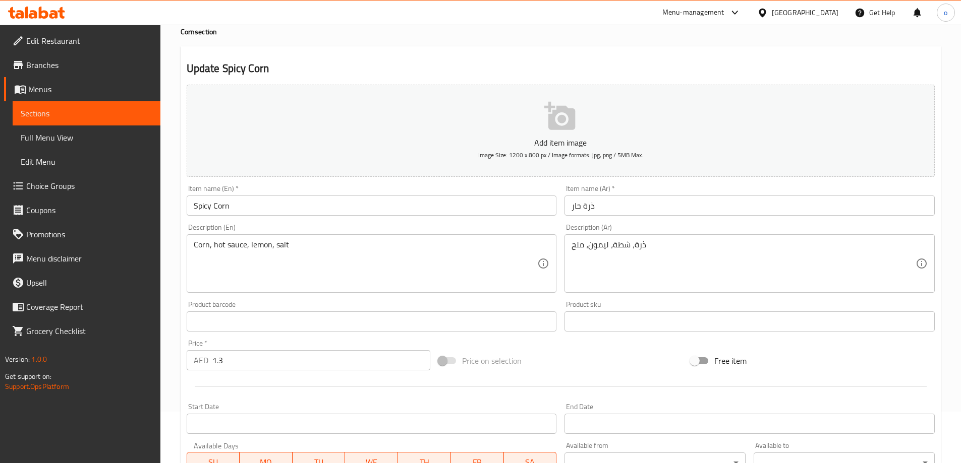
scroll to position [0, 0]
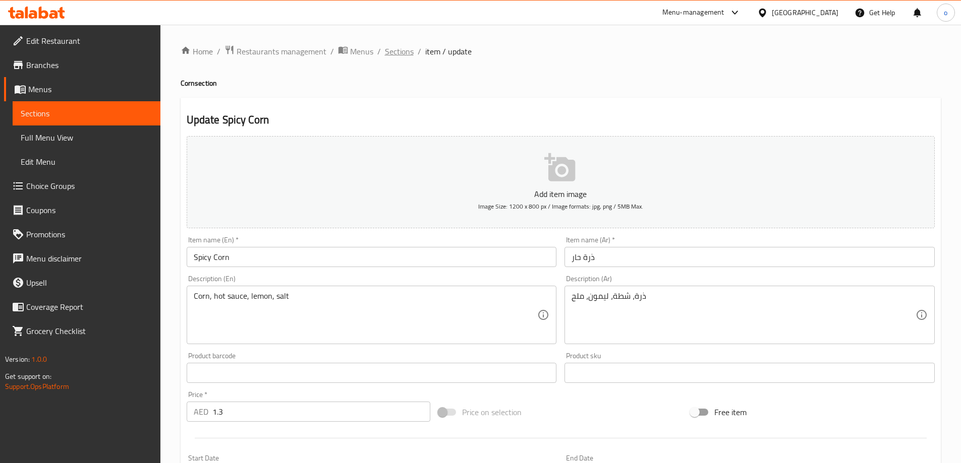
click at [399, 55] on span "Sections" at bounding box center [399, 51] width 29 height 12
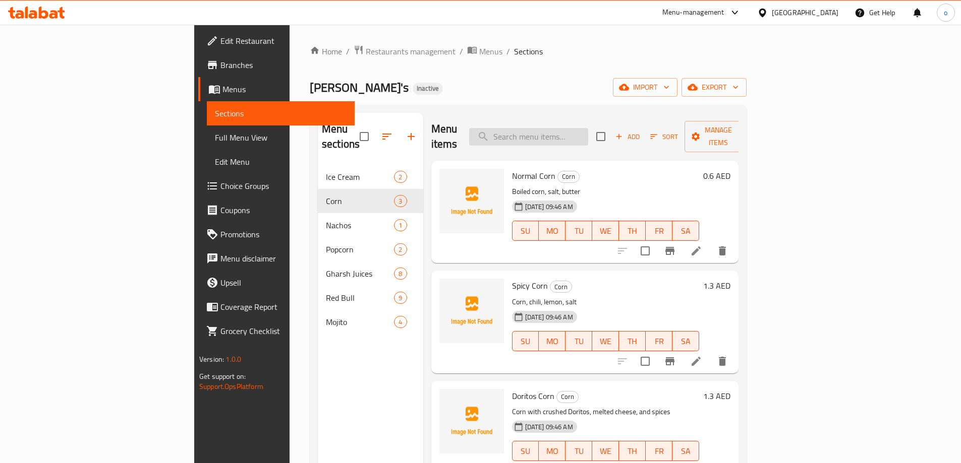
click at [588, 131] on input "search" at bounding box center [528, 137] width 119 height 18
paste input "Caramel Popcorn"
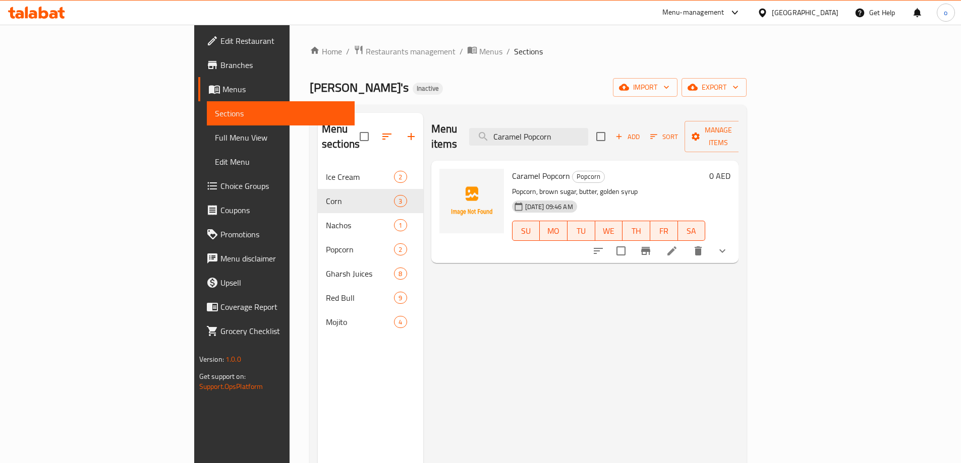
type input "Caramel Popcorn"
click at [686, 242] on li at bounding box center [671, 251] width 28 height 18
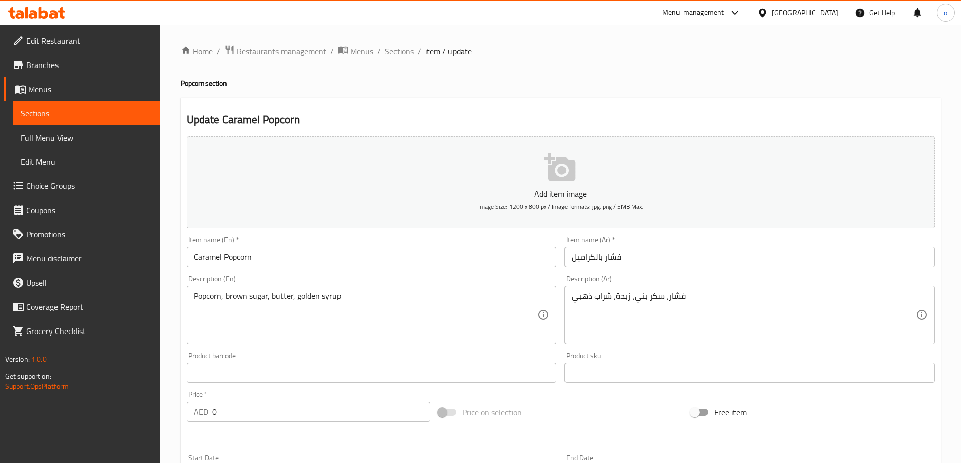
scroll to position [265, 0]
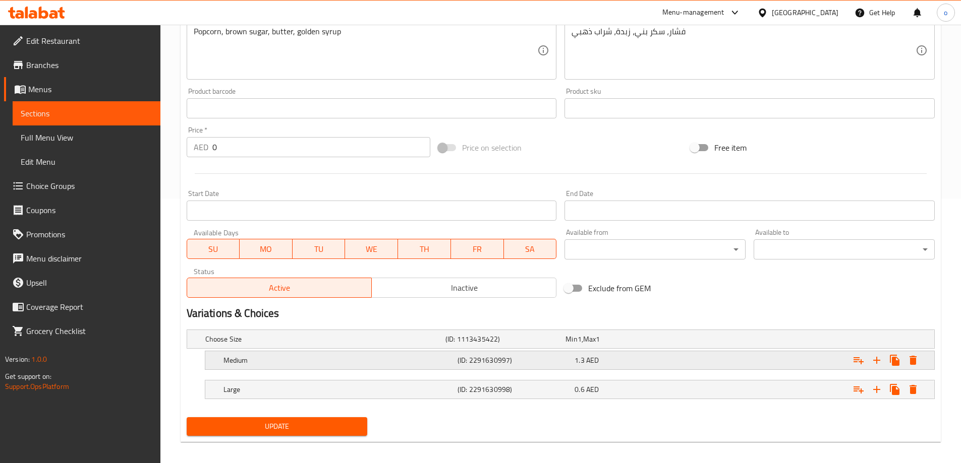
click at [390, 358] on h5 "Medium" at bounding box center [338, 360] width 230 height 10
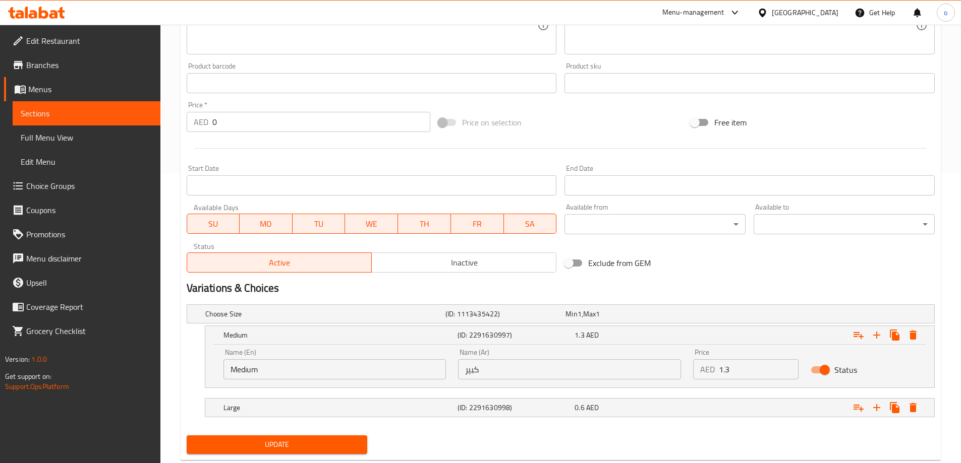
scroll to position [315, 0]
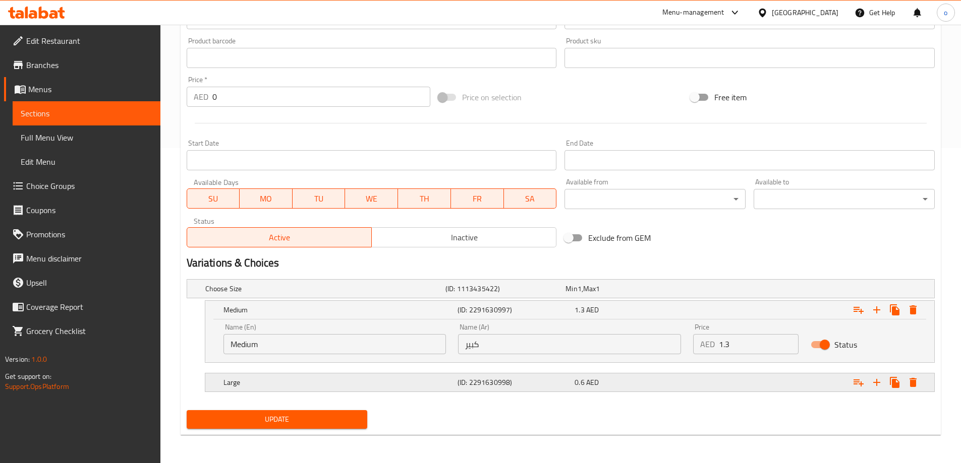
click at [377, 378] on h5 "Large" at bounding box center [338, 383] width 230 height 10
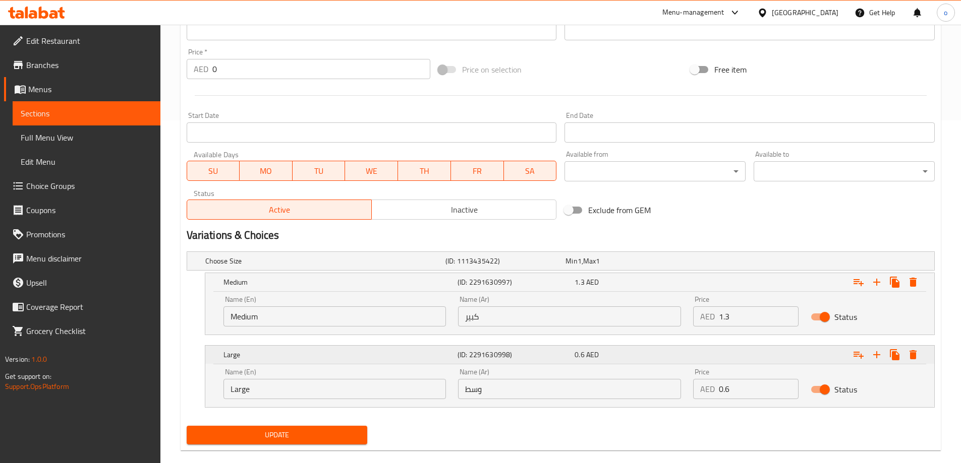
scroll to position [358, 0]
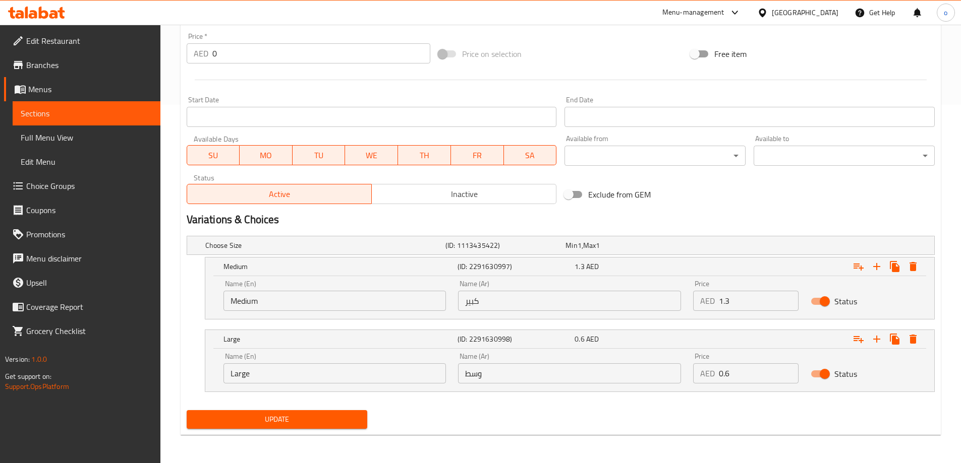
click at [510, 376] on input "وسط" at bounding box center [569, 374] width 223 height 20
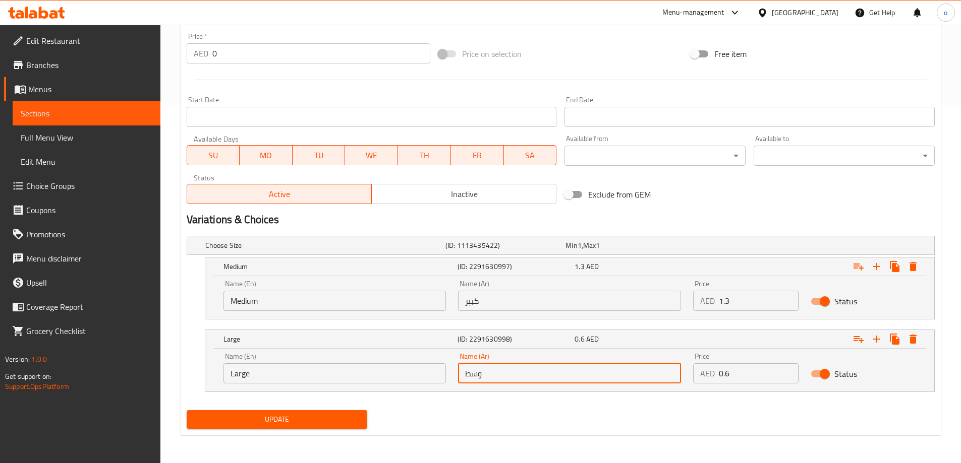
click at [261, 302] on input "Medium" at bounding box center [334, 301] width 223 height 20
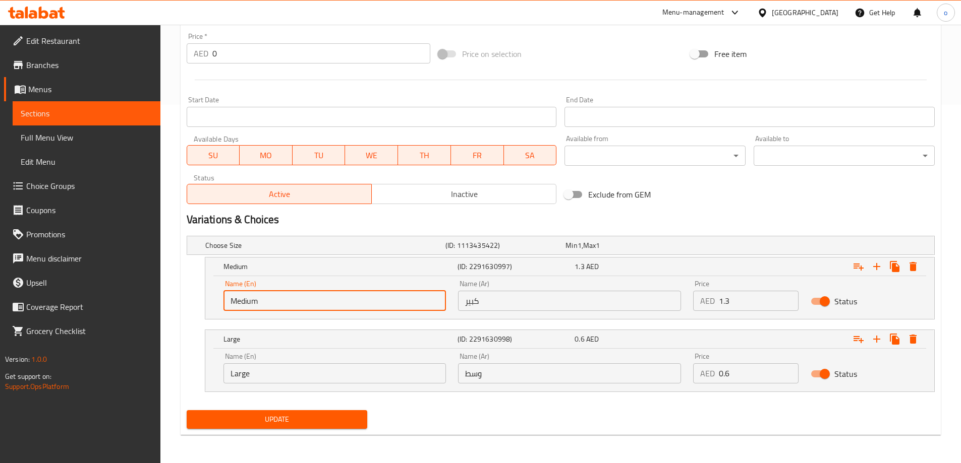
click at [261, 302] on input "Medium" at bounding box center [334, 301] width 223 height 20
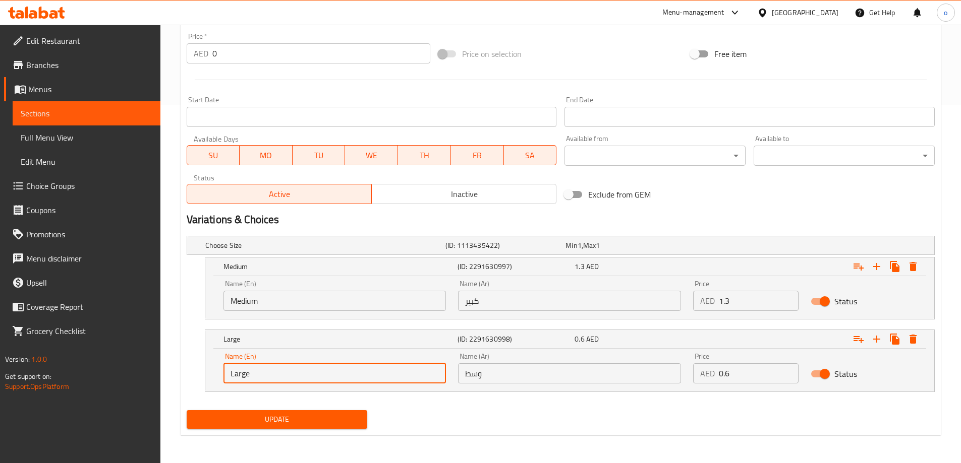
click at [278, 375] on input "Large" at bounding box center [334, 374] width 223 height 20
paste input "Medium"
type input "Medium"
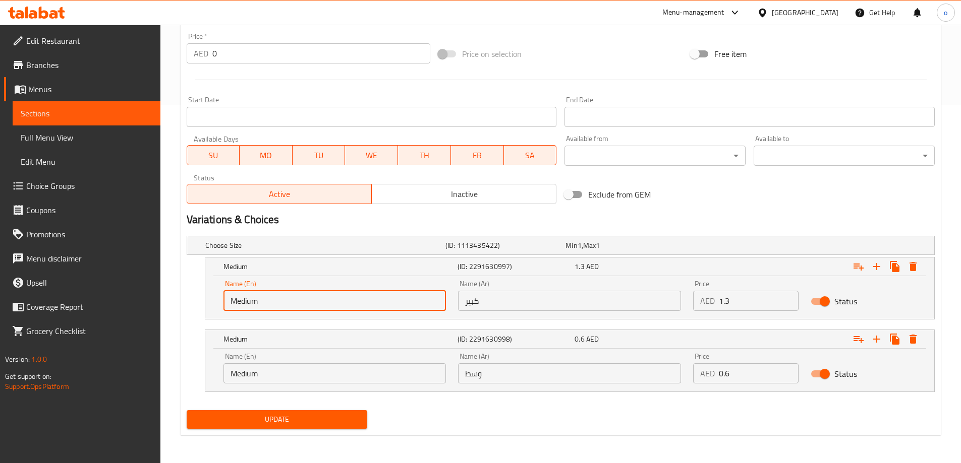
click at [279, 303] on input "Medium" at bounding box center [334, 301] width 223 height 20
type input "Large"
click at [277, 307] on input "Large" at bounding box center [334, 301] width 223 height 20
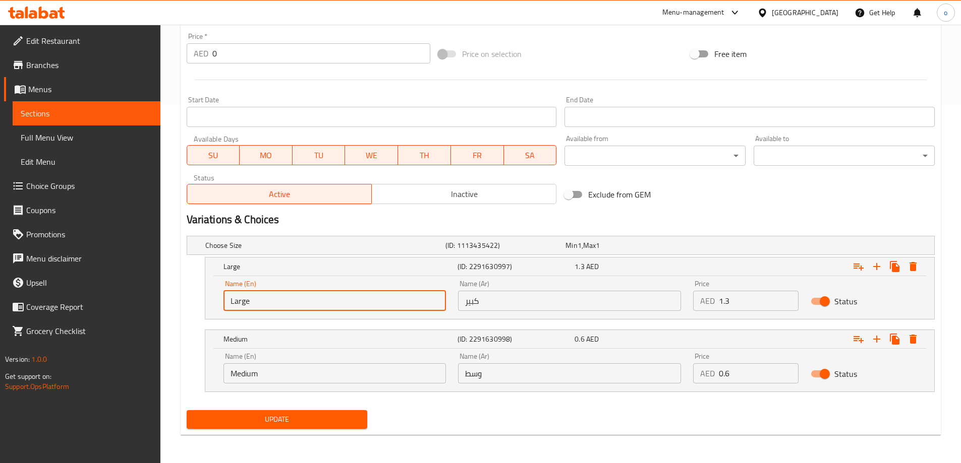
click at [277, 307] on input "Large" at bounding box center [334, 301] width 223 height 20
click at [339, 376] on input "Medium" at bounding box center [334, 374] width 223 height 20
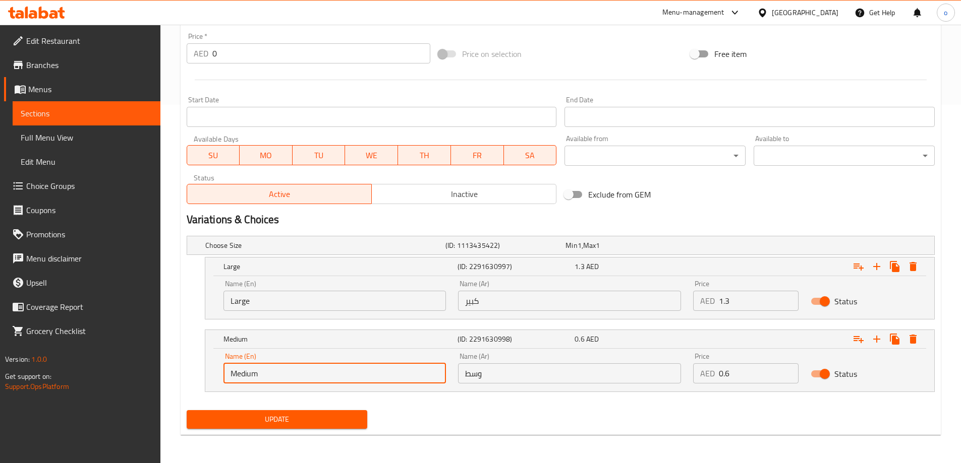
click at [339, 376] on input "Medium" at bounding box center [334, 374] width 223 height 20
click at [318, 305] on input "Large" at bounding box center [334, 301] width 223 height 20
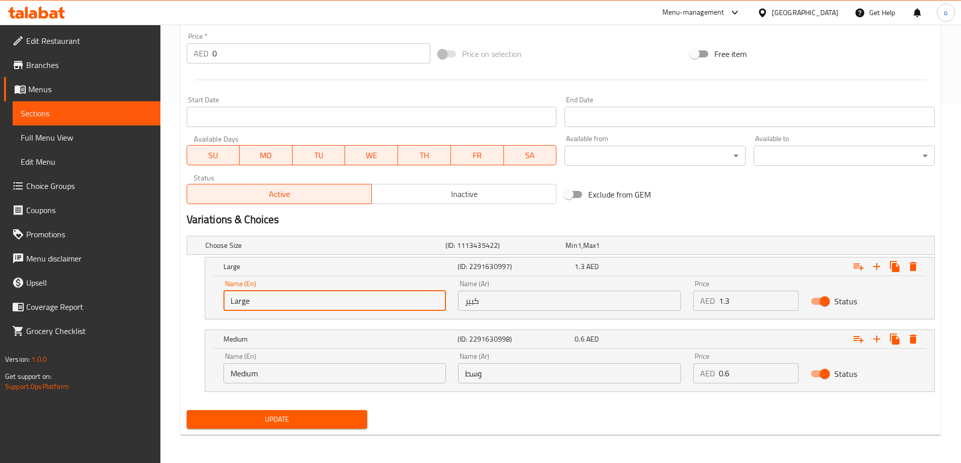
click at [318, 305] on input "Large" at bounding box center [334, 301] width 223 height 20
click at [313, 422] on span "Update" at bounding box center [277, 419] width 165 height 13
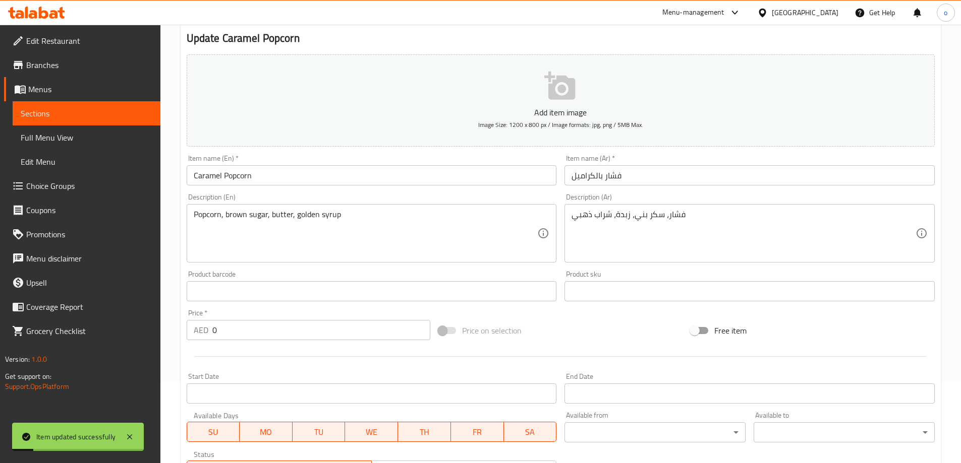
scroll to position [0, 0]
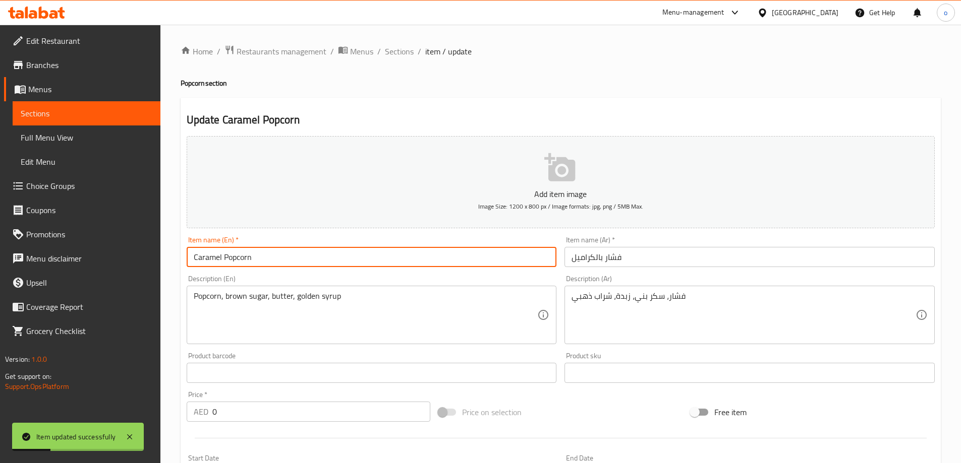
click at [319, 263] on input "Caramel Popcorn" at bounding box center [372, 257] width 370 height 20
click at [401, 51] on span "Sections" at bounding box center [399, 51] width 29 height 12
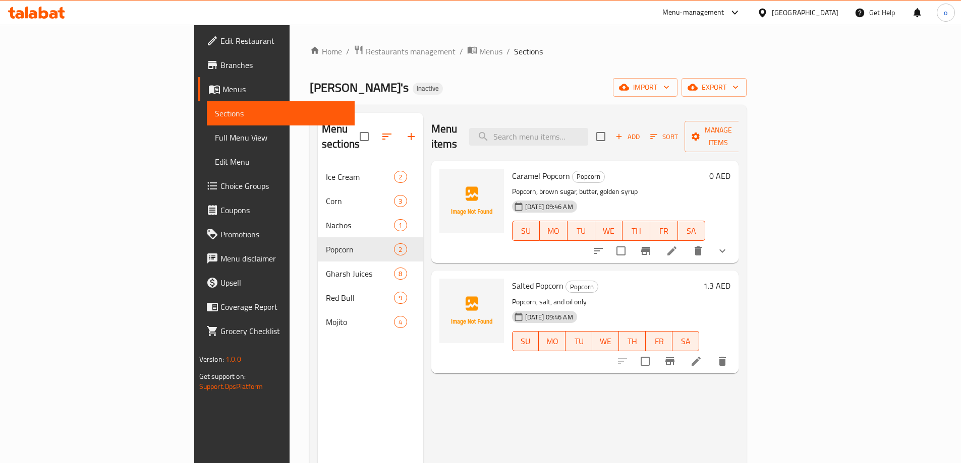
click at [488, 65] on div "Home / Restaurants management / Menus / Sections Ollie's Inactive import export…" at bounding box center [528, 315] width 437 height 540
click at [588, 136] on input "search" at bounding box center [528, 137] width 119 height 18
paste input "Raspberry Mojito"
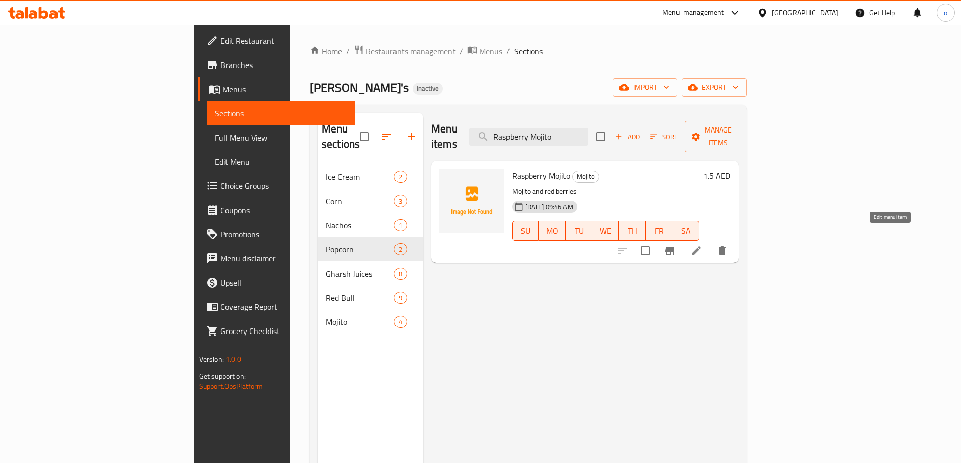
type input "Raspberry Mojito"
click at [702, 245] on icon at bounding box center [696, 251] width 12 height 12
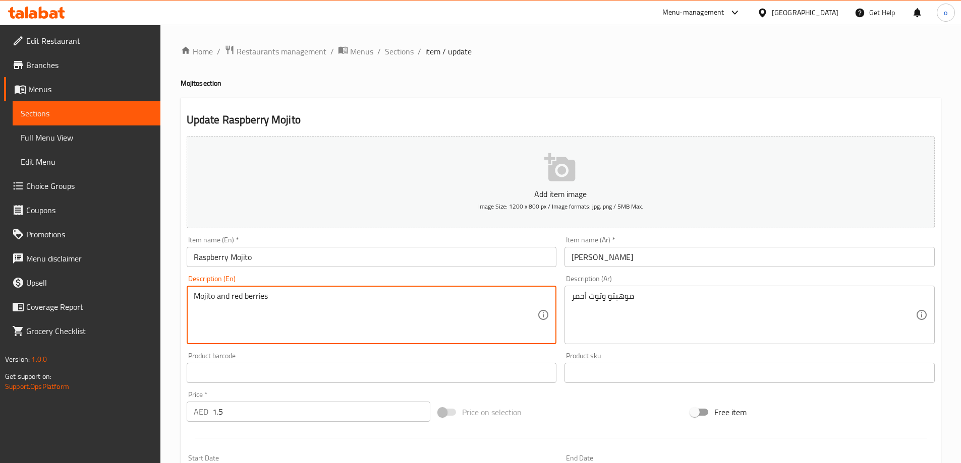
click at [287, 296] on textarea "Mojito and red berries" at bounding box center [366, 315] width 344 height 48
click at [333, 323] on textarea at bounding box center [366, 315] width 344 height 48
click at [341, 307] on textarea at bounding box center [366, 315] width 344 height 48
paste textarea "Made with fresh raspberries, mint leaves, lime juice and a splash for soda"
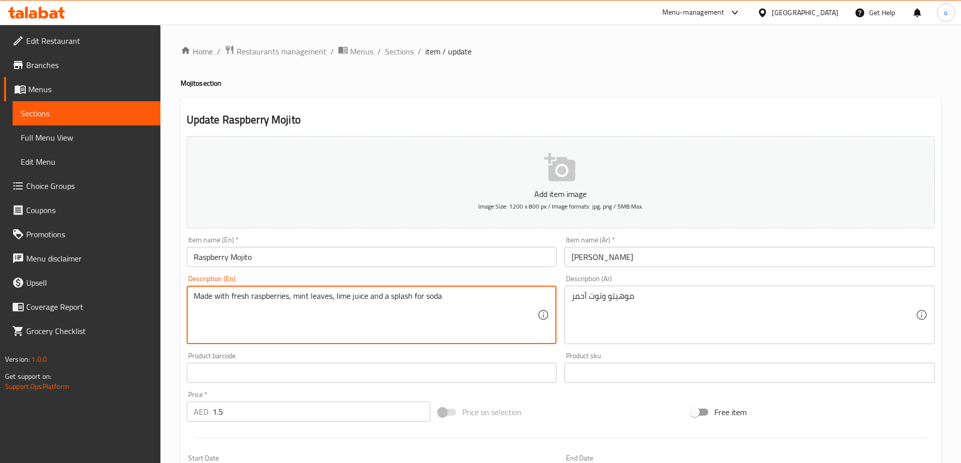
type textarea "Made with fresh raspberries, mint leaves, lime juice and a splash for soda"
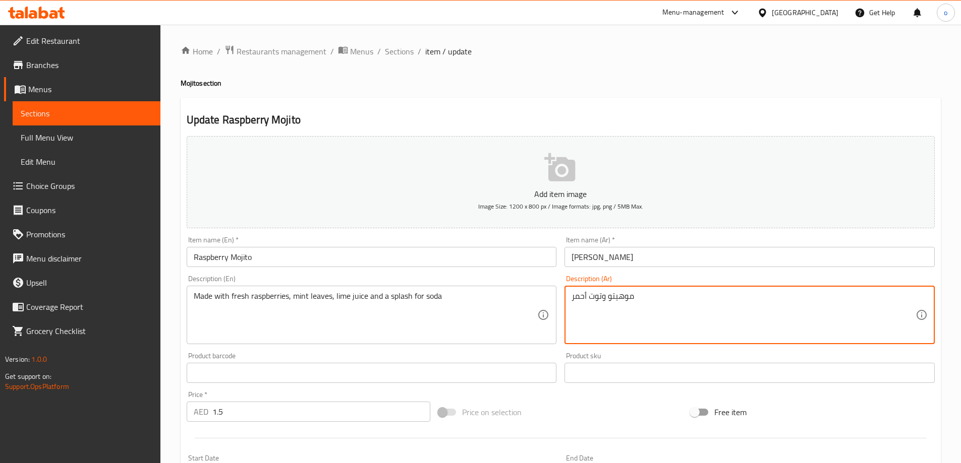
click at [634, 298] on textarea "موهيتو وتوت أحمر" at bounding box center [743, 315] width 344 height 48
click at [635, 298] on textarea "موهيتو وتوت أحمر" at bounding box center [743, 315] width 344 height 48
paste textarea "صنوع من التوت البري الطازج وأوراق النعناع وعصير الحامض ورشة صودا"
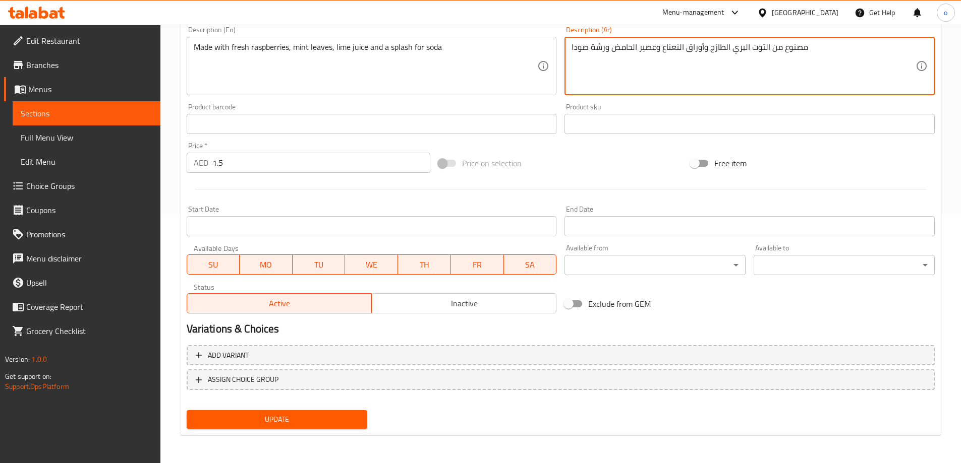
type textarea "مصنوع من التوت البري الطازج وأوراق النعناع وعصير الحامض ورشة صودا"
click at [308, 416] on span "Update" at bounding box center [277, 419] width 165 height 13
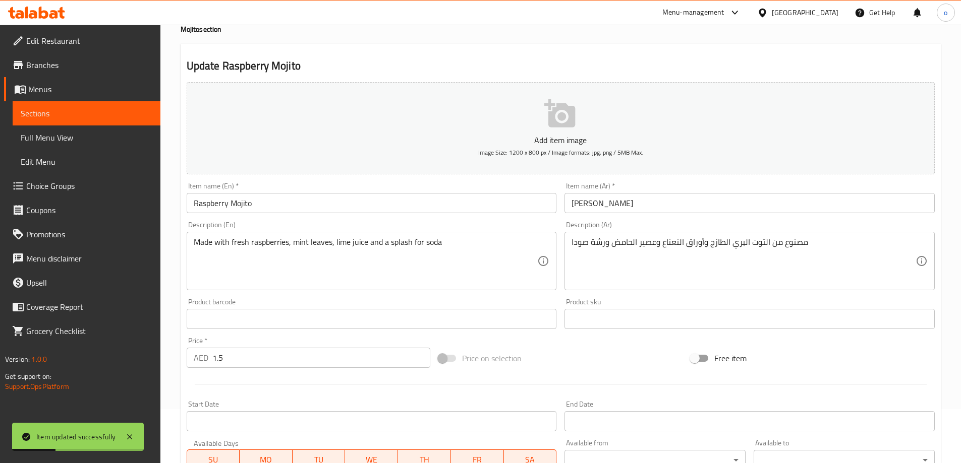
scroll to position [0, 0]
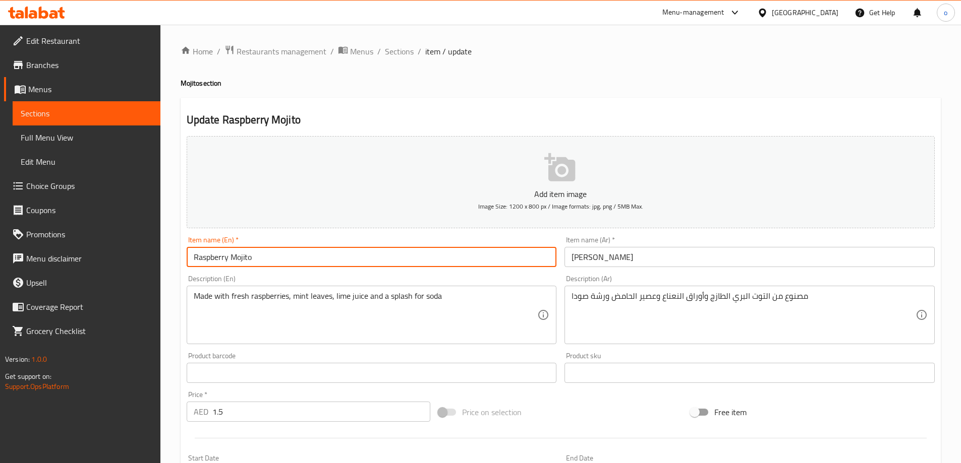
click at [253, 263] on input "Raspberry Mojito" at bounding box center [372, 257] width 370 height 20
click at [677, 272] on div "Description (Ar) مصنوع من التوت البري الطازج وأوراق النعناع وعصير الحامض ورشة ص…" at bounding box center [749, 309] width 378 height 77
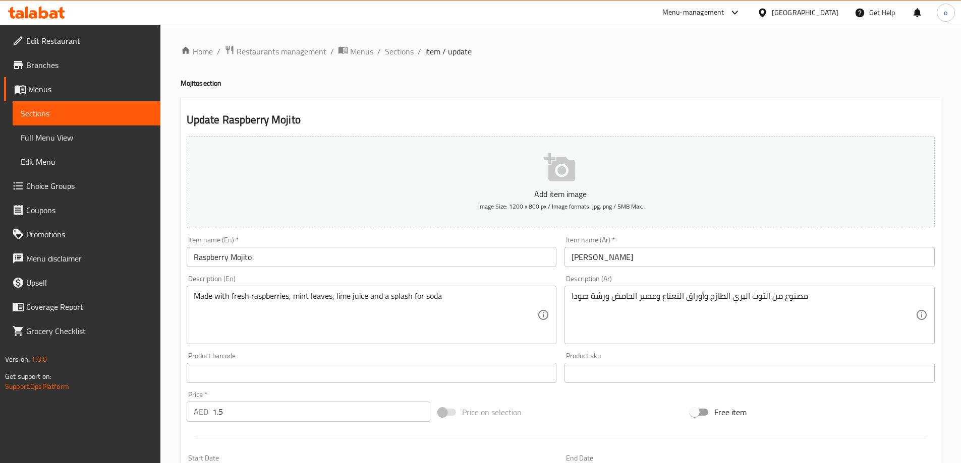
click at [665, 266] on input "[PERSON_NAME]" at bounding box center [749, 257] width 370 height 20
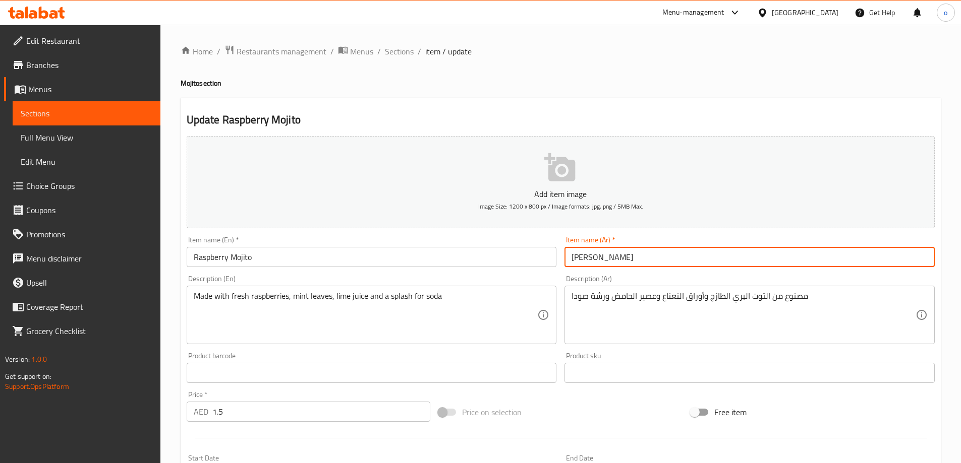
click at [665, 266] on input "[PERSON_NAME]" at bounding box center [749, 257] width 370 height 20
click at [630, 260] on input "[PERSON_NAME]" at bounding box center [749, 257] width 370 height 20
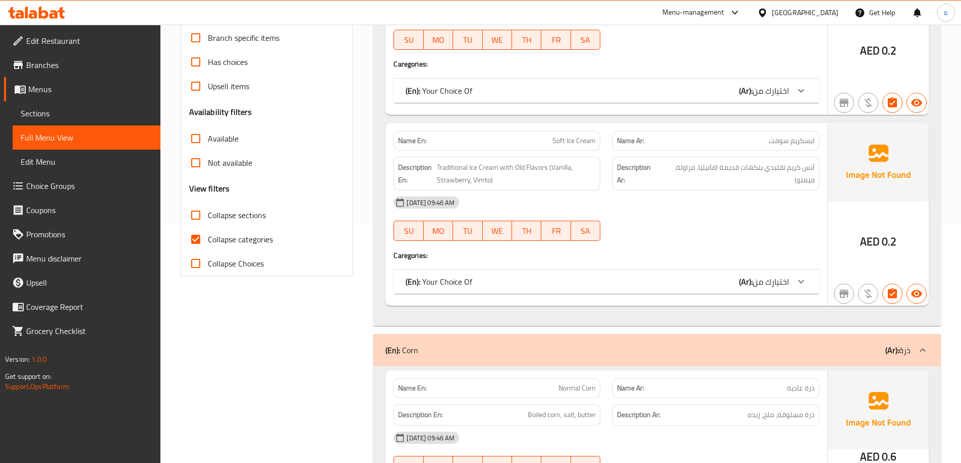
scroll to position [252, 0]
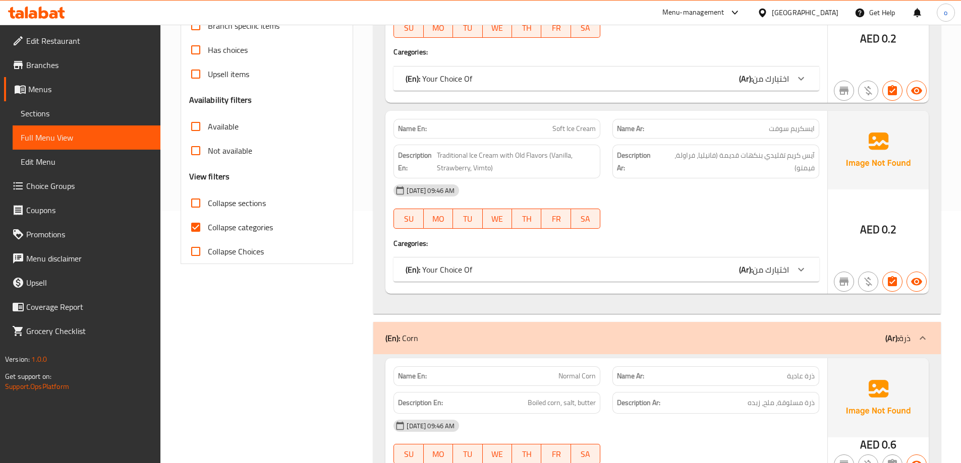
click at [235, 227] on span "Collapse categories" at bounding box center [240, 227] width 65 height 12
click at [208, 227] on input "Collapse categories" at bounding box center [196, 227] width 24 height 24
checkbox input "false"
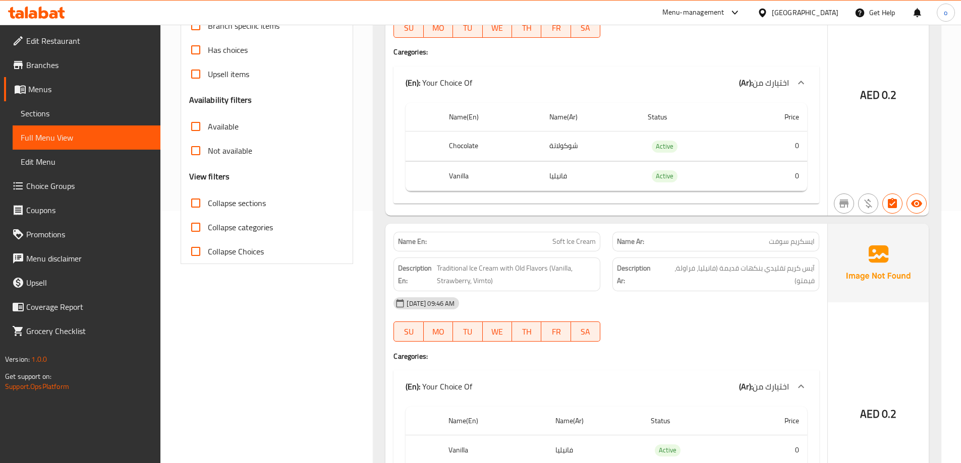
scroll to position [0, 0]
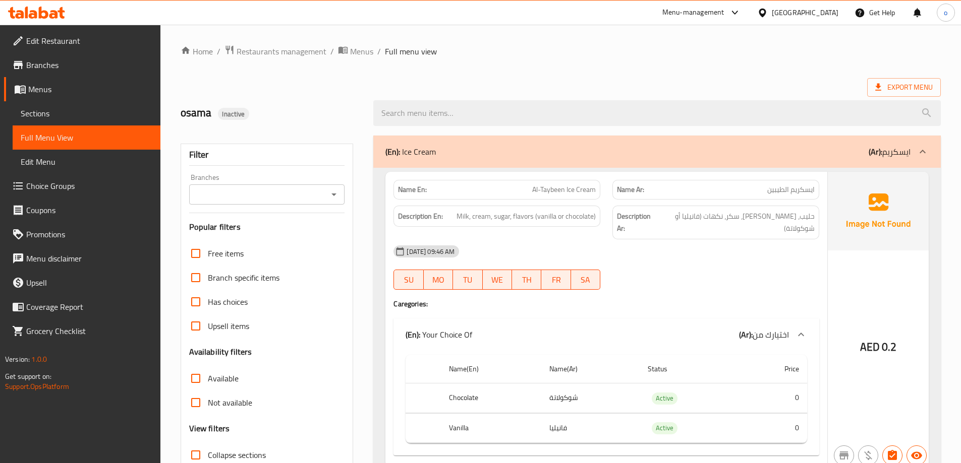
click at [465, 81] on div "Export Menu" at bounding box center [561, 87] width 760 height 19
click at [478, 80] on div "Export Menu" at bounding box center [561, 87] width 760 height 19
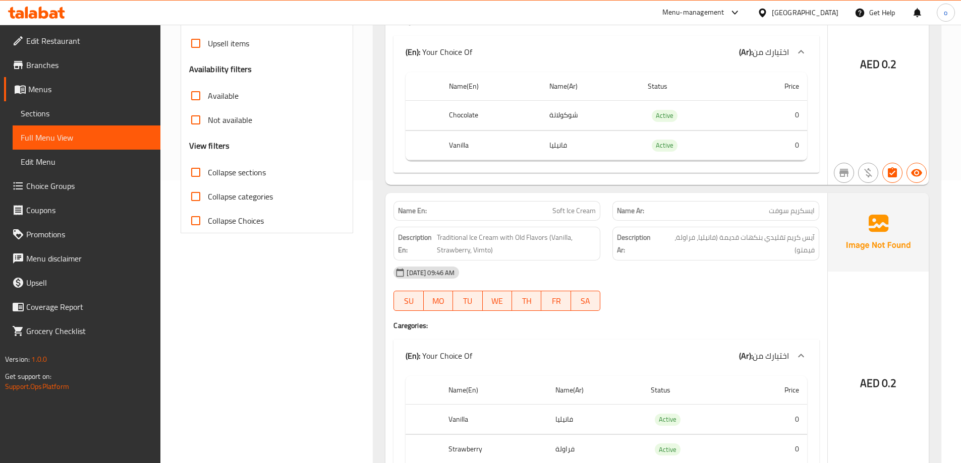
click at [598, 177] on div "Name En: Al-Taybeen Ice Cream Name Ar: ايسكريم الطيبين Description En: Milk, cr…" at bounding box center [656, 212] width 567 height 654
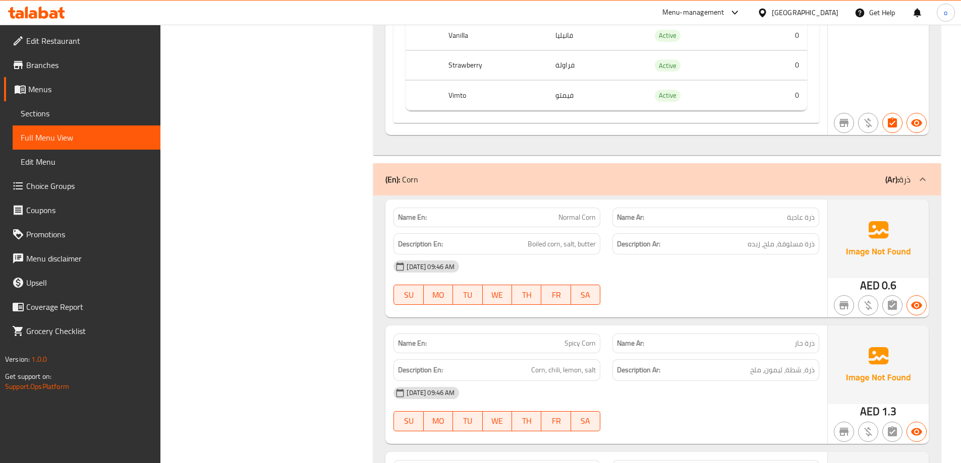
click at [626, 163] on div "(En): Corn (Ar): ذرة" at bounding box center [656, 179] width 567 height 32
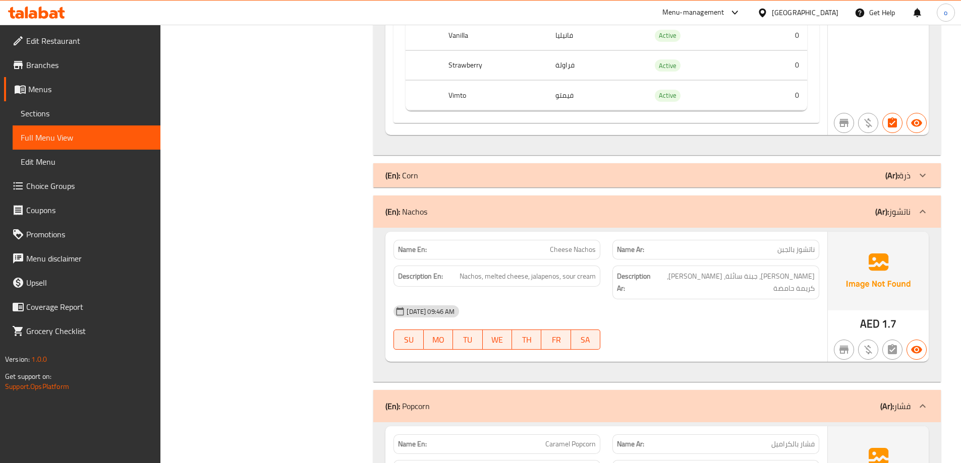
click at [520, 169] on div "(En): Corn (Ar): ذرة" at bounding box center [647, 175] width 525 height 12
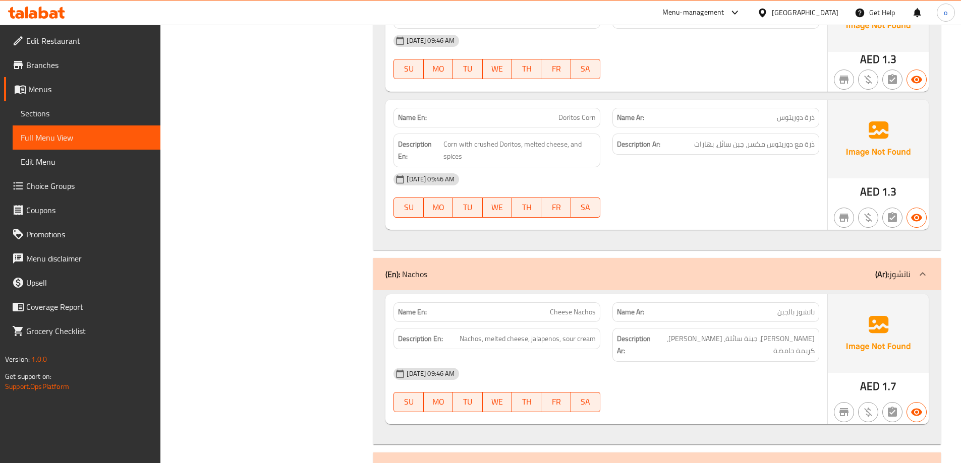
scroll to position [1021, 0]
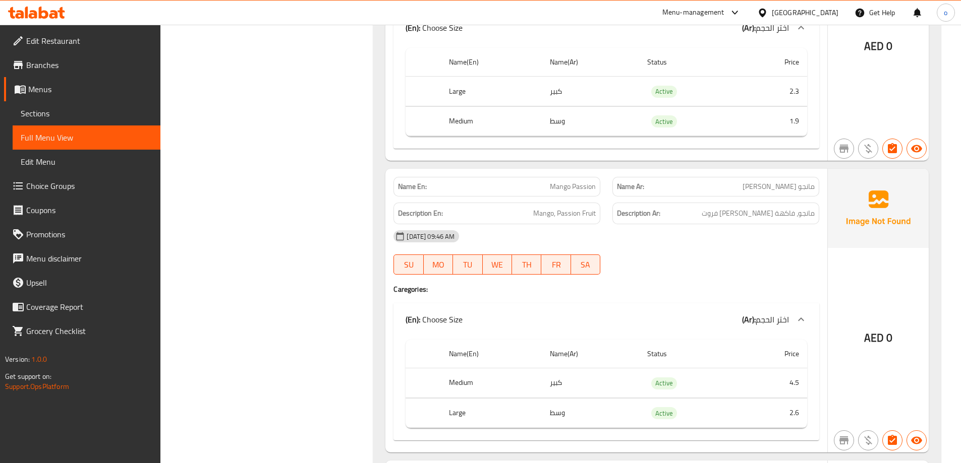
scroll to position [2164, 0]
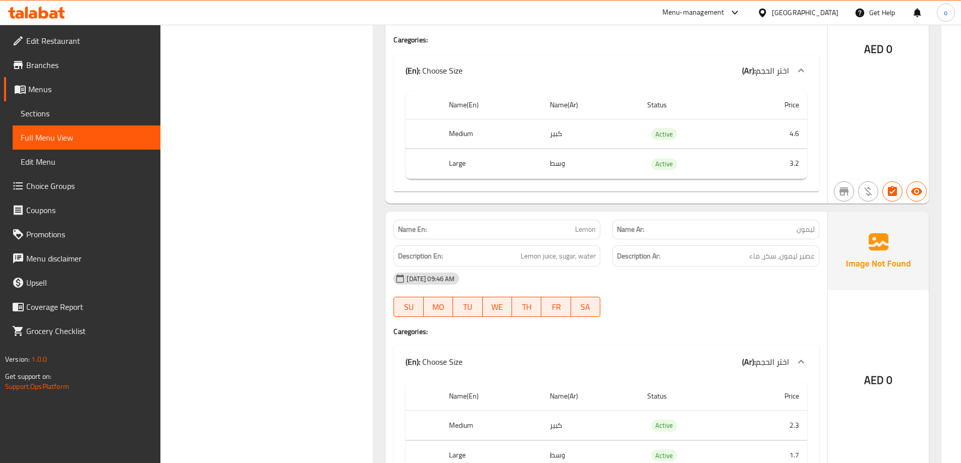
click at [278, 205] on div "Filter Branches Branches Popular filters Free items Branch specific items Has c…" at bounding box center [270, 264] width 193 height 6145
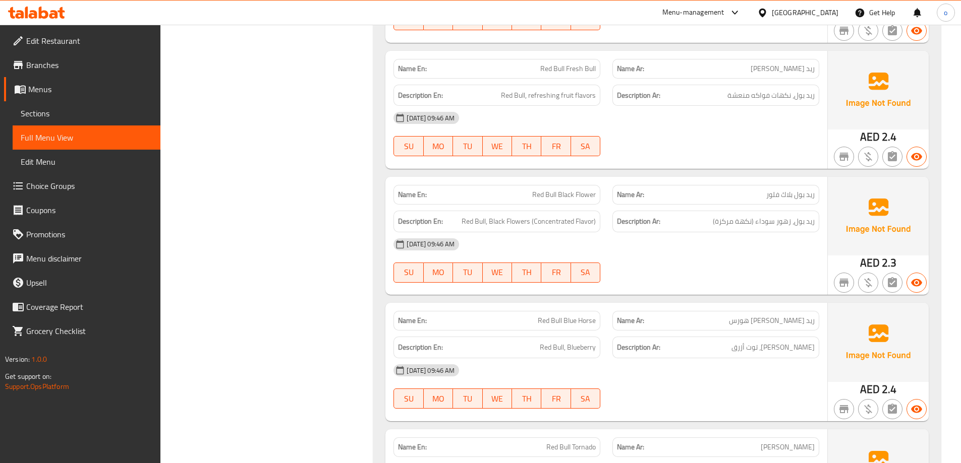
scroll to position [4757, 0]
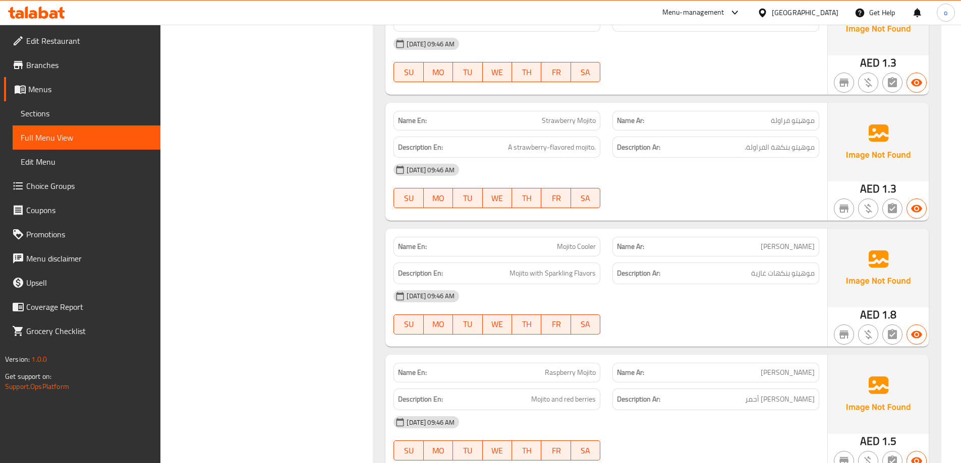
scroll to position [5781, 0]
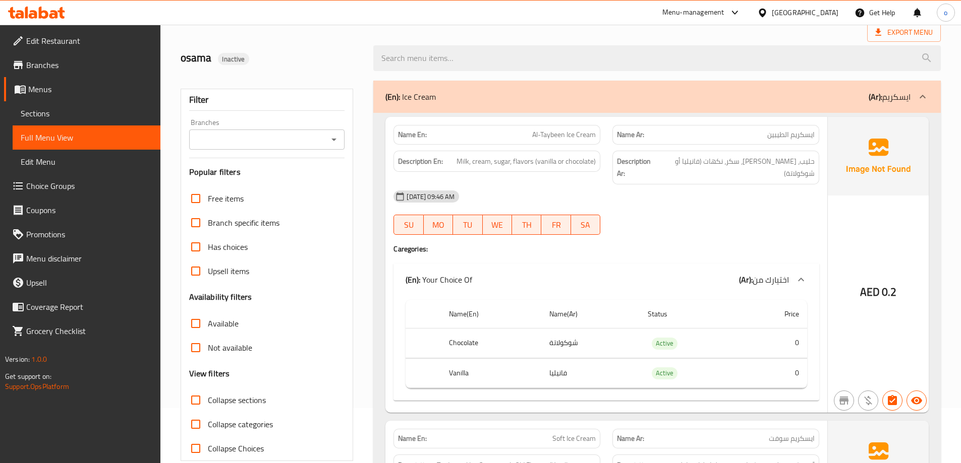
scroll to position [151, 0]
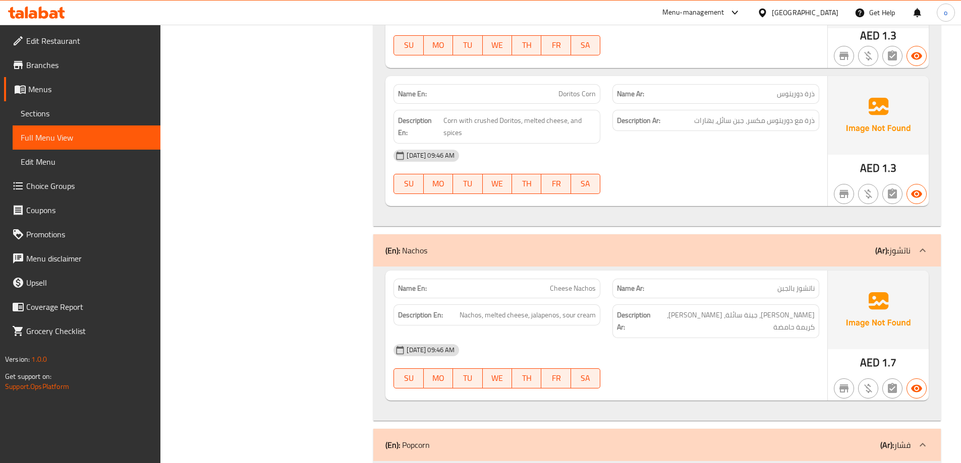
scroll to position [1044, 0]
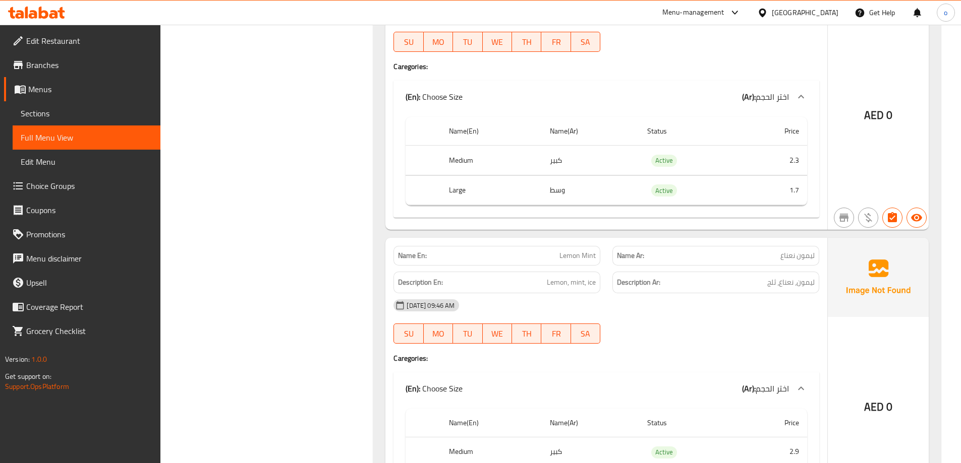
click at [216, 192] on div "Filter Branches Branches Popular filters Free items Branch specific items Has c…" at bounding box center [270, 0] width 193 height 6149
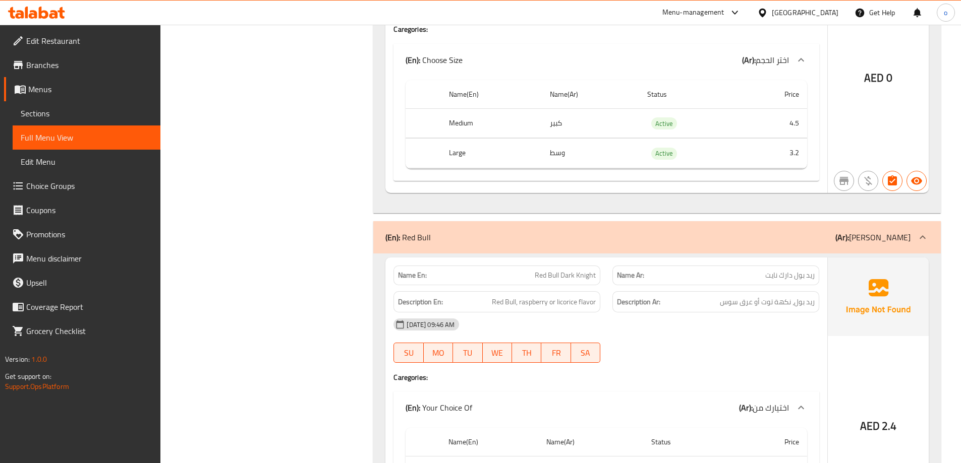
scroll to position [4140, 0]
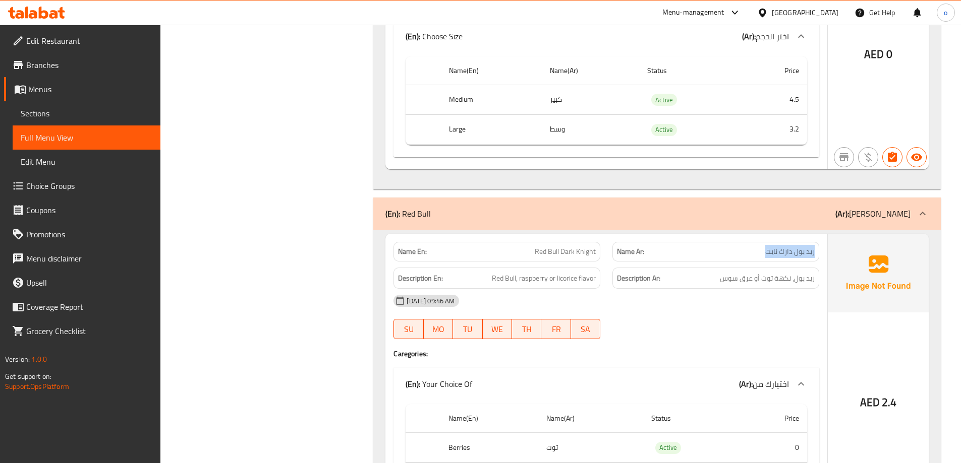
drag, startPoint x: 760, startPoint y: 225, endPoint x: 822, endPoint y: 227, distance: 62.1
click at [822, 236] on div "Name Ar: ريد بول دارك نايت" at bounding box center [715, 252] width 219 height 32
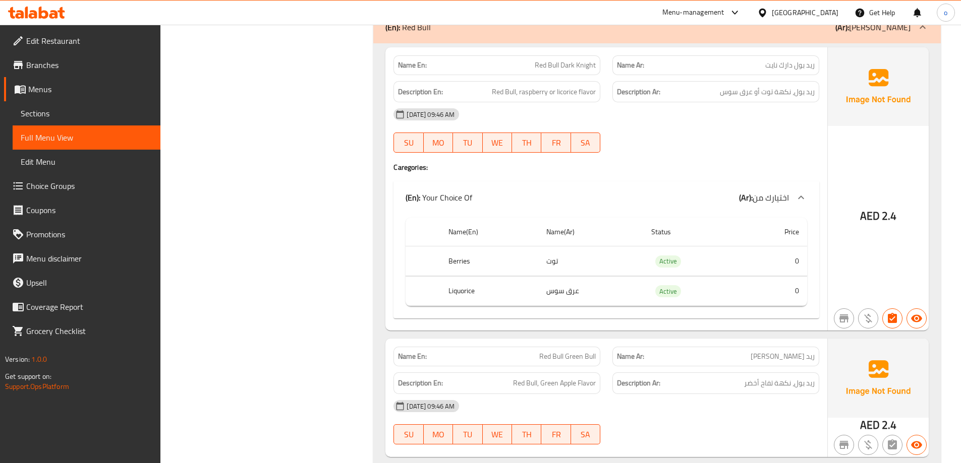
scroll to position [4225, 0]
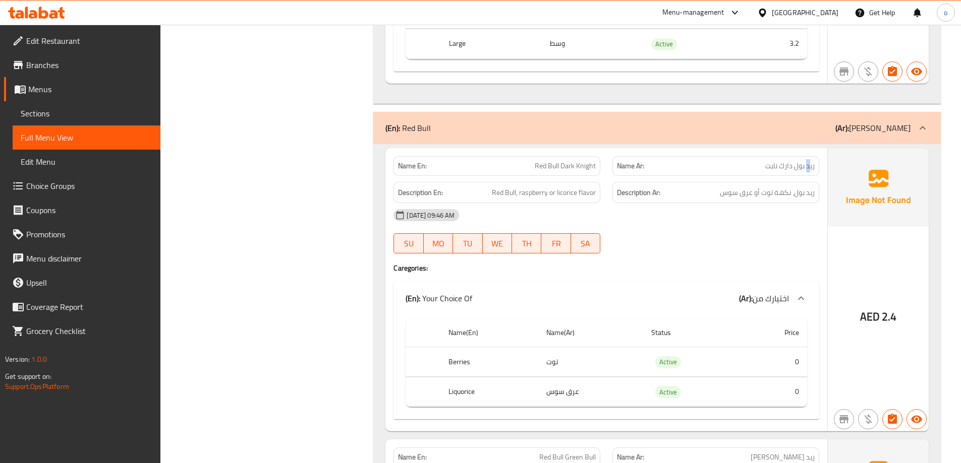
click at [809, 161] on span "ريد بول دارك نايت" at bounding box center [789, 166] width 49 height 11
click at [803, 161] on span "ريد بول دارك نايت" at bounding box center [789, 166] width 49 height 11
drag, startPoint x: 795, startPoint y: 144, endPoint x: 791, endPoint y: 146, distance: 5.2
click at [791, 161] on span "ريد بول دارك نايت" at bounding box center [789, 166] width 49 height 11
click at [787, 161] on span "ريد بول دارك نايت" at bounding box center [789, 166] width 49 height 11
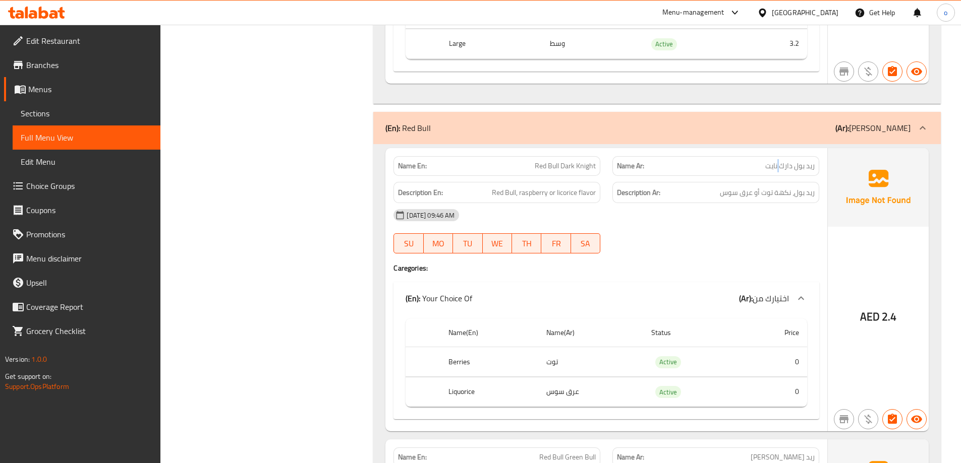
click at [777, 156] on div "Name Ar: ريد بول دارك نايت" at bounding box center [715, 166] width 207 height 20
click at [805, 176] on div "Description Ar: ريد بول، نكهة توت أو عرق سوس" at bounding box center [715, 193] width 219 height 34
drag, startPoint x: 808, startPoint y: 142, endPoint x: 803, endPoint y: 145, distance: 5.9
click at [803, 161] on span "ريد بول دارك نايت" at bounding box center [789, 166] width 49 height 11
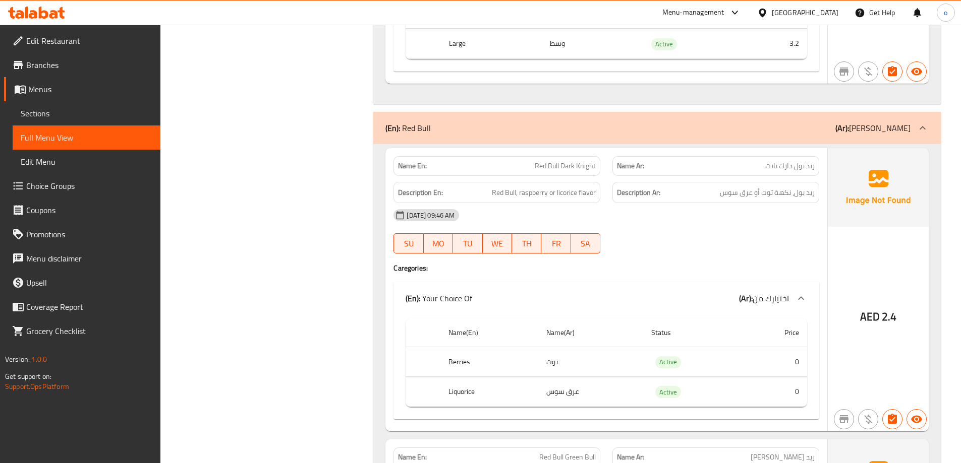
scroll to position [4553, 0]
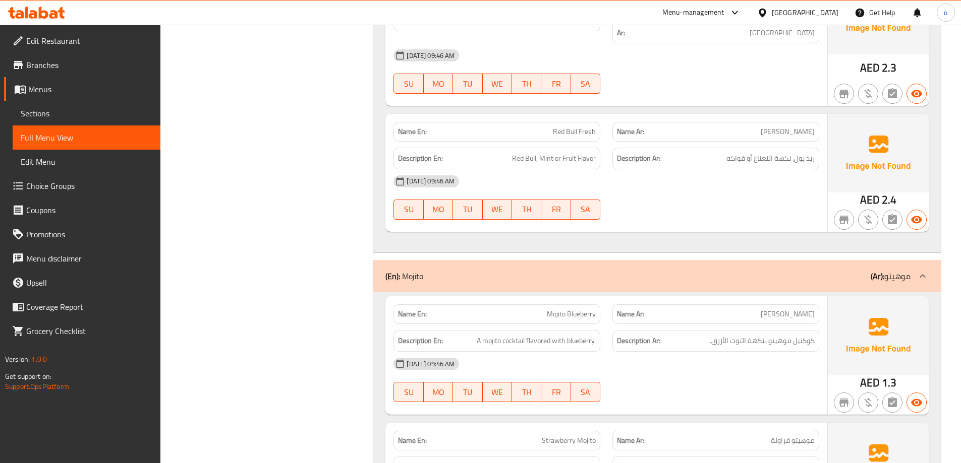
scroll to position [5058, 0]
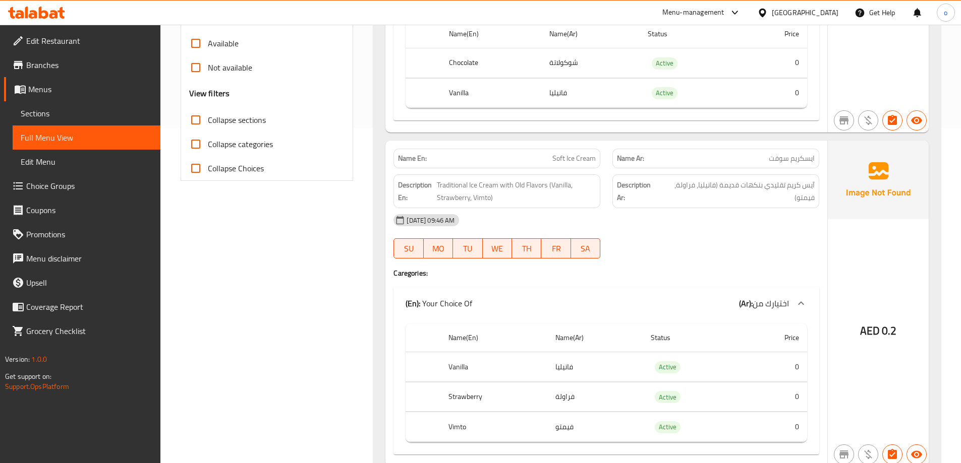
scroll to position [184, 0]
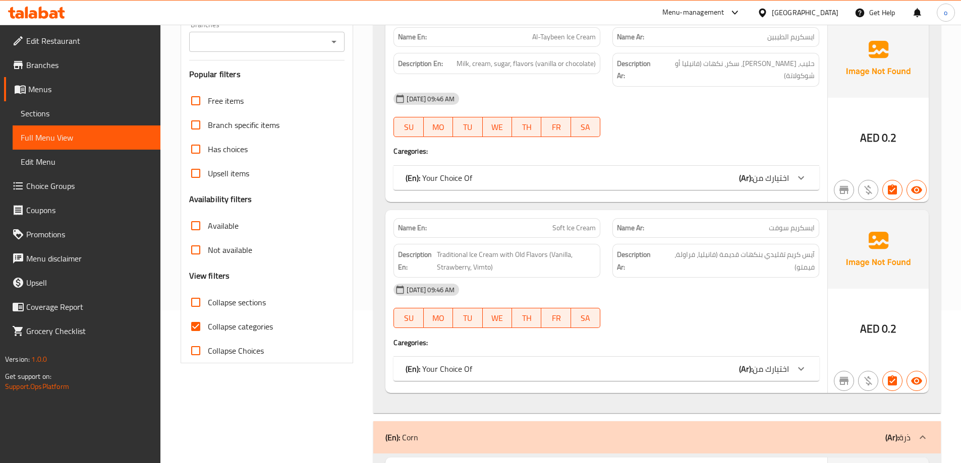
scroll to position [252, 0]
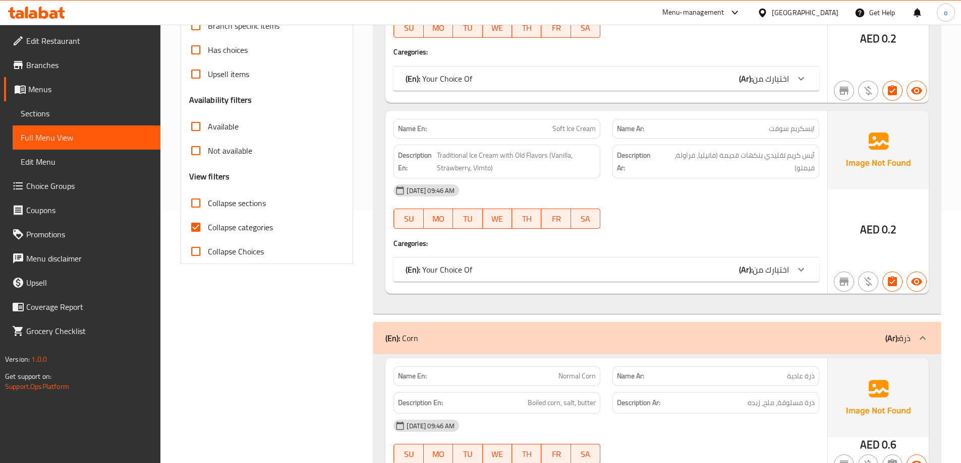
click at [222, 227] on span "Collapse categories" at bounding box center [240, 227] width 65 height 12
click at [208, 227] on input "Collapse categories" at bounding box center [196, 227] width 24 height 24
checkbox input "false"
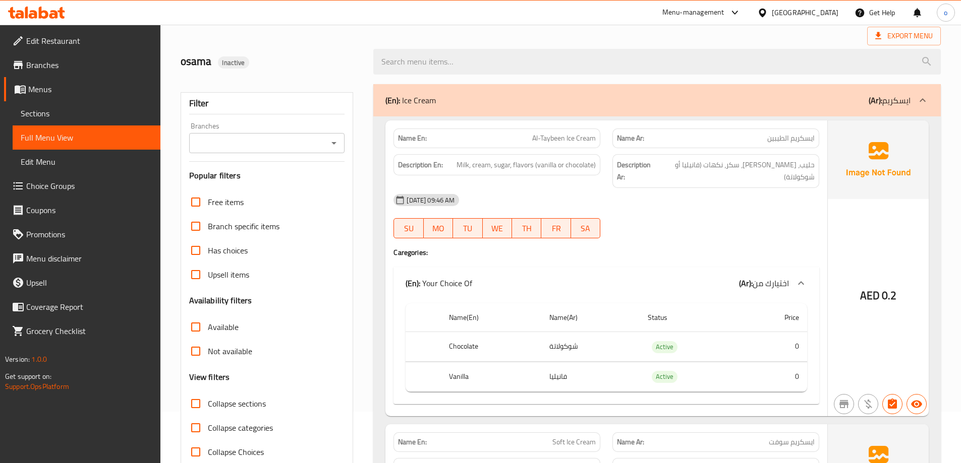
scroll to position [0, 0]
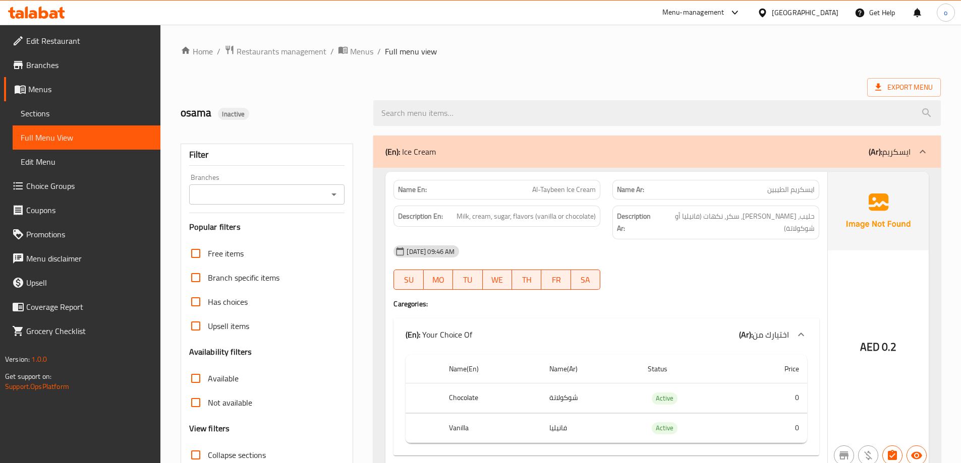
click at [780, 253] on div "[DATE] 09:46 AM SU MO TU WE TH FR SA" at bounding box center [606, 268] width 438 height 56
click at [464, 220] on span "Milk, cream, sugar, flavors (vanilla or chocolate)" at bounding box center [525, 216] width 139 height 13
click at [475, 220] on span "Milk, cream, sugar, flavors (vanilla or chocolate)" at bounding box center [525, 216] width 139 height 13
click at [502, 221] on span "Milk, cream, sugar, flavors (vanilla or chocolate)" at bounding box center [525, 216] width 139 height 13
click at [526, 220] on span "Milk, cream, sugar, flavors (vanilla or chocolate)" at bounding box center [525, 216] width 139 height 13
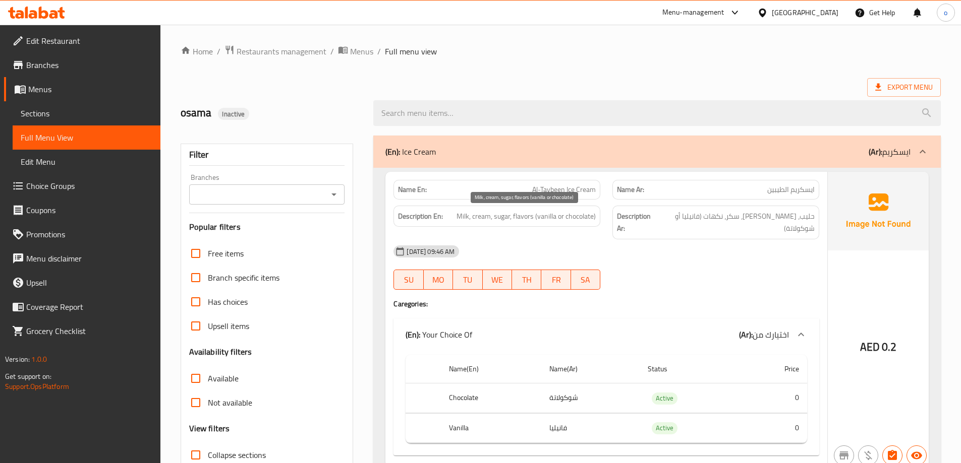
click at [549, 218] on span "Milk, cream, sugar, flavors (vanilla or chocolate)" at bounding box center [525, 216] width 139 height 13
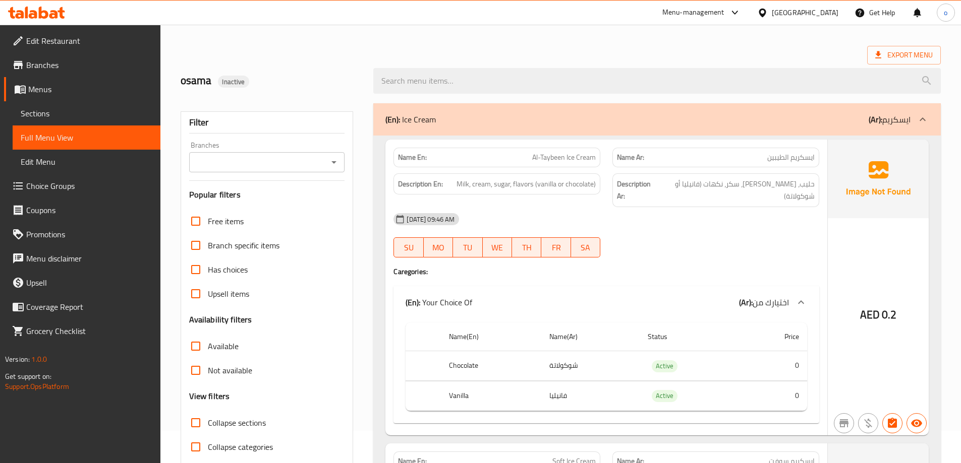
scroll to position [50, 0]
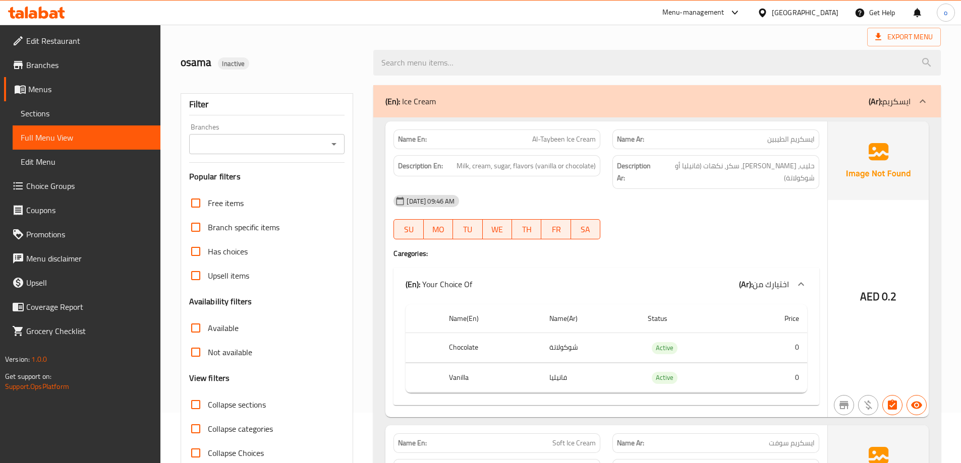
click at [462, 367] on th "Vanilla" at bounding box center [491, 378] width 100 height 30
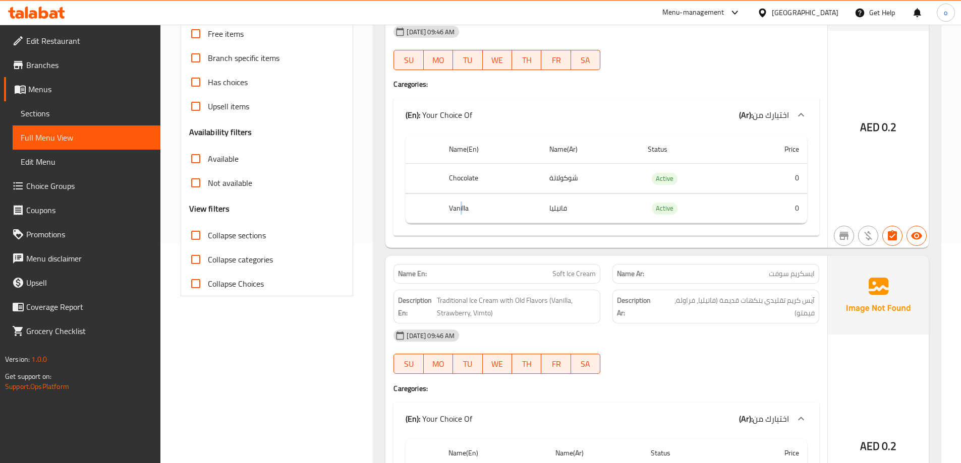
scroll to position [252, 0]
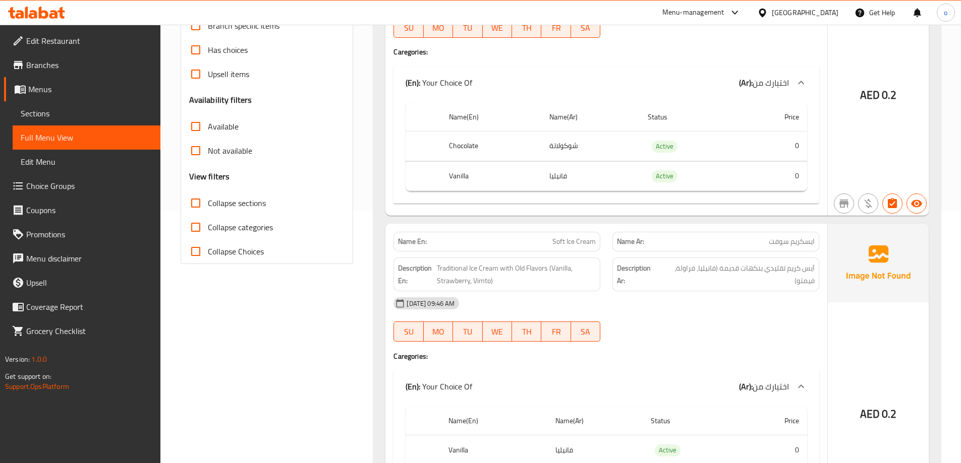
click at [560, 236] on span "Soft Ice Cream" at bounding box center [573, 241] width 43 height 11
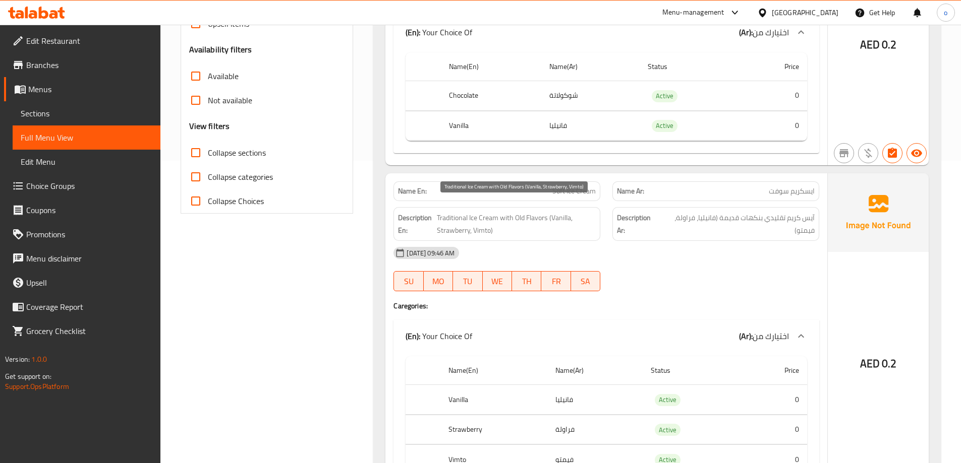
click at [500, 212] on span "Traditional Ice Cream with Old Flavors (Vanilla, Strawberry, Vimto)" at bounding box center [516, 224] width 159 height 25
click at [474, 212] on span "Traditional Ice Cream with Old Flavors (Vanilla, Strawberry, Vimto)" at bounding box center [516, 224] width 159 height 25
click at [446, 212] on span "Traditional Ice Cream with Old Flavors (Vanilla, Strawberry, Vimto)" at bounding box center [516, 224] width 159 height 25
click at [537, 212] on span "Traditional Ice Cream with Old Flavors (Vanilla, Strawberry, Vimto)" at bounding box center [516, 224] width 159 height 25
click at [505, 215] on span "Traditional Ice Cream with Old Flavors (Vanilla, Strawberry, Vimto)" at bounding box center [516, 224] width 159 height 25
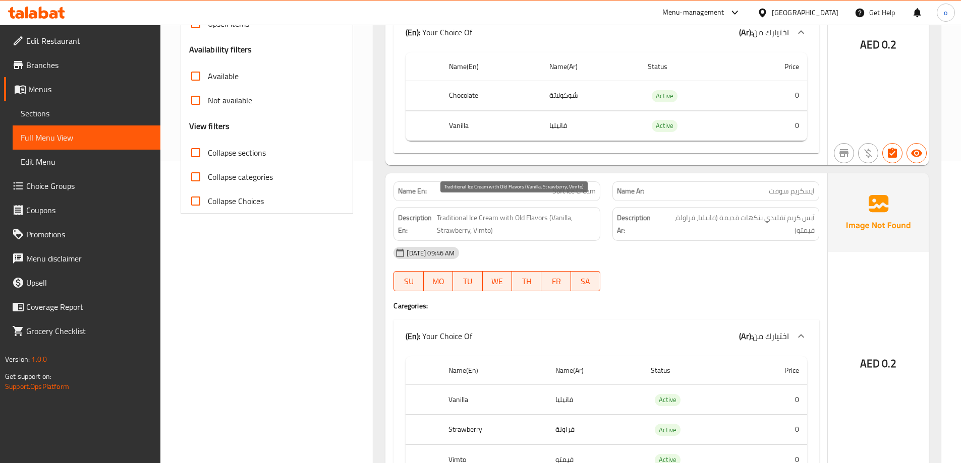
click at [505, 215] on span "Traditional Ice Cream with Old Flavors (Vanilla, Strawberry, Vimto)" at bounding box center [516, 224] width 159 height 25
click at [549, 215] on span "Traditional Ice Cream with Old Flavors (Vanilla, Strawberry, Vimto)" at bounding box center [516, 224] width 159 height 25
click at [554, 212] on span "Traditional Ice Cream with Old Flavors (Vanilla, Strawberry, Vimto)" at bounding box center [516, 224] width 159 height 25
click at [568, 212] on span "Traditional Ice Cream with Old Flavors (Vanilla, Strawberry, Vimto)" at bounding box center [516, 224] width 159 height 25
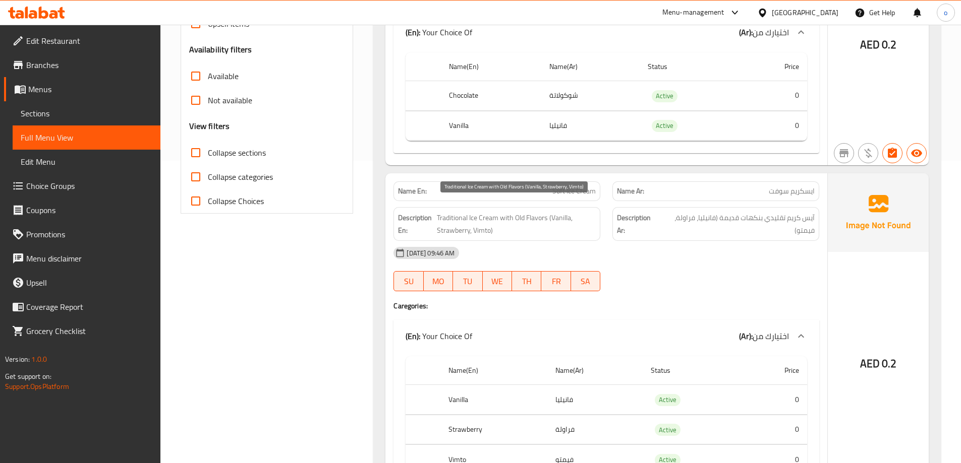
click at [472, 215] on span "Traditional Ice Cream with Old Flavors (Vanilla, Strawberry, Vimto)" at bounding box center [516, 224] width 159 height 25
click at [464, 216] on span "Traditional Ice Cream with Old Flavors (Vanilla, Strawberry, Vimto)" at bounding box center [516, 224] width 159 height 25
click at [493, 220] on span "Traditional Ice Cream with Old Flavors (Vanilla, Strawberry, Vimto)" at bounding box center [516, 224] width 159 height 25
click at [480, 225] on div "Description En: Traditional Ice Cream with Old Flavors (Vanilla, Strawberry, Vi…" at bounding box center [496, 224] width 207 height 34
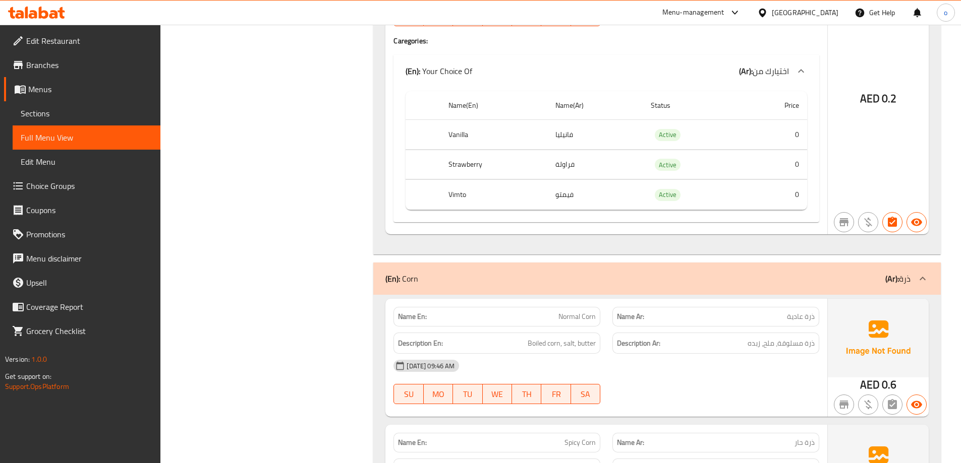
scroll to position [655, 0]
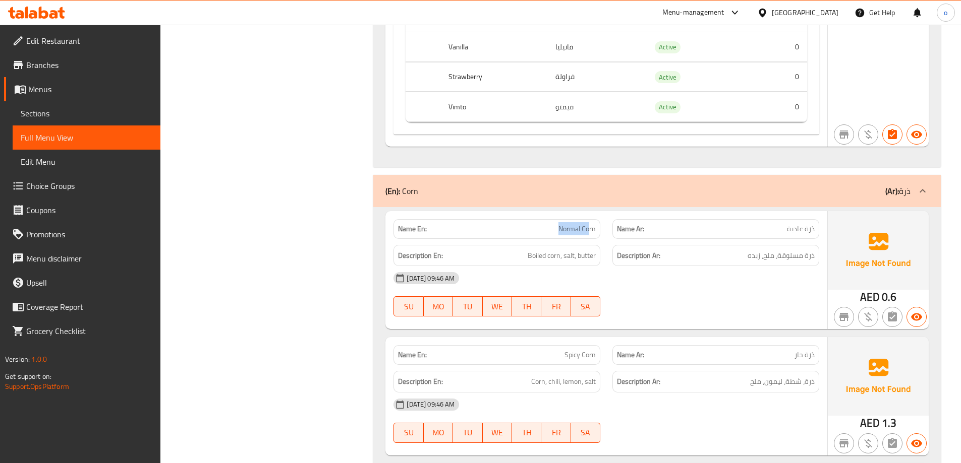
drag, startPoint x: 560, startPoint y: 211, endPoint x: 596, endPoint y: 210, distance: 36.3
click at [596, 219] on div "Name En: Normal Corn" at bounding box center [496, 229] width 207 height 20
click at [552, 224] on p "Name En: Normal Corn" at bounding box center [497, 229] width 198 height 11
drag, startPoint x: 522, startPoint y: 244, endPoint x: 560, endPoint y: 250, distance: 37.9
click at [560, 250] on div "Description En: Boiled corn, salt, butter" at bounding box center [496, 256] width 207 height 22
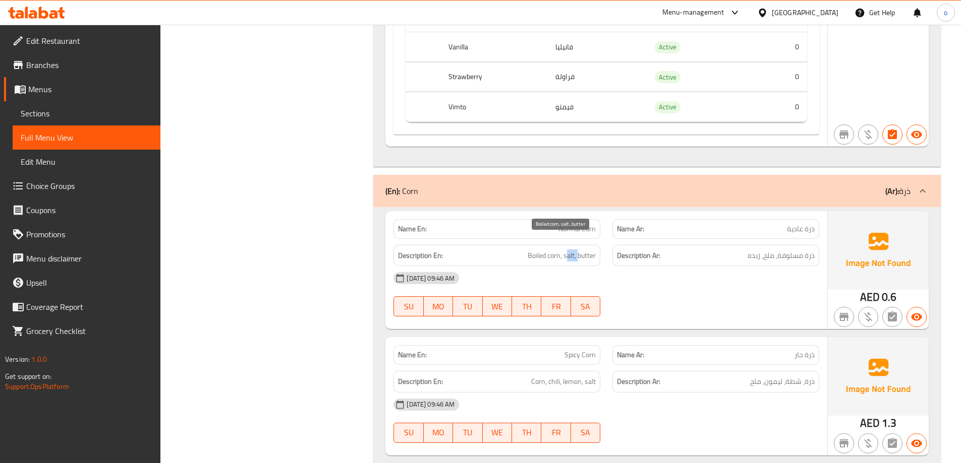
drag, startPoint x: 566, startPoint y: 246, endPoint x: 578, endPoint y: 246, distance: 12.6
click at [578, 250] on span "Boiled corn, salt, butter" at bounding box center [561, 256] width 68 height 13
drag, startPoint x: 586, startPoint y: 244, endPoint x: 642, endPoint y: 267, distance: 60.6
click at [588, 250] on span "Boiled corn, salt, butter" at bounding box center [561, 256] width 68 height 13
drag, startPoint x: 579, startPoint y: 248, endPoint x: 599, endPoint y: 247, distance: 19.7
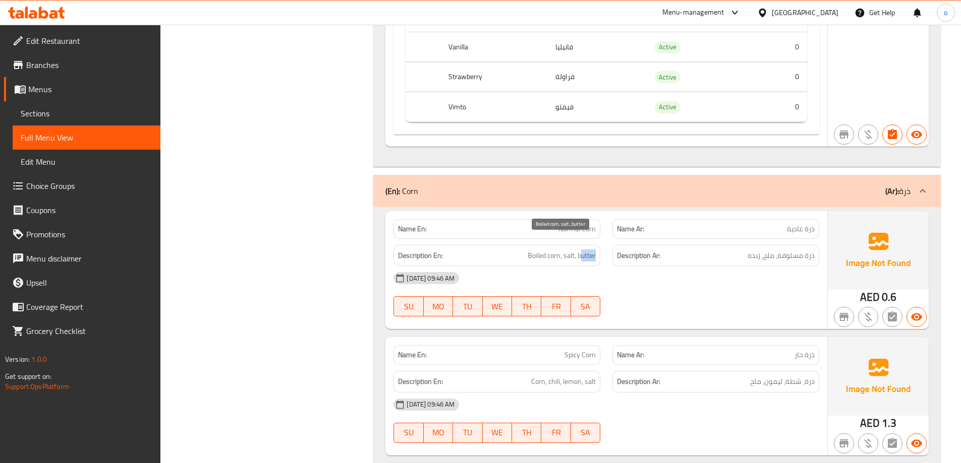
click at [599, 247] on div "Description En: Boiled corn, salt, butter" at bounding box center [496, 256] width 207 height 22
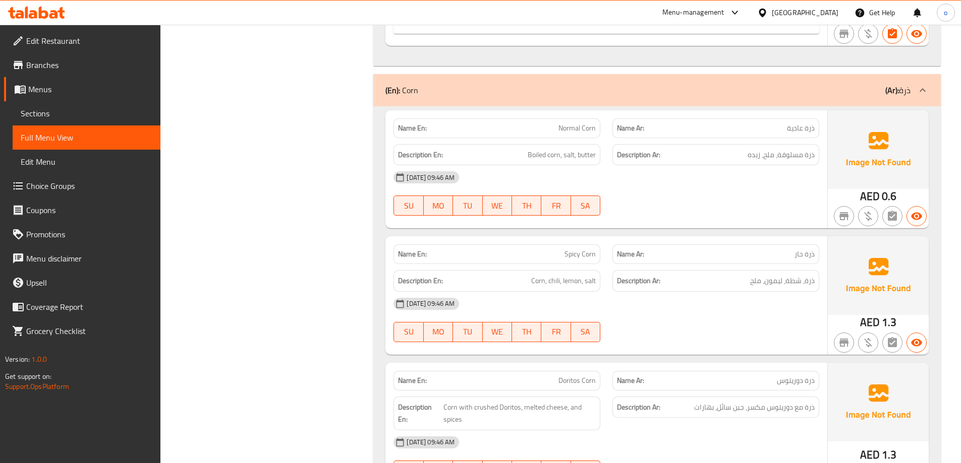
click at [670, 210] on div at bounding box center [715, 216] width 219 height 12
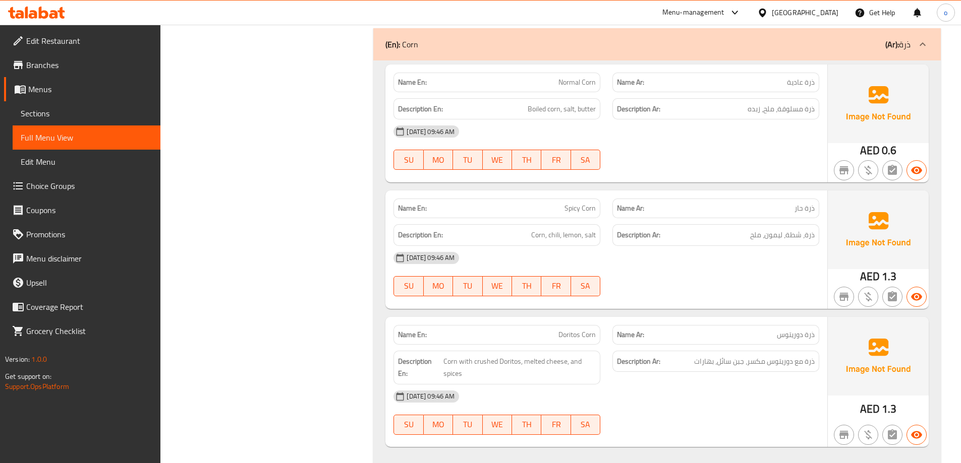
scroll to position [857, 0]
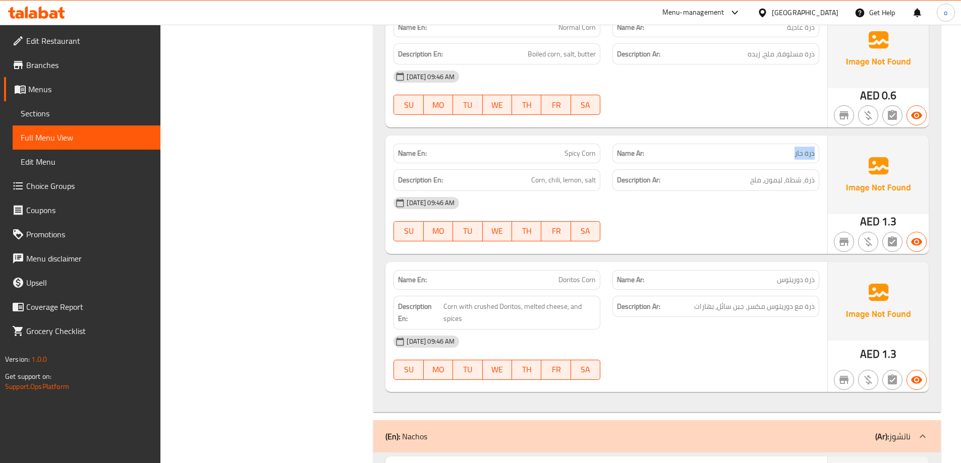
drag, startPoint x: 795, startPoint y: 145, endPoint x: 808, endPoint y: 131, distance: 19.6
click at [818, 144] on div "Name Ar: ذرة حار" at bounding box center [715, 154] width 207 height 20
copy span "ذرة حار"
click at [688, 200] on div "[DATE] 09:46 AM" at bounding box center [606, 203] width 438 height 24
click at [624, 193] on div "[DATE] 09:46 AM" at bounding box center [606, 203] width 438 height 24
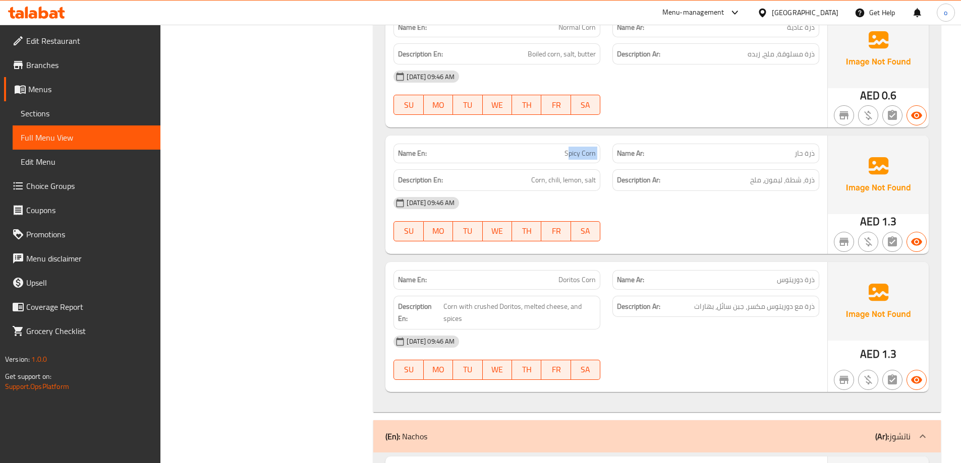
drag, startPoint x: 568, startPoint y: 141, endPoint x: 614, endPoint y: 138, distance: 46.5
click at [614, 138] on div "Name En: Spicy Corn Name Ar: ذرة حار" at bounding box center [606, 154] width 438 height 32
drag, startPoint x: 613, startPoint y: 148, endPoint x: 651, endPoint y: 183, distance: 51.4
click at [613, 149] on div "Name Ar: ذرة حار" at bounding box center [715, 154] width 207 height 20
drag, startPoint x: 646, startPoint y: 185, endPoint x: 642, endPoint y: 181, distance: 5.7
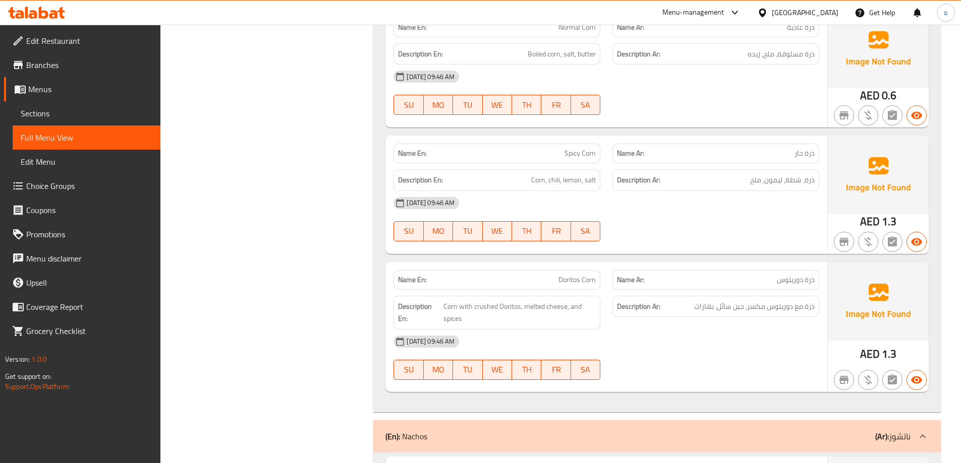
click at [645, 191] on div "[DATE] 09:46 AM" at bounding box center [606, 203] width 438 height 24
drag, startPoint x: 787, startPoint y: 171, endPoint x: 801, endPoint y: 175, distance: 15.0
click at [801, 175] on div "Description Ar: ذرة، شطة، ليمون، ملح" at bounding box center [715, 180] width 207 height 22
copy span "شطة"
click at [567, 148] on span "Spicy Corn" at bounding box center [579, 153] width 31 height 11
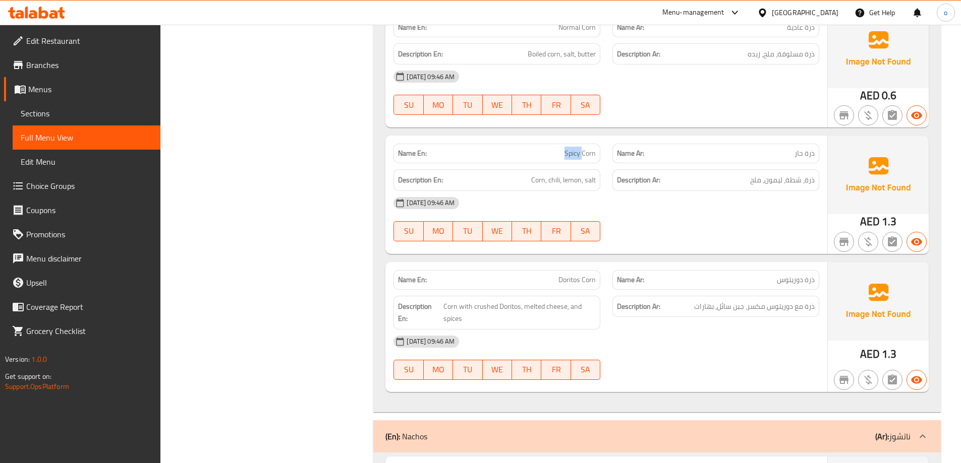
click at [567, 148] on span "Spicy Corn" at bounding box center [579, 153] width 31 height 11
copy span "Spicy Corn"
click at [554, 148] on p "Name En: Spicy Corn" at bounding box center [497, 153] width 198 height 11
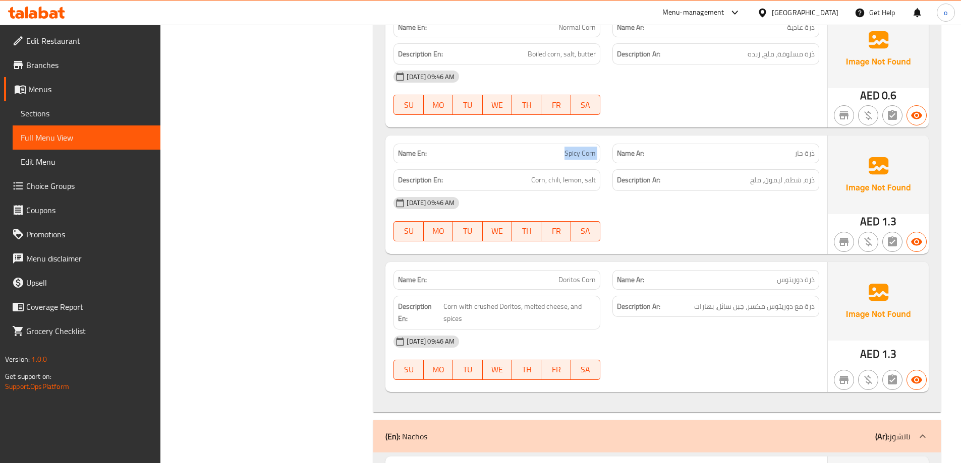
click at [554, 148] on p "Name En: Spicy Corn" at bounding box center [497, 153] width 198 height 11
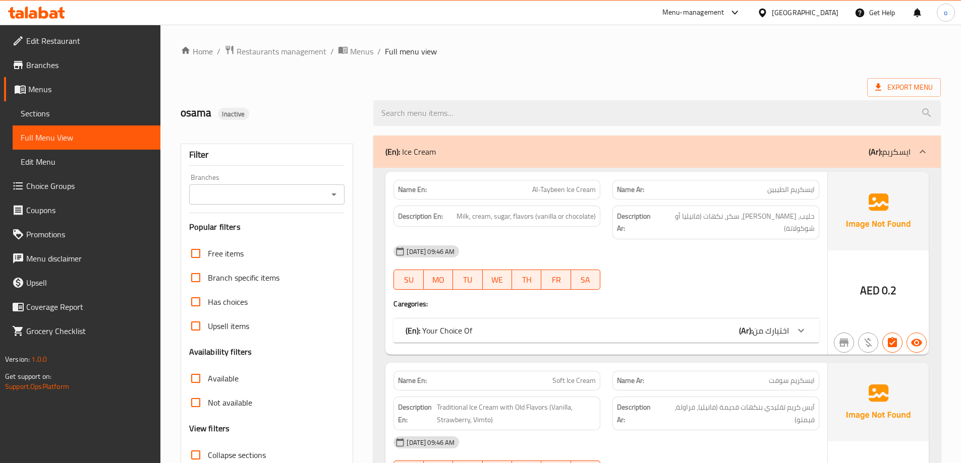
click at [366, 127] on div "osama Inactive" at bounding box center [270, 113] width 193 height 45
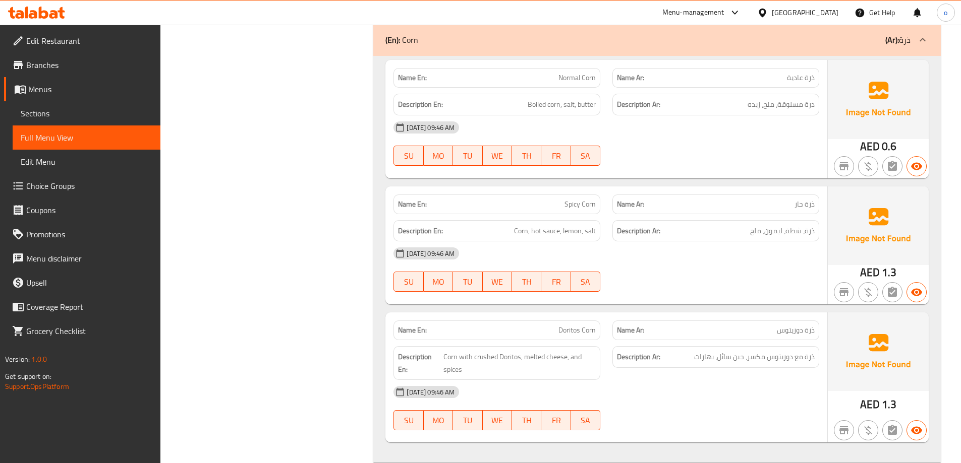
scroll to position [555, 0]
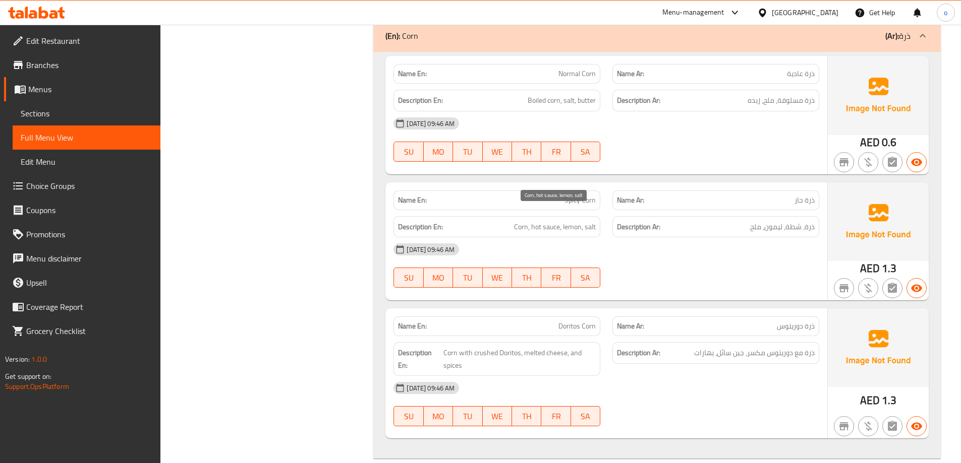
drag, startPoint x: 533, startPoint y: 218, endPoint x: 564, endPoint y: 221, distance: 30.9
click at [537, 221] on span "Corn, hot sauce, lemon, salt" at bounding box center [555, 227] width 82 height 13
click at [606, 224] on div "Description En: Corn, hot sauce, lemon, salt" at bounding box center [496, 227] width 219 height 34
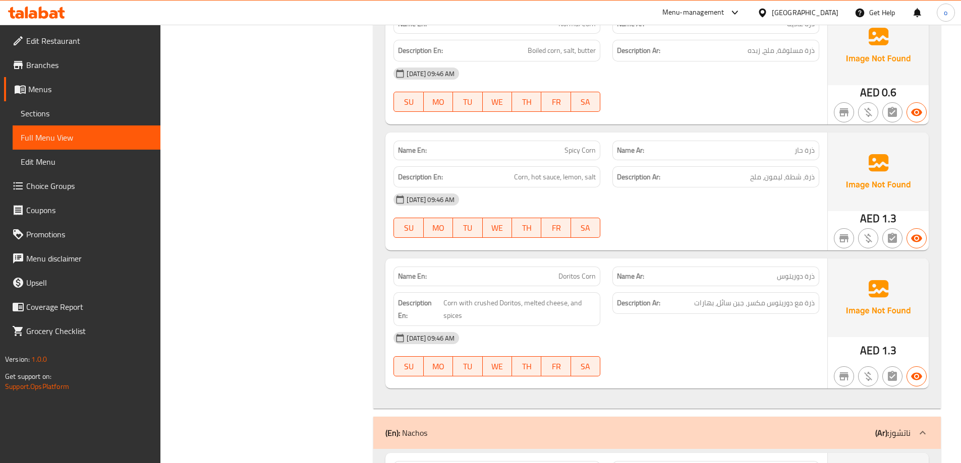
scroll to position [605, 0]
click at [633, 199] on div "[DATE] 09:46 AM" at bounding box center [606, 199] width 438 height 24
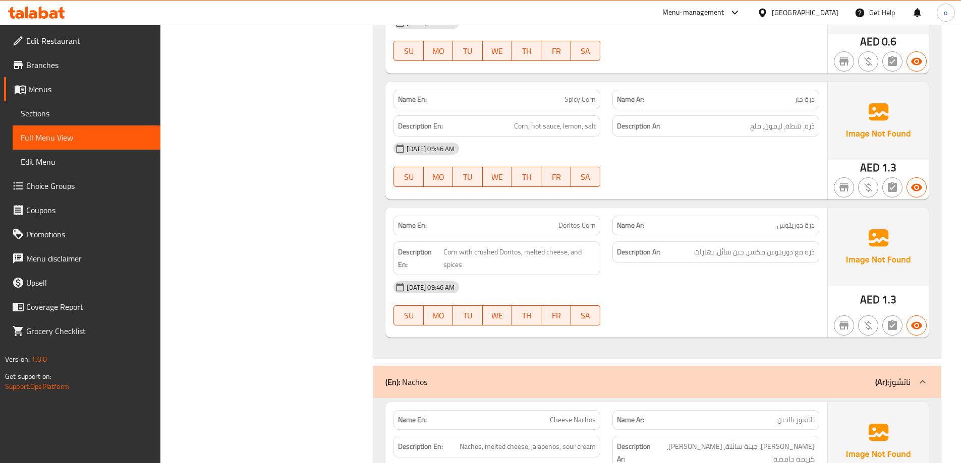
click at [549, 216] on div "Name En: Doritos Corn" at bounding box center [496, 226] width 207 height 20
click at [554, 220] on p "Name En: Doritos Corn" at bounding box center [497, 225] width 198 height 11
click at [557, 220] on p "Name En: Doritos Corn" at bounding box center [497, 225] width 198 height 11
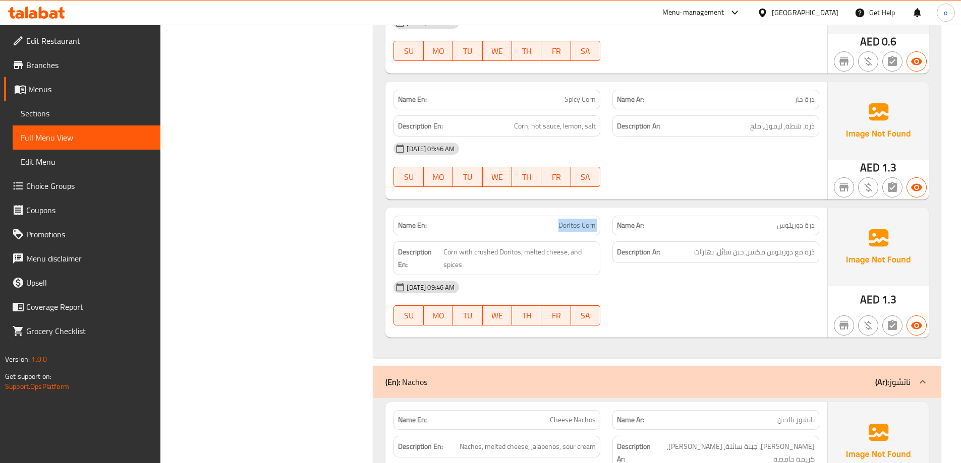
click at [582, 220] on span "Doritos Corn" at bounding box center [576, 225] width 37 height 11
click at [550, 219] on div "Name En: Doritos Corn" at bounding box center [496, 226] width 207 height 20
click at [560, 220] on span "Doritos Corn" at bounding box center [576, 225] width 37 height 11
click at [611, 210] on div "Name Ar: ذرة دوريتوس" at bounding box center [715, 226] width 219 height 32
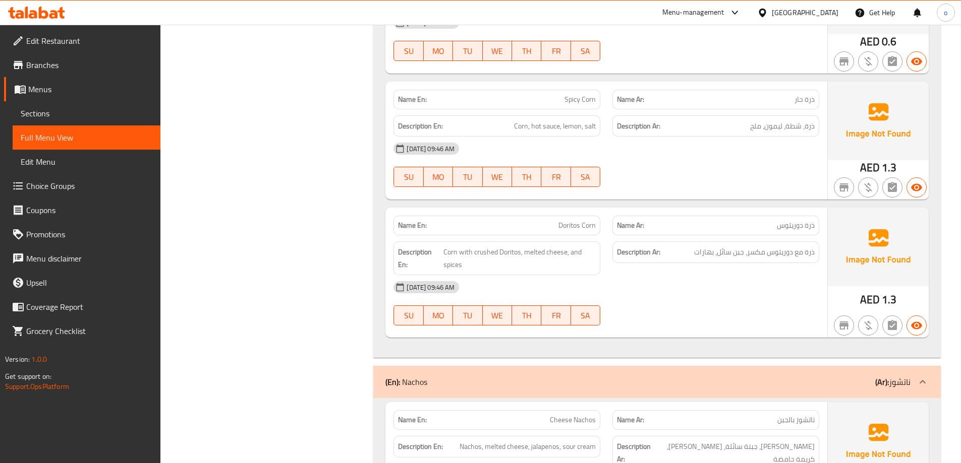
click at [722, 235] on div "Description Ar: ذرة مع دوريتوس مكسر، جبن سائل، بهارات" at bounding box center [715, 258] width 219 height 46
click at [645, 220] on p "Name Ar: ذرة دوريتوس" at bounding box center [716, 225] width 198 height 11
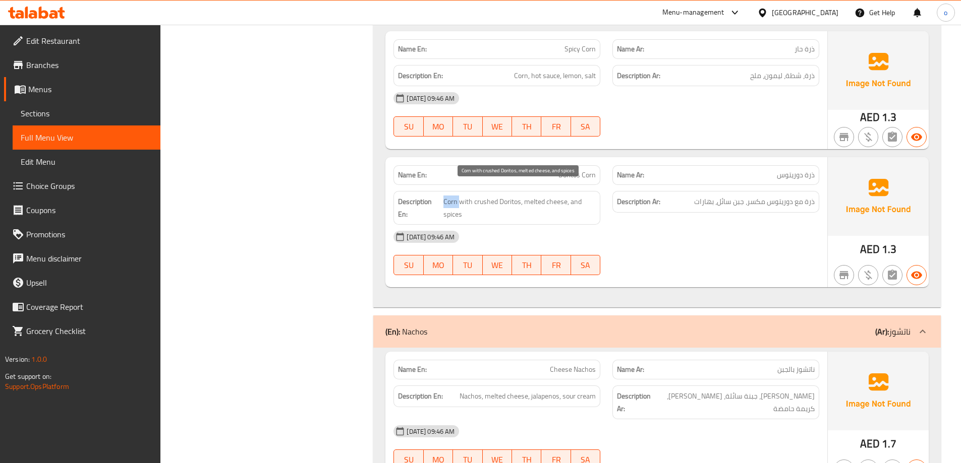
drag, startPoint x: 445, startPoint y: 194, endPoint x: 469, endPoint y: 194, distance: 24.2
click at [459, 196] on span "Corn with crushed Doritos, melted cheese, and spices" at bounding box center [519, 208] width 152 height 25
click at [470, 196] on span "Corn with crushed Doritos, melted cheese, and spices" at bounding box center [519, 208] width 152 height 25
click at [483, 196] on span "Corn with crushed Doritos, melted cheese, and spices" at bounding box center [519, 208] width 152 height 25
click at [477, 196] on span "Corn with crushed Doritos, melted cheese, and spices" at bounding box center [519, 208] width 152 height 25
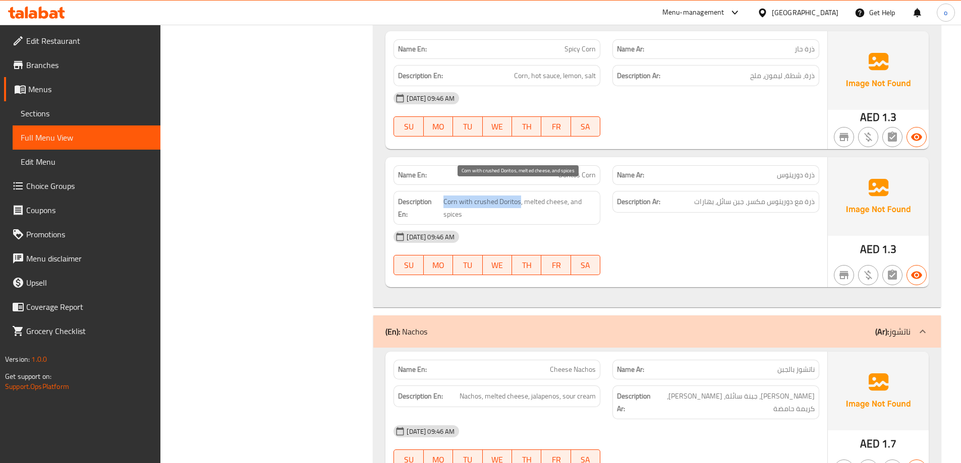
drag, startPoint x: 519, startPoint y: 192, endPoint x: 444, endPoint y: 189, distance: 75.7
click at [444, 196] on span "Corn with crushed Doritos, melted cheese, and spices" at bounding box center [519, 208] width 152 height 25
copy span "Corn with crushed Doritos"
click at [582, 196] on span "Corn with crushed Doritos, melted cheese, and spices" at bounding box center [519, 208] width 152 height 25
click at [568, 196] on span "Corn with crushed Doritos, melted cheese, and spices" at bounding box center [519, 208] width 152 height 25
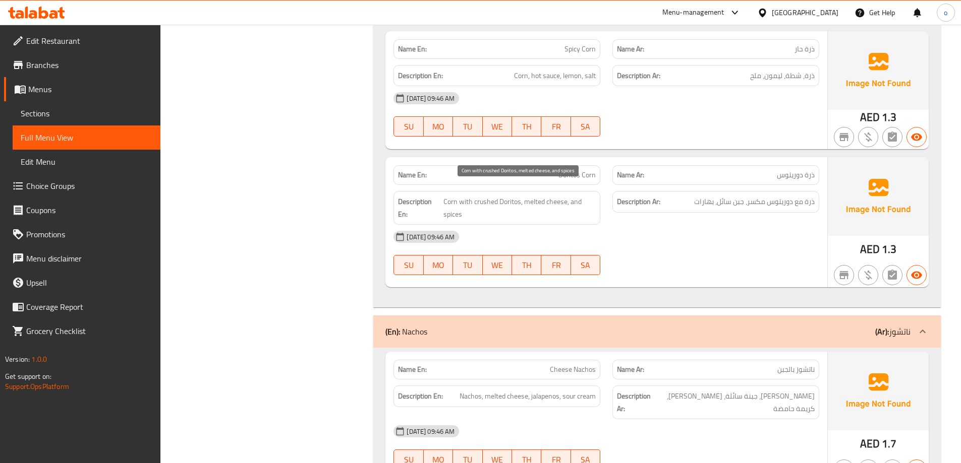
click at [570, 196] on span "Corn with crushed Doritos, melted cheese, and spices" at bounding box center [519, 208] width 152 height 25
click at [569, 200] on span "Corn with crushed Doritos, melted cheese, and spices" at bounding box center [519, 208] width 152 height 25
click at [565, 196] on span "Corn with crushed Doritos, melted cheese, and spices" at bounding box center [519, 208] width 152 height 25
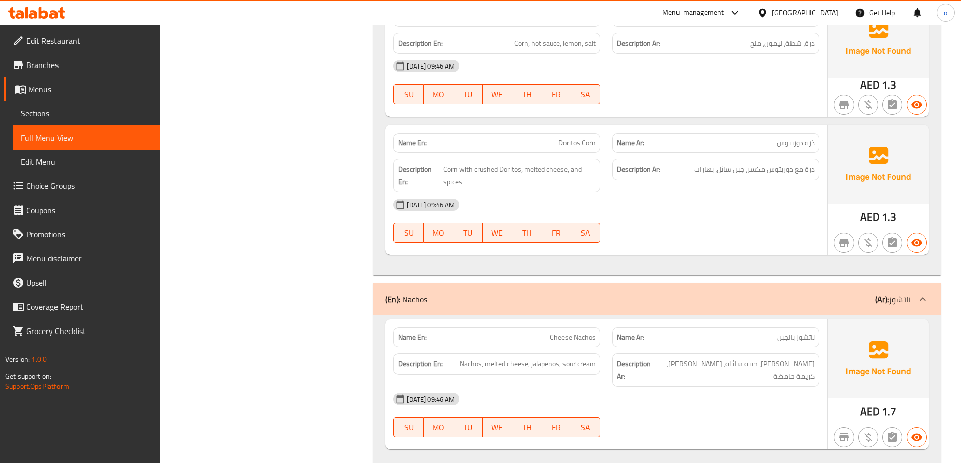
scroll to position [756, 0]
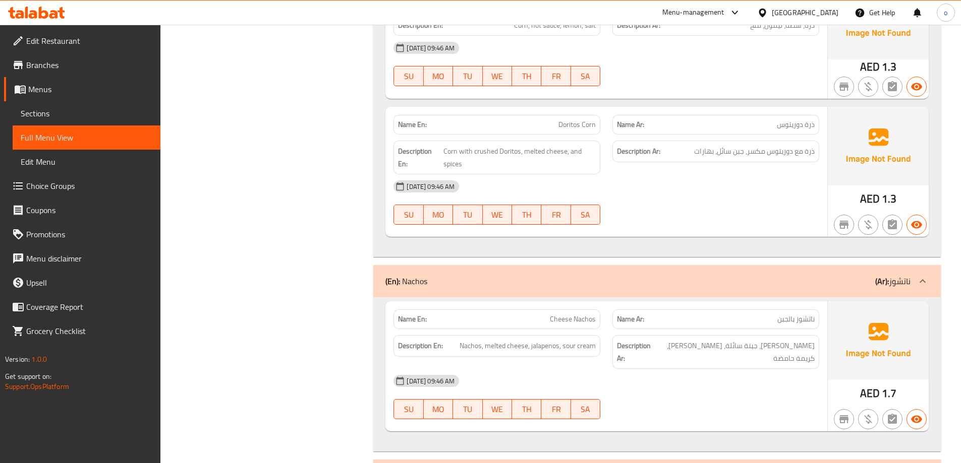
click at [649, 183] on div "[DATE] 09:46 AM" at bounding box center [606, 186] width 438 height 24
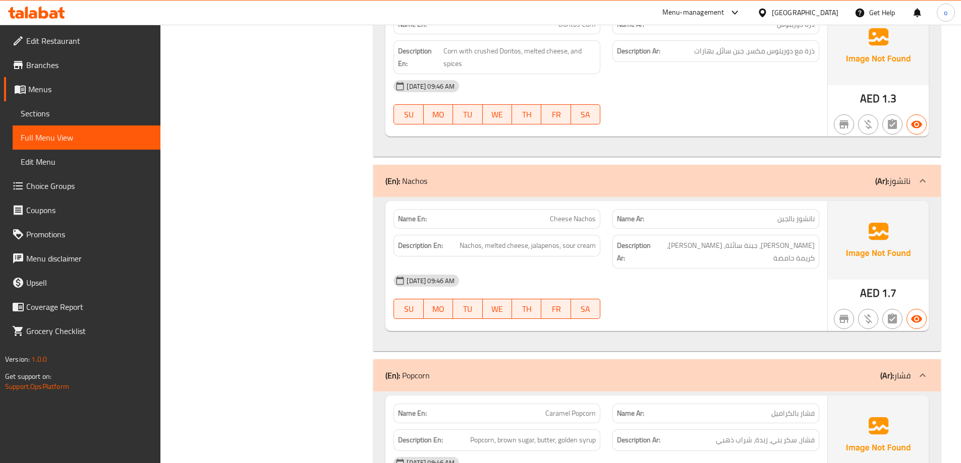
scroll to position [857, 0]
click at [544, 239] on span "Nachos, melted cheese, jalapenos, sour cream" at bounding box center [527, 245] width 136 height 13
click at [549, 239] on span "Nachos, melted cheese, jalapenos, sour cream" at bounding box center [527, 245] width 136 height 13
click at [573, 239] on span "Nachos, melted cheese, jalapenos, sour cream" at bounding box center [527, 245] width 136 height 13
drag, startPoint x: 732, startPoint y: 234, endPoint x: 692, endPoint y: 240, distance: 40.8
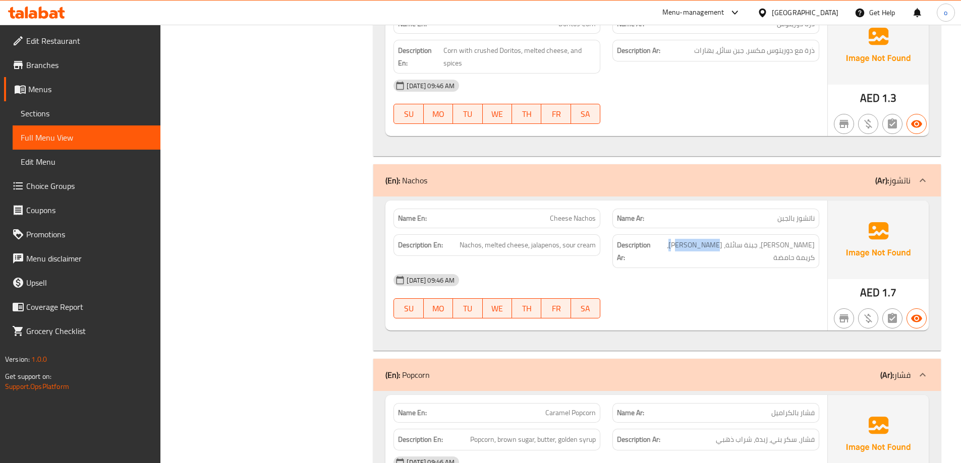
click at [692, 240] on div "Description Ar: [PERSON_NAME]، جبنة سائلة، هلابينو، كريمة حامضة" at bounding box center [715, 251] width 207 height 34
copy span "كريمة حامضة"
click at [701, 270] on div "[DATE] 09:46 AM SU MO TU WE TH FR SA" at bounding box center [606, 296] width 438 height 56
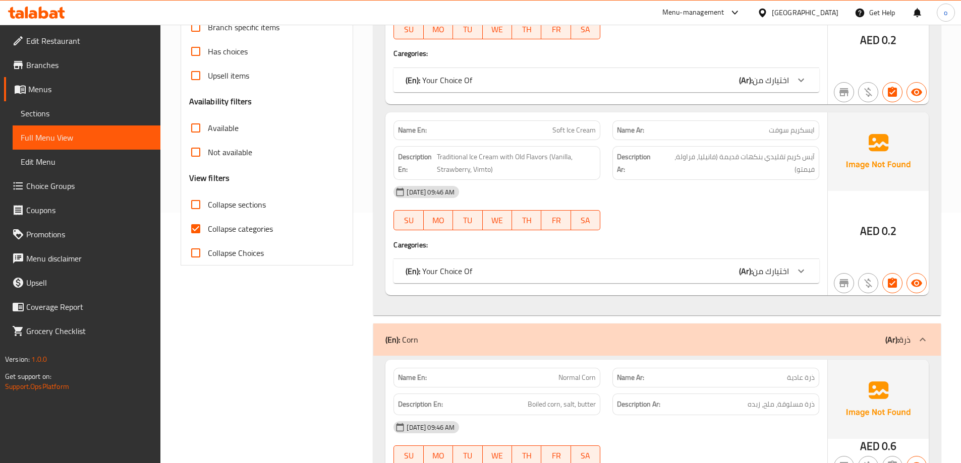
scroll to position [353, 0]
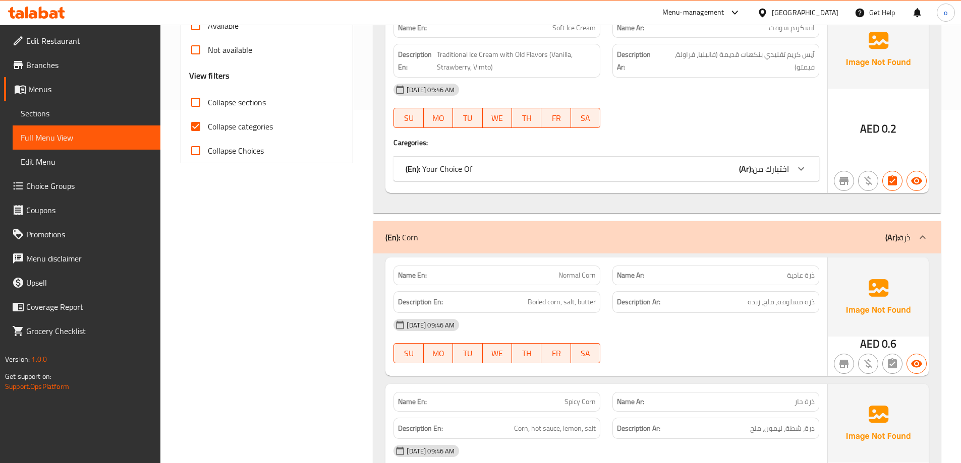
click at [259, 127] on span "Collapse categories" at bounding box center [240, 127] width 65 height 12
click at [208, 127] on input "Collapse categories" at bounding box center [196, 126] width 24 height 24
checkbox input "false"
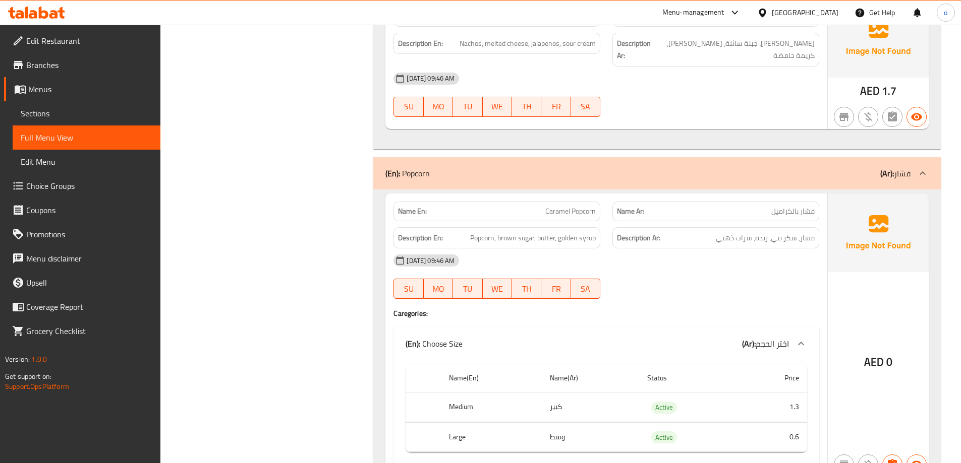
scroll to position [1365, 0]
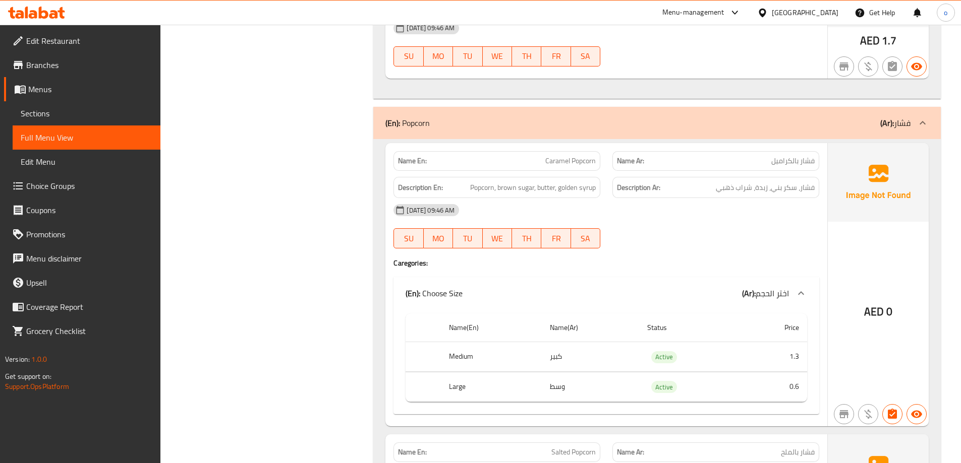
click at [569, 156] on span "Caramel Popcorn" at bounding box center [570, 161] width 50 height 11
copy span "Caramel Popcorn"
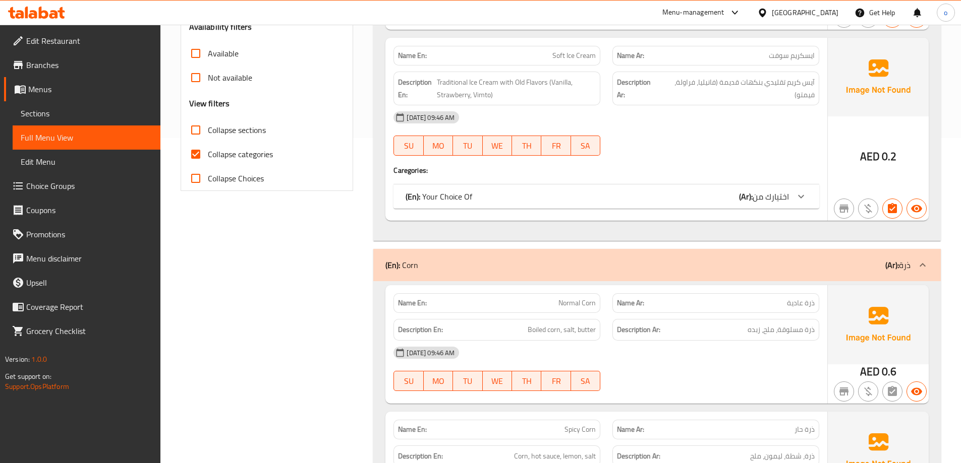
scroll to position [224, 0]
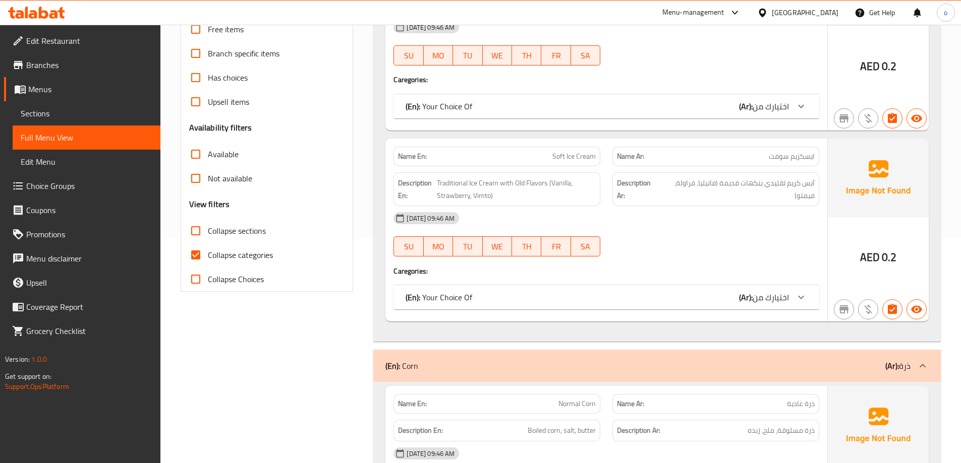
click at [249, 258] on span "Collapse categories" at bounding box center [240, 255] width 65 height 12
click at [208, 258] on input "Collapse categories" at bounding box center [196, 255] width 24 height 24
checkbox input "false"
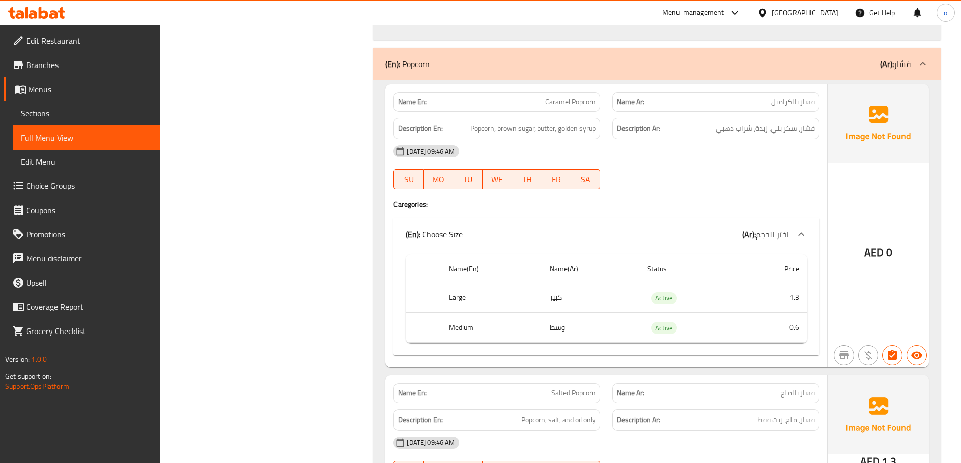
scroll to position [1370, 0]
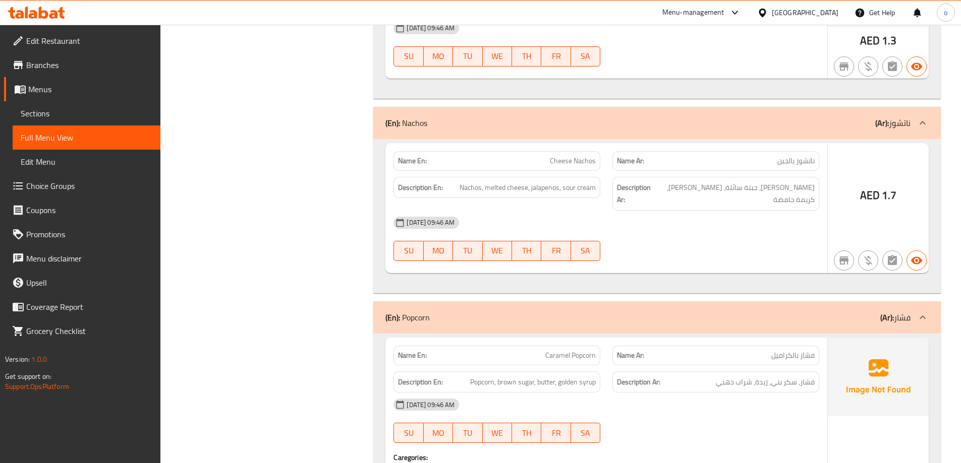
scroll to position [1311, 0]
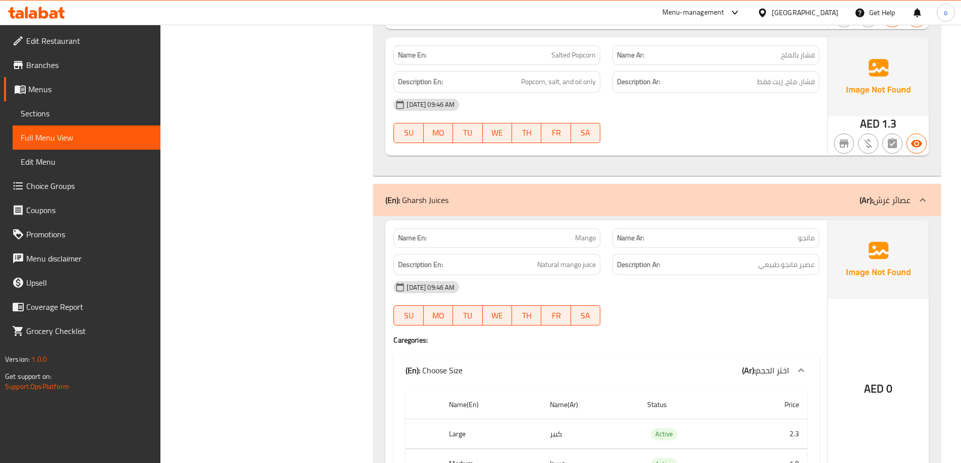
scroll to position [1765, 0]
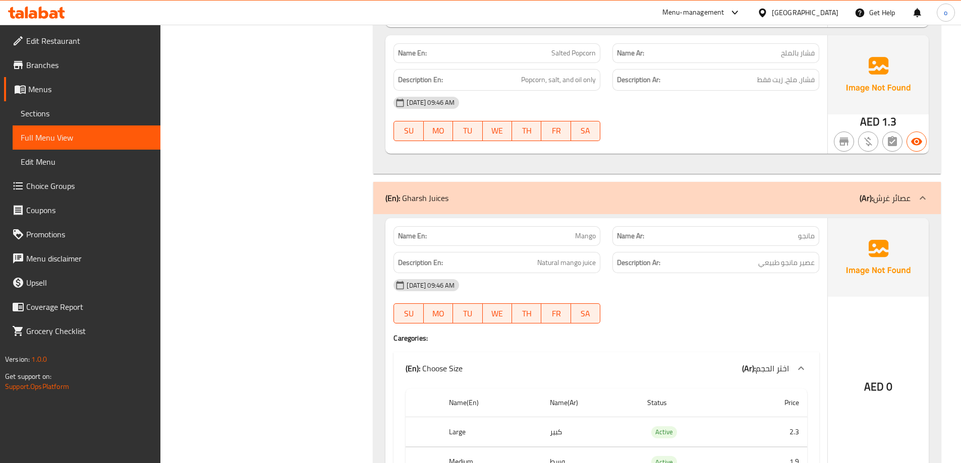
click at [722, 231] on p "Name Ar: مانجو" at bounding box center [716, 236] width 198 height 11
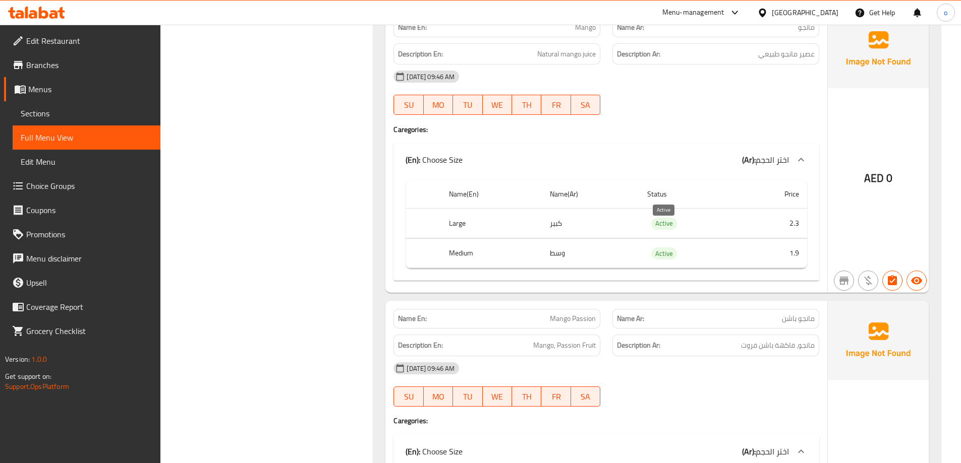
scroll to position [1999, 0]
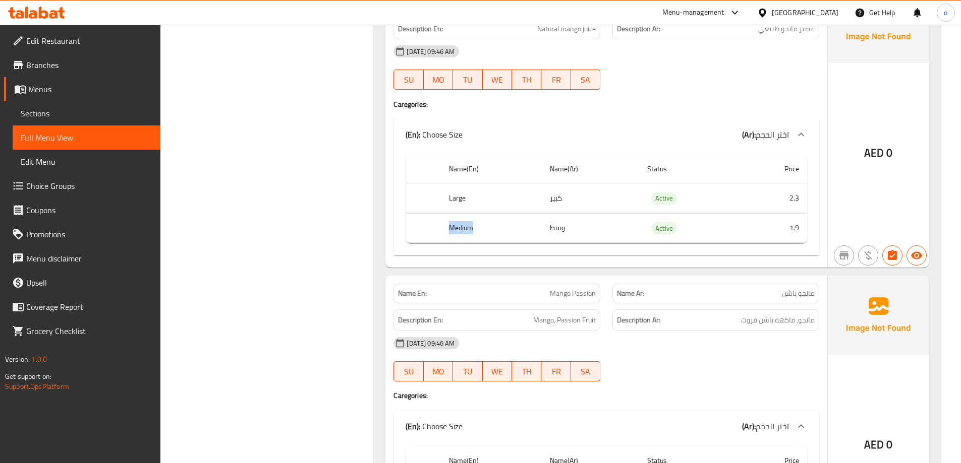
drag, startPoint x: 480, startPoint y: 199, endPoint x: 444, endPoint y: 200, distance: 35.3
click at [429, 213] on tr "Medium وسط Active 1.9" at bounding box center [605, 228] width 401 height 30
click at [492, 188] on tbody "Large كبير Active 2.3 Medium وسط Active 1.9" at bounding box center [605, 214] width 401 height 60
click at [468, 184] on th "Large" at bounding box center [491, 199] width 100 height 30
click at [464, 184] on th "Large" at bounding box center [491, 199] width 100 height 30
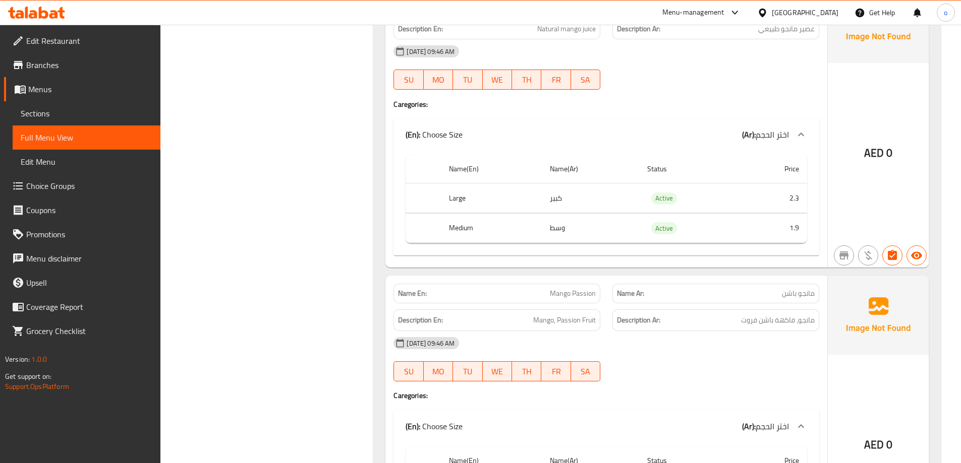
click at [464, 184] on th "Large" at bounding box center [491, 199] width 100 height 30
click at [474, 184] on th "Large" at bounding box center [491, 199] width 100 height 30
drag, startPoint x: 474, startPoint y: 174, endPoint x: 465, endPoint y: 174, distance: 9.1
click at [473, 184] on th "Large" at bounding box center [491, 199] width 100 height 30
click at [464, 184] on th "Large" at bounding box center [491, 199] width 100 height 30
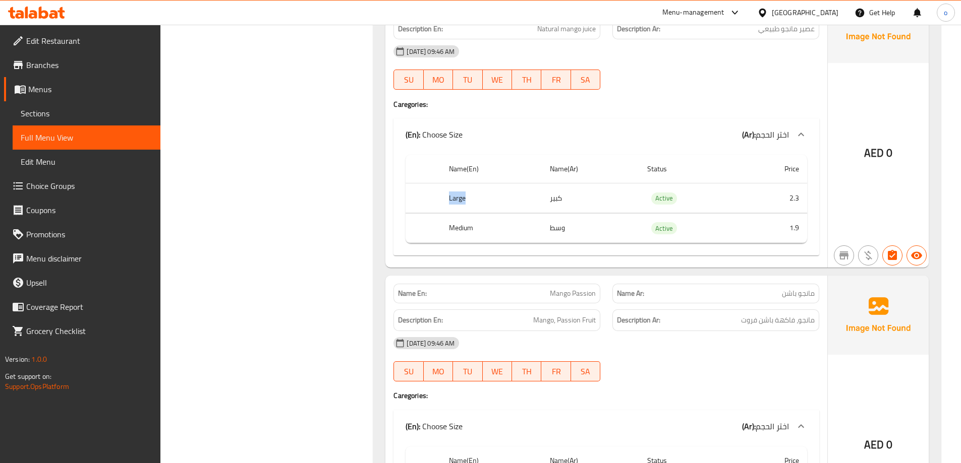
click at [464, 184] on th "Large" at bounding box center [491, 199] width 100 height 30
drag, startPoint x: 504, startPoint y: 179, endPoint x: 663, endPoint y: 185, distance: 159.4
click at [505, 184] on th "Large" at bounding box center [491, 199] width 100 height 30
click at [657, 193] on span "Active" at bounding box center [664, 199] width 26 height 12
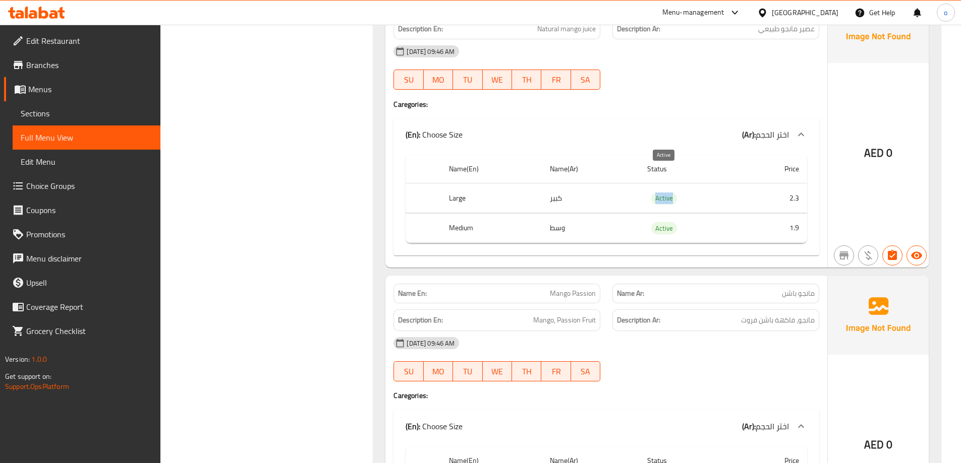
click at [657, 193] on span "Active" at bounding box center [664, 199] width 26 height 12
click at [567, 184] on td "كبير" at bounding box center [590, 199] width 97 height 30
click at [551, 184] on td "كبير" at bounding box center [590, 199] width 97 height 30
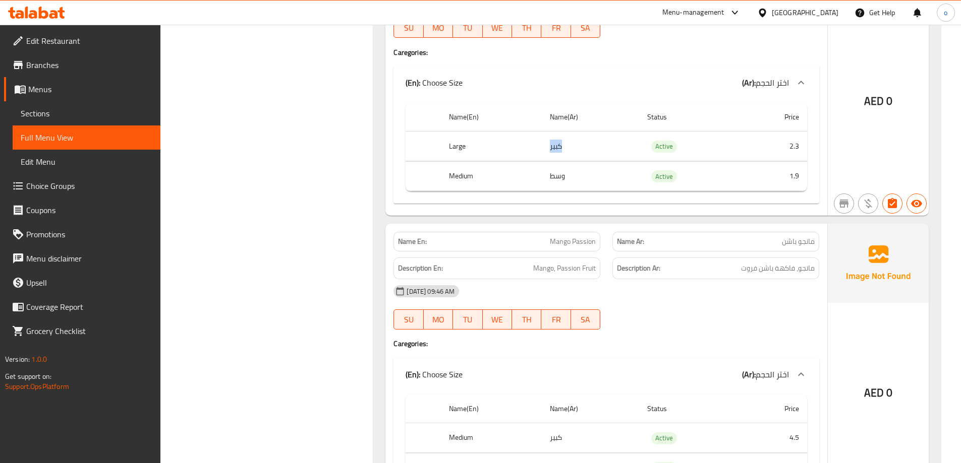
scroll to position [2100, 0]
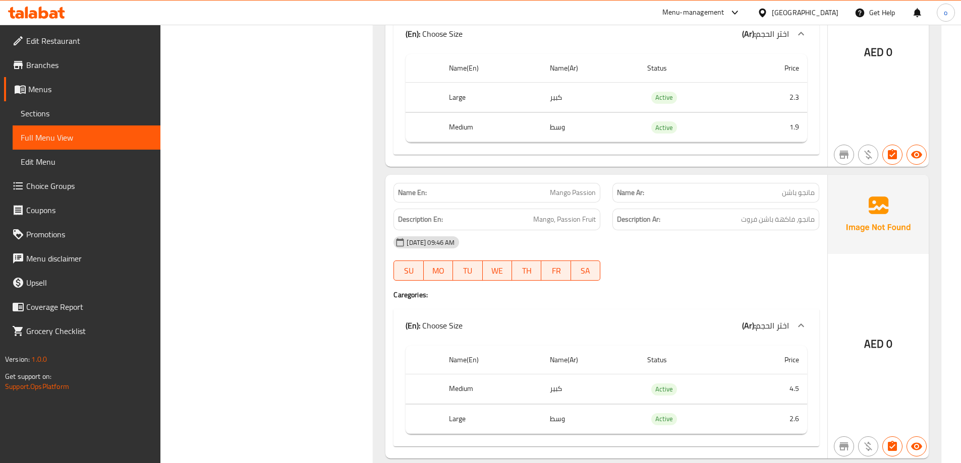
click at [735, 230] on div "[DATE] 09:46 AM" at bounding box center [606, 242] width 438 height 24
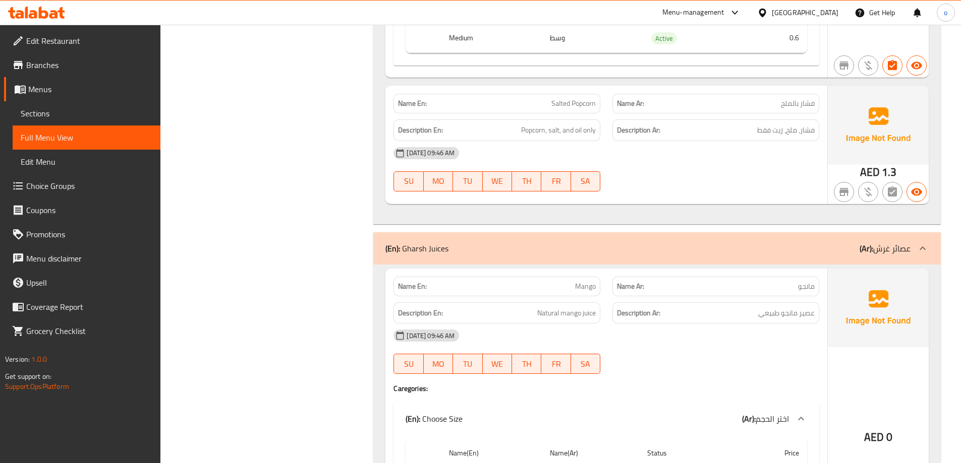
scroll to position [1696, 0]
